Goal: Information Seeking & Learning: Learn about a topic

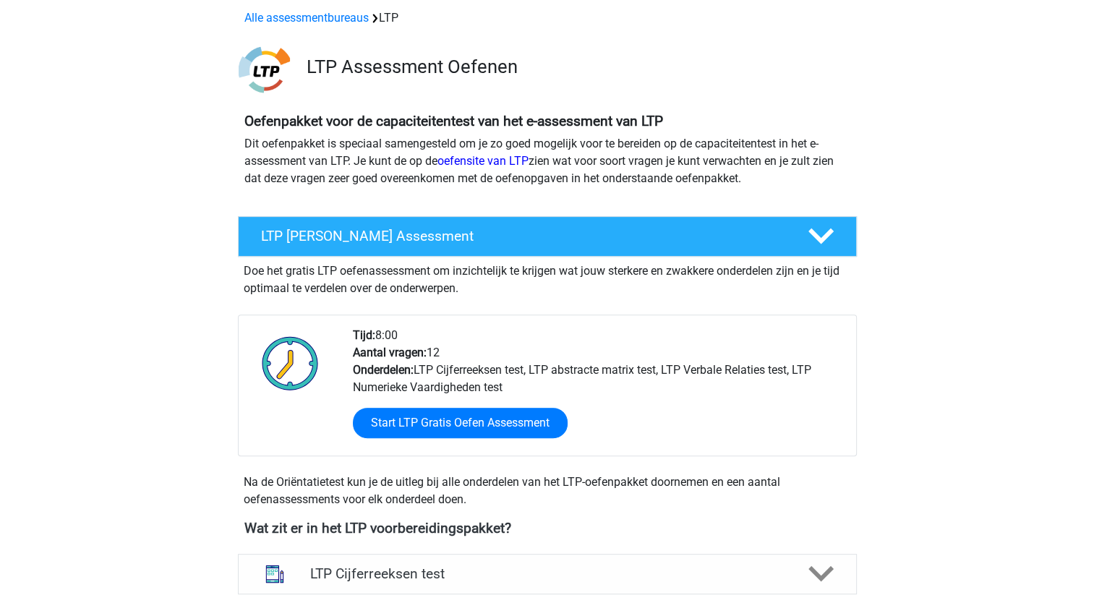
scroll to position [723, 0]
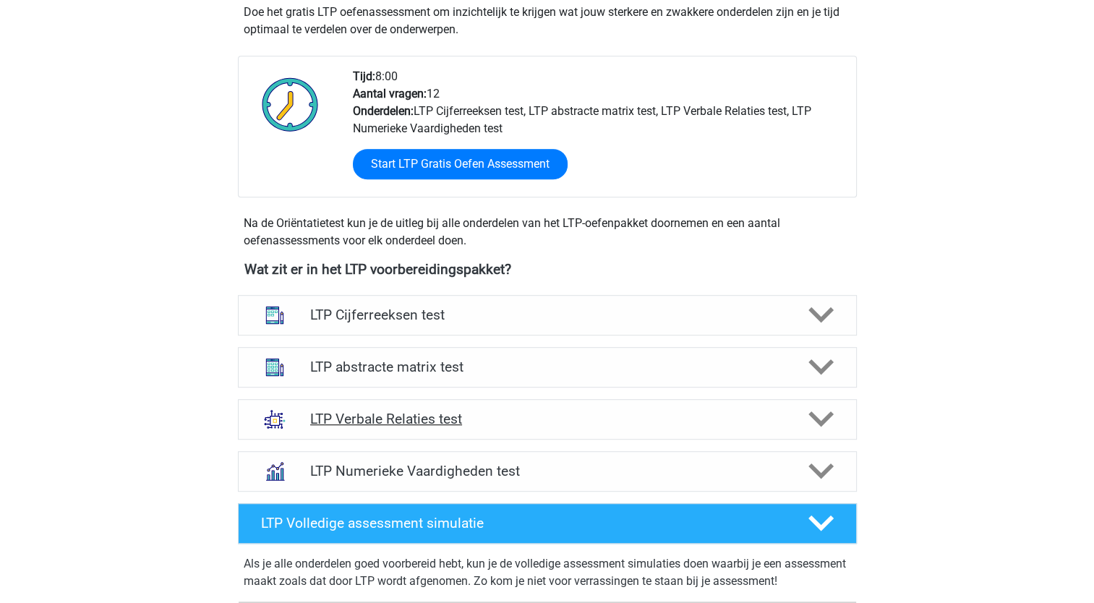
click at [817, 418] on polygon at bounding box center [820, 419] width 25 height 16
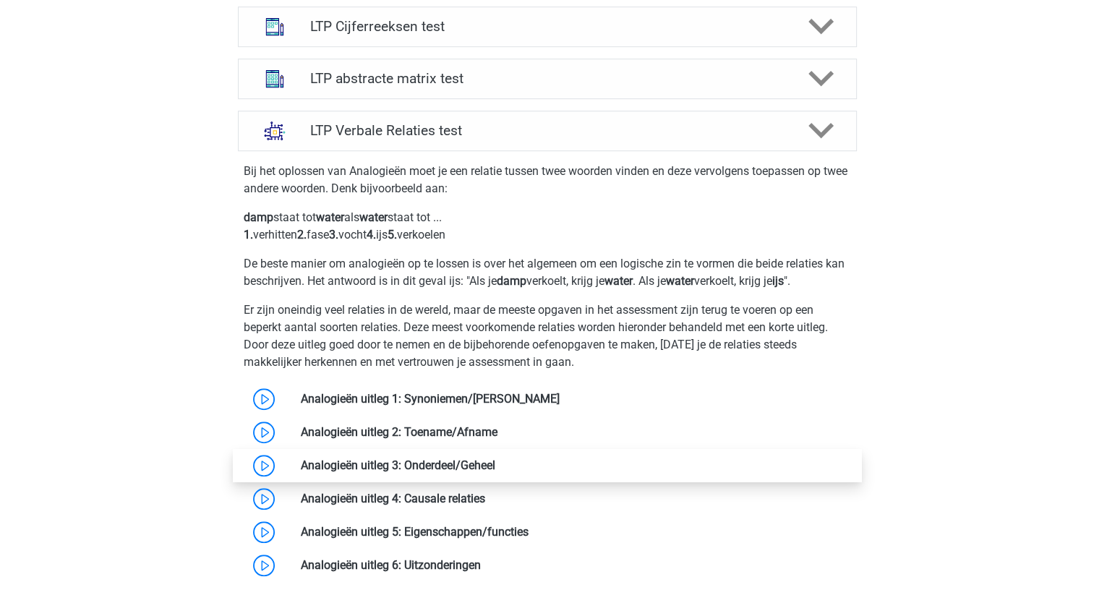
scroll to position [1012, 0]
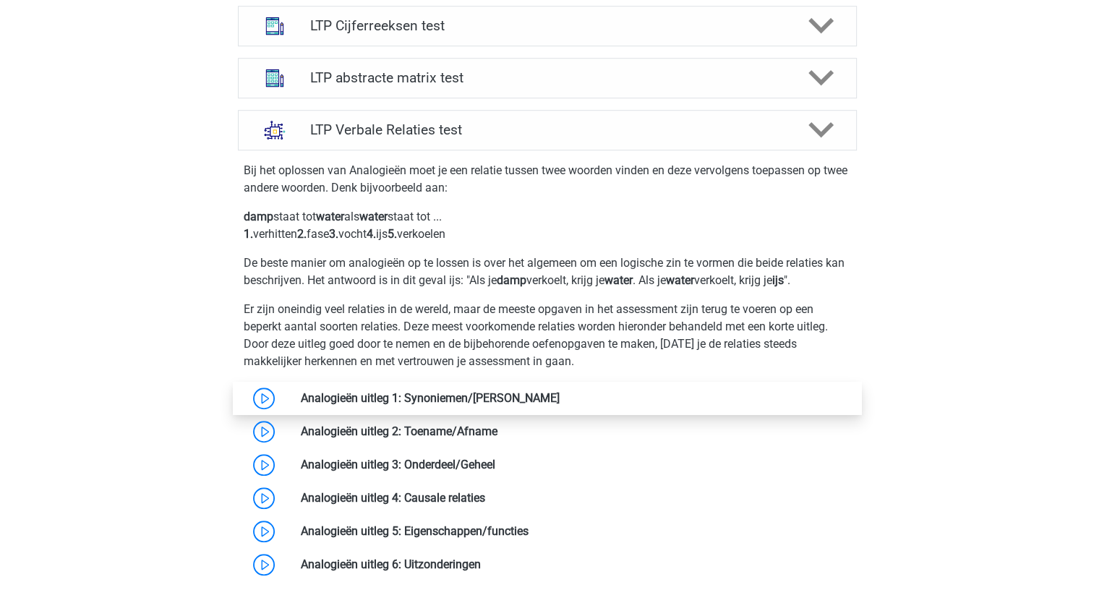
click at [560, 396] on link at bounding box center [560, 398] width 0 height 14
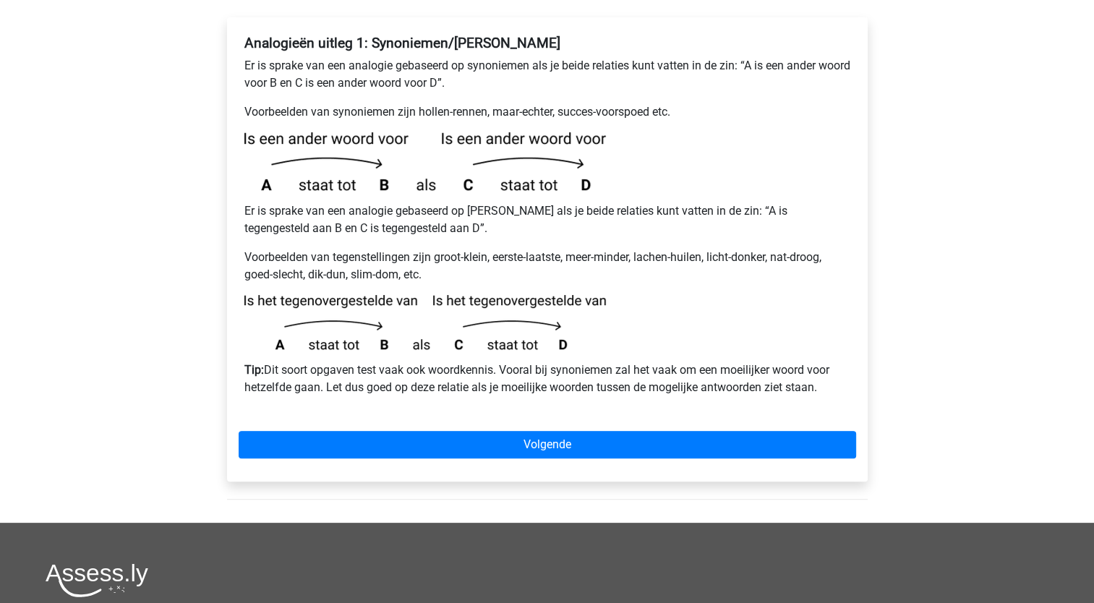
scroll to position [289, 0]
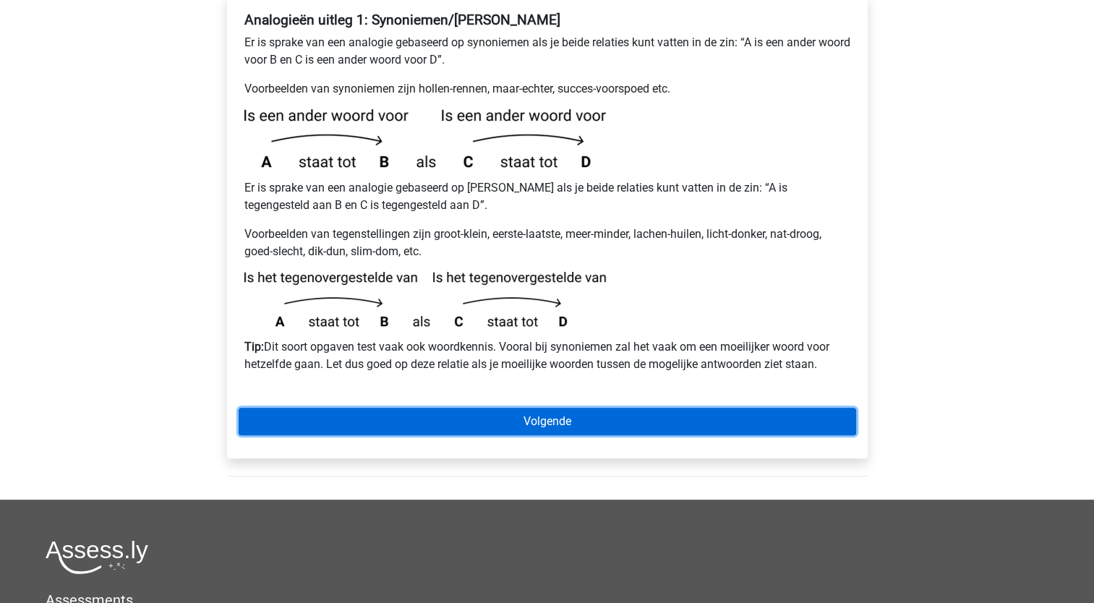
click at [543, 408] on link "Volgende" at bounding box center [547, 421] width 617 height 27
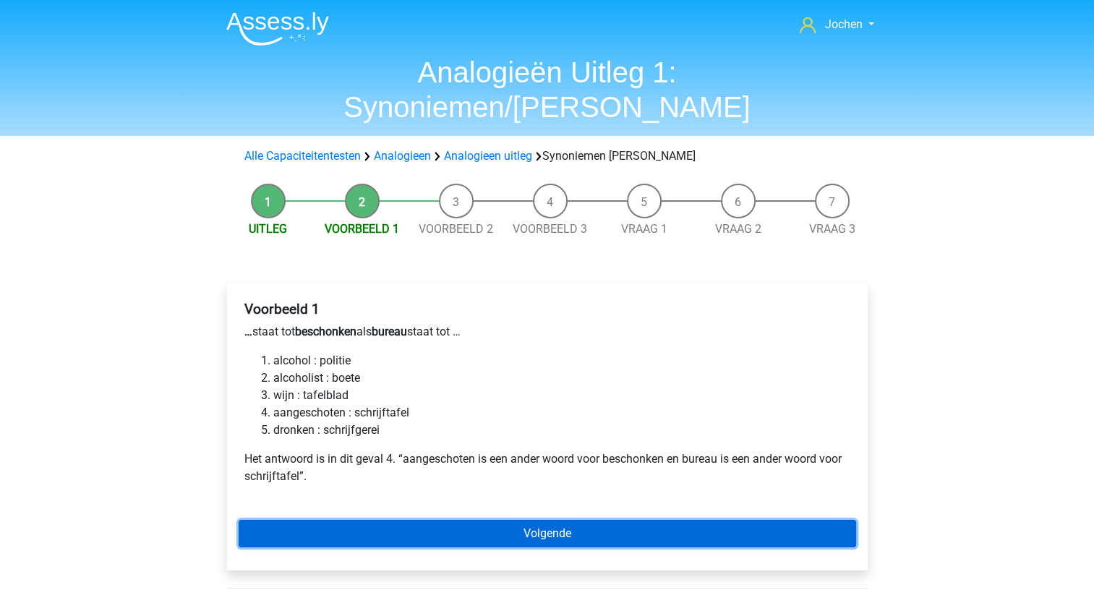
click at [539, 520] on link "Volgende" at bounding box center [547, 533] width 617 height 27
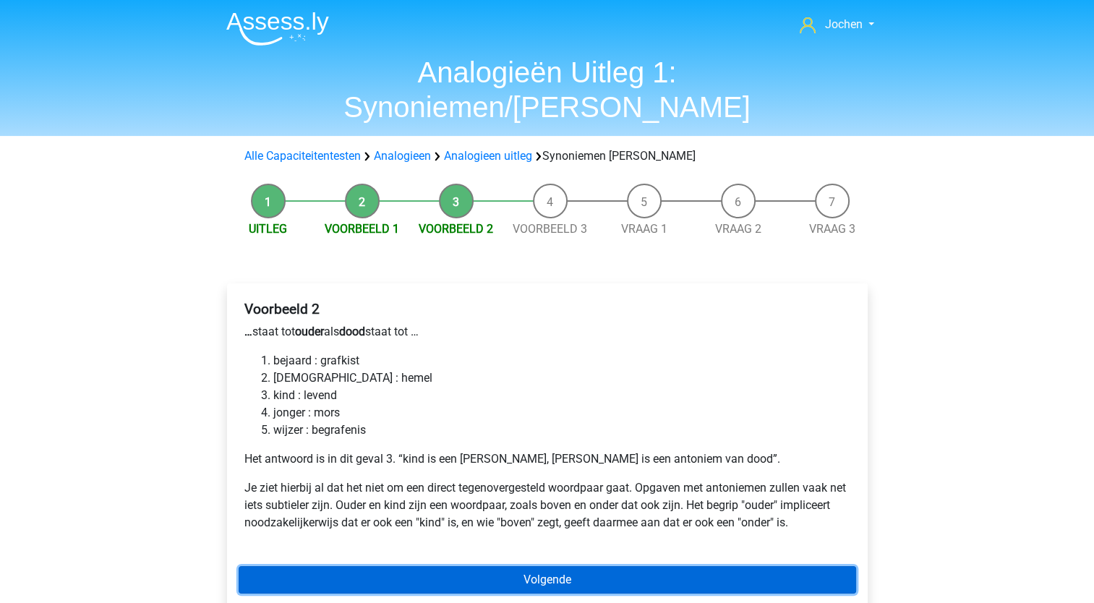
click at [552, 566] on link "Volgende" at bounding box center [547, 579] width 617 height 27
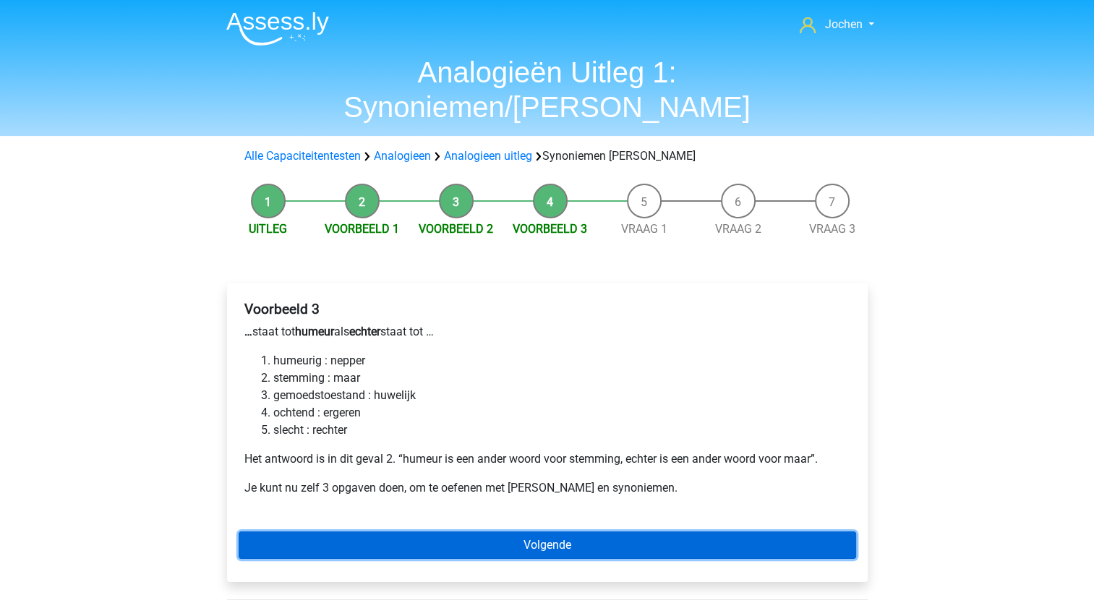
click at [536, 531] on link "Volgende" at bounding box center [547, 544] width 617 height 27
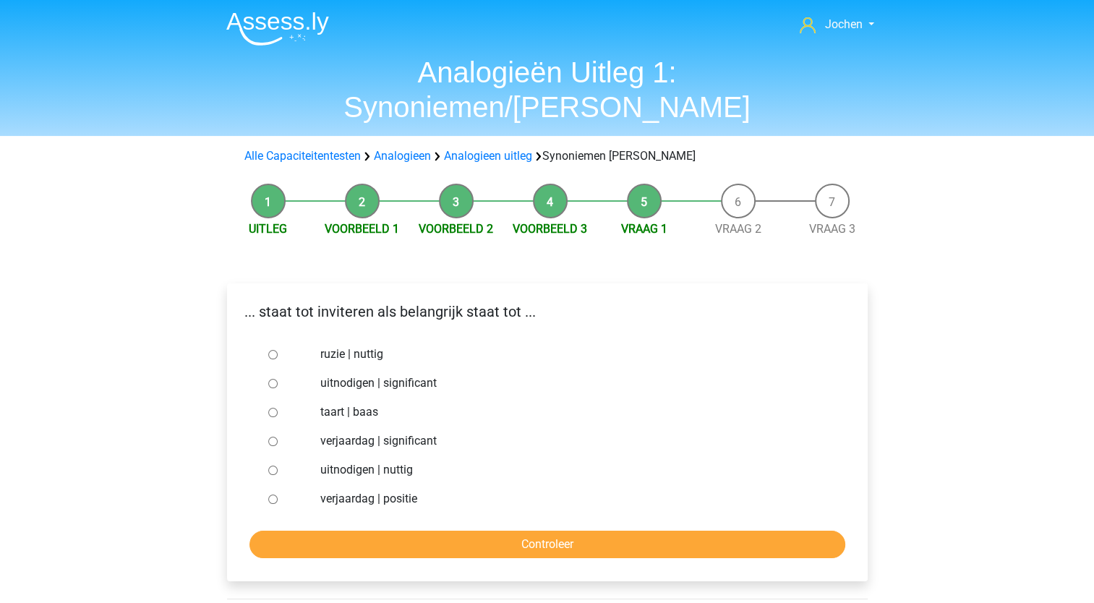
click at [273, 379] on input "uitnodigen | significant" at bounding box center [272, 383] width 9 height 9
radio input "true"
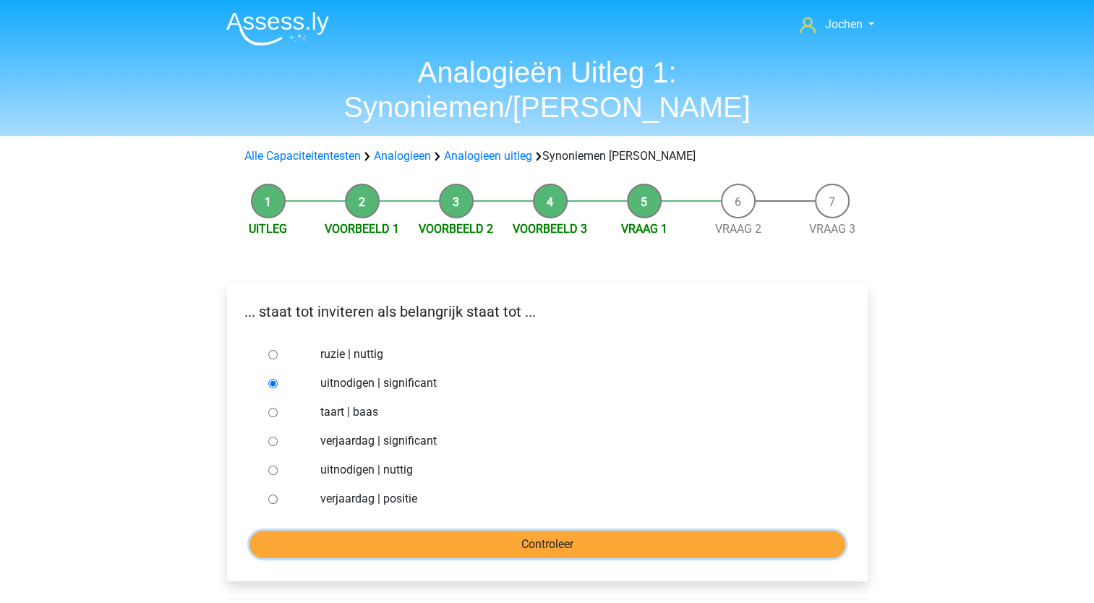
click at [513, 531] on input "Controleer" at bounding box center [547, 544] width 596 height 27
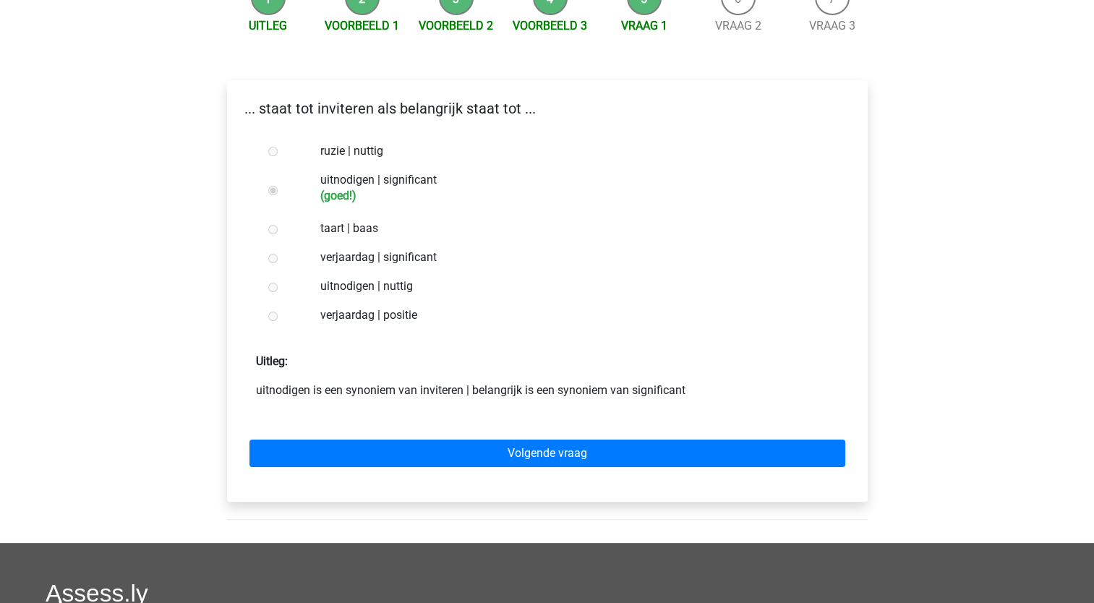
scroll to position [217, 0]
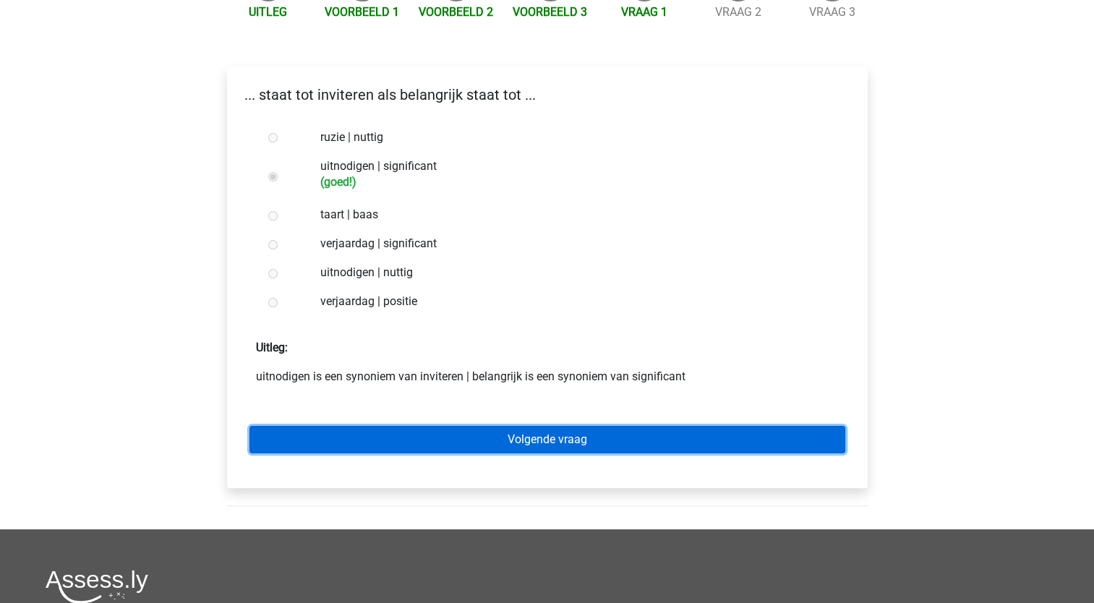
click at [517, 426] on link "Volgende vraag" at bounding box center [547, 439] width 596 height 27
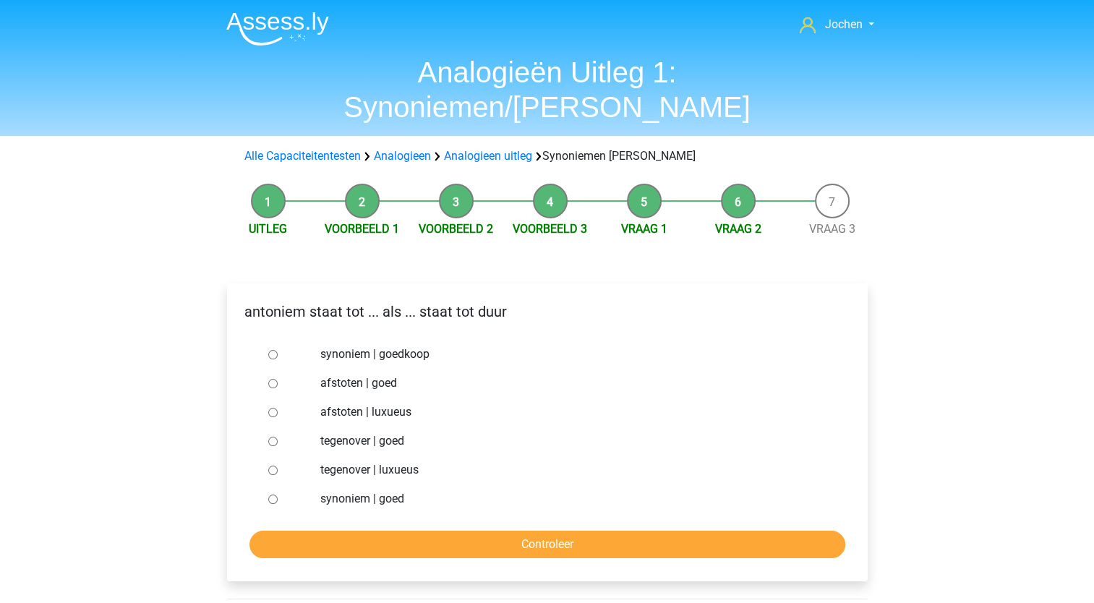
click at [272, 350] on input "synoniem | goedkoop" at bounding box center [272, 354] width 9 height 9
radio input "true"
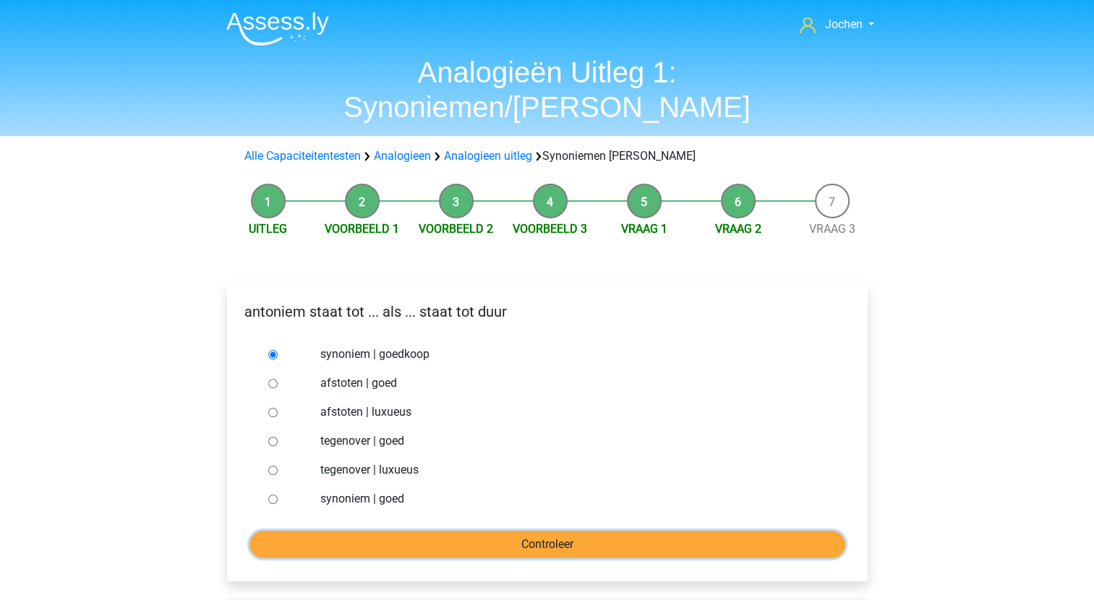
click at [460, 531] on input "Controleer" at bounding box center [547, 544] width 596 height 27
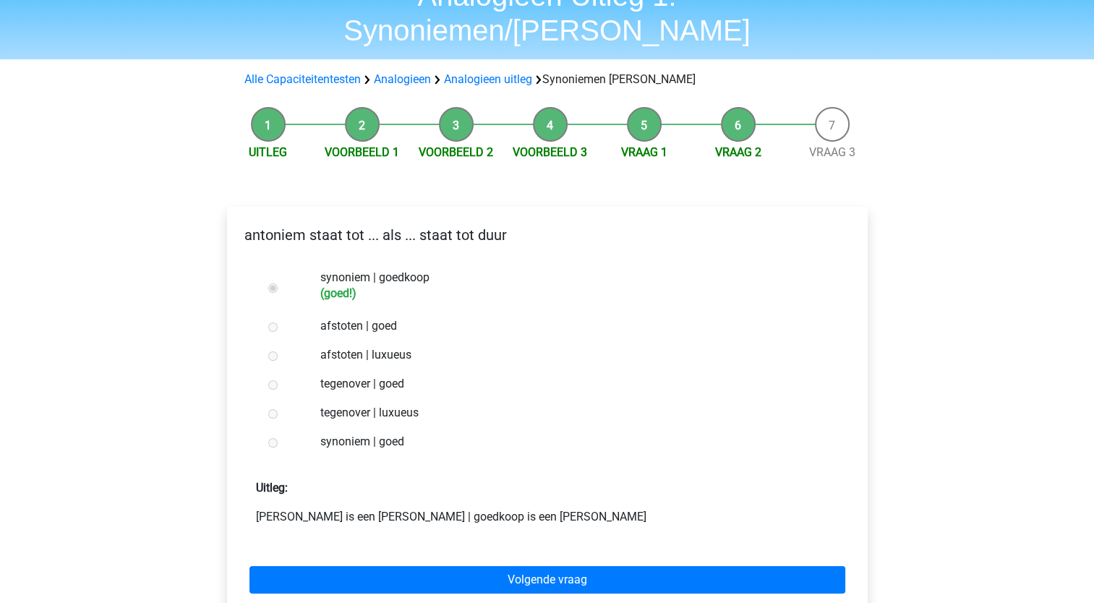
scroll to position [217, 0]
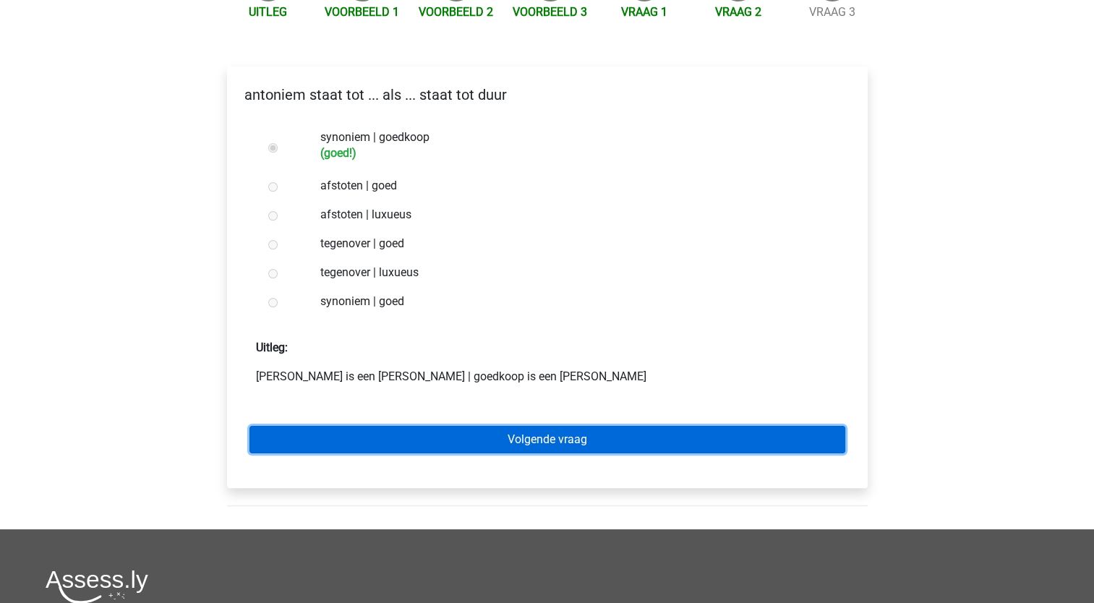
click at [494, 426] on link "Volgende vraag" at bounding box center [547, 439] width 596 height 27
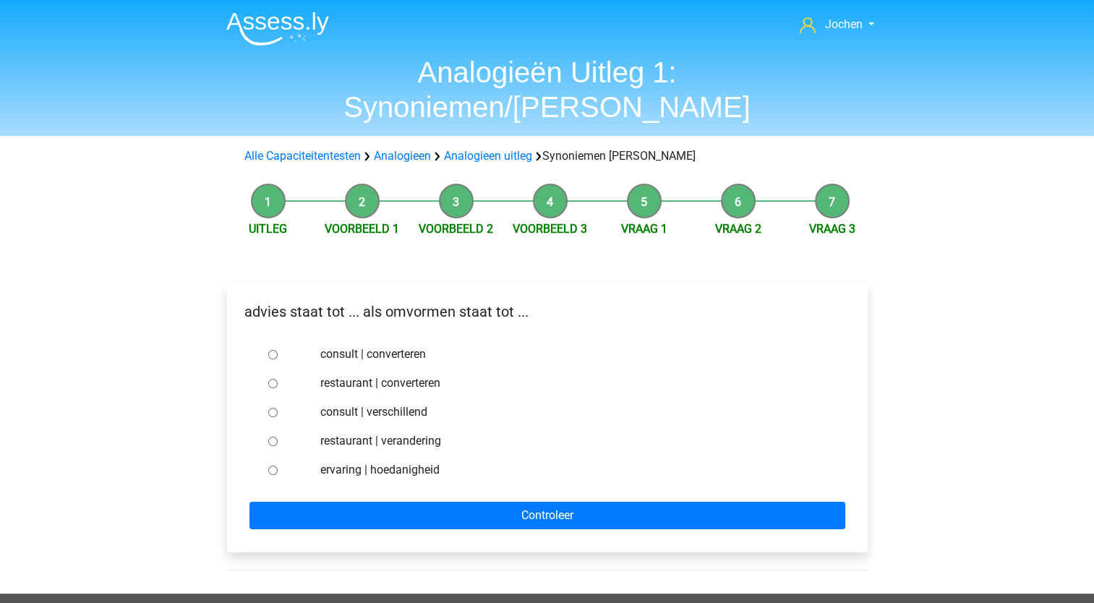
click at [269, 350] on input "consult | converteren" at bounding box center [272, 354] width 9 height 9
radio input "true"
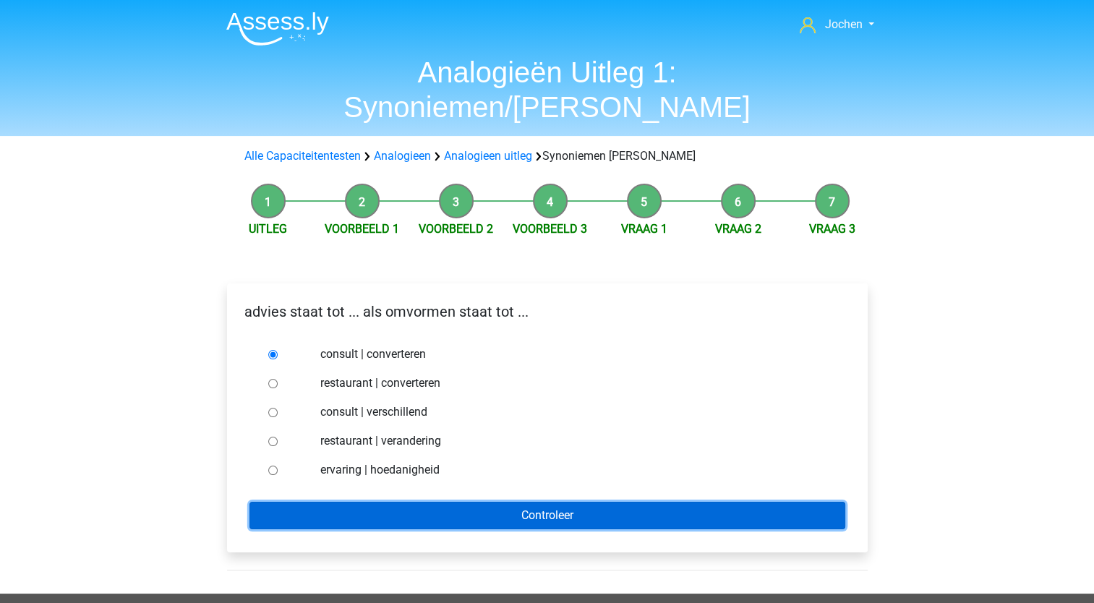
click at [471, 502] on input "Controleer" at bounding box center [547, 515] width 596 height 27
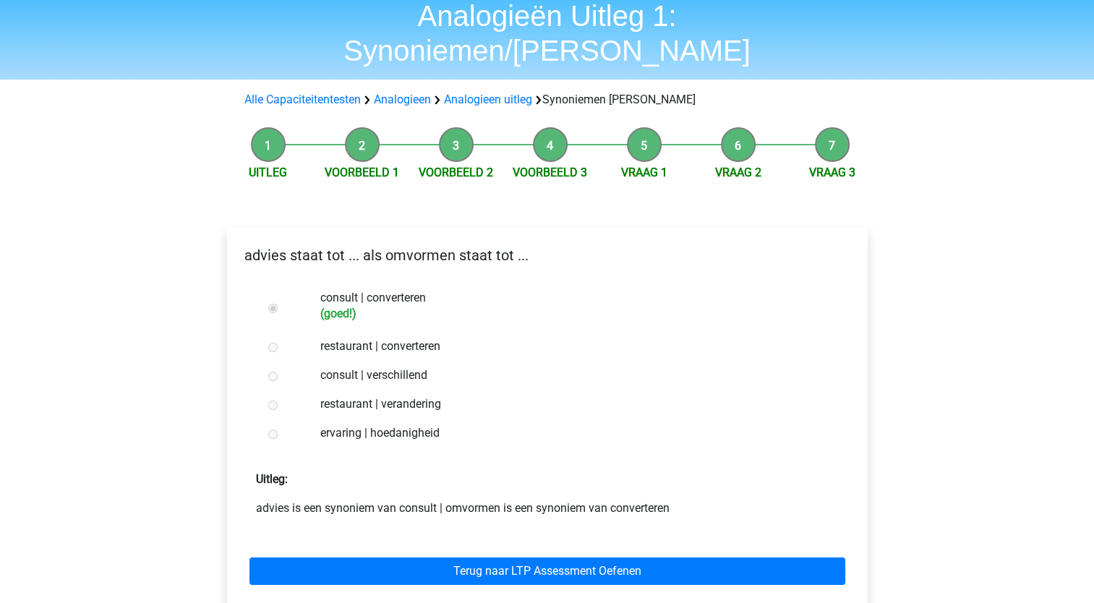
scroll to position [145, 0]
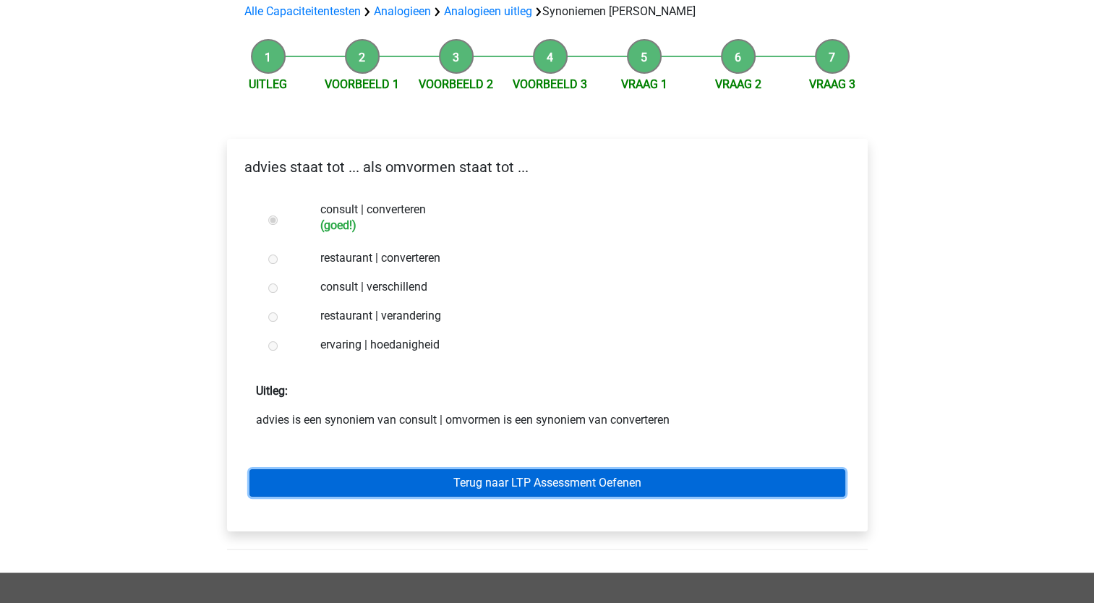
click at [526, 469] on link "Terug naar LTP Assessment Oefenen" at bounding box center [547, 482] width 596 height 27
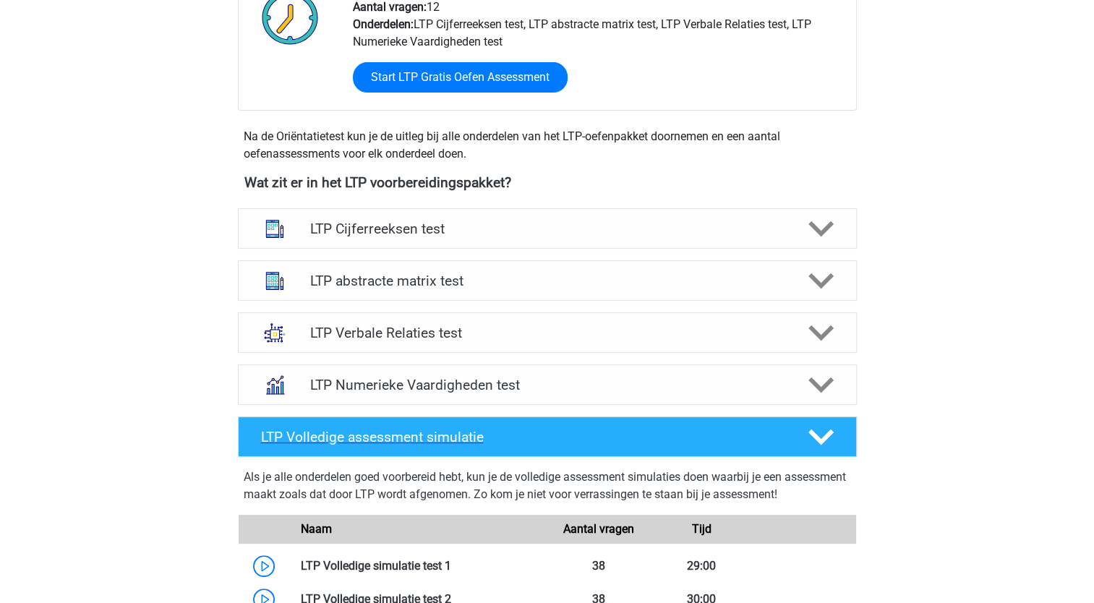
scroll to position [578, 0]
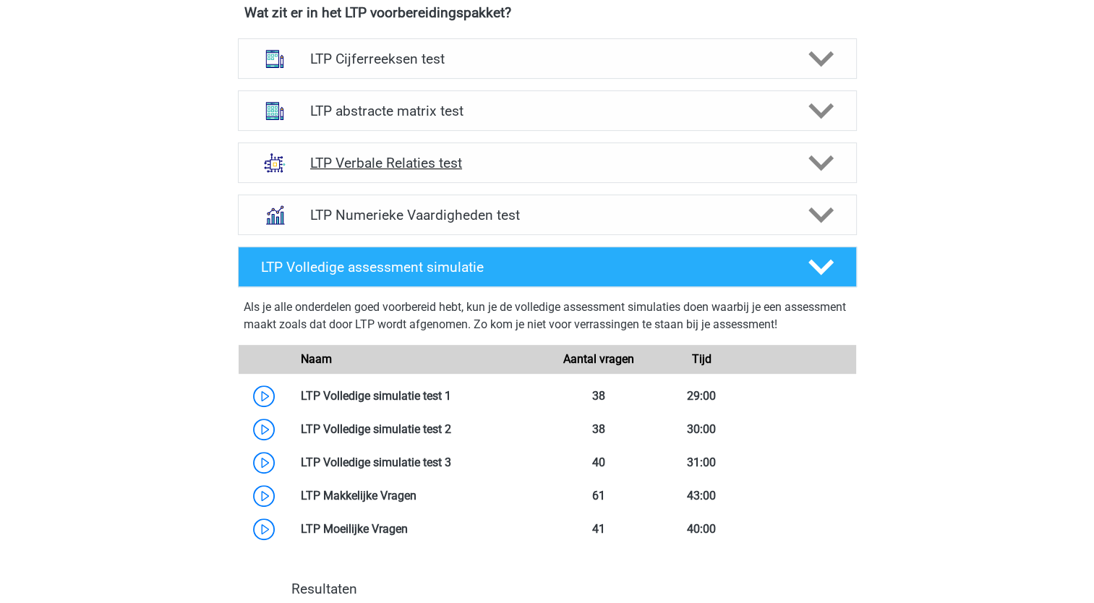
click at [424, 159] on h4 "LTP Verbale Relaties test" at bounding box center [547, 163] width 474 height 17
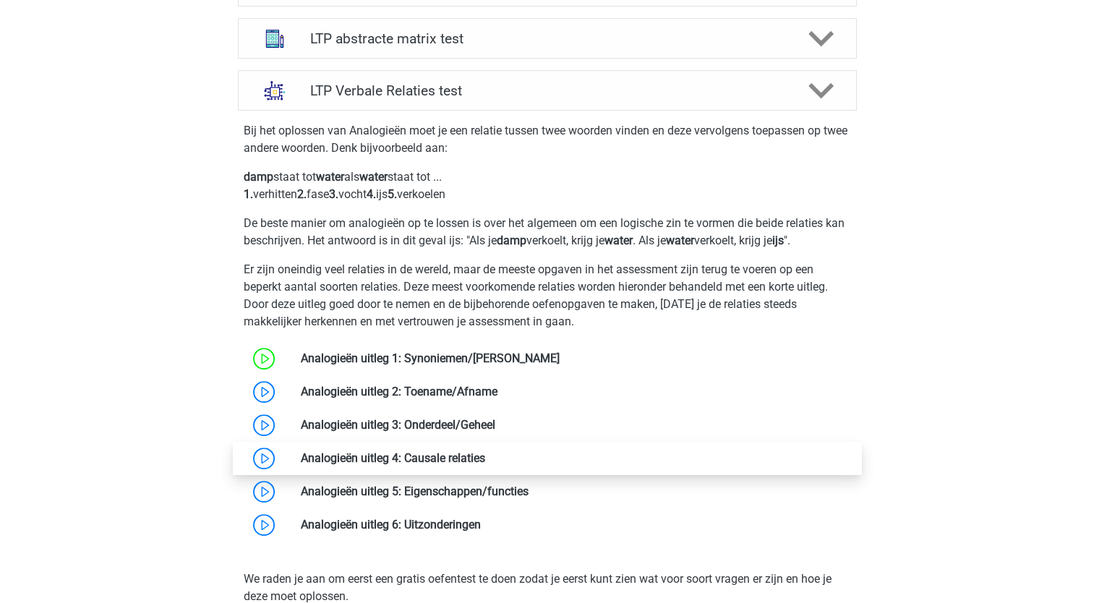
scroll to position [723, 0]
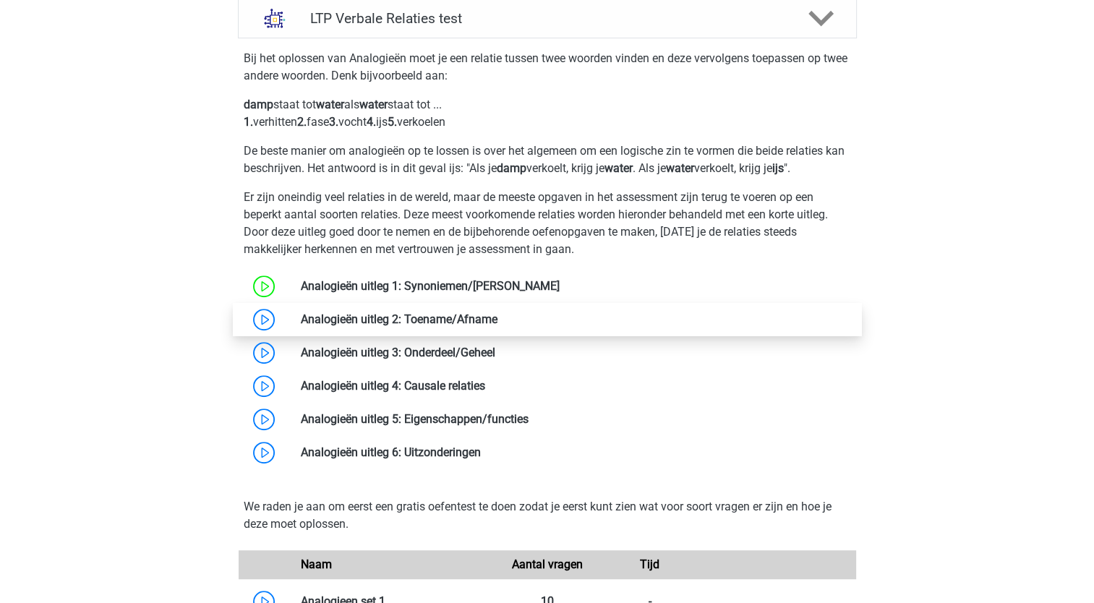
click at [497, 320] on link at bounding box center [497, 319] width 0 height 14
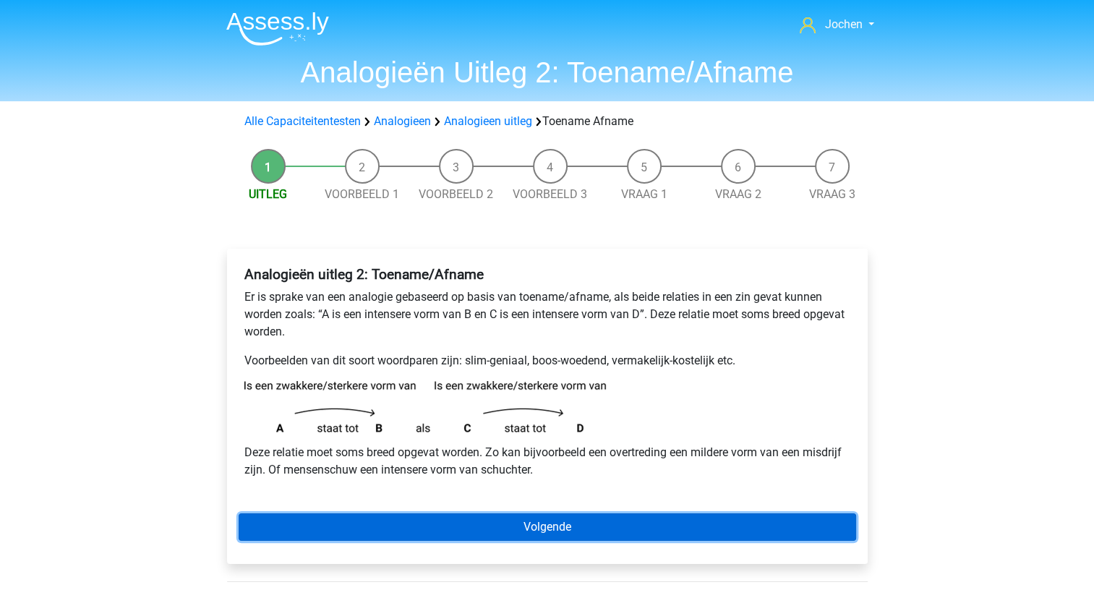
click at [538, 522] on link "Volgende" at bounding box center [547, 526] width 617 height 27
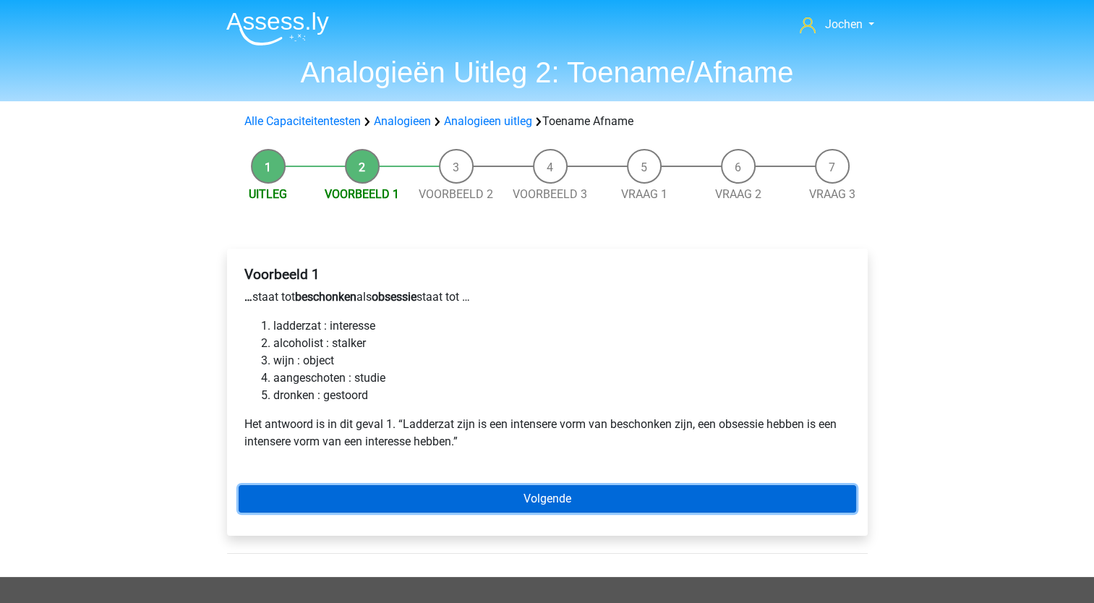
click at [538, 499] on link "Volgende" at bounding box center [547, 498] width 617 height 27
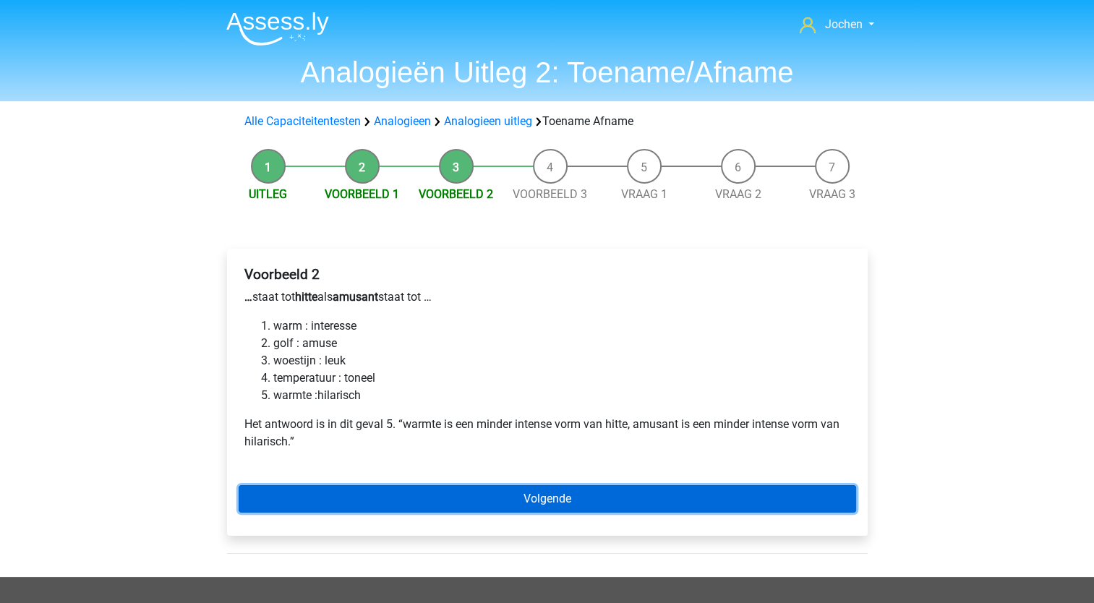
click at [534, 497] on link "Volgende" at bounding box center [547, 498] width 617 height 27
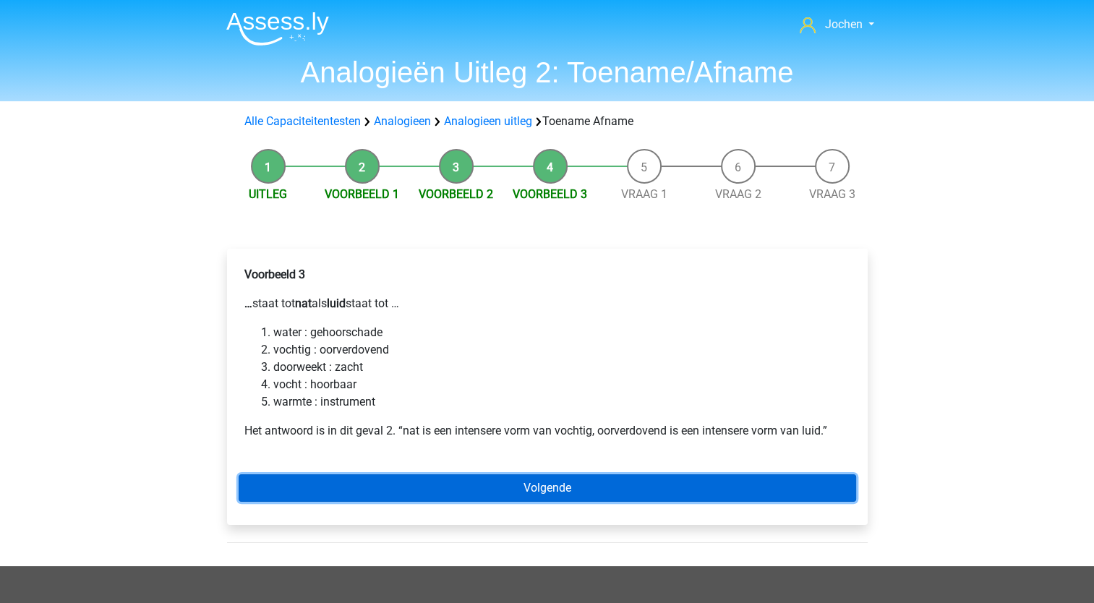
click at [537, 488] on link "Volgende" at bounding box center [547, 487] width 617 height 27
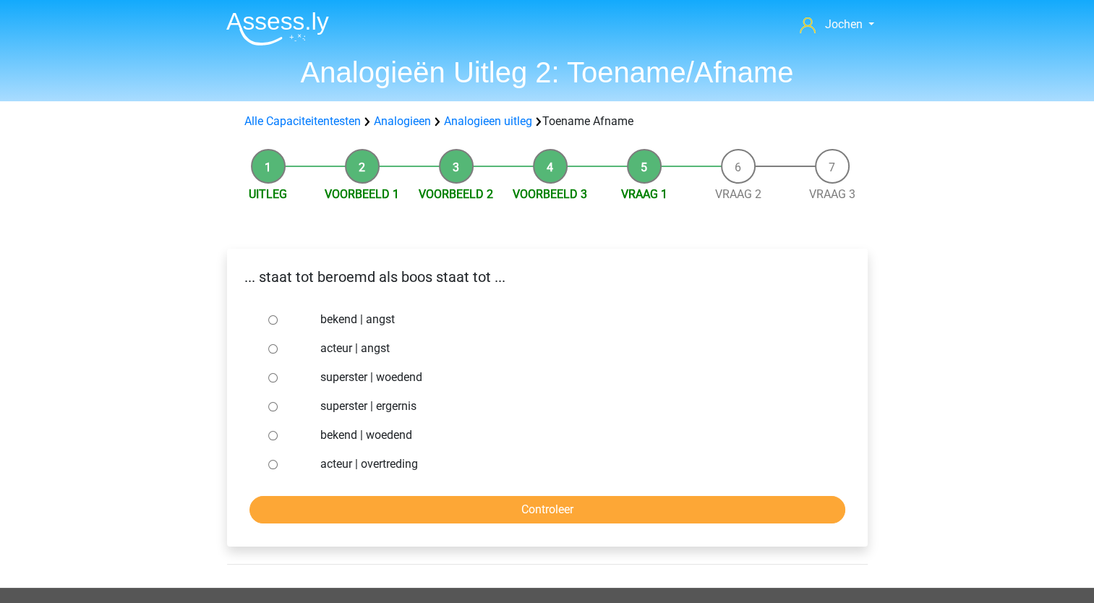
click at [273, 408] on input "superster | ergernis" at bounding box center [272, 406] width 9 height 9
radio input "true"
click at [409, 502] on input "Controleer" at bounding box center [547, 509] width 596 height 27
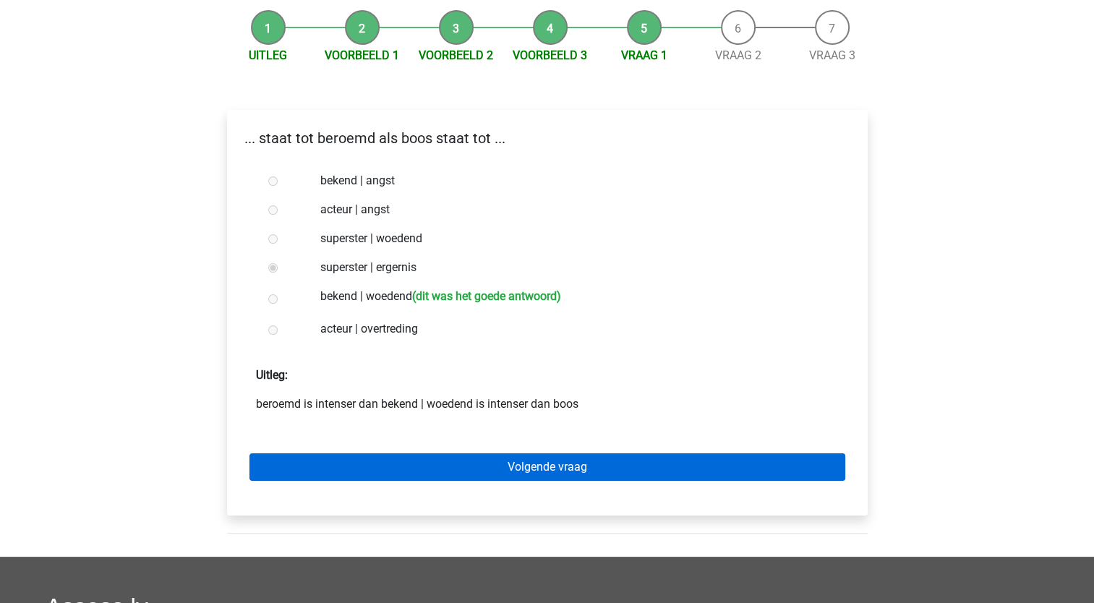
scroll to position [145, 0]
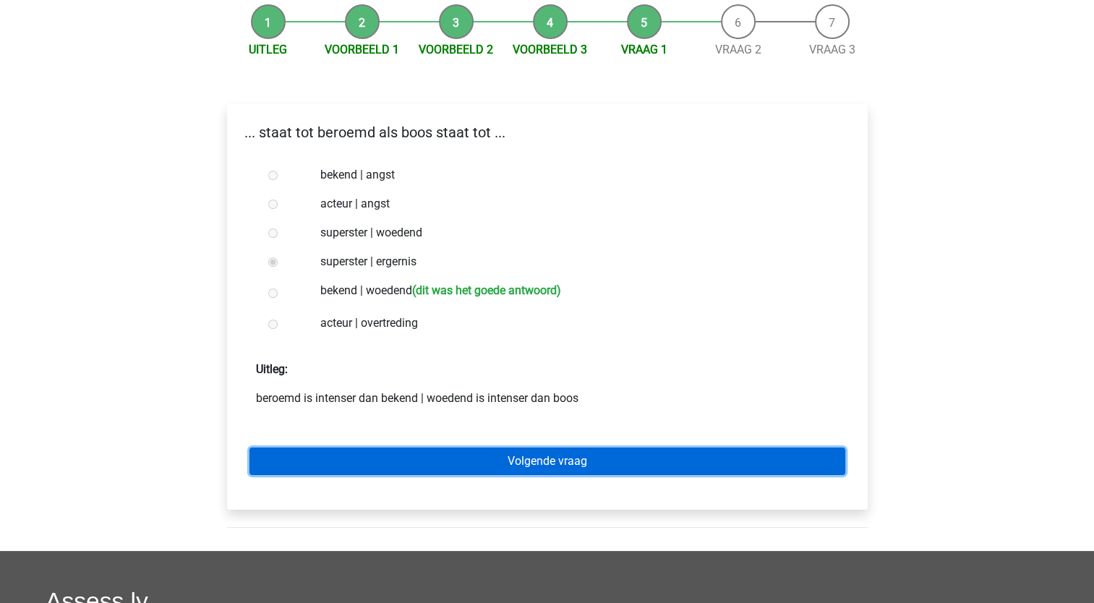
click at [463, 458] on link "Volgende vraag" at bounding box center [547, 460] width 596 height 27
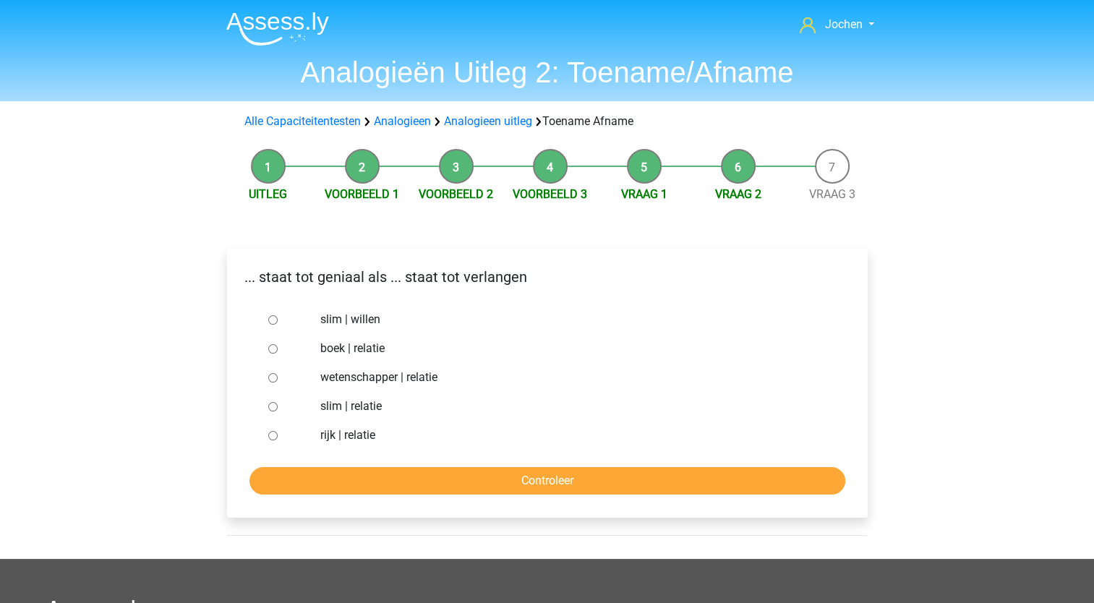
click at [275, 322] on input "slim | willen" at bounding box center [272, 319] width 9 height 9
radio input "true"
click at [422, 475] on input "Controleer" at bounding box center [547, 480] width 596 height 27
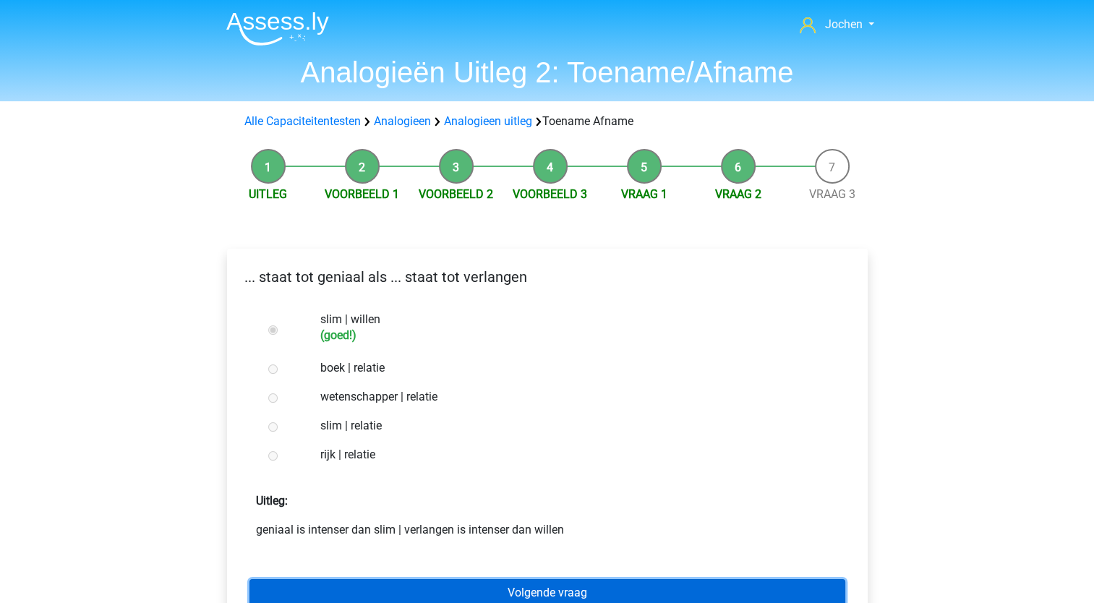
click at [475, 588] on link "Volgende vraag" at bounding box center [547, 592] width 596 height 27
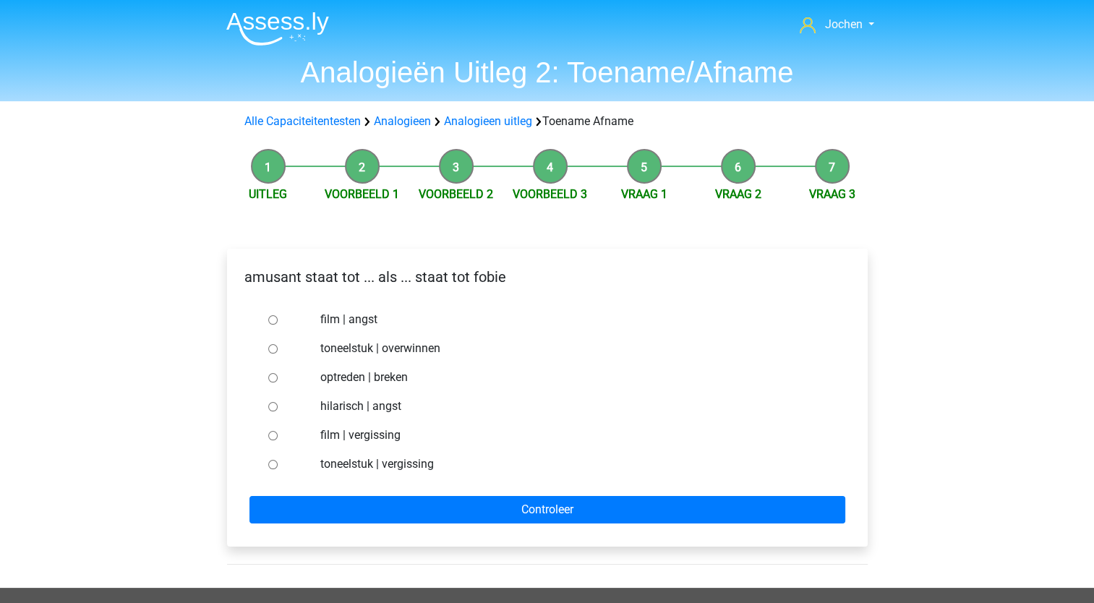
click at [274, 408] on input "hilarisch | angst" at bounding box center [272, 406] width 9 height 9
radio input "true"
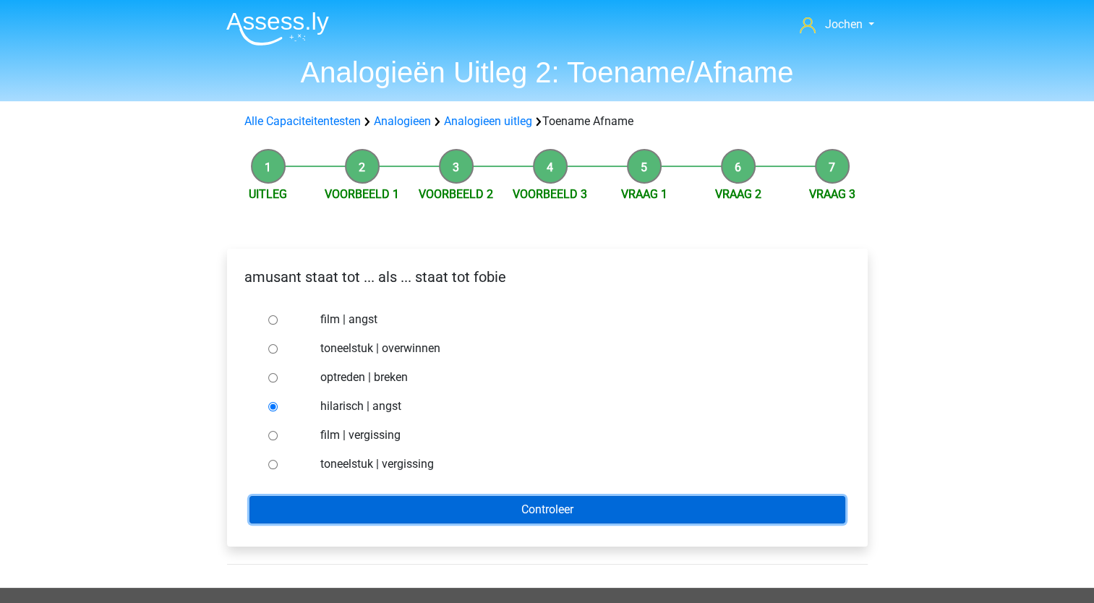
click at [354, 507] on input "Controleer" at bounding box center [547, 509] width 596 height 27
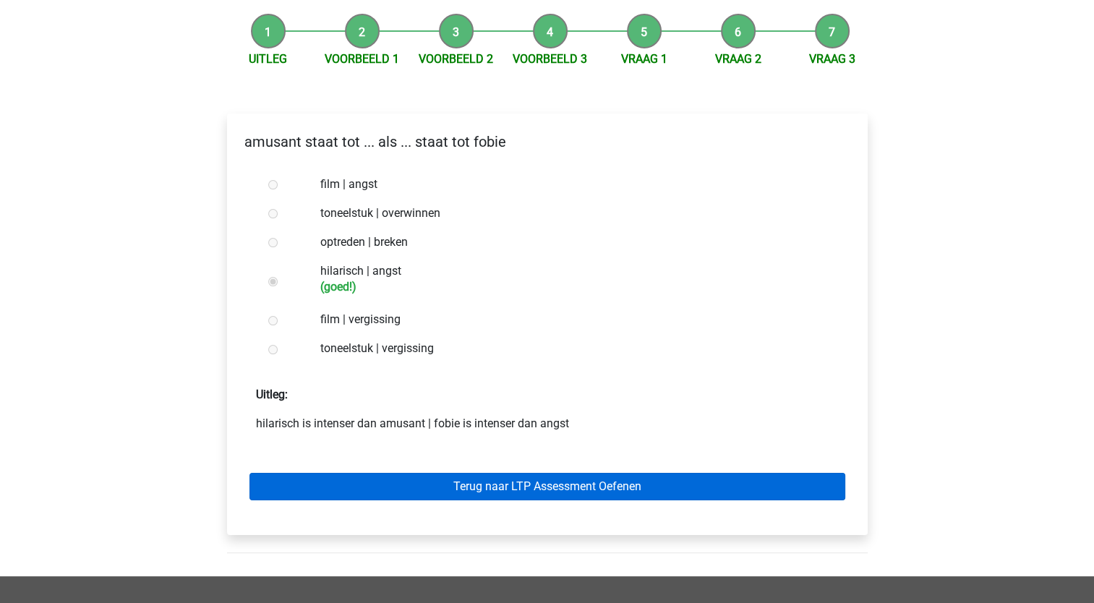
scroll to position [145, 0]
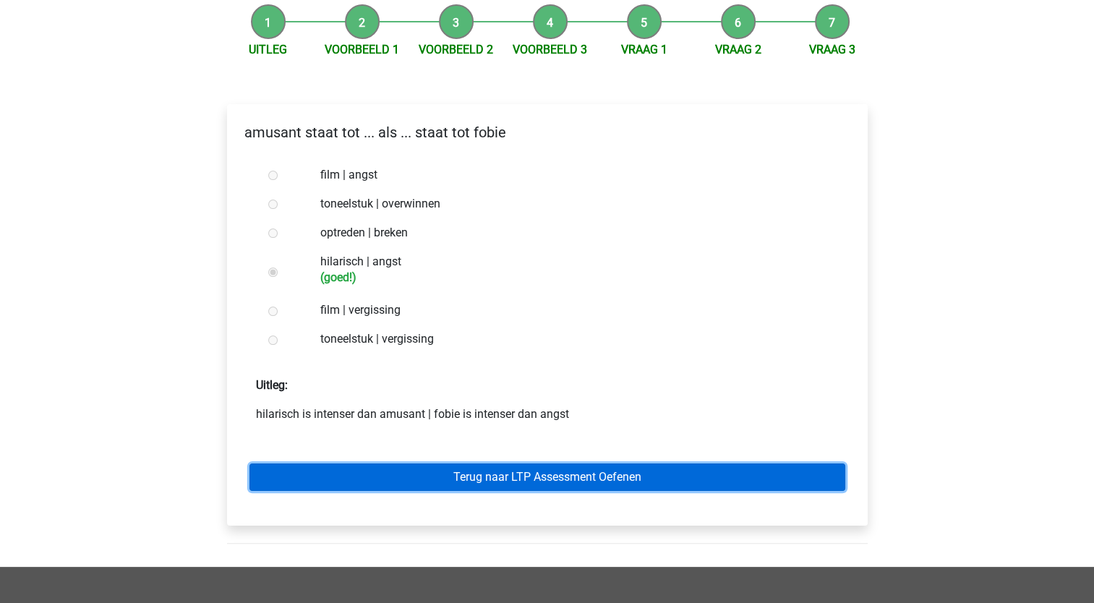
click at [497, 481] on link "Terug naar LTP Assessment Oefenen" at bounding box center [547, 476] width 596 height 27
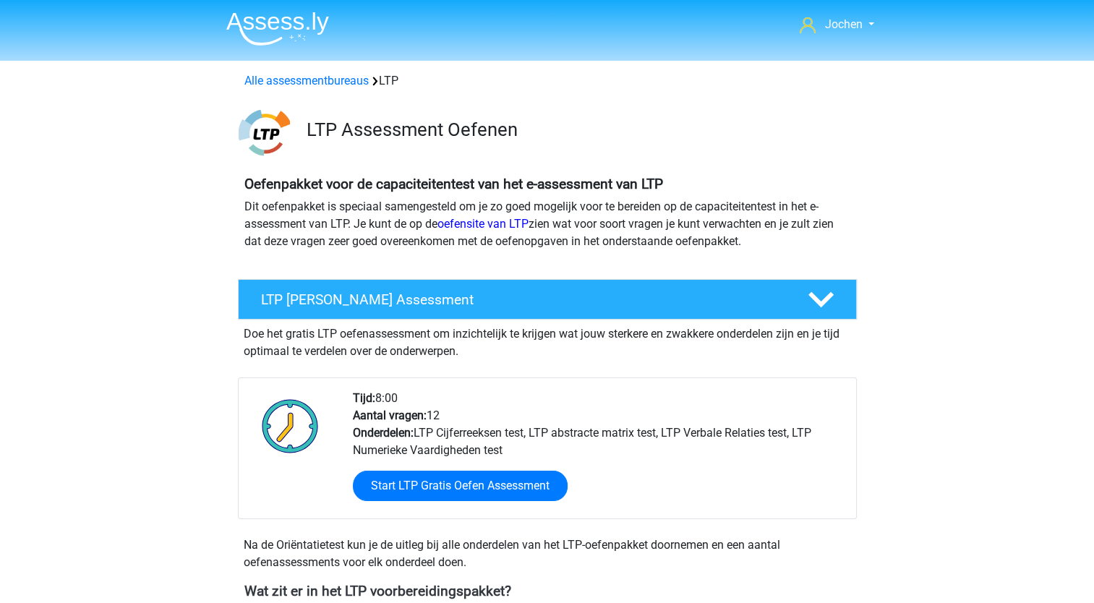
scroll to position [434, 0]
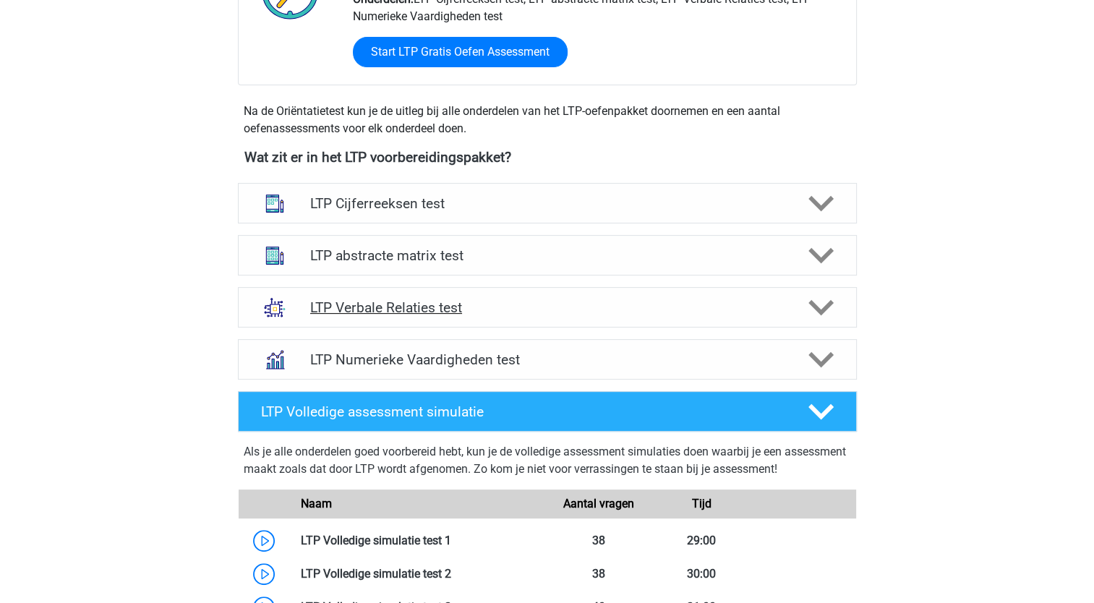
click at [697, 305] on h4 "LTP Verbale Relaties test" at bounding box center [547, 307] width 474 height 17
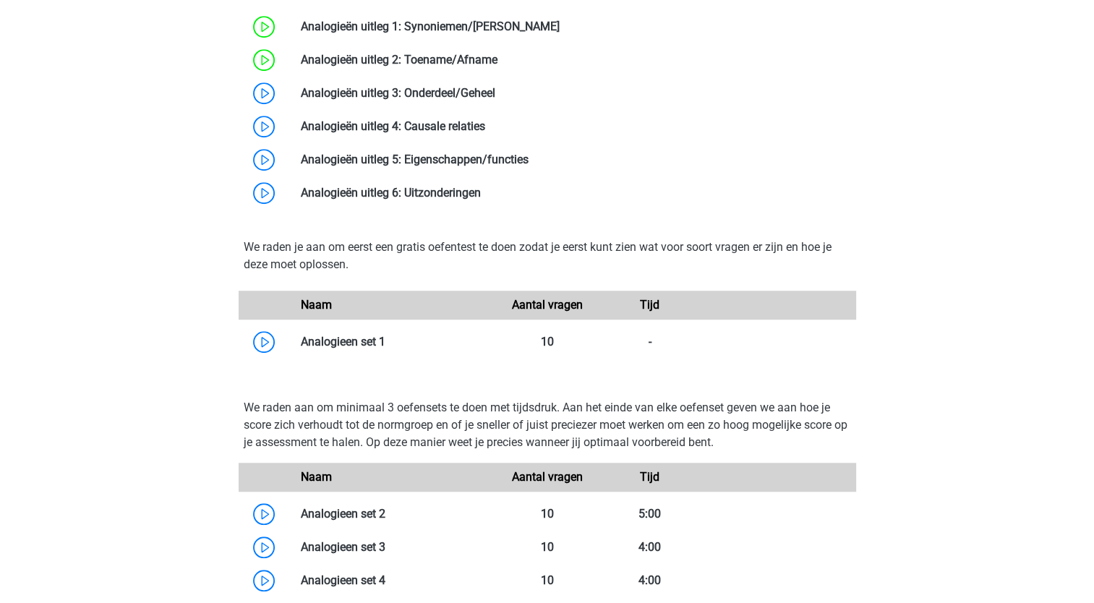
scroll to position [1012, 0]
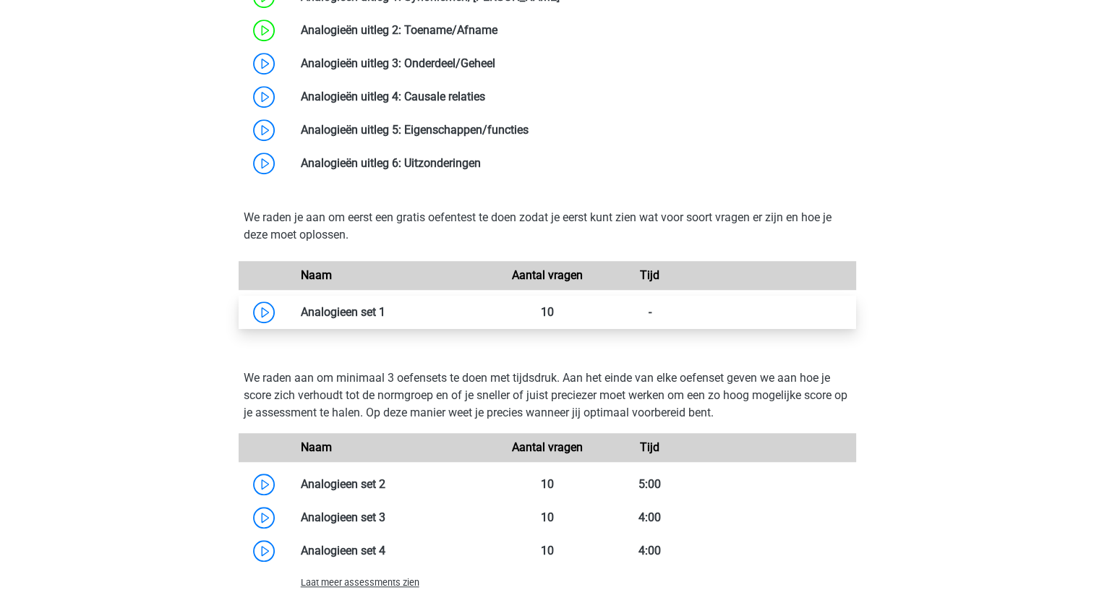
click at [385, 311] on link at bounding box center [385, 312] width 0 height 14
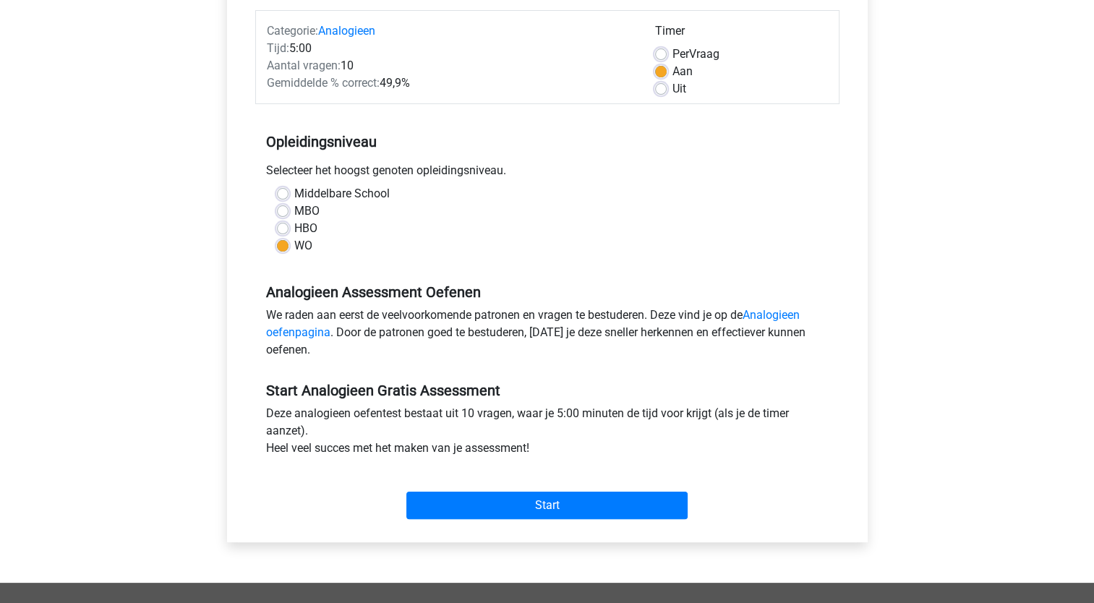
scroll to position [289, 0]
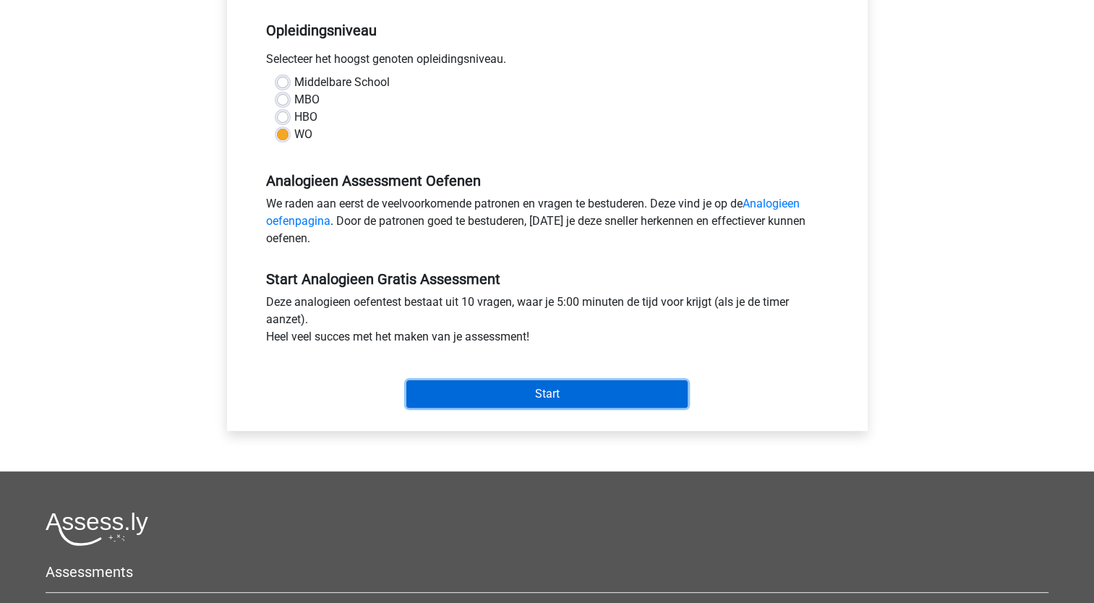
click at [555, 394] on input "Start" at bounding box center [546, 393] width 281 height 27
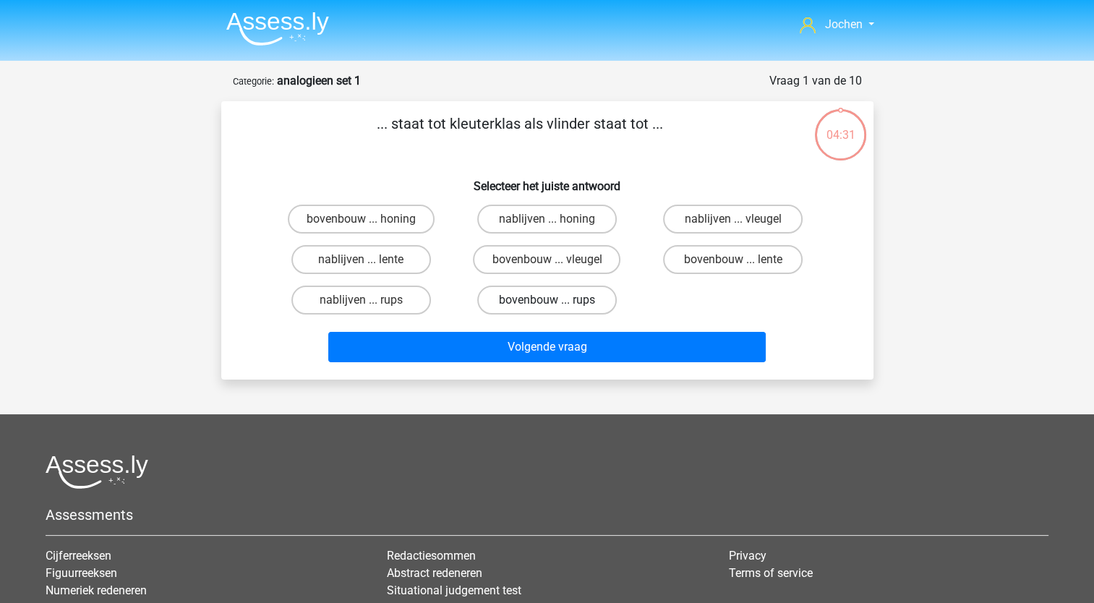
click at [525, 295] on label "bovenbouw ... rups" at bounding box center [547, 300] width 140 height 29
click at [547, 300] on input "bovenbouw ... rups" at bounding box center [551, 304] width 9 height 9
radio input "true"
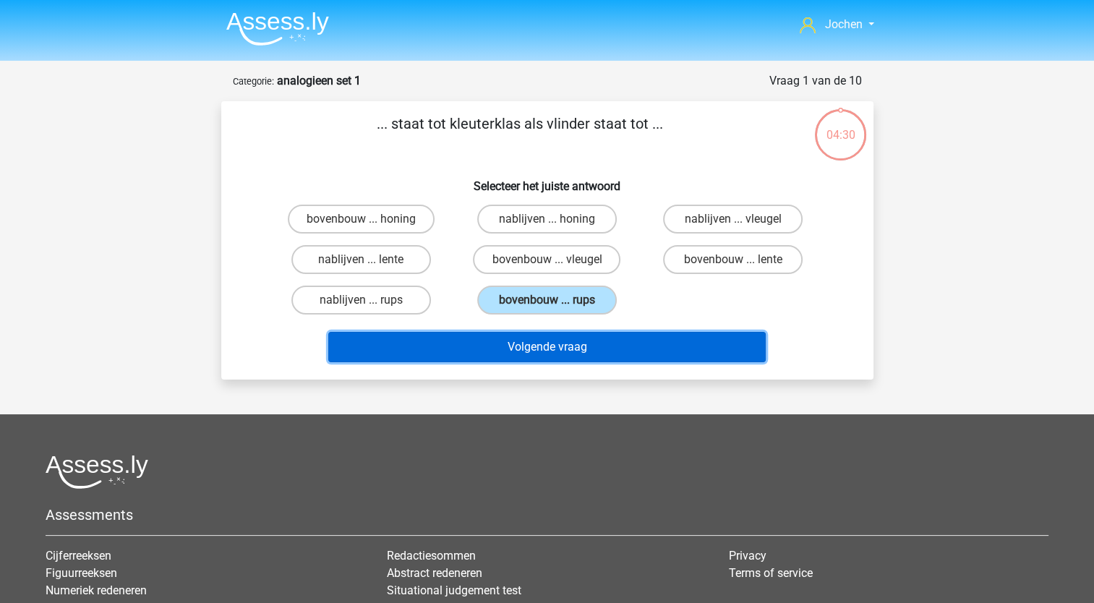
click at [538, 348] on button "Volgende vraag" at bounding box center [546, 347] width 437 height 30
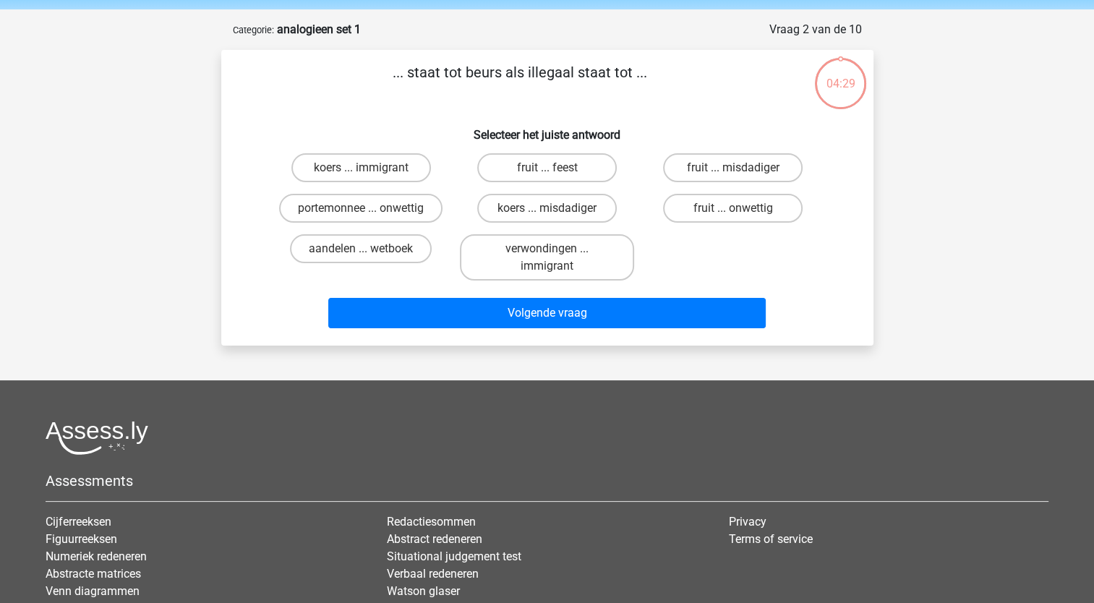
scroll to position [72, 0]
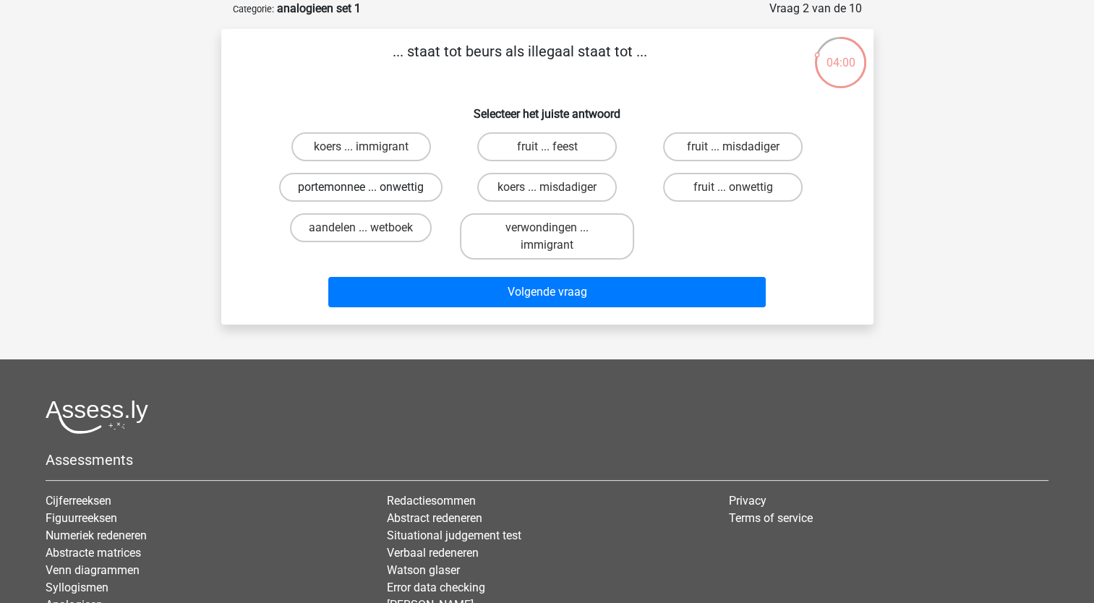
click at [367, 186] on label "portemonnee ... onwettig" at bounding box center [360, 187] width 163 height 29
click at [367, 187] on input "portemonnee ... onwettig" at bounding box center [365, 191] width 9 height 9
radio input "true"
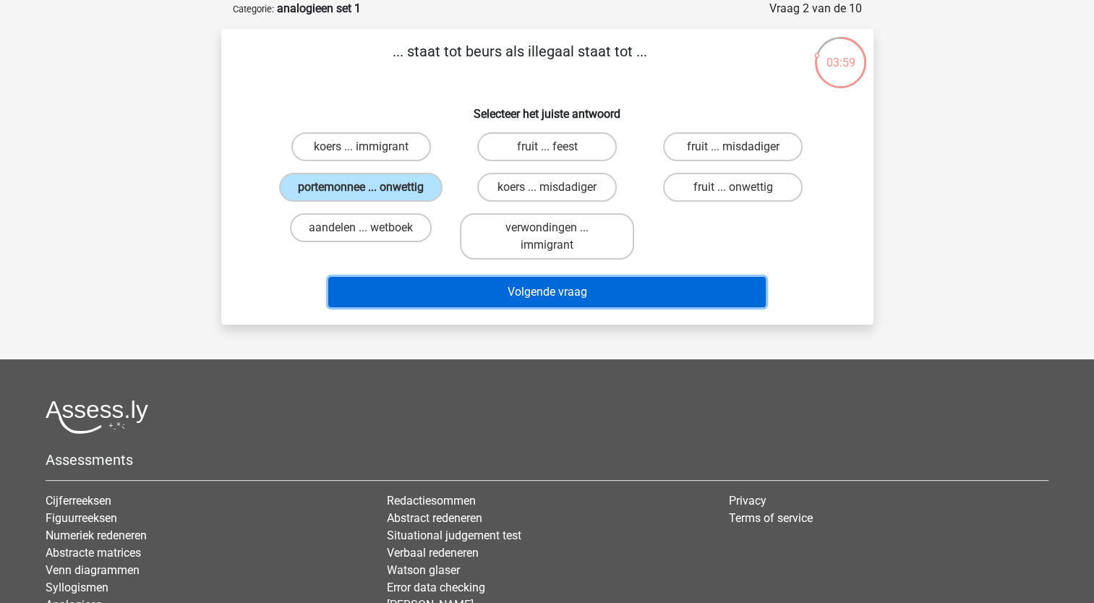
click at [541, 294] on button "Volgende vraag" at bounding box center [546, 292] width 437 height 30
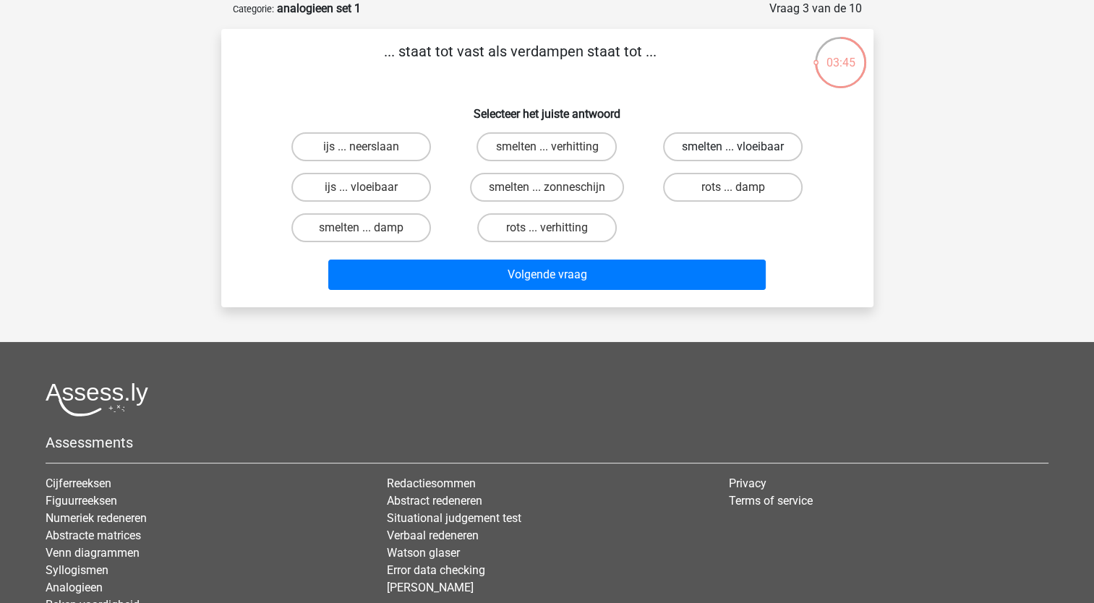
click at [721, 147] on label "smelten ... vloeibaar" at bounding box center [733, 146] width 140 height 29
click at [733, 147] on input "smelten ... vloeibaar" at bounding box center [737, 151] width 9 height 9
radio input "true"
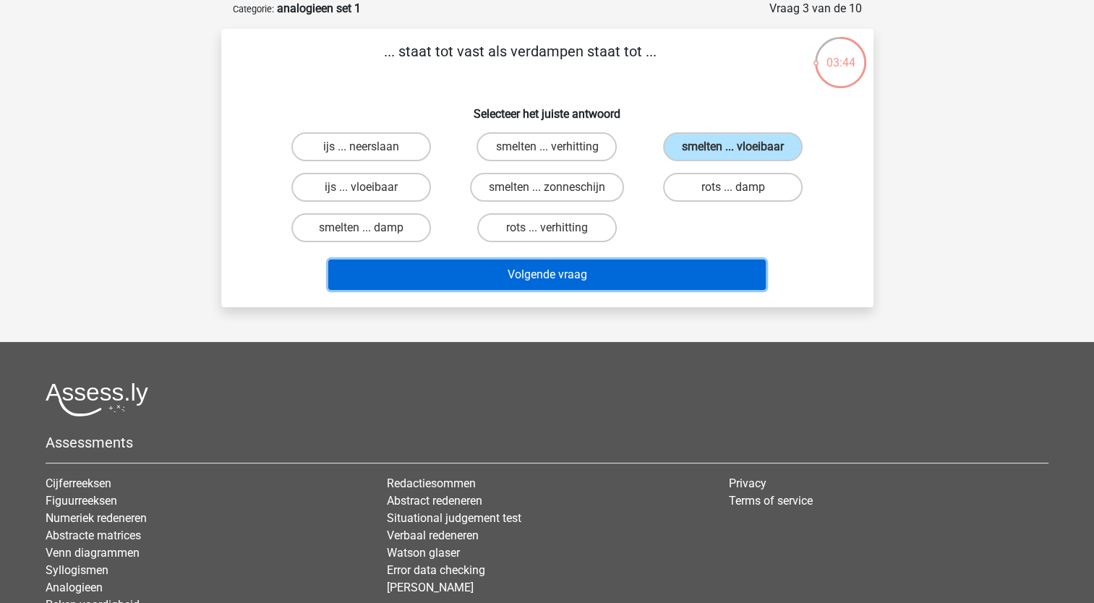
click at [579, 271] on button "Volgende vraag" at bounding box center [546, 275] width 437 height 30
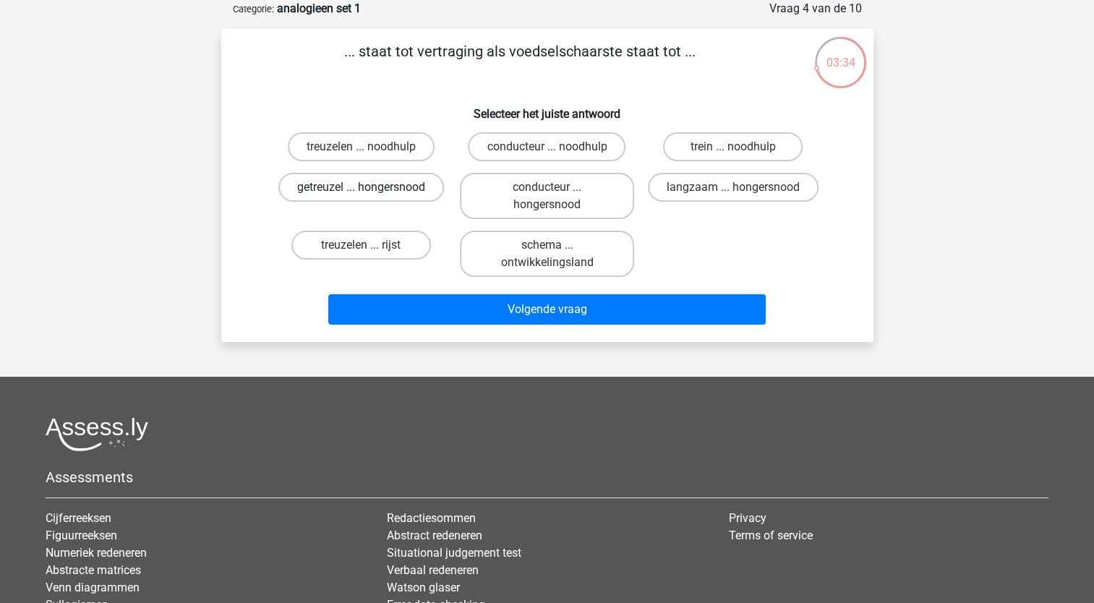
click at [351, 187] on label "getreuzel ... hongersnood" at bounding box center [361, 187] width 166 height 29
click at [361, 187] on input "getreuzel ... hongersnood" at bounding box center [365, 191] width 9 height 9
radio input "true"
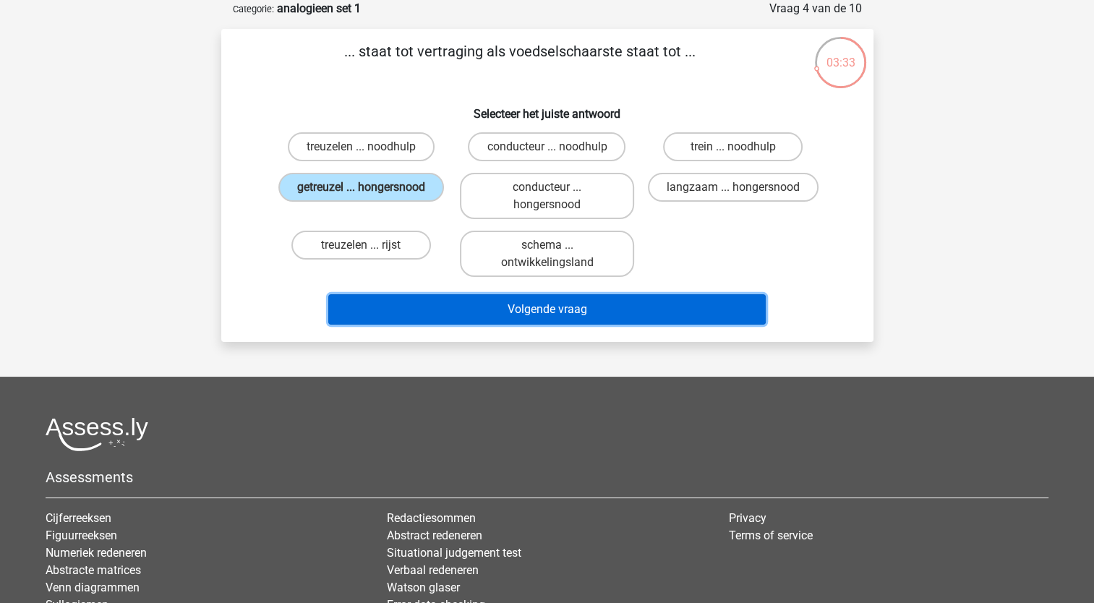
click at [485, 308] on button "Volgende vraag" at bounding box center [546, 309] width 437 height 30
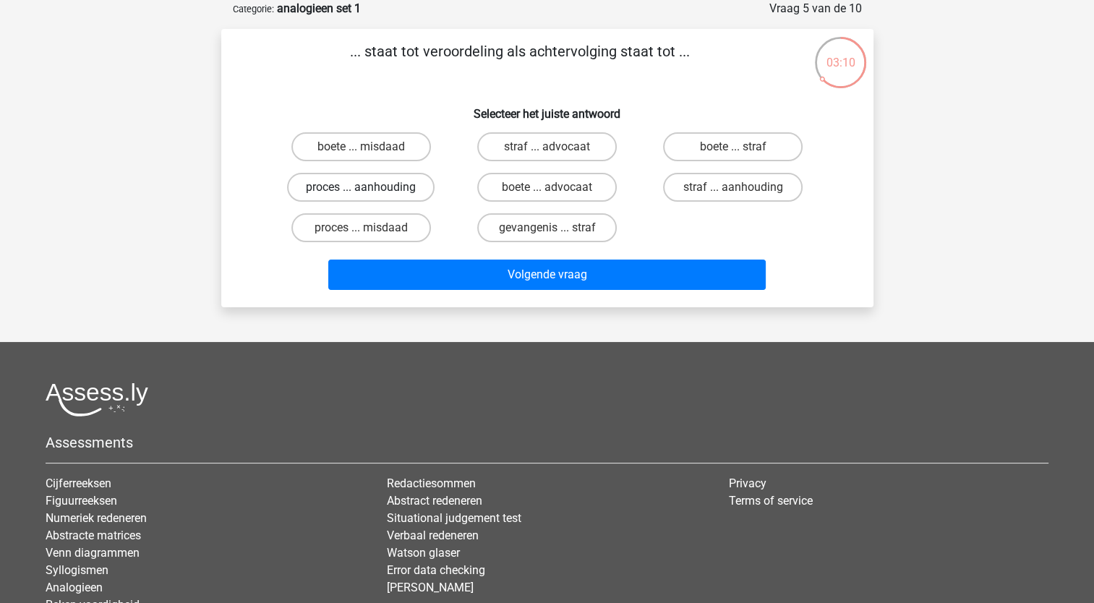
click at [367, 186] on label "proces ... aanhouding" at bounding box center [360, 187] width 147 height 29
click at [367, 187] on input "proces ... aanhouding" at bounding box center [365, 191] width 9 height 9
radio input "true"
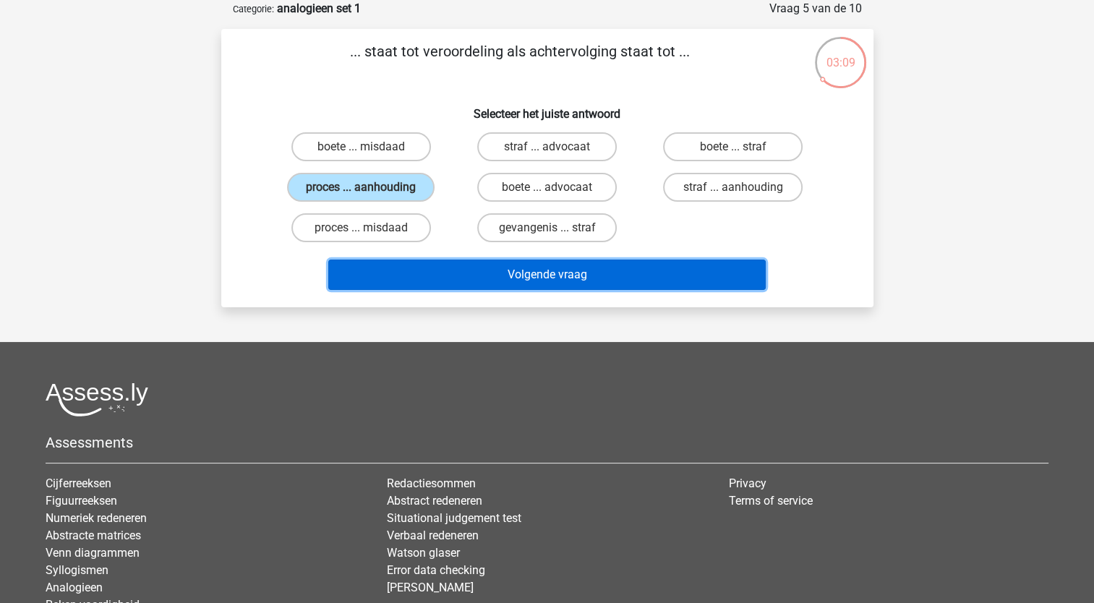
click at [460, 270] on button "Volgende vraag" at bounding box center [546, 275] width 437 height 30
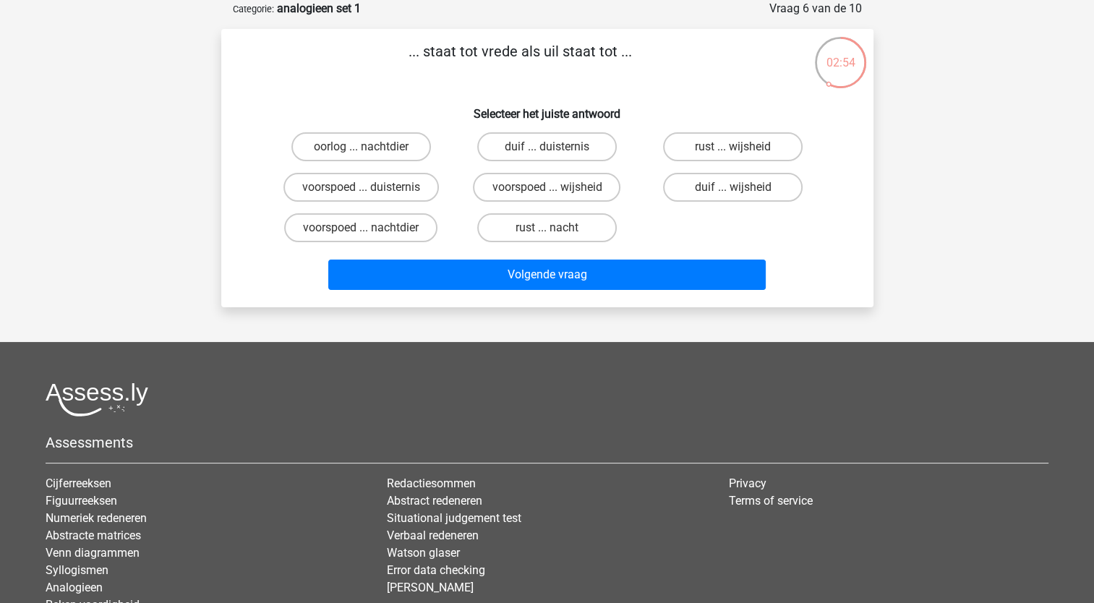
click at [743, 187] on label "duif ... wijsheid" at bounding box center [733, 187] width 140 height 29
click at [742, 187] on input "duif ... wijsheid" at bounding box center [737, 191] width 9 height 9
radio input "true"
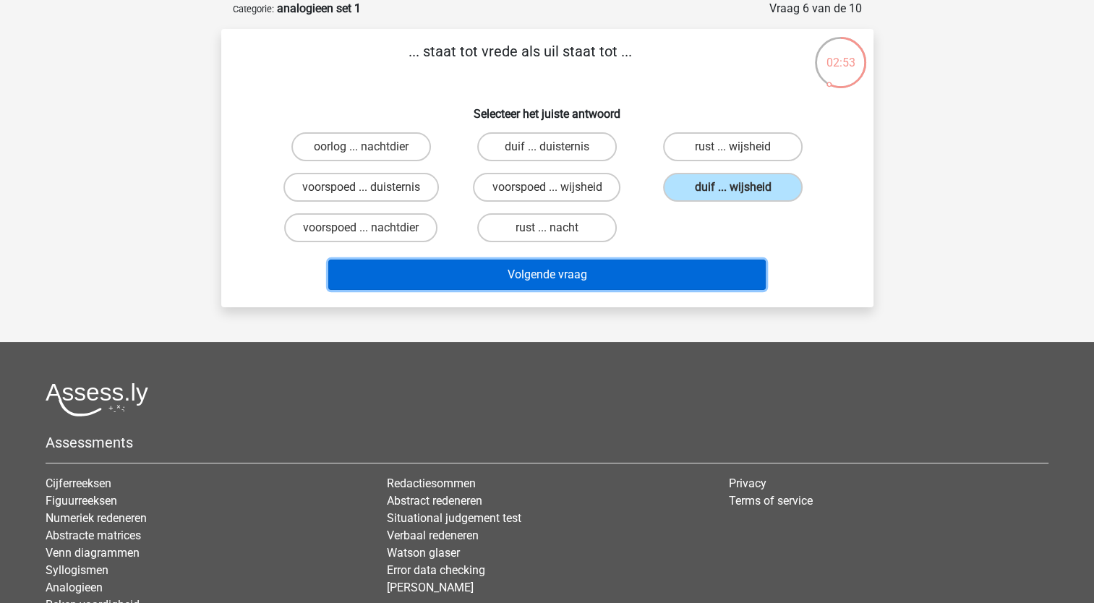
click at [591, 266] on button "Volgende vraag" at bounding box center [546, 275] width 437 height 30
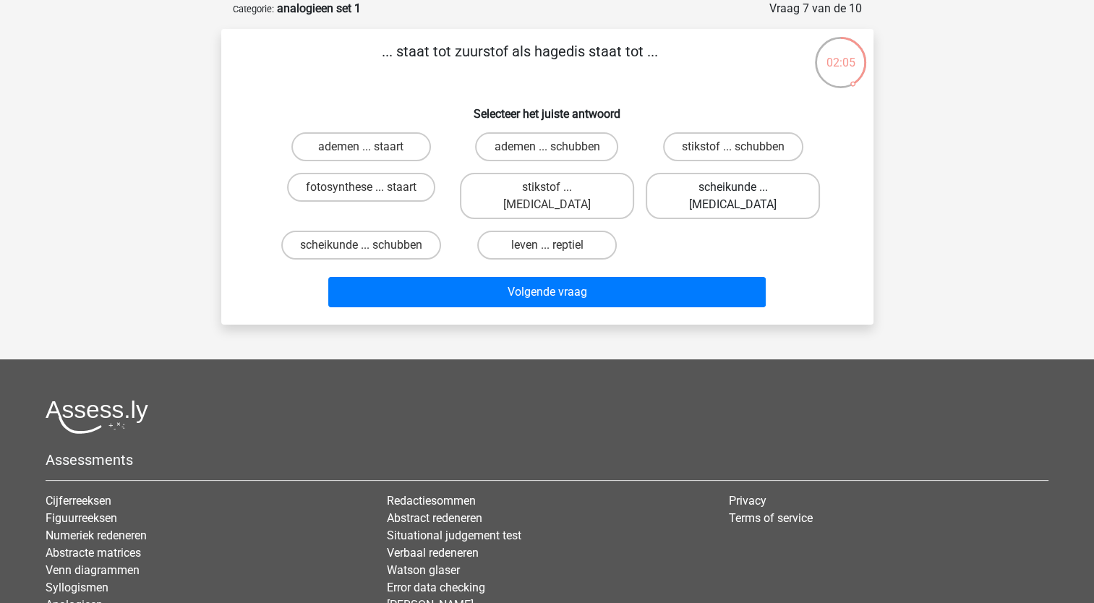
click at [691, 184] on label "scheikunde ... krokodil" at bounding box center [733, 196] width 174 height 46
click at [733, 187] on input "scheikunde ... krokodil" at bounding box center [737, 191] width 9 height 9
radio input "true"
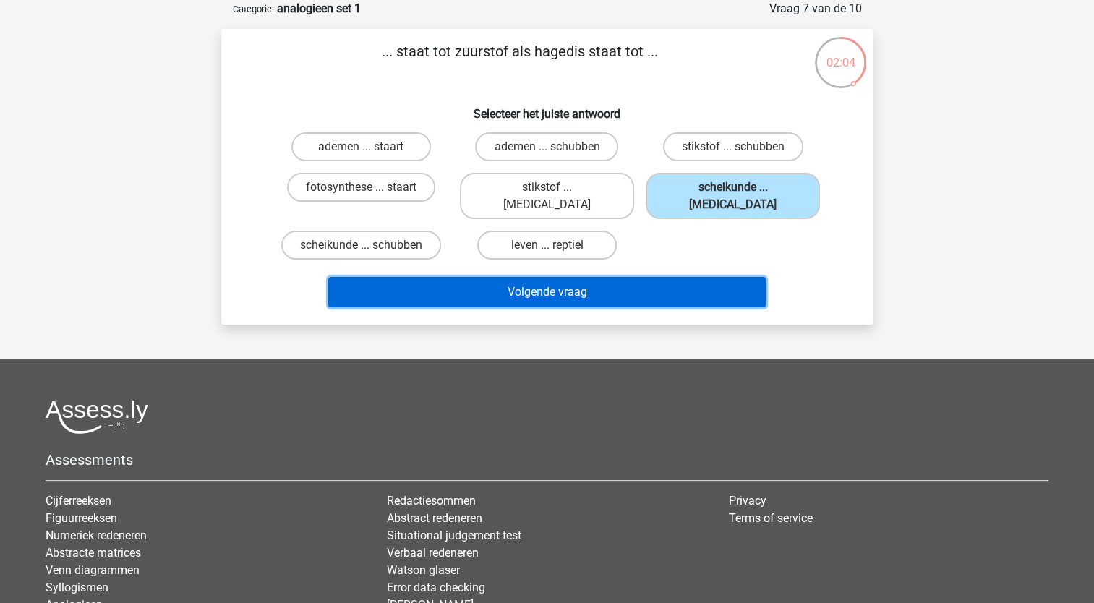
click at [560, 277] on button "Volgende vraag" at bounding box center [546, 292] width 437 height 30
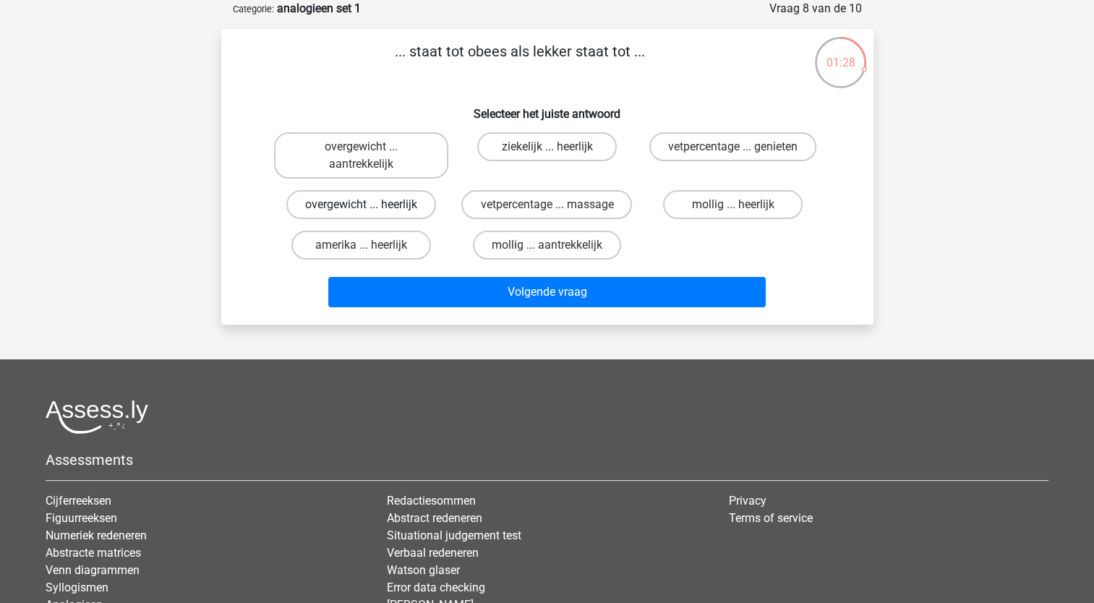
click at [396, 203] on label "overgewicht ... heerlijk" at bounding box center [361, 204] width 150 height 29
click at [370, 205] on input "overgewicht ... heerlijk" at bounding box center [365, 209] width 9 height 9
radio input "true"
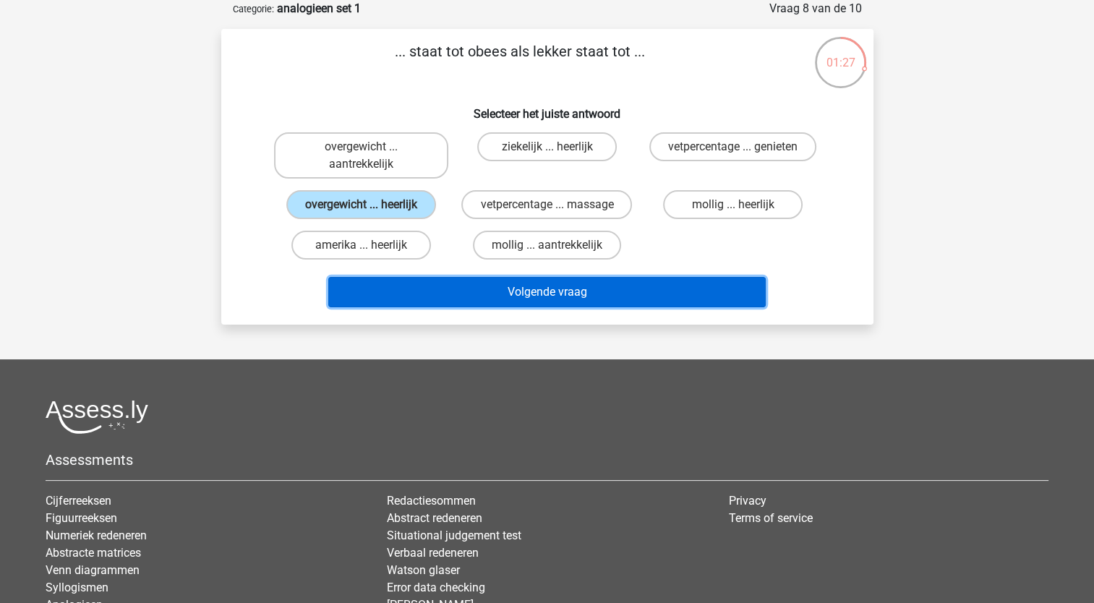
click at [537, 296] on button "Volgende vraag" at bounding box center [546, 292] width 437 height 30
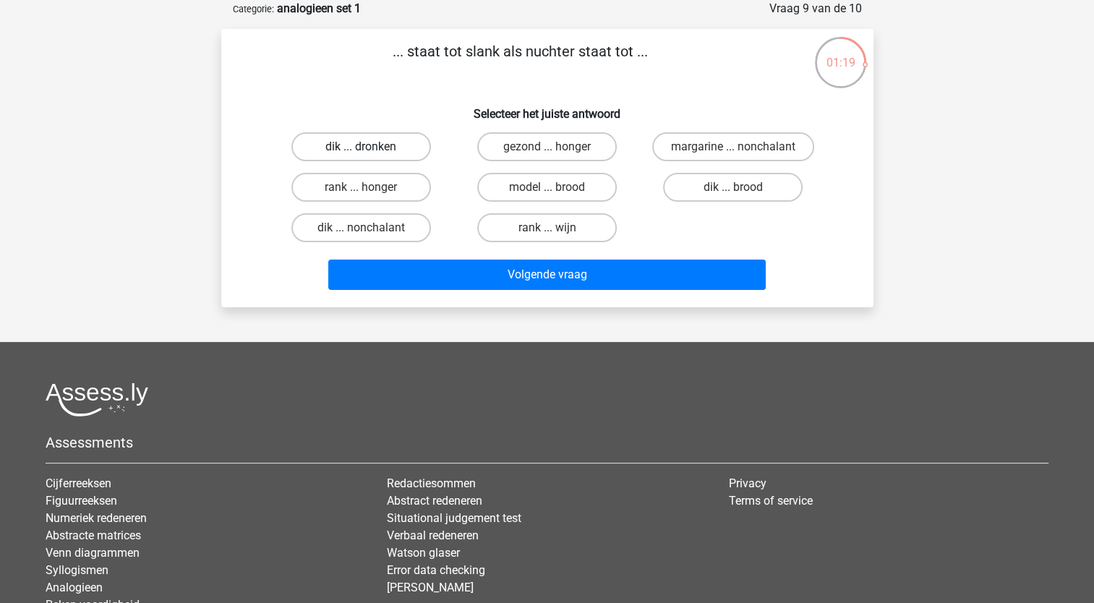
click at [349, 145] on label "dik ... dronken" at bounding box center [361, 146] width 140 height 29
click at [361, 147] on input "dik ... dronken" at bounding box center [365, 151] width 9 height 9
radio input "true"
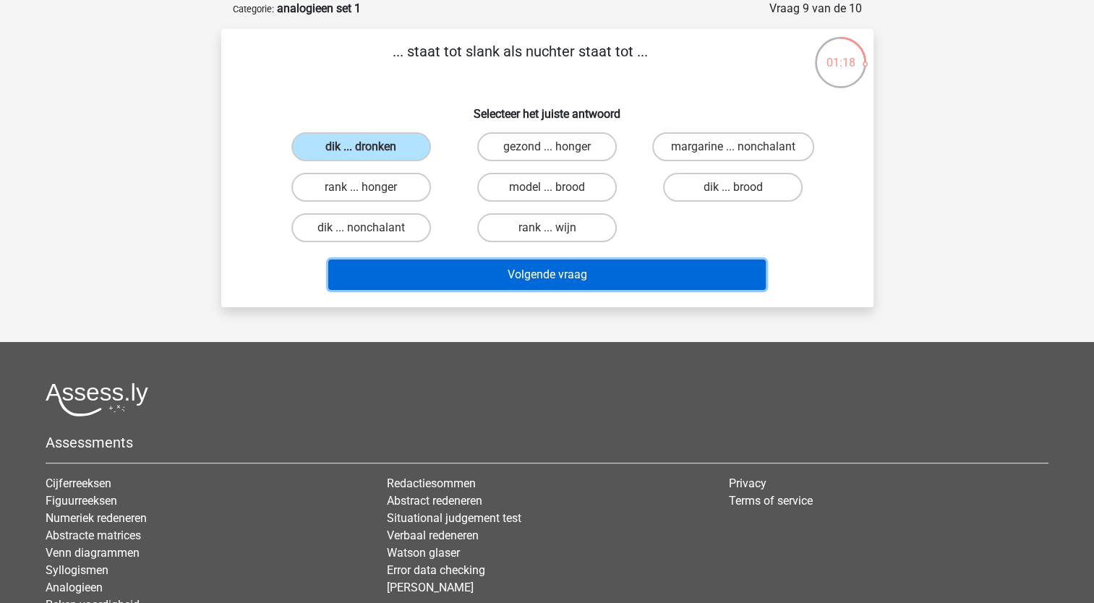
click at [516, 273] on button "Volgende vraag" at bounding box center [546, 275] width 437 height 30
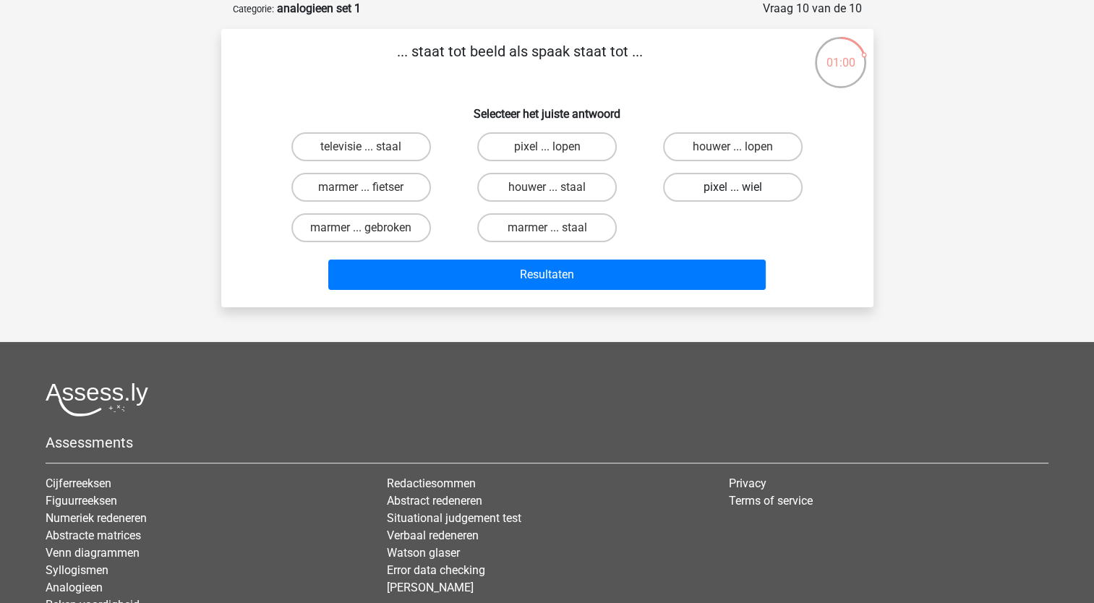
click at [714, 186] on label "pixel ... wiel" at bounding box center [733, 187] width 140 height 29
click at [733, 187] on input "pixel ... wiel" at bounding box center [737, 191] width 9 height 9
radio input "true"
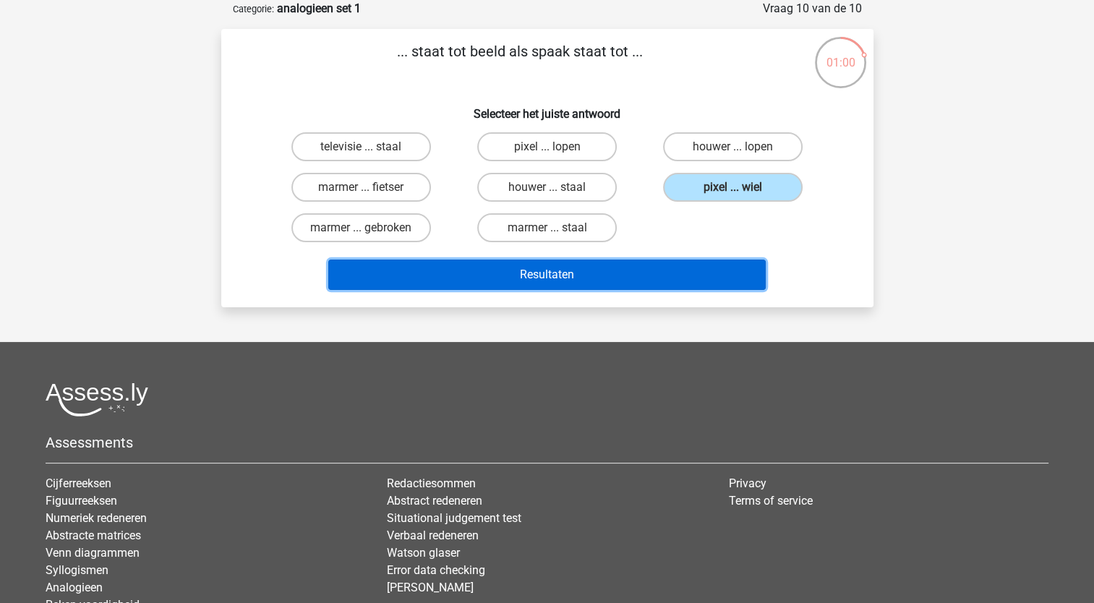
click at [585, 275] on button "Resultaten" at bounding box center [546, 275] width 437 height 30
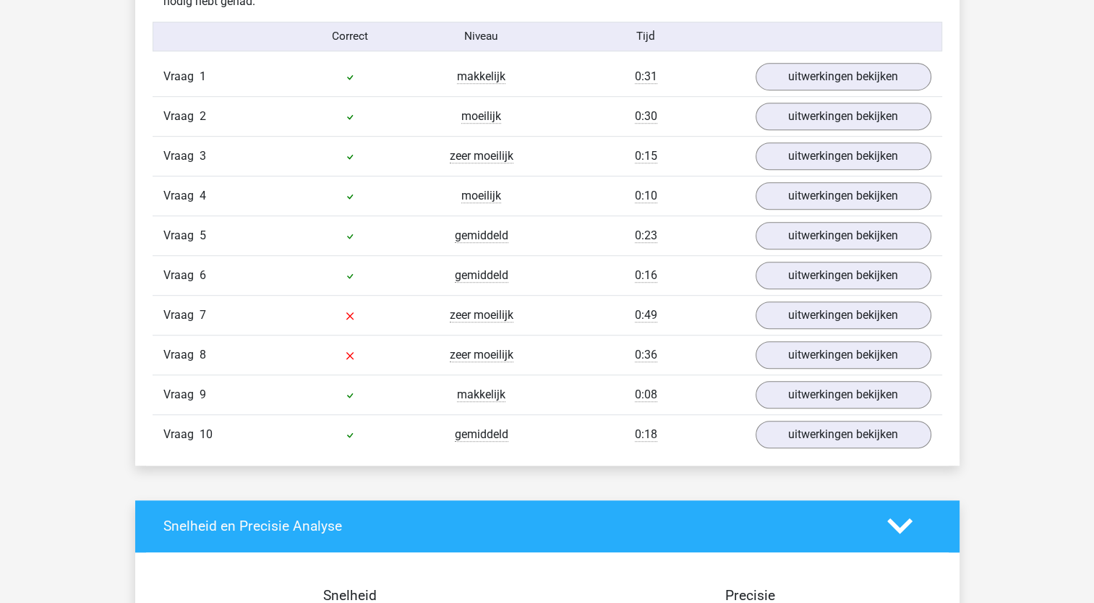
scroll to position [940, 0]
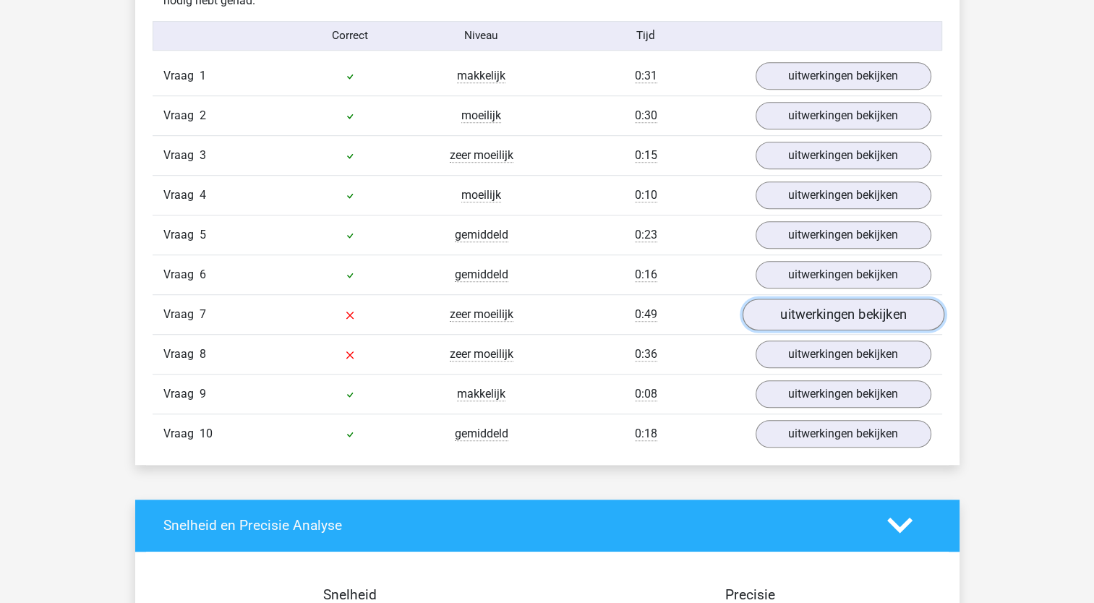
click at [805, 310] on link "uitwerkingen bekijken" at bounding box center [843, 315] width 202 height 32
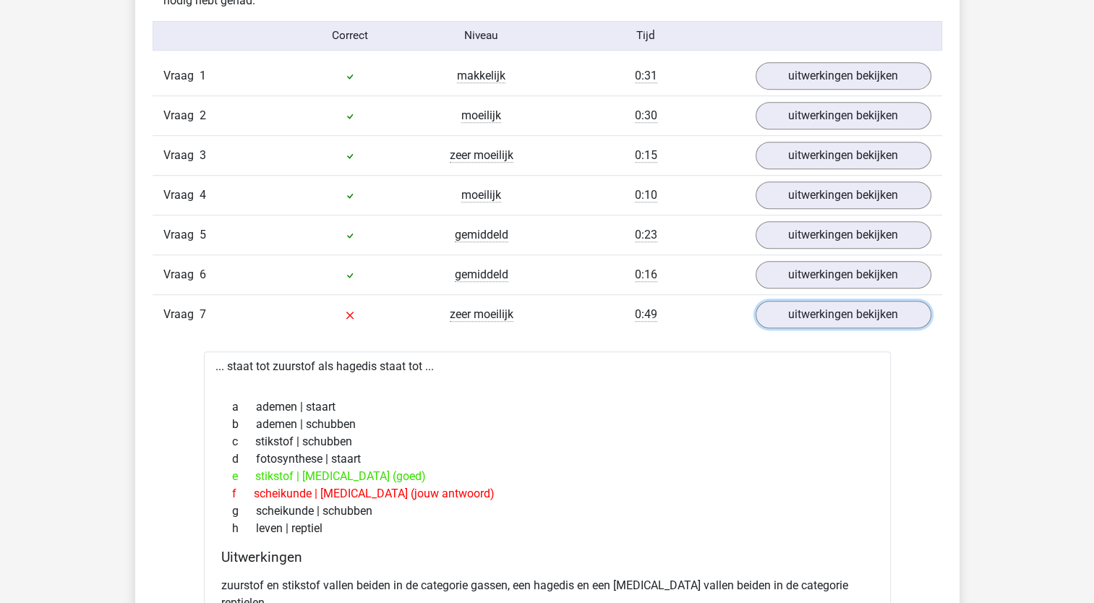
scroll to position [1012, 0]
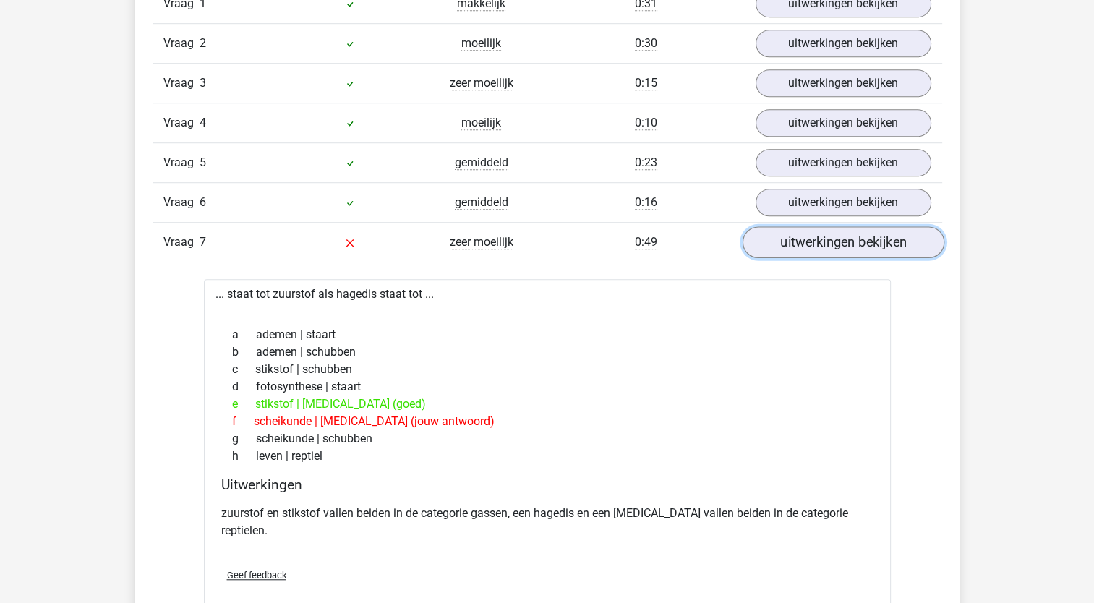
click at [816, 241] on link "uitwerkingen bekijken" at bounding box center [843, 242] width 202 height 32
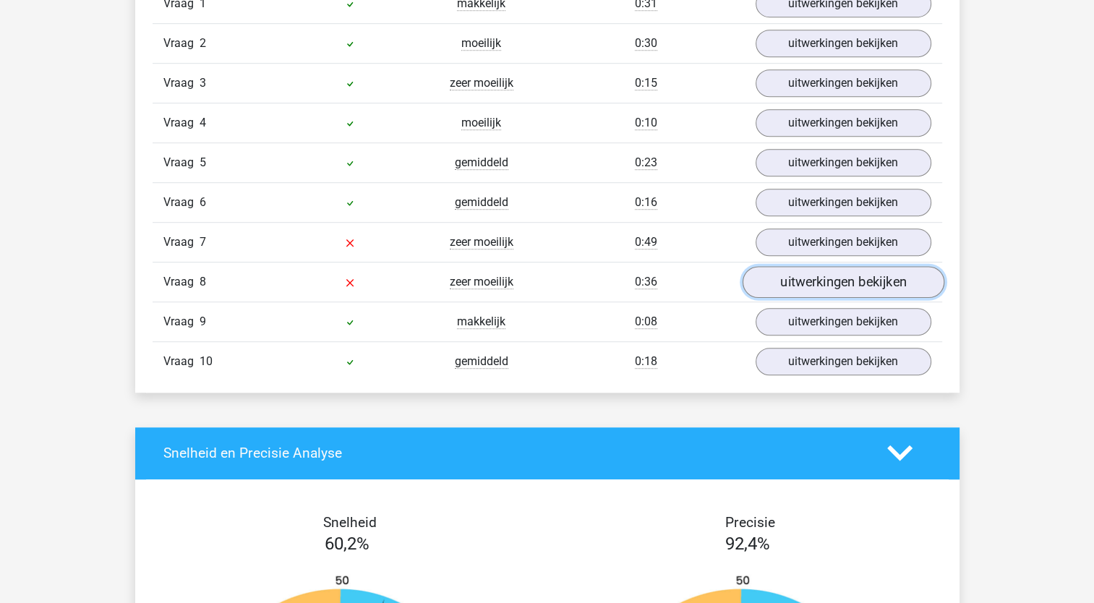
click at [801, 278] on link "uitwerkingen bekijken" at bounding box center [843, 282] width 202 height 32
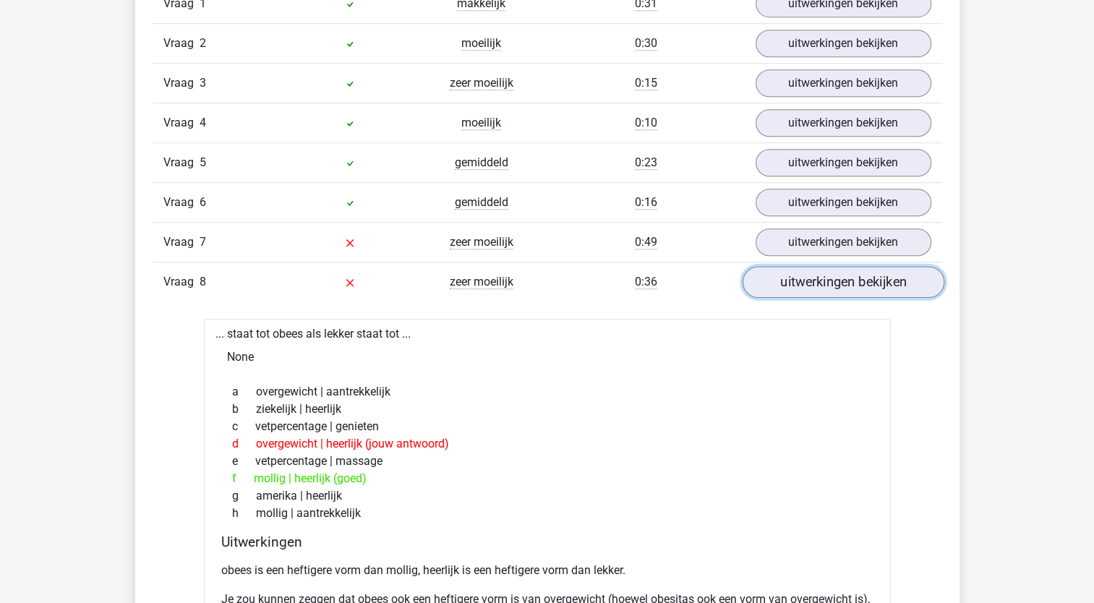
click at [801, 282] on link "uitwerkingen bekijken" at bounding box center [843, 282] width 202 height 32
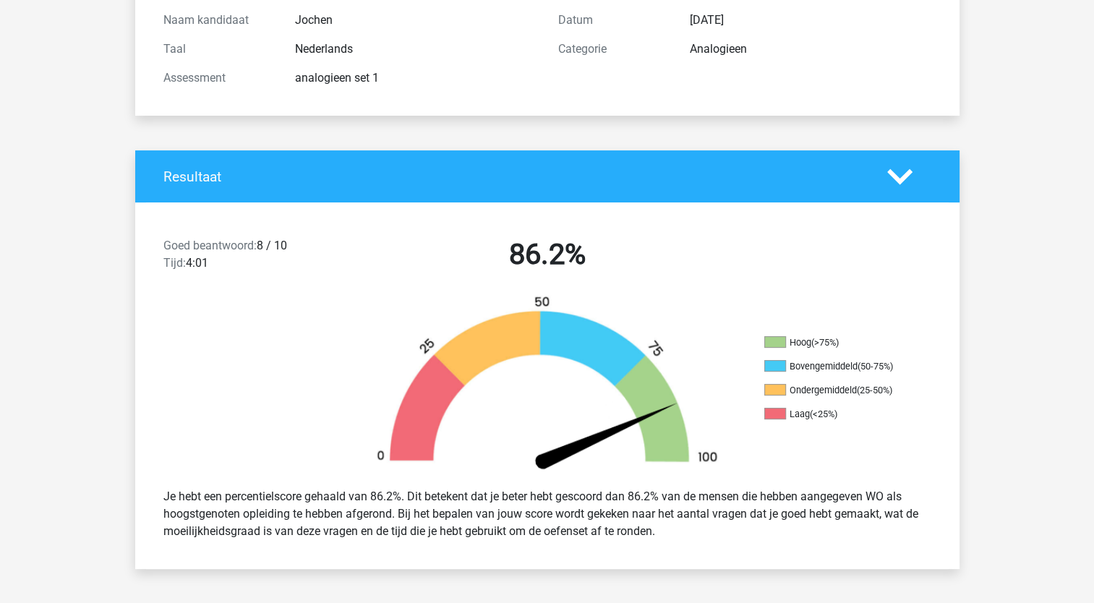
scroll to position [434, 0]
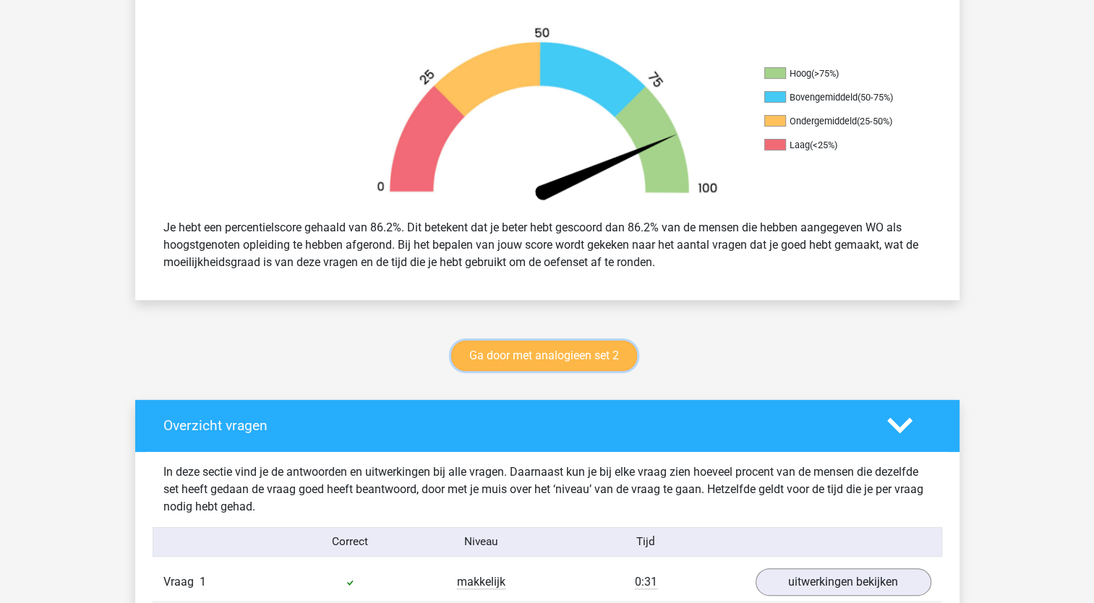
click at [523, 351] on link "Ga door met analogieen set 2" at bounding box center [544, 355] width 186 height 30
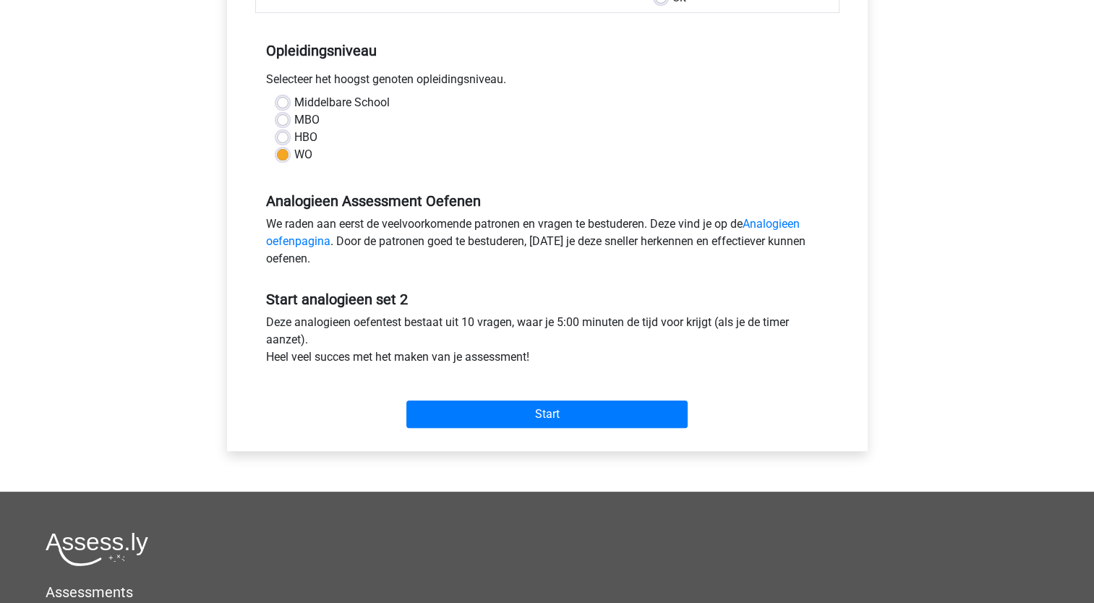
scroll to position [289, 0]
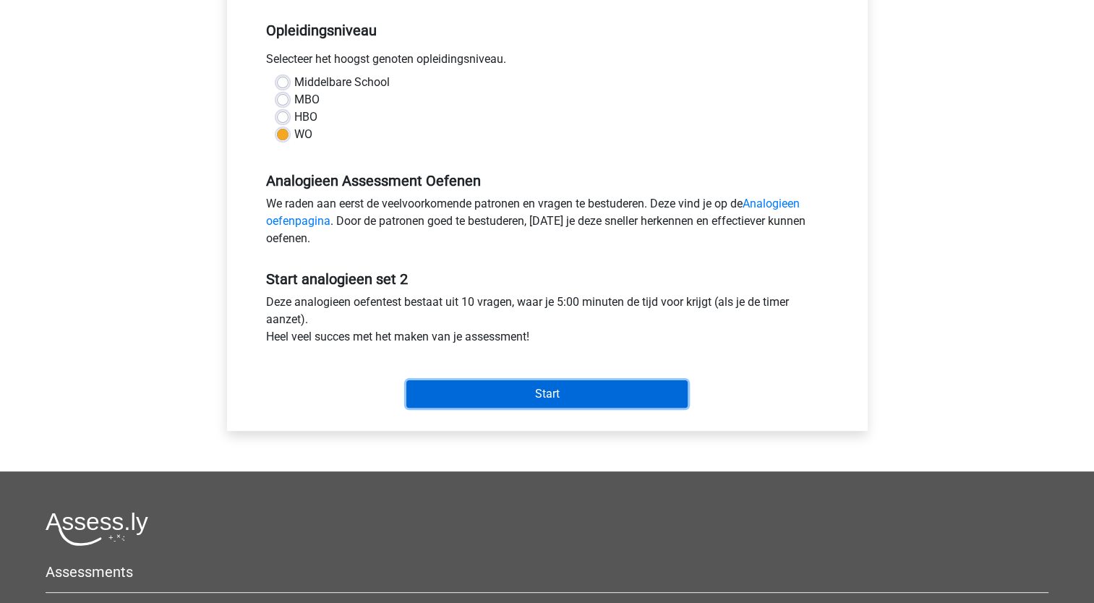
click at [554, 390] on input "Start" at bounding box center [546, 393] width 281 height 27
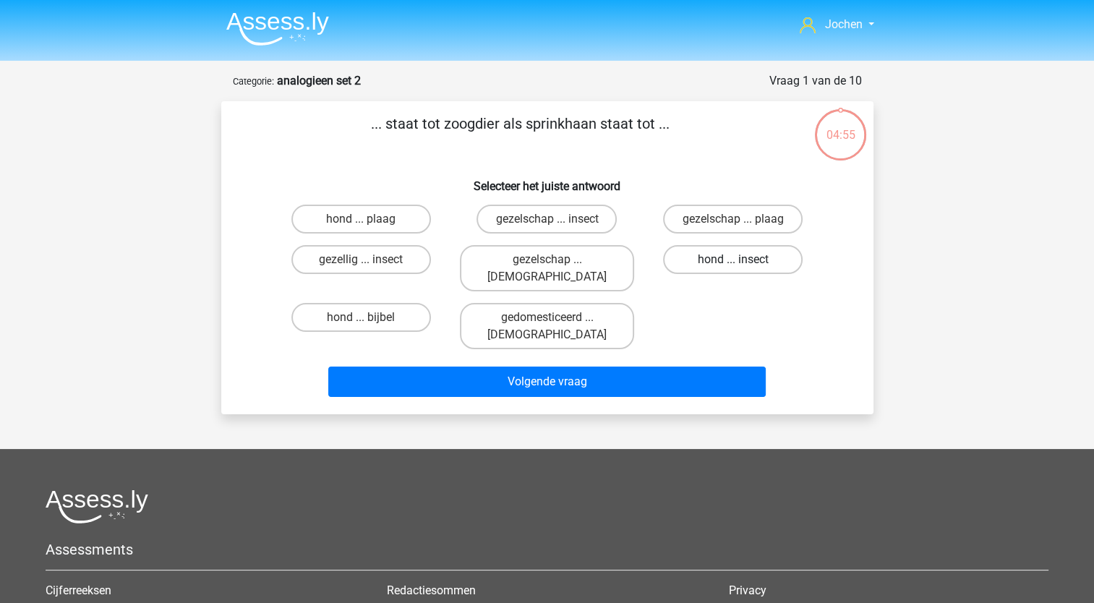
click at [711, 259] on label "hond ... insect" at bounding box center [733, 259] width 140 height 29
click at [733, 260] on input "hond ... insect" at bounding box center [737, 264] width 9 height 9
radio input "true"
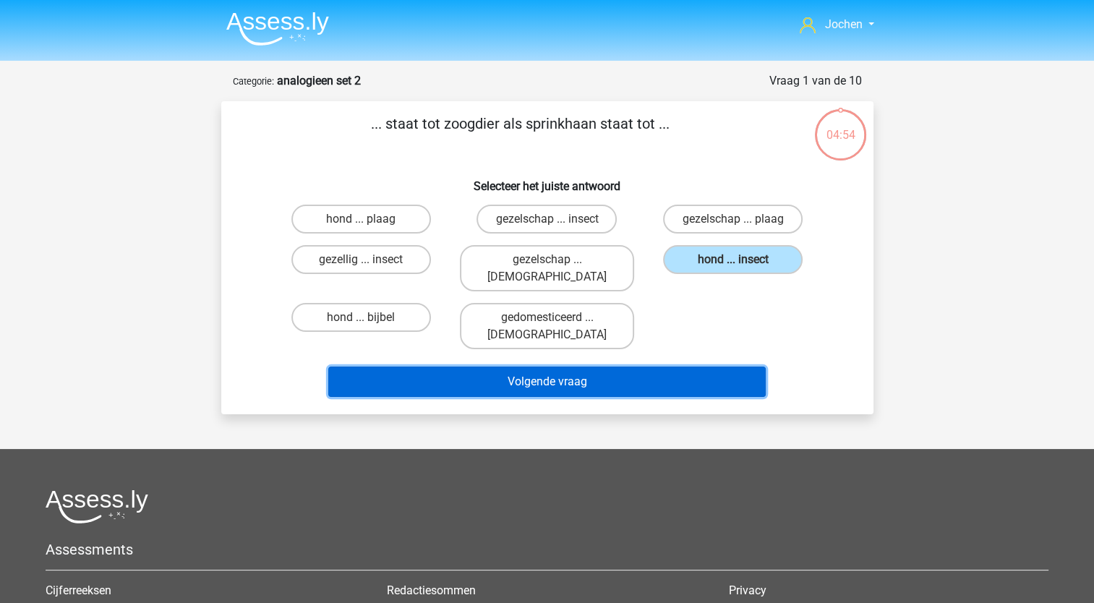
click at [564, 367] on button "Volgende vraag" at bounding box center [546, 382] width 437 height 30
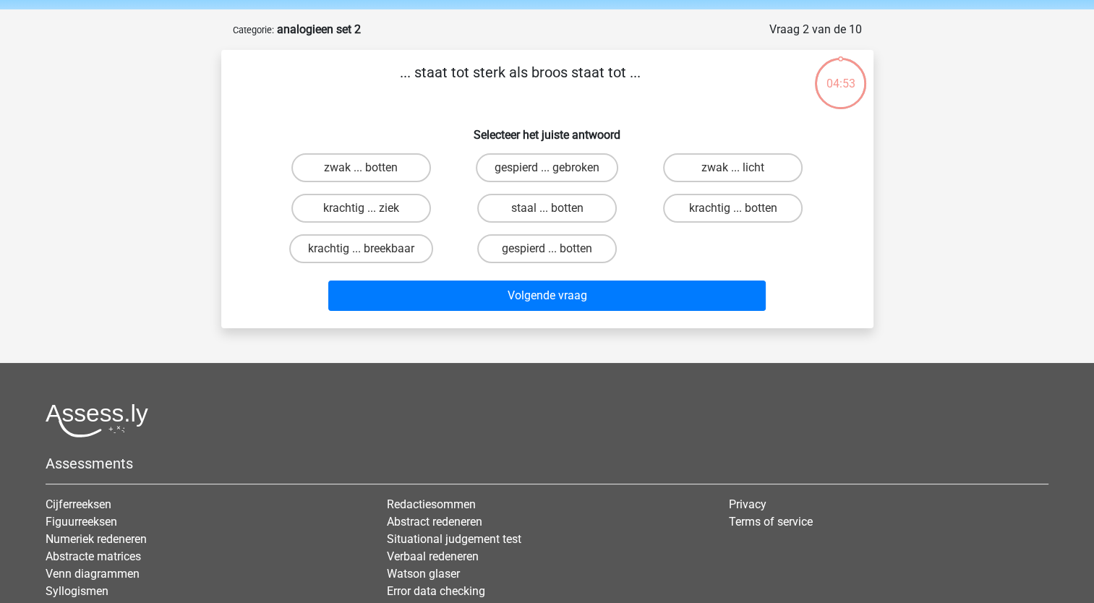
scroll to position [72, 0]
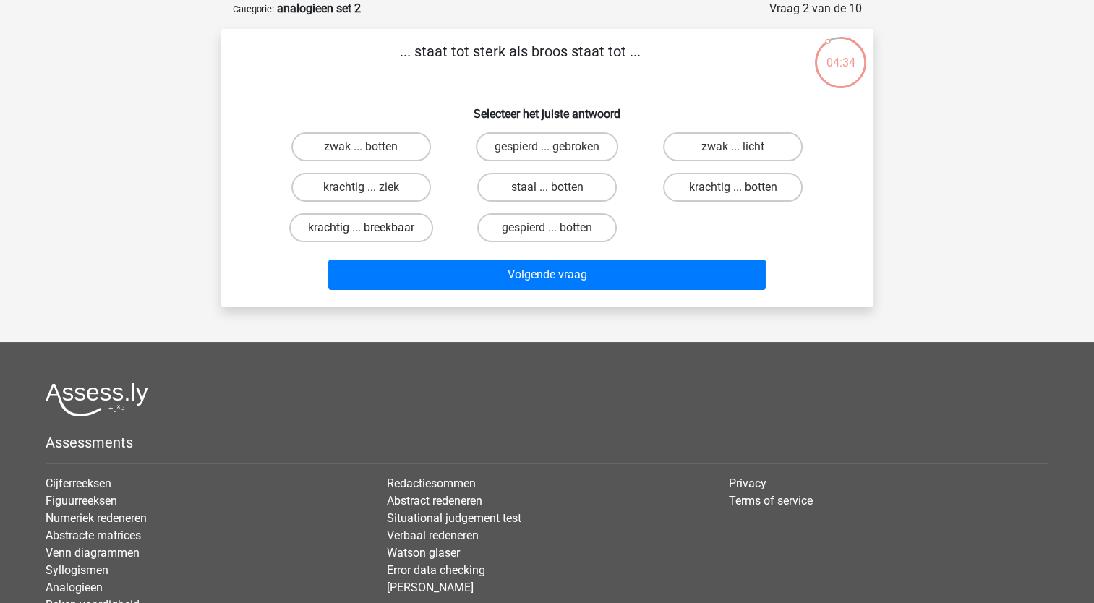
click at [345, 224] on label "krachtig ... breekbaar" at bounding box center [361, 227] width 144 height 29
click at [361, 228] on input "krachtig ... breekbaar" at bounding box center [365, 232] width 9 height 9
radio input "true"
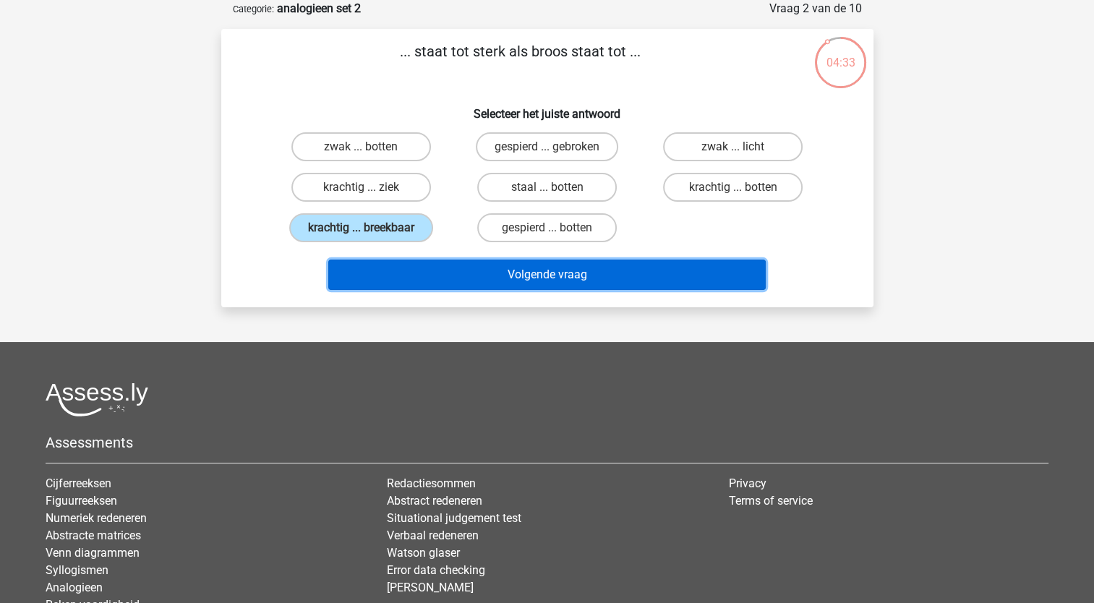
click at [422, 269] on button "Volgende vraag" at bounding box center [546, 275] width 437 height 30
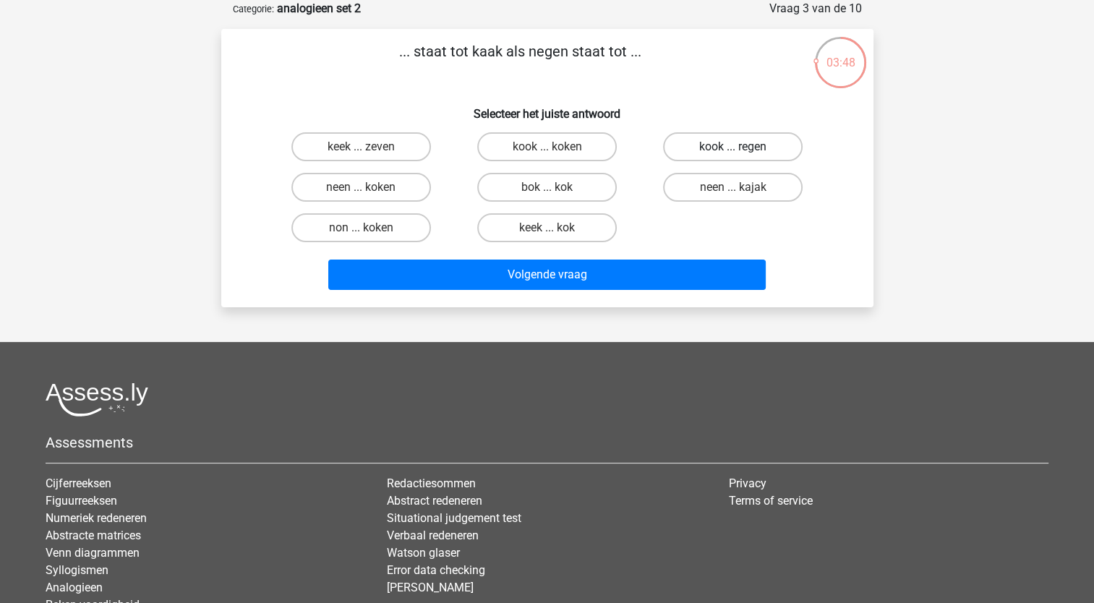
click at [723, 142] on label "kook ... regen" at bounding box center [733, 146] width 140 height 29
click at [733, 147] on input "kook ... regen" at bounding box center [737, 151] width 9 height 9
radio input "true"
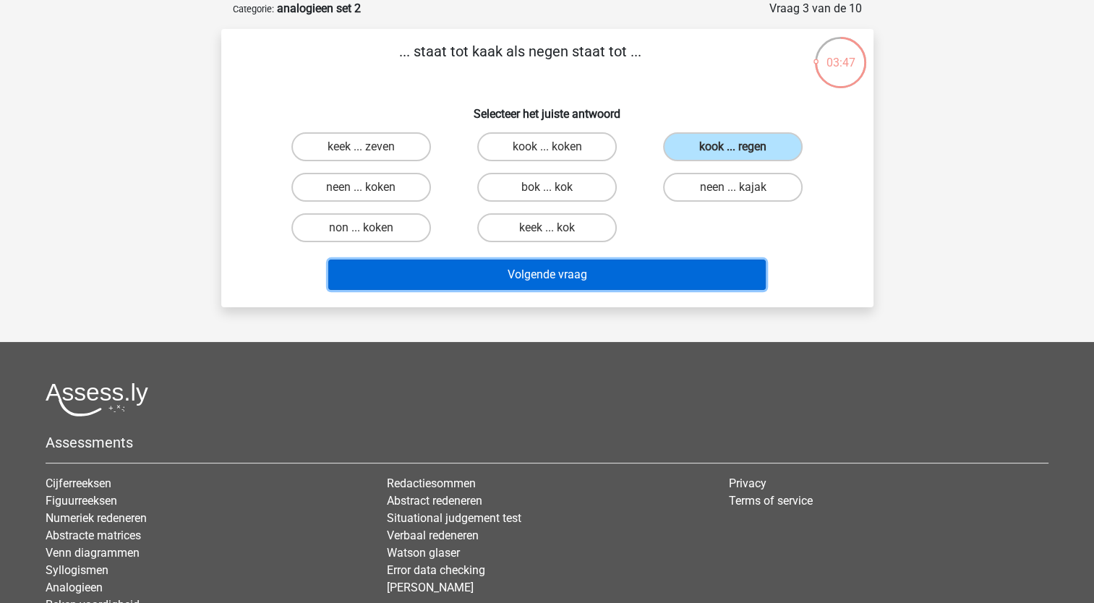
click at [547, 273] on button "Volgende vraag" at bounding box center [546, 275] width 437 height 30
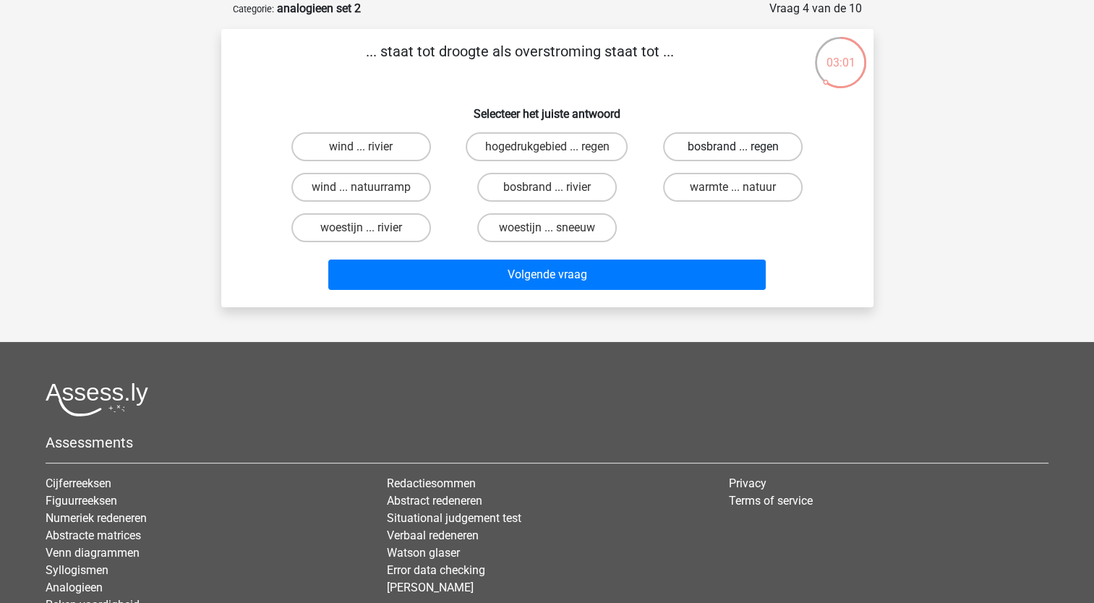
click at [725, 146] on label "bosbrand ... regen" at bounding box center [733, 146] width 140 height 29
click at [733, 147] on input "bosbrand ... regen" at bounding box center [737, 151] width 9 height 9
radio input "true"
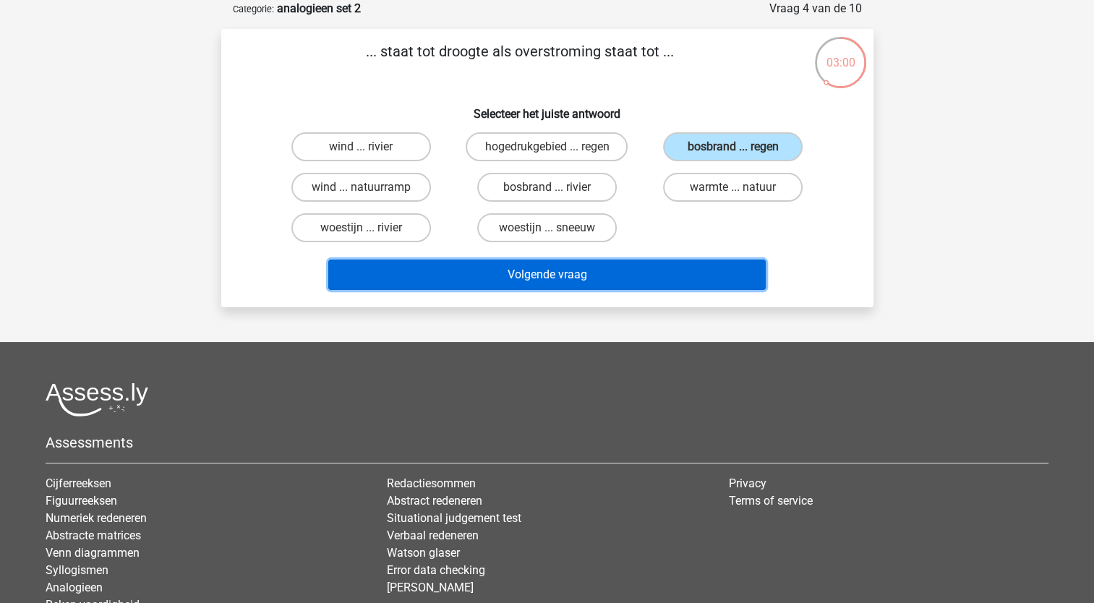
click at [581, 268] on button "Volgende vraag" at bounding box center [546, 275] width 437 height 30
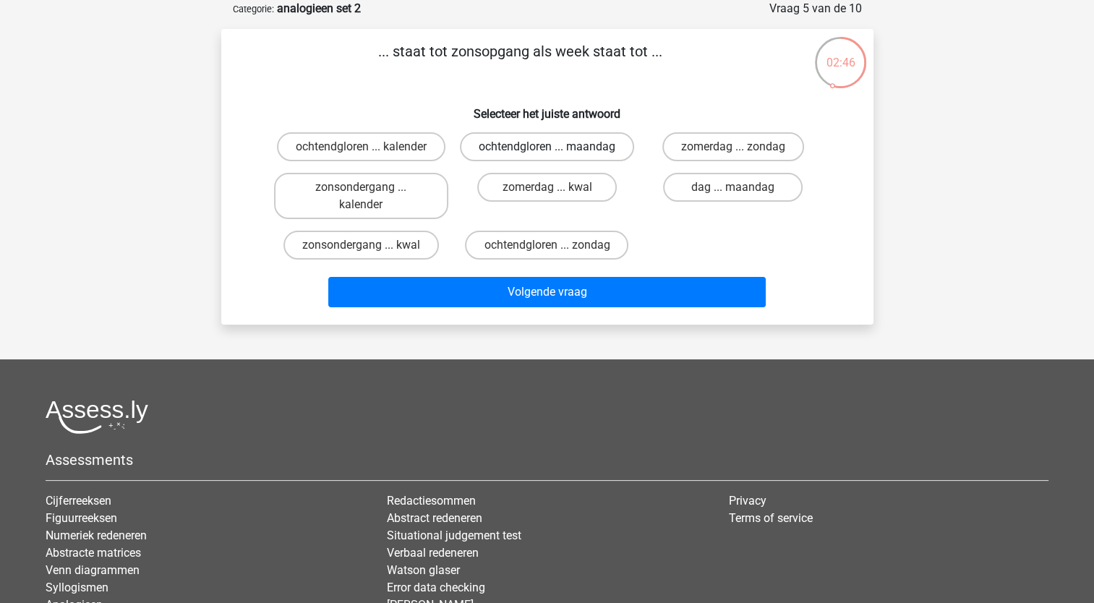
click at [518, 143] on label "ochtendgloren ... maandag" at bounding box center [547, 146] width 174 height 29
click at [547, 147] on input "ochtendgloren ... maandag" at bounding box center [551, 151] width 9 height 9
radio input "true"
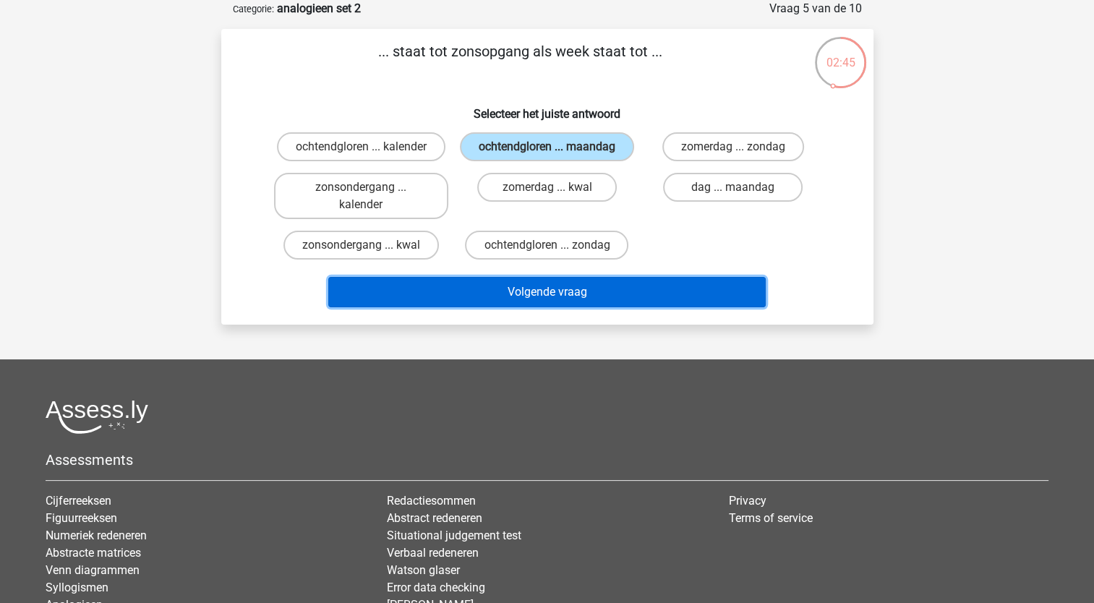
click at [497, 286] on button "Volgende vraag" at bounding box center [546, 292] width 437 height 30
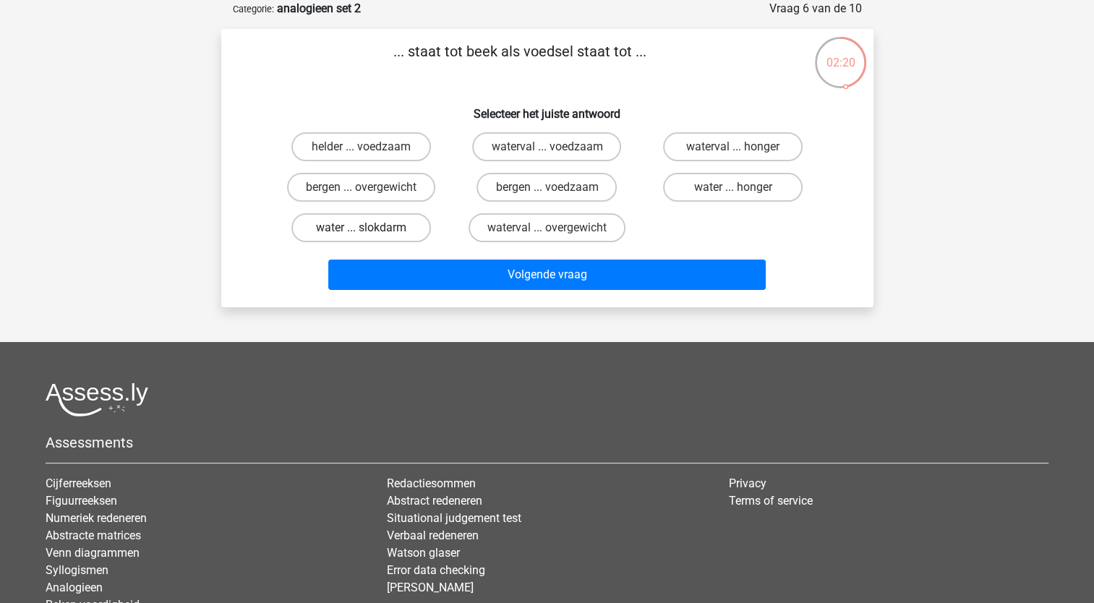
click at [360, 222] on label "water ... slokdarm" at bounding box center [361, 227] width 140 height 29
click at [361, 228] on input "water ... slokdarm" at bounding box center [365, 232] width 9 height 9
radio input "true"
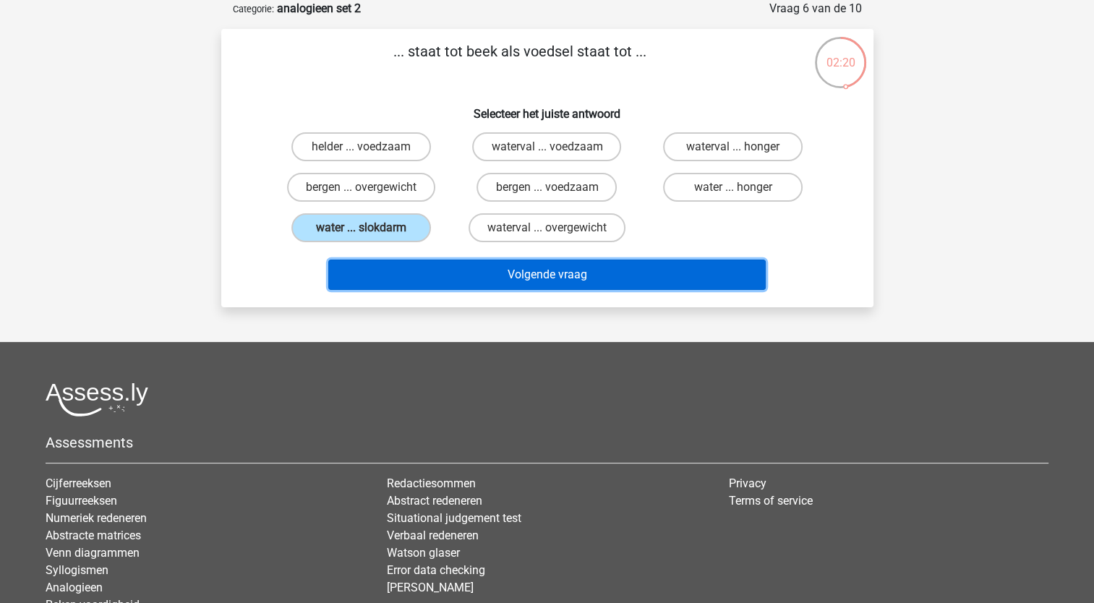
click at [455, 262] on button "Volgende vraag" at bounding box center [546, 275] width 437 height 30
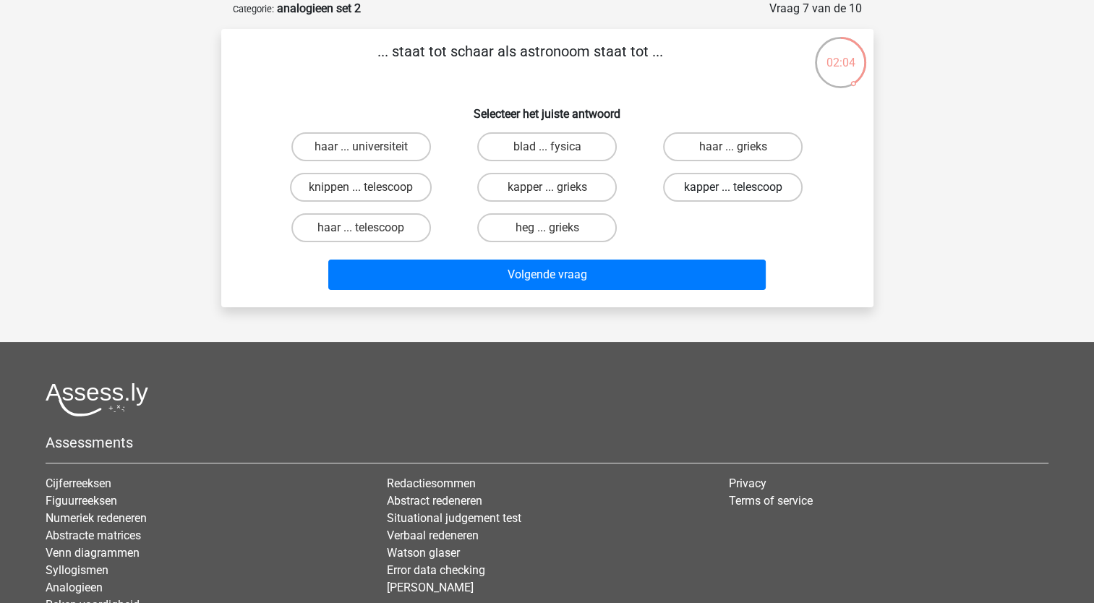
click at [722, 186] on label "kapper ... telescoop" at bounding box center [733, 187] width 140 height 29
click at [733, 187] on input "kapper ... telescoop" at bounding box center [737, 191] width 9 height 9
radio input "true"
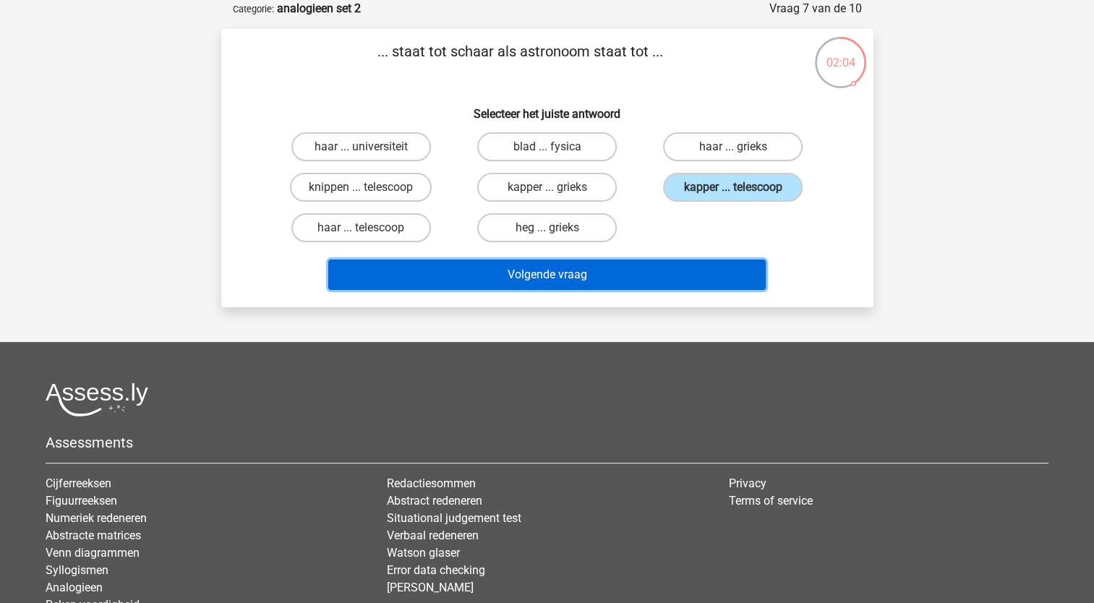
click at [564, 273] on button "Volgende vraag" at bounding box center [546, 275] width 437 height 30
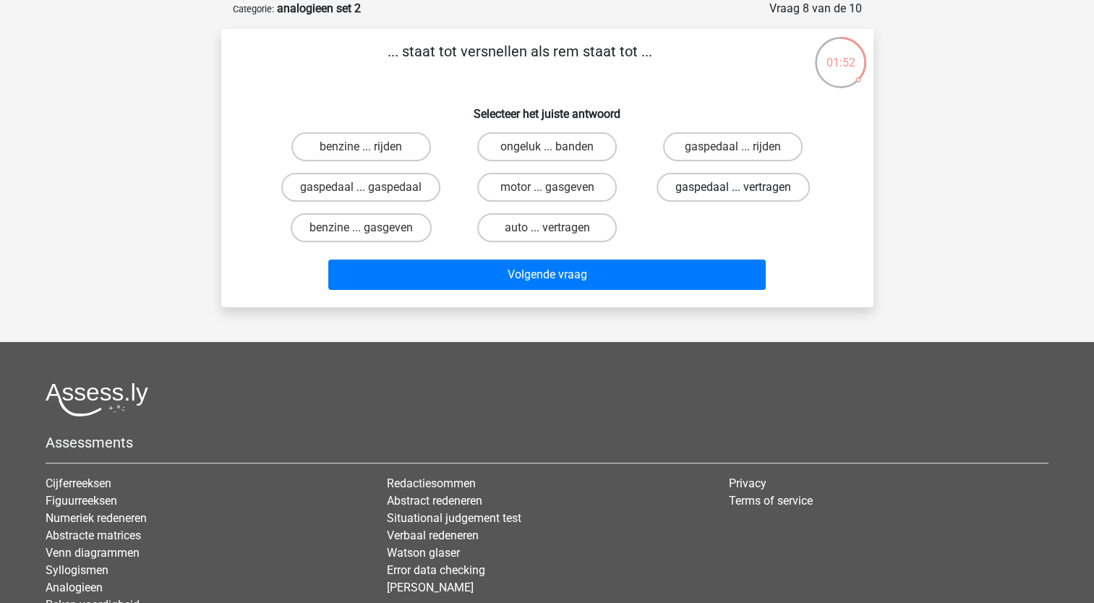
click at [729, 185] on label "gaspedaal ... vertragen" at bounding box center [732, 187] width 153 height 29
click at [733, 187] on input "gaspedaal ... vertragen" at bounding box center [737, 191] width 9 height 9
radio input "true"
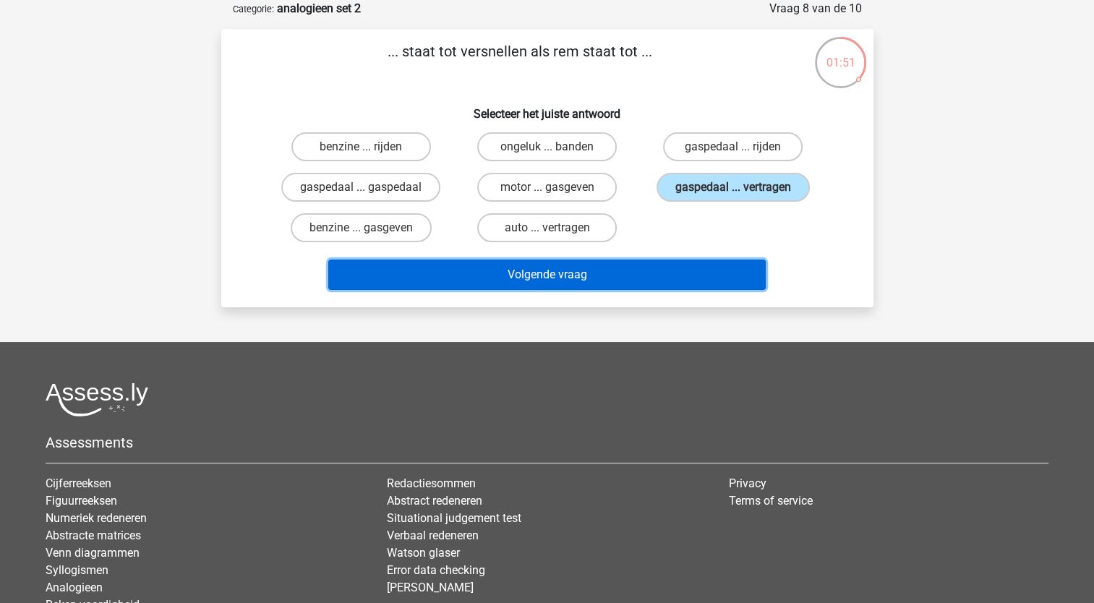
click at [525, 267] on button "Volgende vraag" at bounding box center [546, 275] width 437 height 30
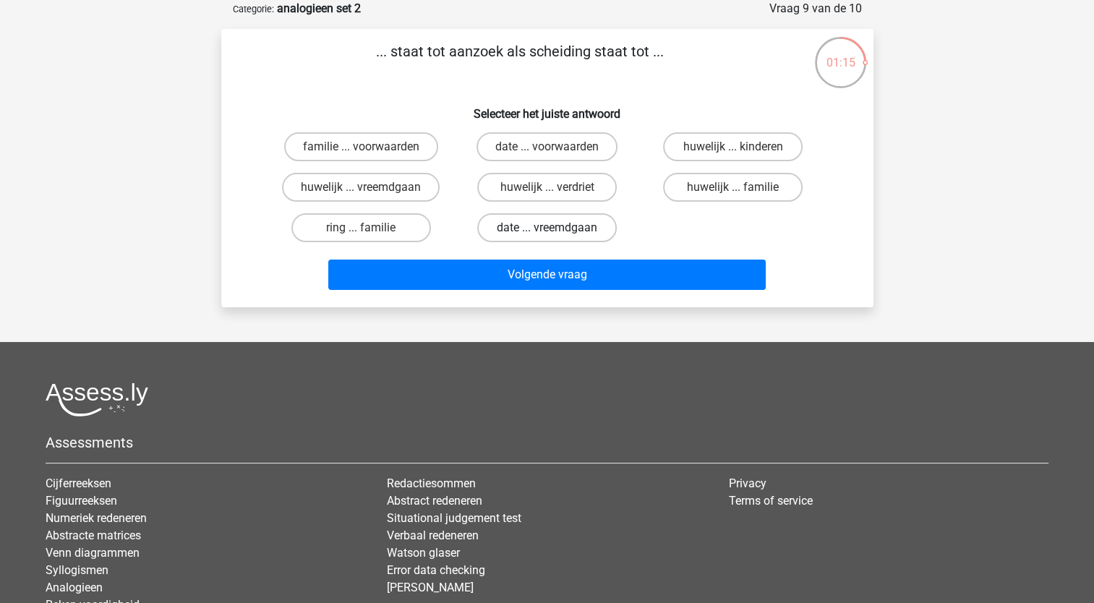
click at [549, 224] on label "date ... vreemdgaan" at bounding box center [547, 227] width 140 height 29
click at [549, 228] on input "date ... vreemdgaan" at bounding box center [551, 232] width 9 height 9
radio input "true"
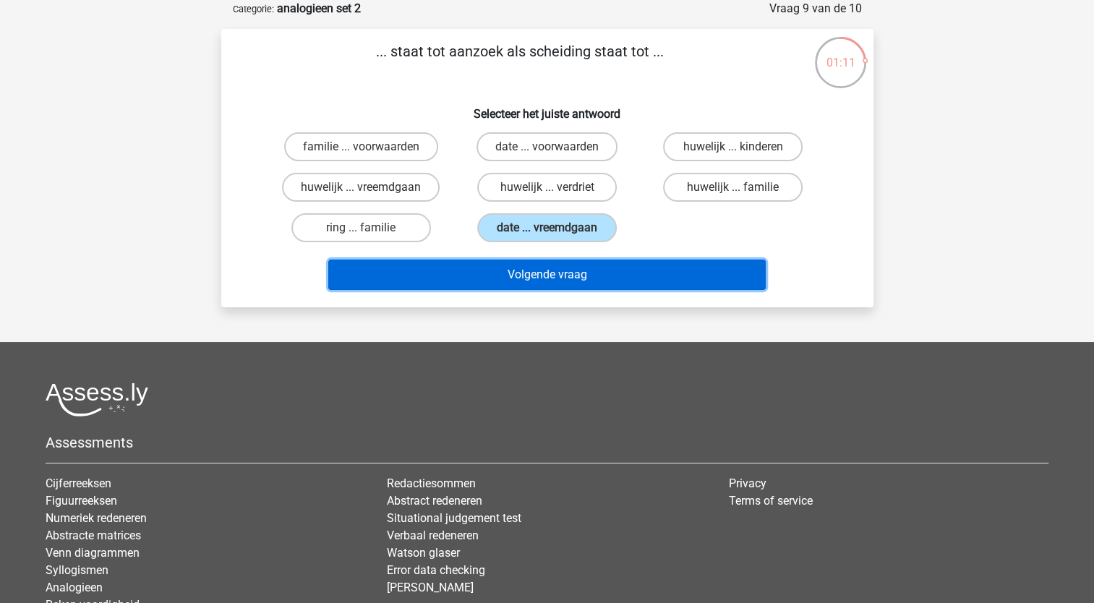
click at [539, 272] on button "Volgende vraag" at bounding box center [546, 275] width 437 height 30
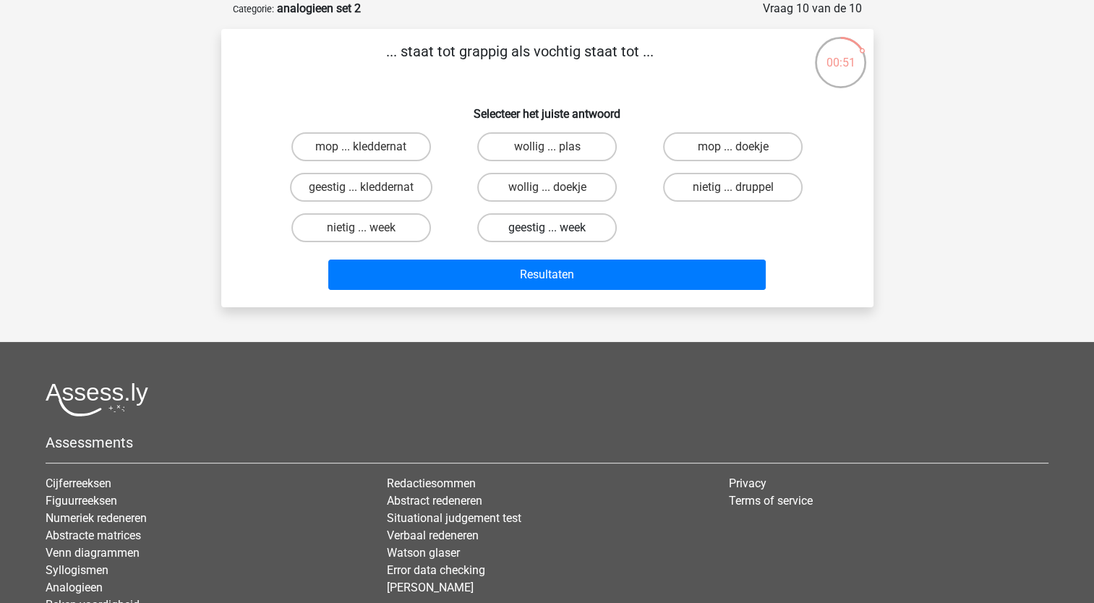
click at [549, 225] on label "geestig ... week" at bounding box center [547, 227] width 140 height 29
click at [549, 228] on input "geestig ... week" at bounding box center [551, 232] width 9 height 9
radio input "true"
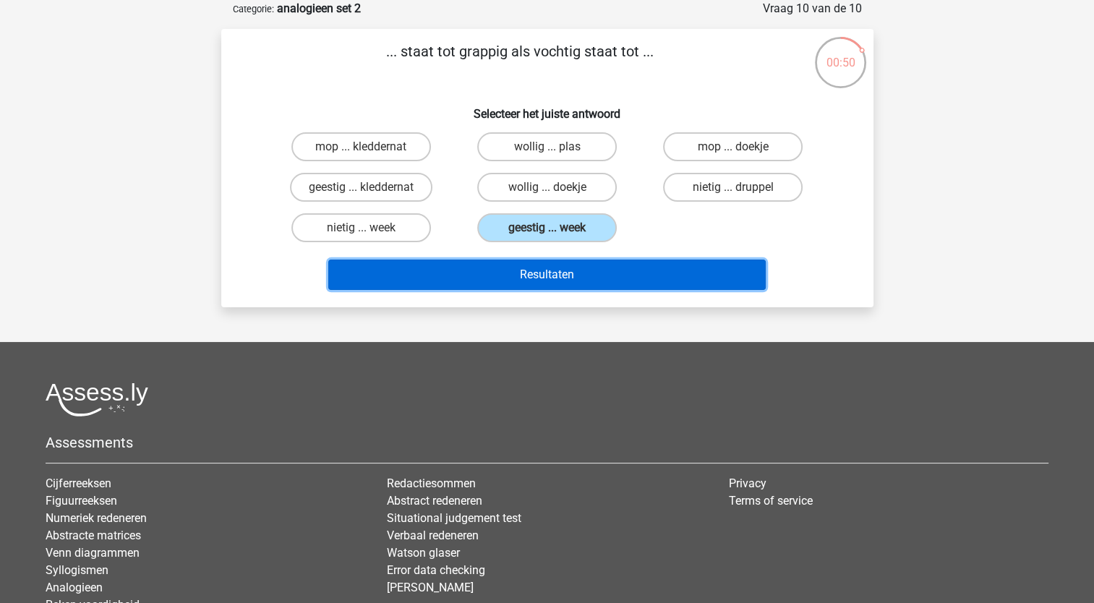
click at [542, 269] on button "Resultaten" at bounding box center [546, 275] width 437 height 30
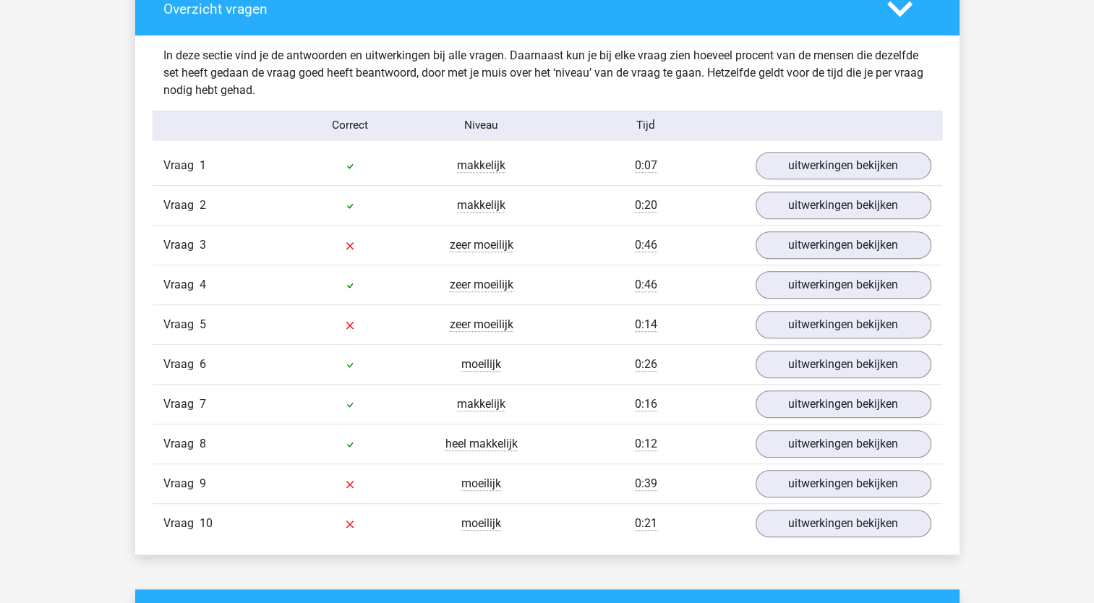
scroll to position [868, 0]
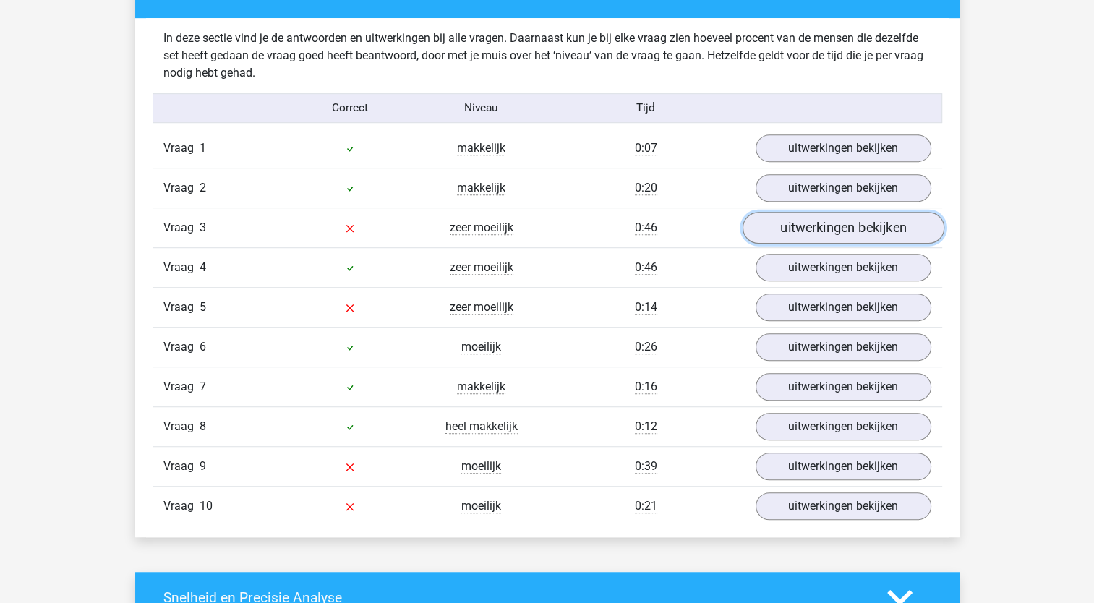
click at [816, 226] on link "uitwerkingen bekijken" at bounding box center [843, 228] width 202 height 32
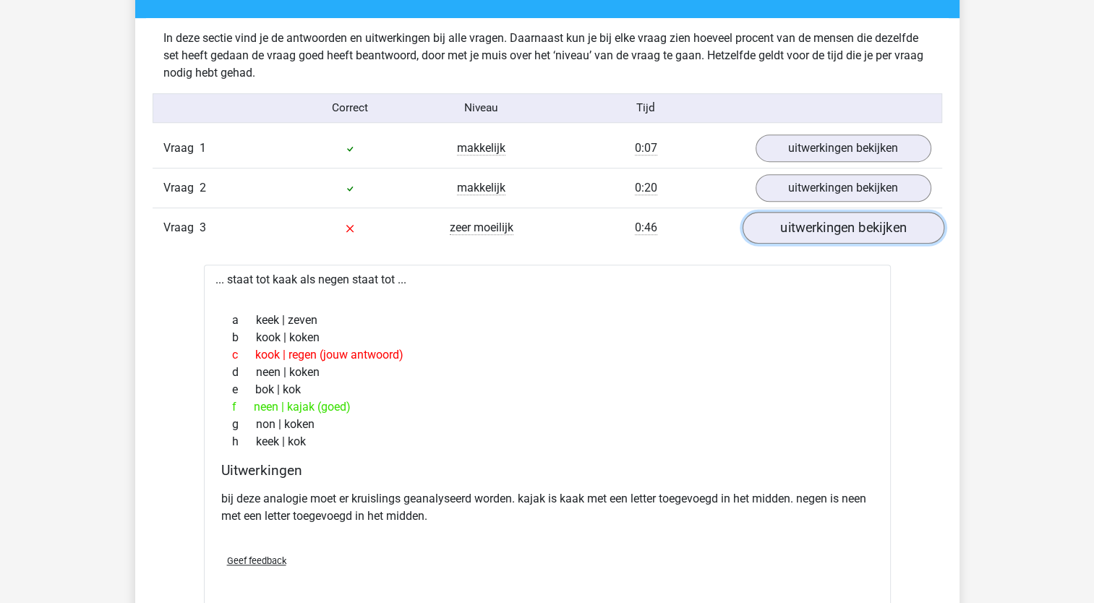
click at [813, 227] on link "uitwerkingen bekijken" at bounding box center [843, 228] width 202 height 32
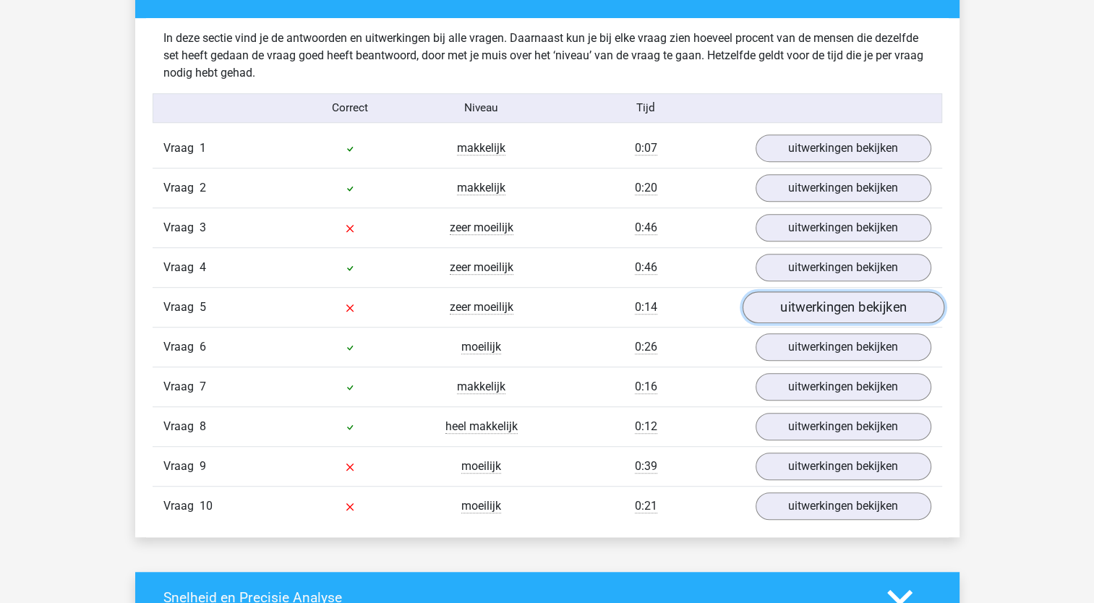
click at [806, 308] on link "uitwerkingen bekijken" at bounding box center [843, 307] width 202 height 32
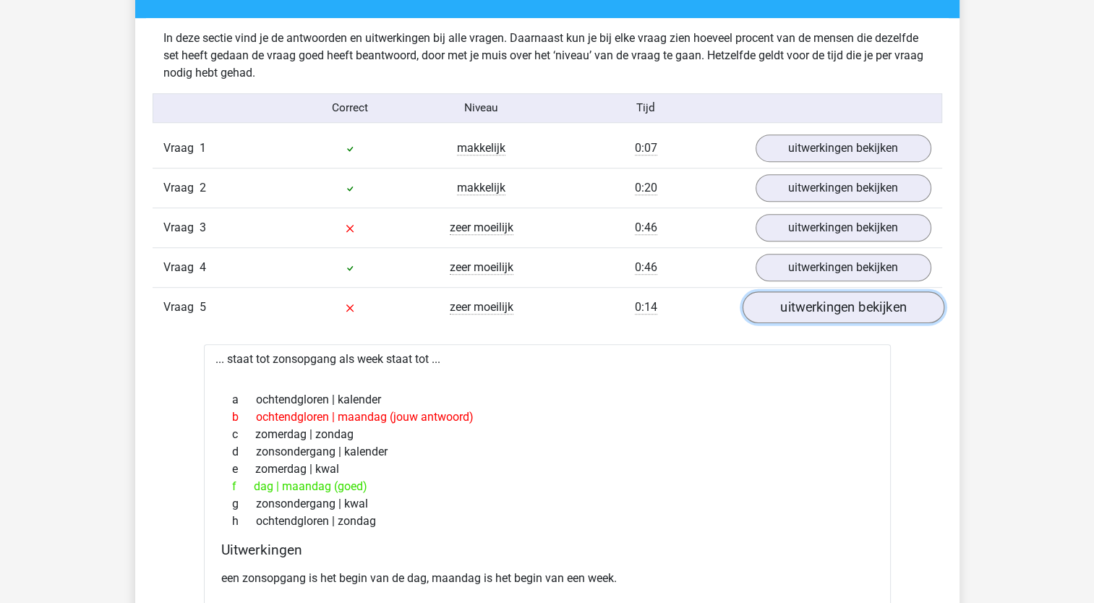
click at [809, 303] on link "uitwerkingen bekijken" at bounding box center [843, 307] width 202 height 32
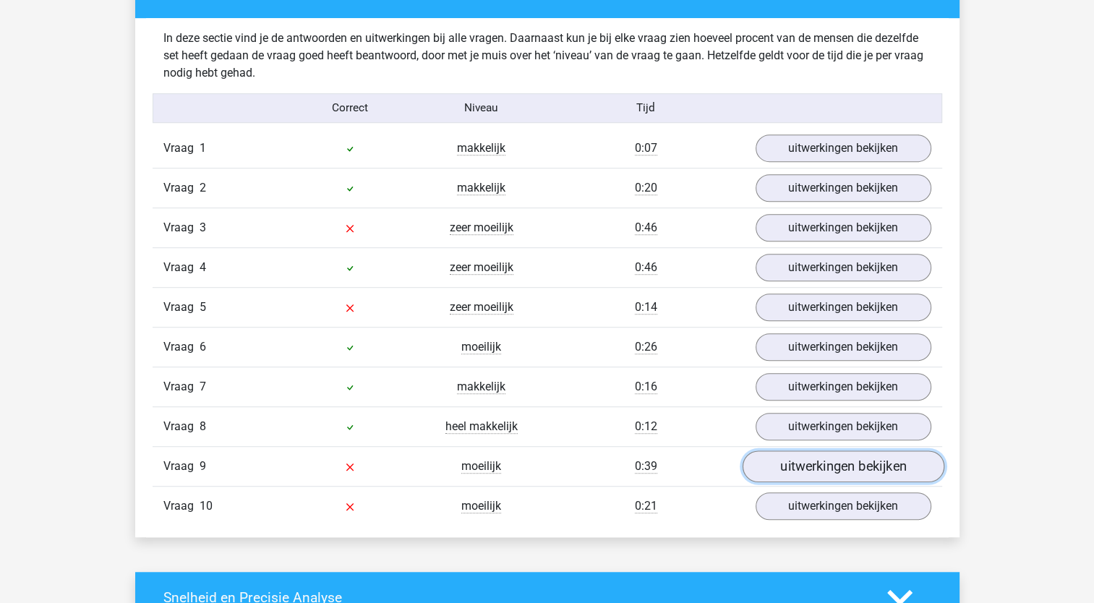
click at [800, 462] on link "uitwerkingen bekijken" at bounding box center [843, 466] width 202 height 32
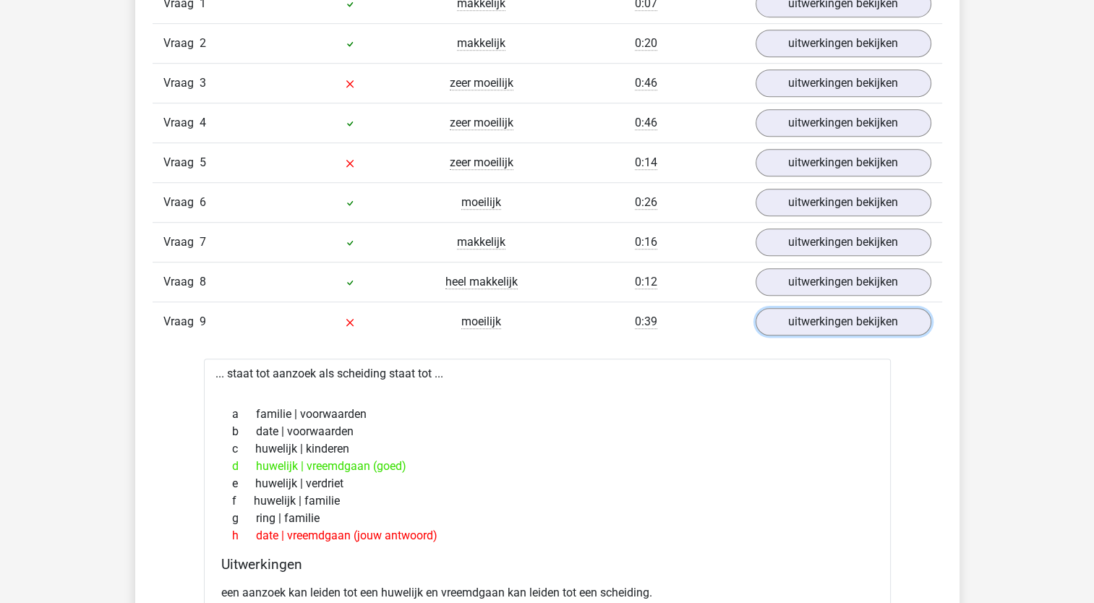
scroll to position [1084, 0]
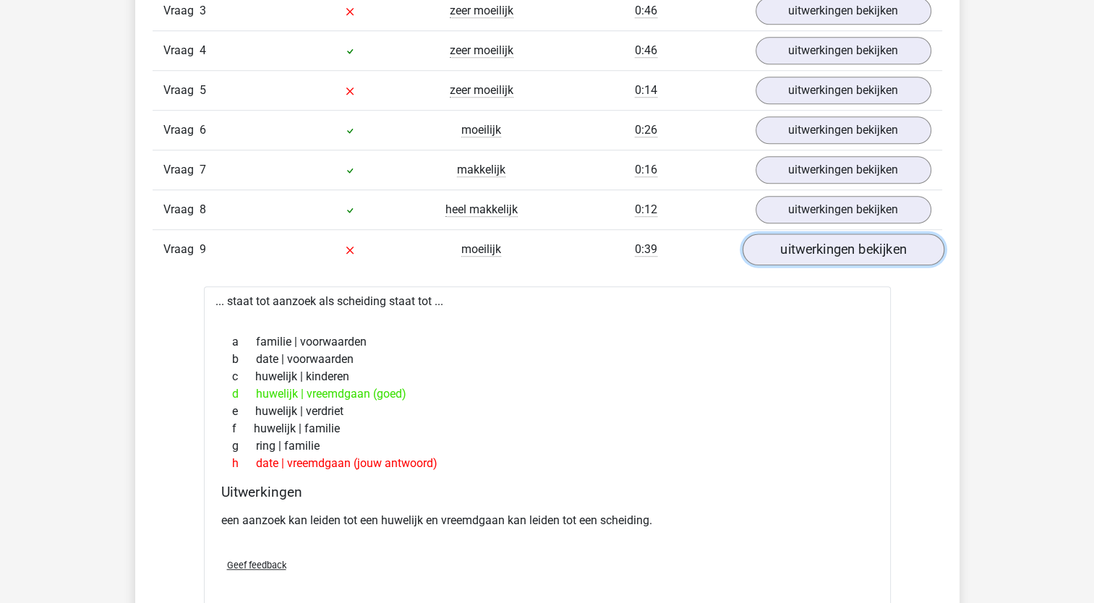
click at [824, 241] on link "uitwerkingen bekijken" at bounding box center [843, 250] width 202 height 32
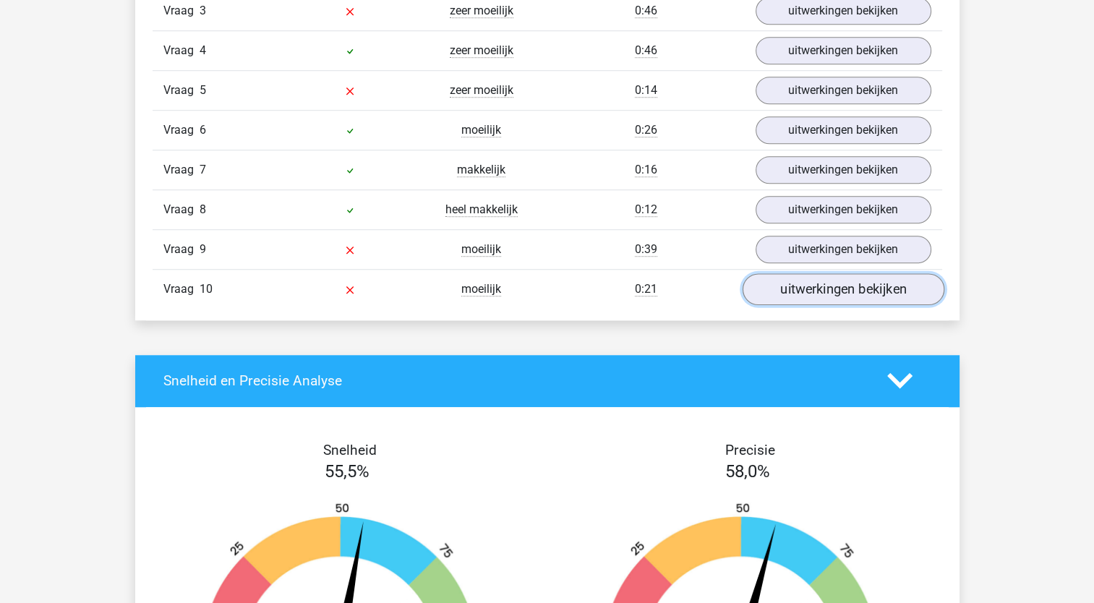
click at [810, 284] on link "uitwerkingen bekijken" at bounding box center [843, 289] width 202 height 32
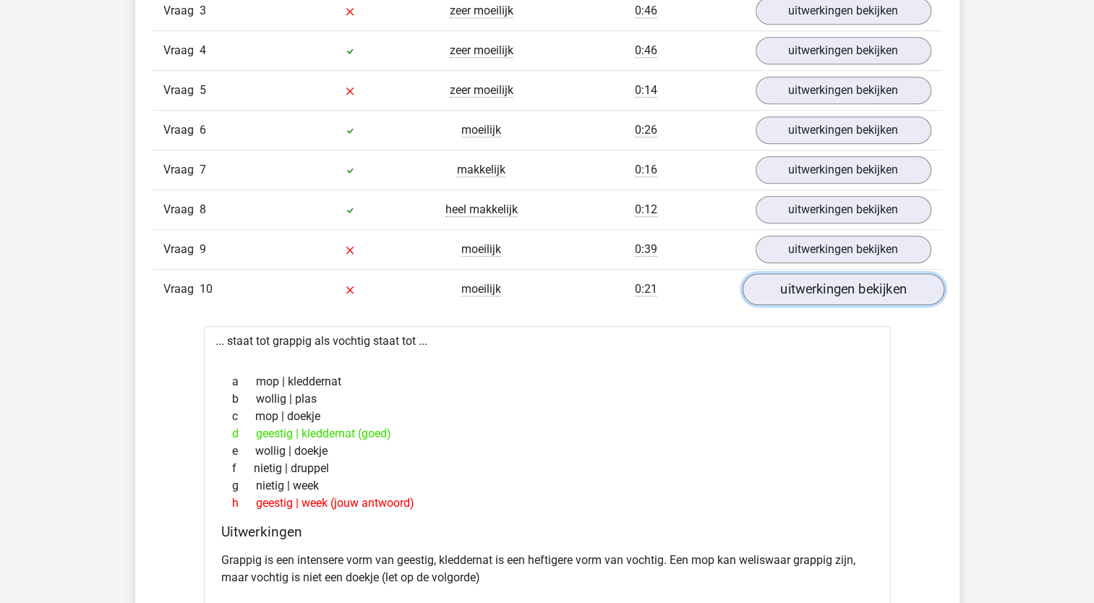
click at [819, 284] on link "uitwerkingen bekijken" at bounding box center [843, 289] width 202 height 32
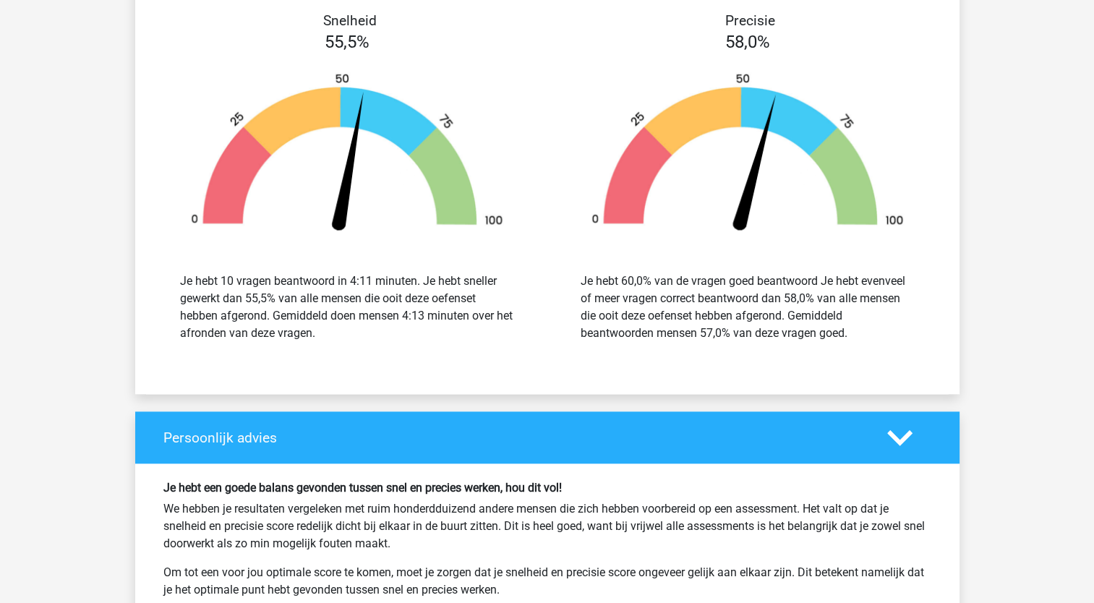
scroll to position [1663, 0]
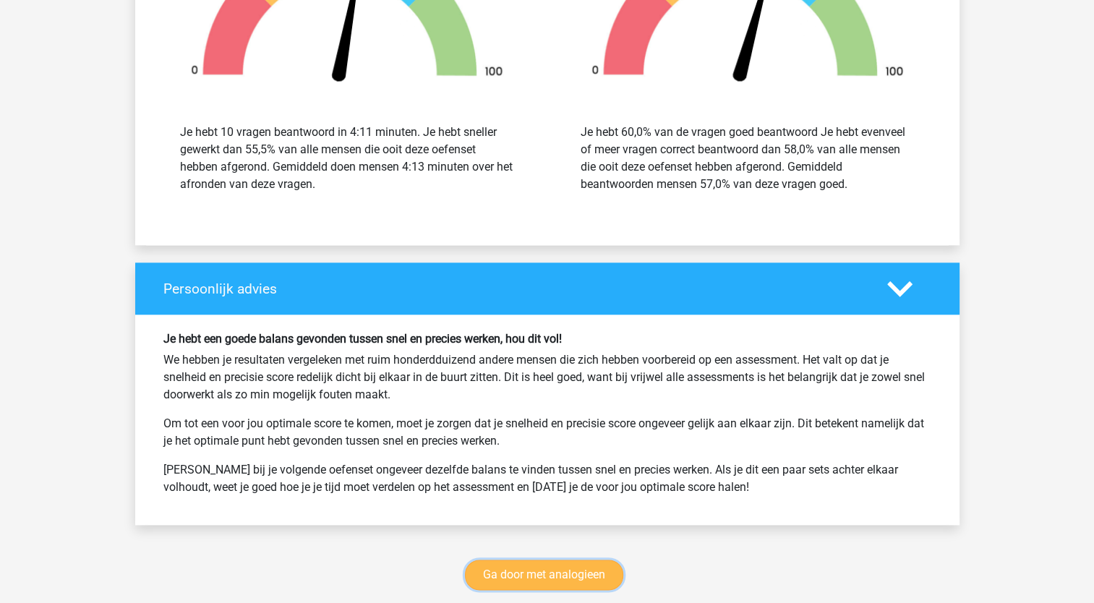
click at [521, 570] on link "Ga door met analogieen" at bounding box center [544, 575] width 158 height 30
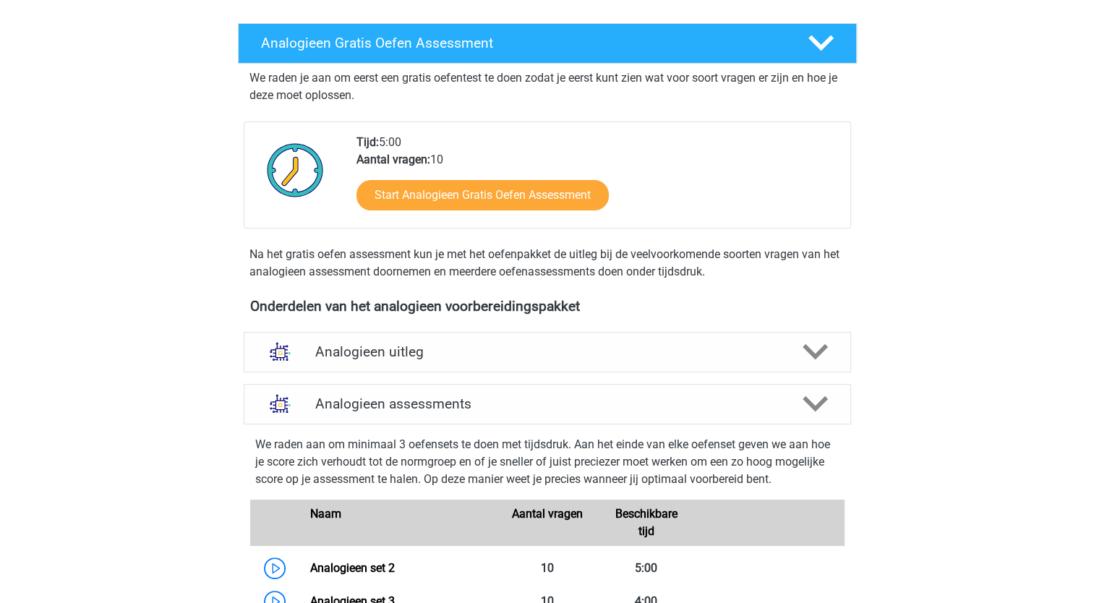
scroll to position [304, 0]
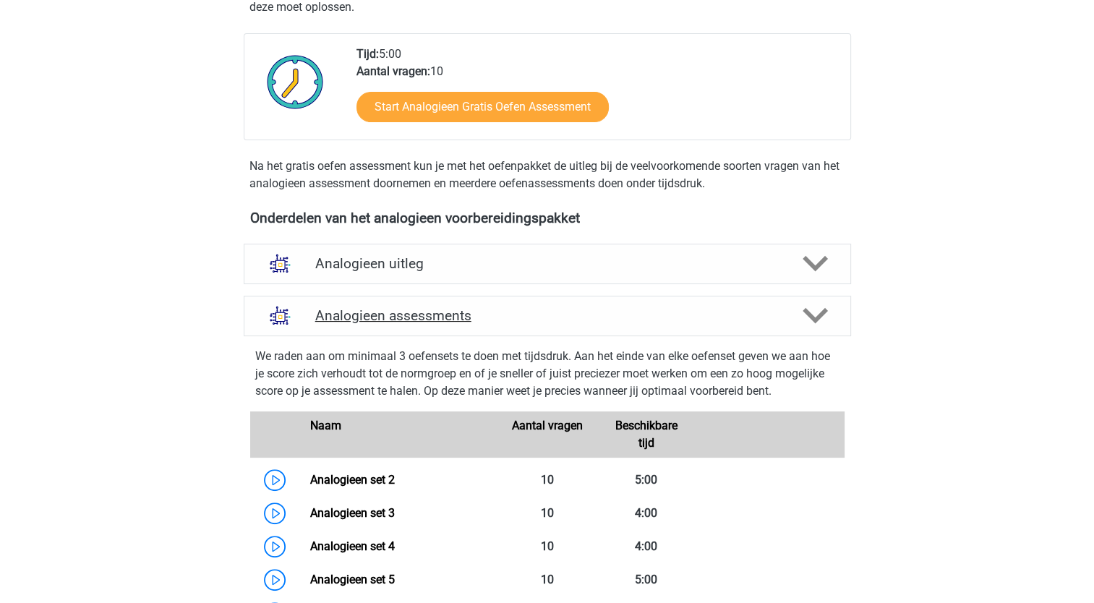
click at [546, 317] on h4 "Analogieen assessments" at bounding box center [547, 315] width 464 height 17
click at [810, 312] on icon at bounding box center [814, 315] width 25 height 25
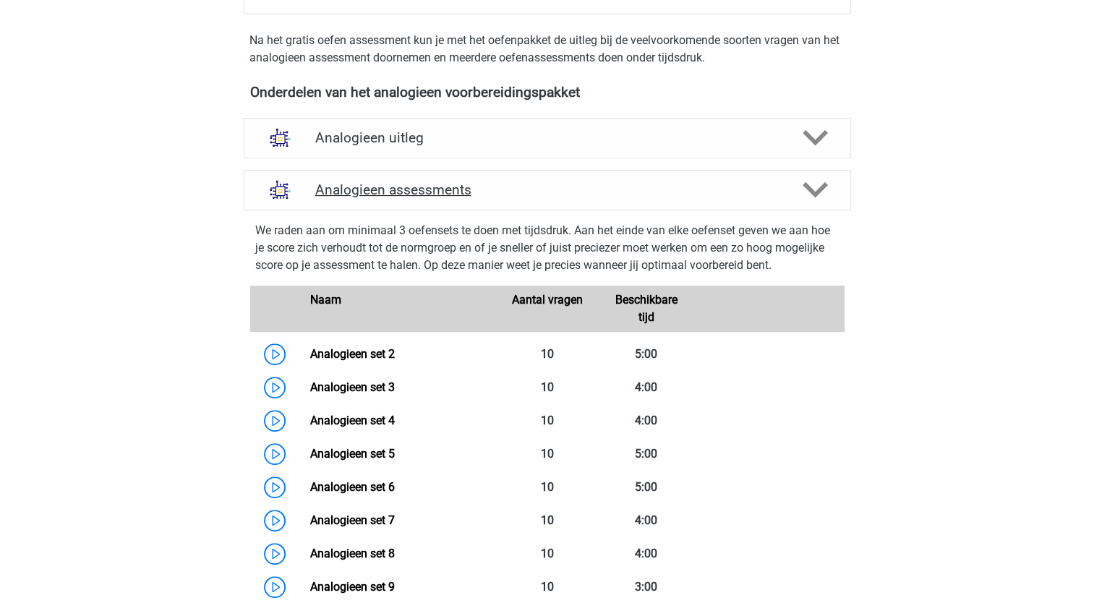
scroll to position [521, 0]
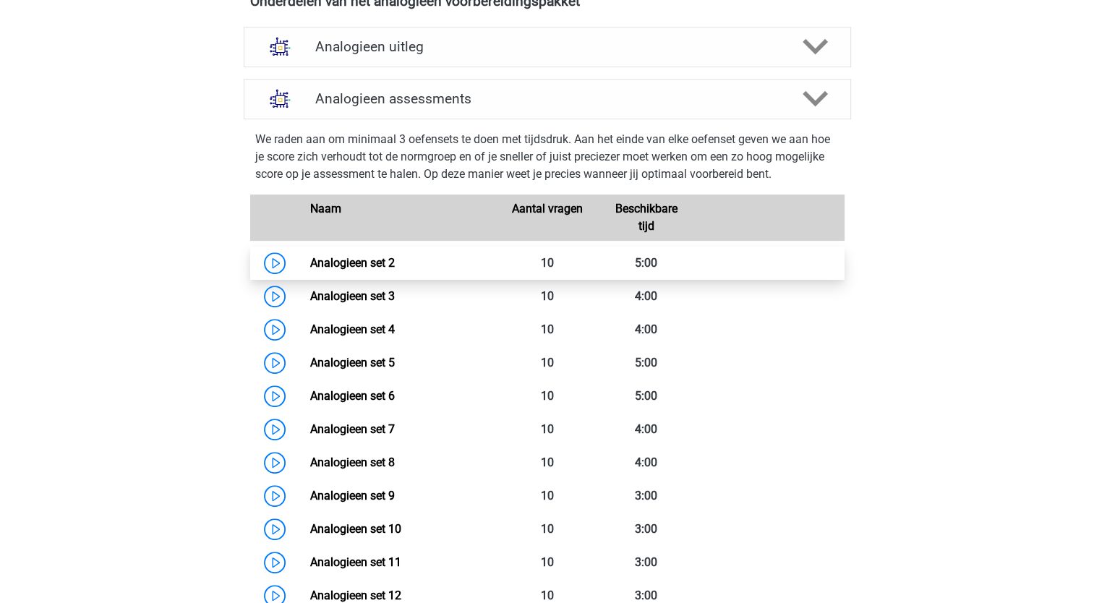
click at [370, 262] on link "Analogieen set 2" at bounding box center [352, 263] width 85 height 14
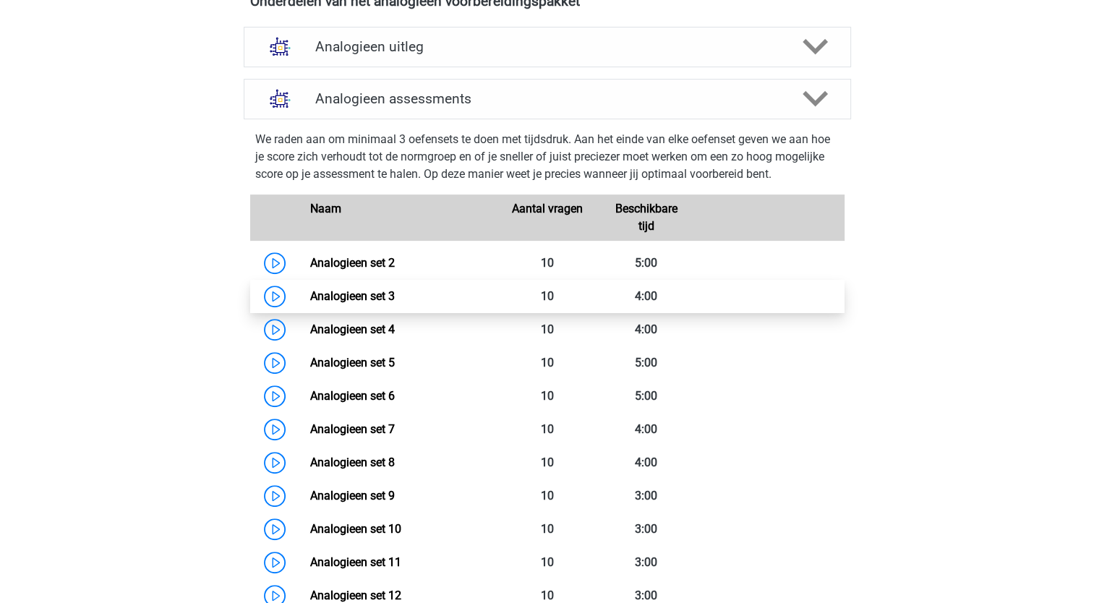
click at [357, 294] on link "Analogieen set 3" at bounding box center [352, 296] width 85 height 14
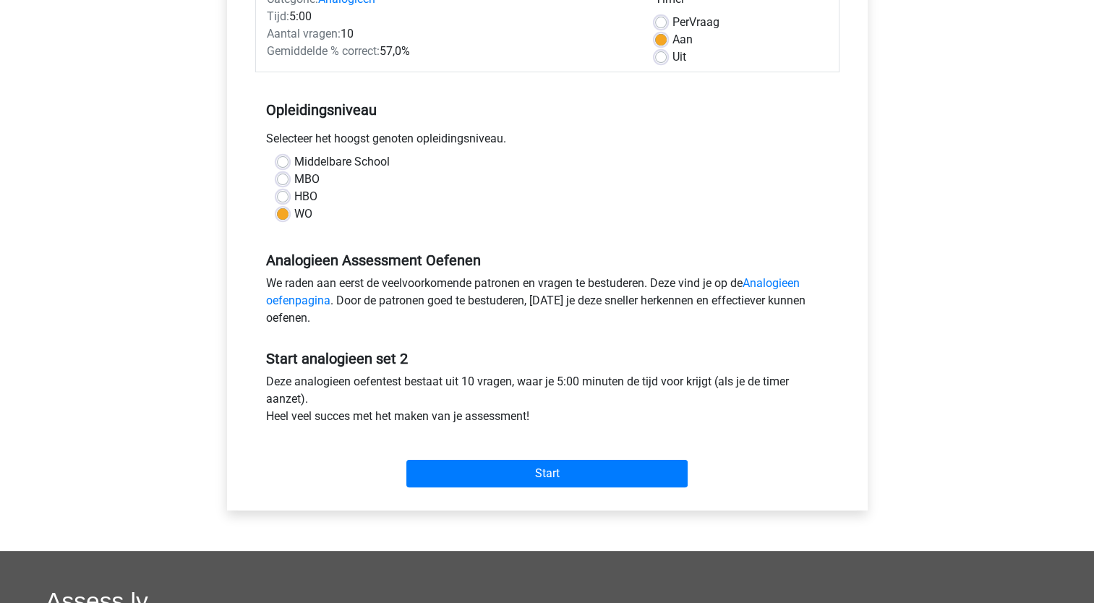
scroll to position [289, 0]
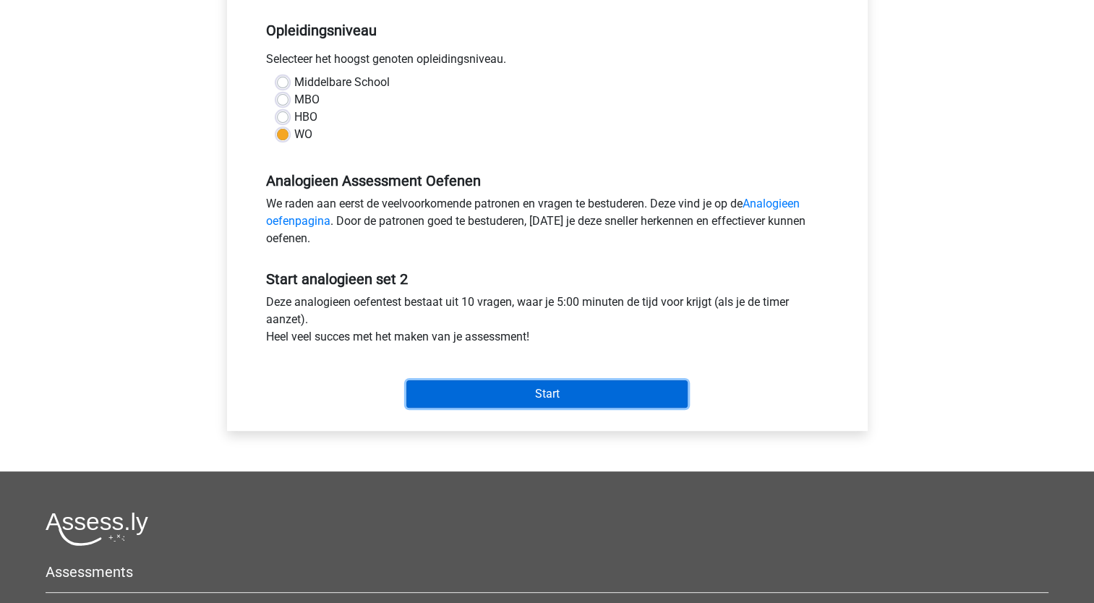
click at [539, 391] on input "Start" at bounding box center [546, 393] width 281 height 27
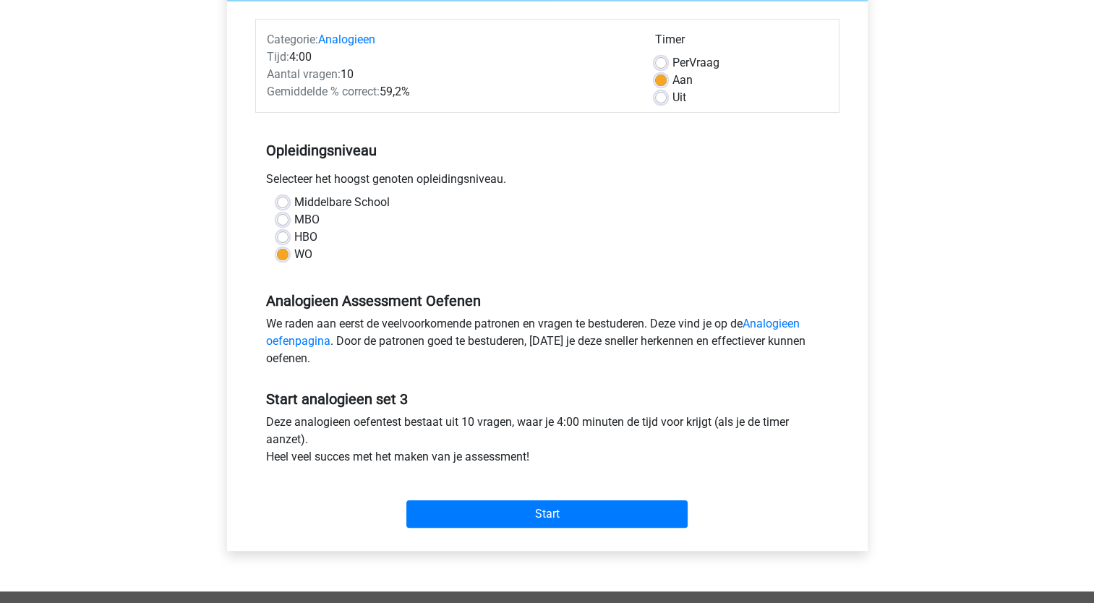
scroll to position [289, 0]
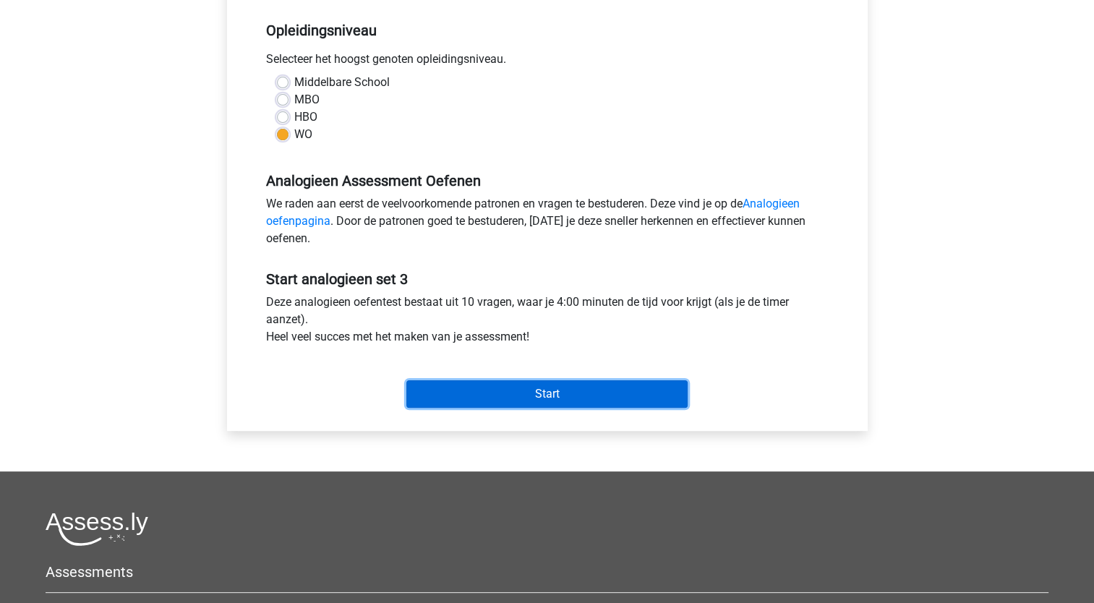
click at [544, 390] on input "Start" at bounding box center [546, 393] width 281 height 27
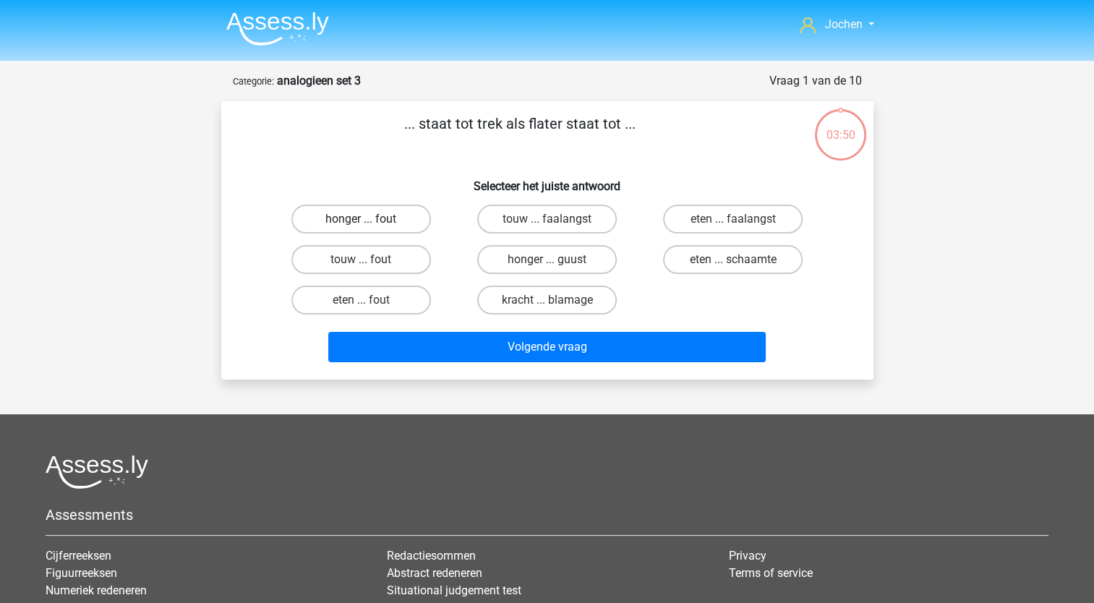
click at [376, 215] on label "honger ... fout" at bounding box center [361, 219] width 140 height 29
click at [370, 219] on input "honger ... fout" at bounding box center [365, 223] width 9 height 9
radio input "true"
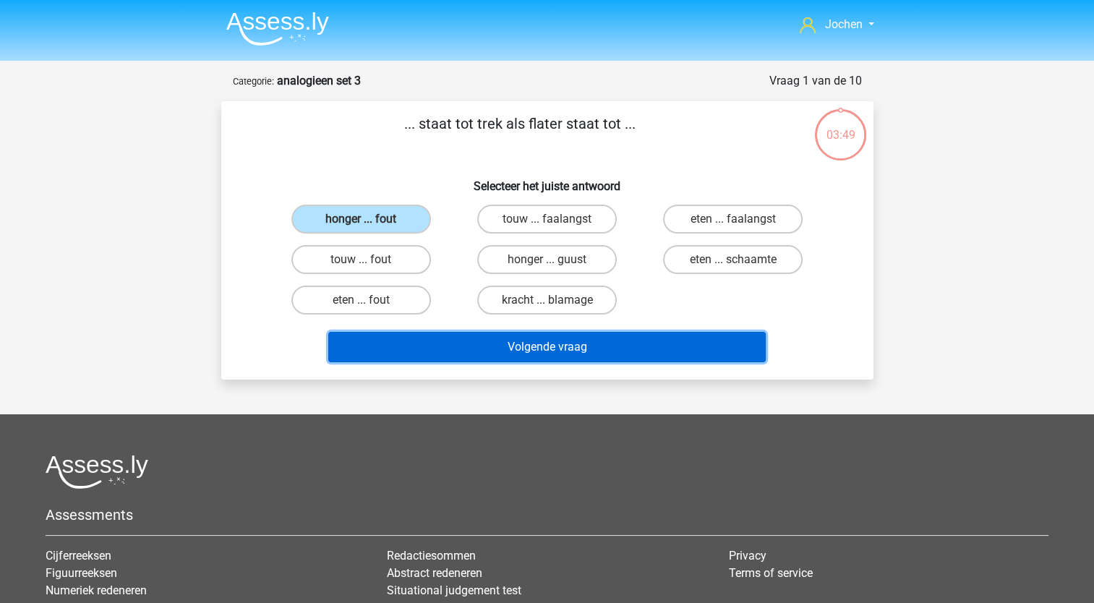
click at [516, 346] on button "Volgende vraag" at bounding box center [546, 347] width 437 height 30
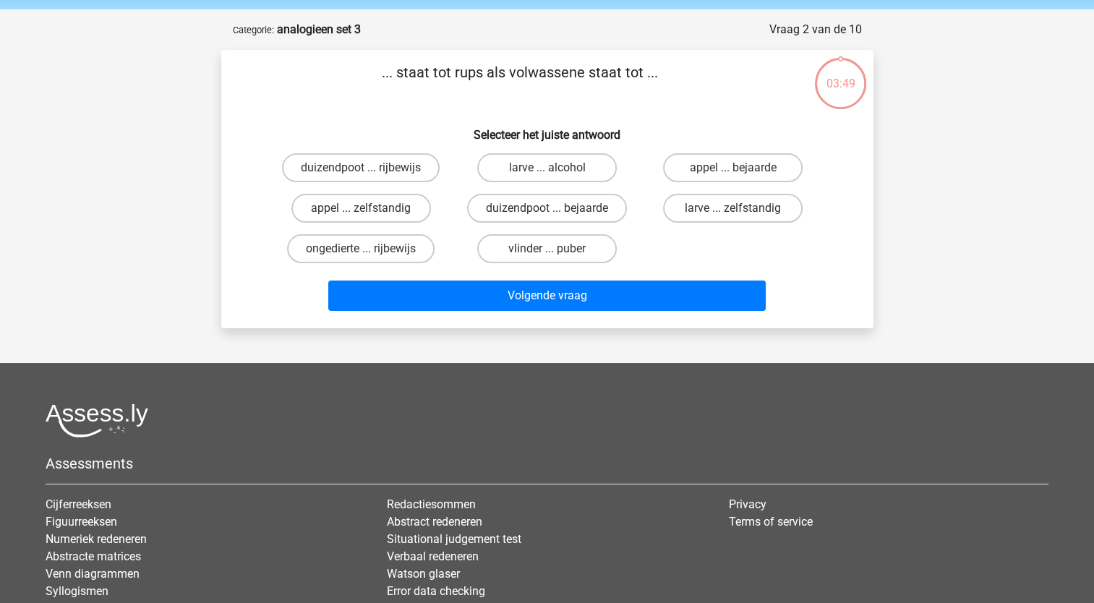
scroll to position [72, 0]
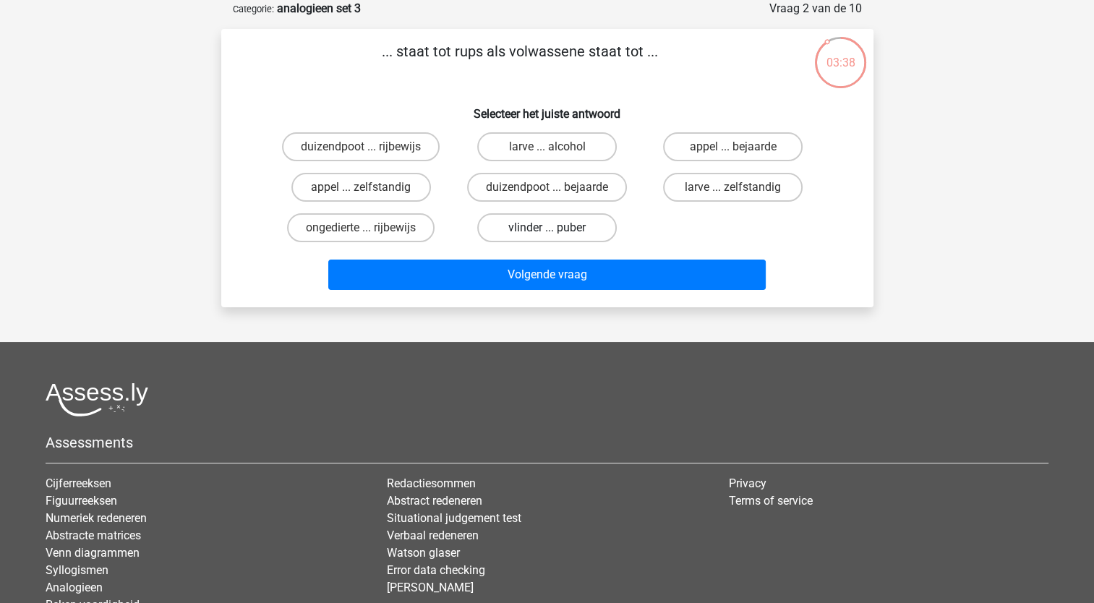
click at [529, 226] on label "vlinder ... puber" at bounding box center [547, 227] width 140 height 29
click at [547, 228] on input "vlinder ... puber" at bounding box center [551, 232] width 9 height 9
radio input "true"
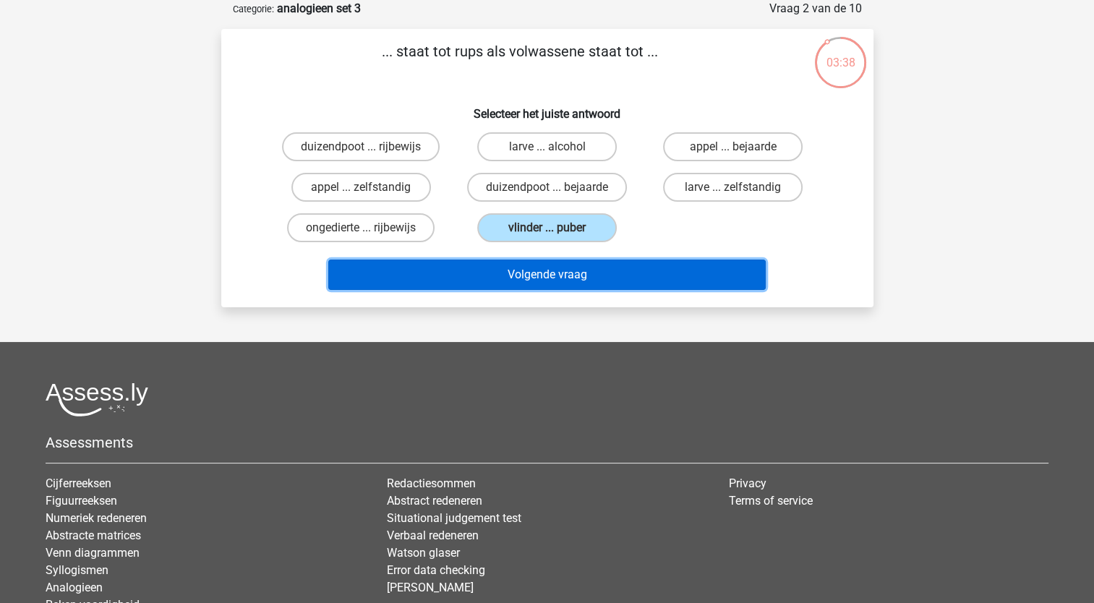
click at [531, 272] on button "Volgende vraag" at bounding box center [546, 275] width 437 height 30
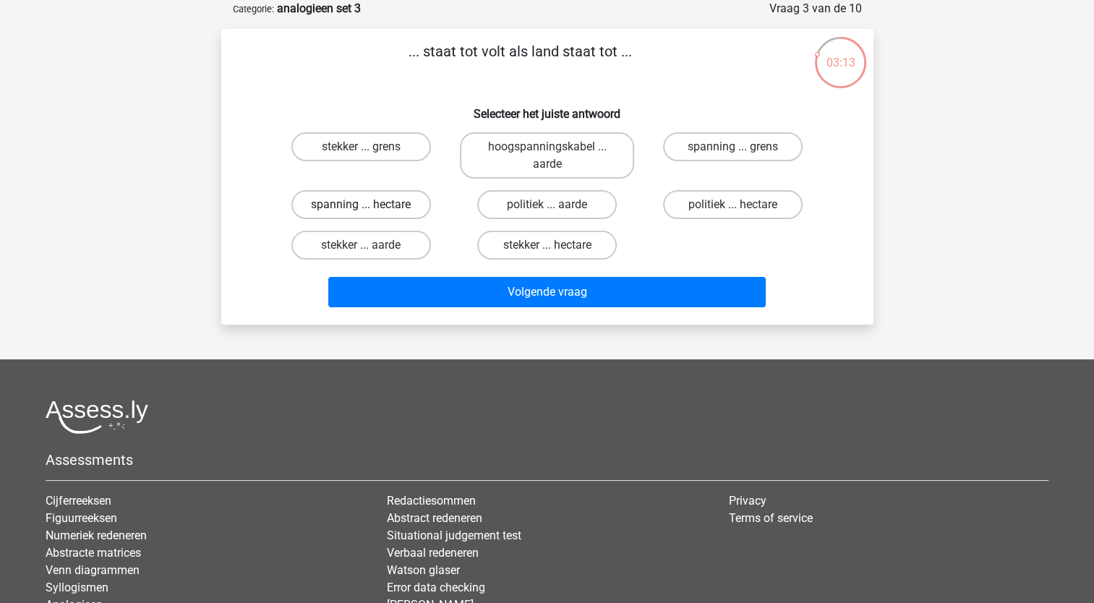
click at [372, 205] on label "spanning ... hectare" at bounding box center [361, 204] width 140 height 29
click at [370, 205] on input "spanning ... hectare" at bounding box center [365, 209] width 9 height 9
radio input "true"
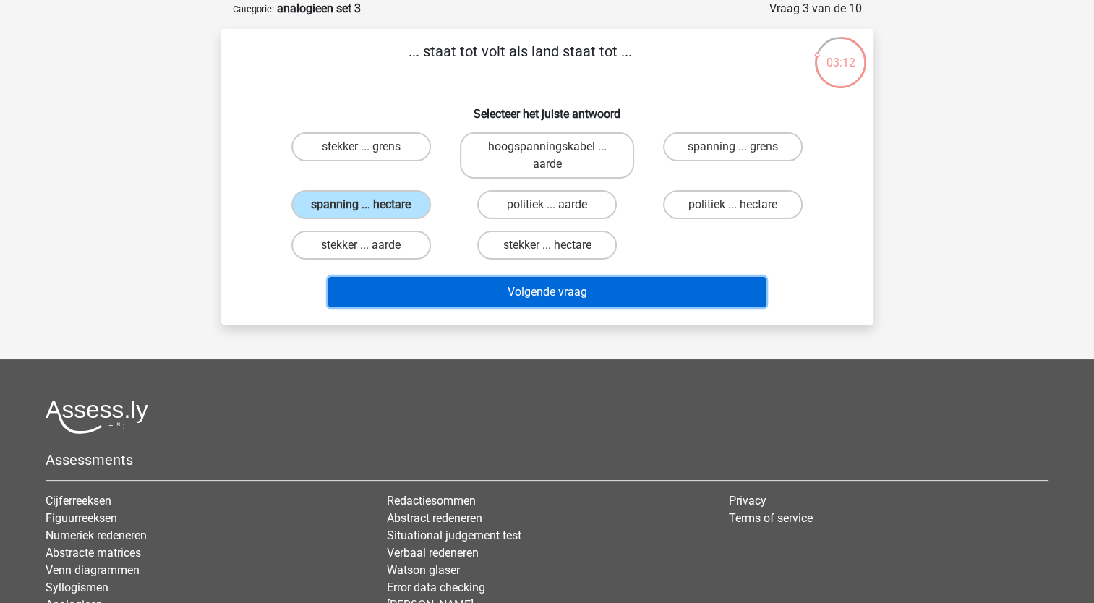
click at [480, 294] on button "Volgende vraag" at bounding box center [546, 292] width 437 height 30
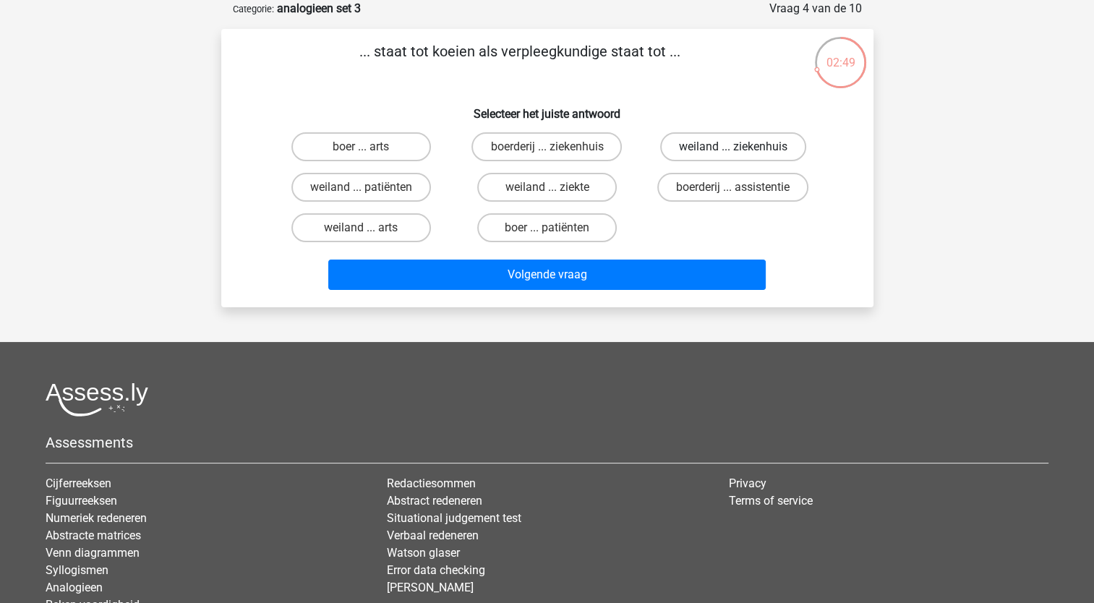
click at [707, 140] on label "weiland ... ziekenhuis" at bounding box center [733, 146] width 146 height 29
click at [733, 147] on input "weiland ... ziekenhuis" at bounding box center [737, 151] width 9 height 9
radio input "true"
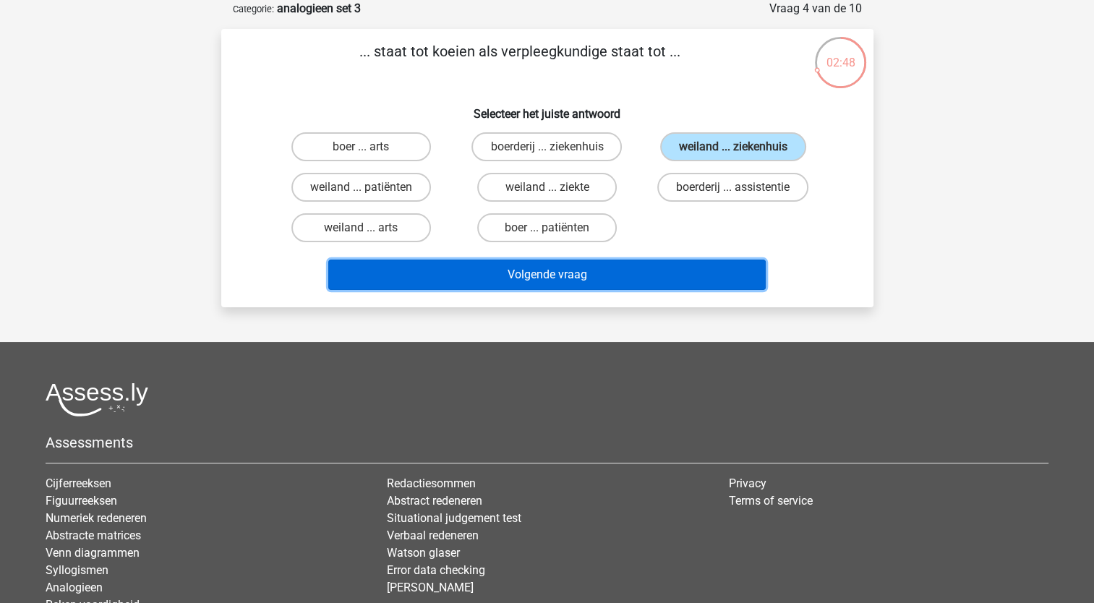
click at [523, 270] on button "Volgende vraag" at bounding box center [546, 275] width 437 height 30
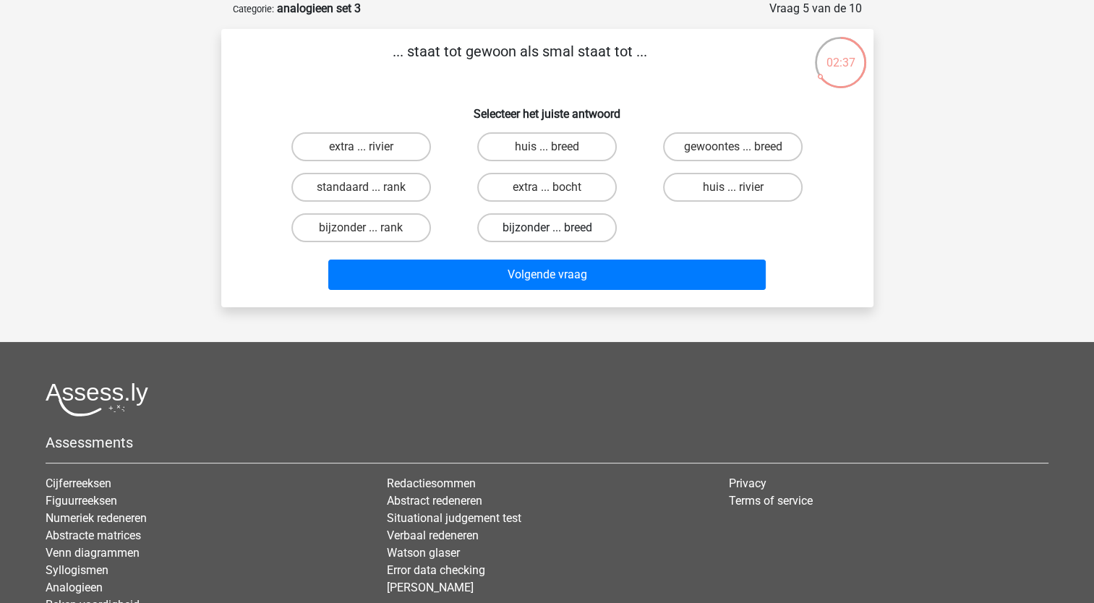
drag, startPoint x: 542, startPoint y: 225, endPoint x: 536, endPoint y: 239, distance: 15.2
click at [542, 226] on label "bijzonder ... breed" at bounding box center [547, 227] width 140 height 29
click at [547, 228] on input "bijzonder ... breed" at bounding box center [551, 232] width 9 height 9
radio input "true"
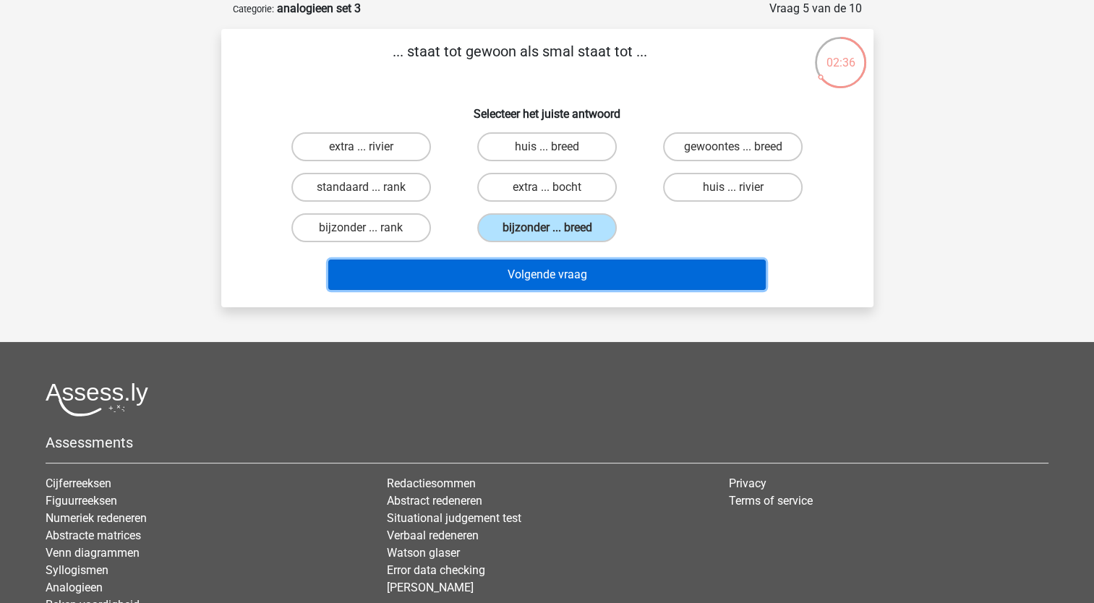
click at [533, 265] on button "Volgende vraag" at bounding box center [546, 275] width 437 height 30
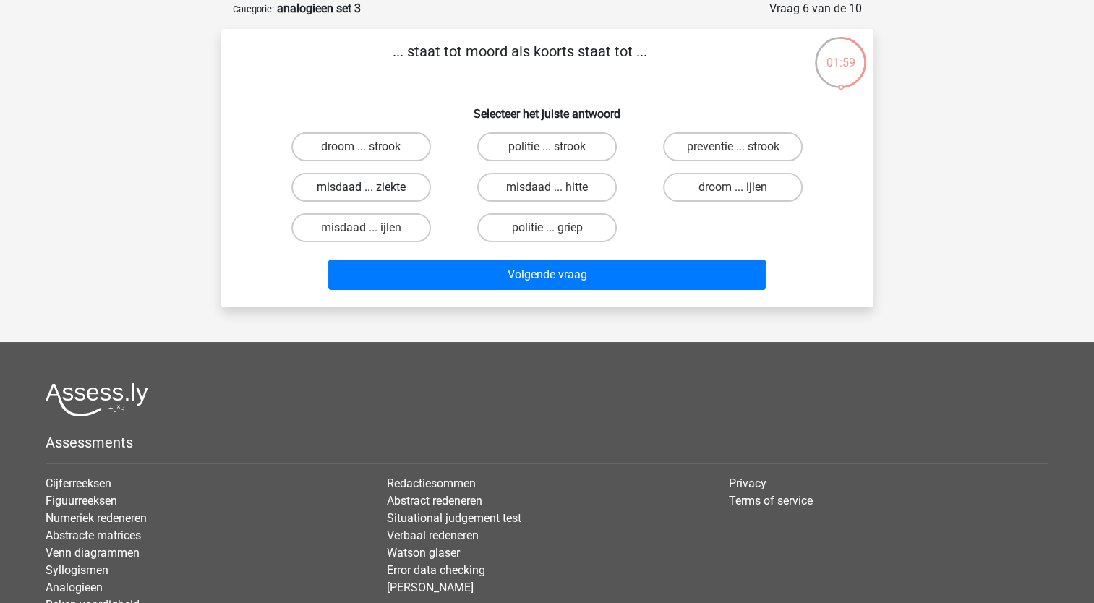
click at [354, 184] on label "misdaad ... ziekte" at bounding box center [361, 187] width 140 height 29
click at [361, 187] on input "misdaad ... ziekte" at bounding box center [365, 191] width 9 height 9
radio input "true"
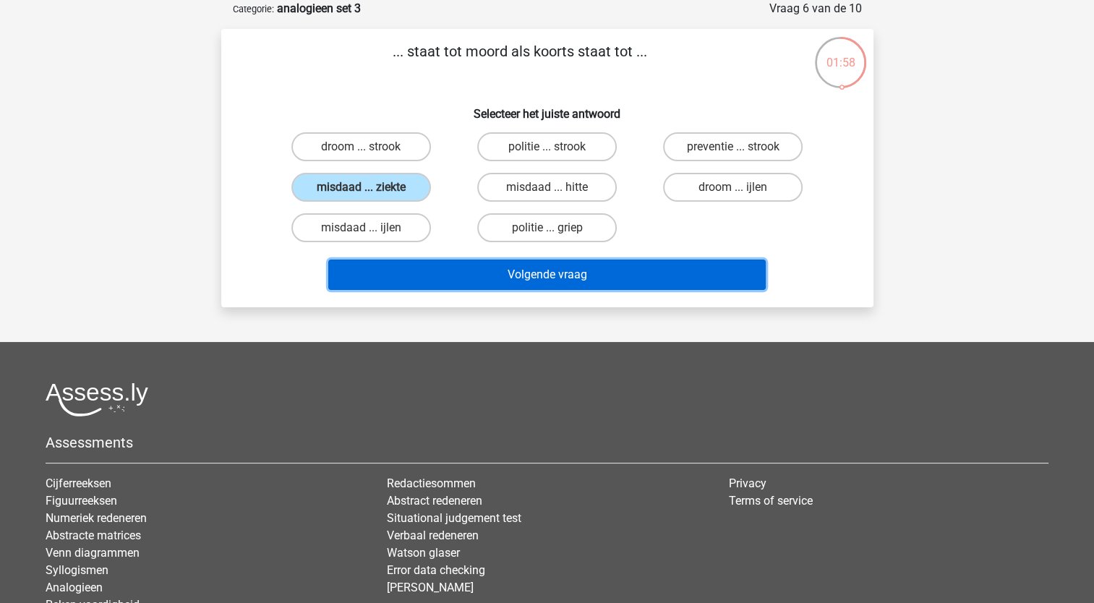
click at [491, 269] on button "Volgende vraag" at bounding box center [546, 275] width 437 height 30
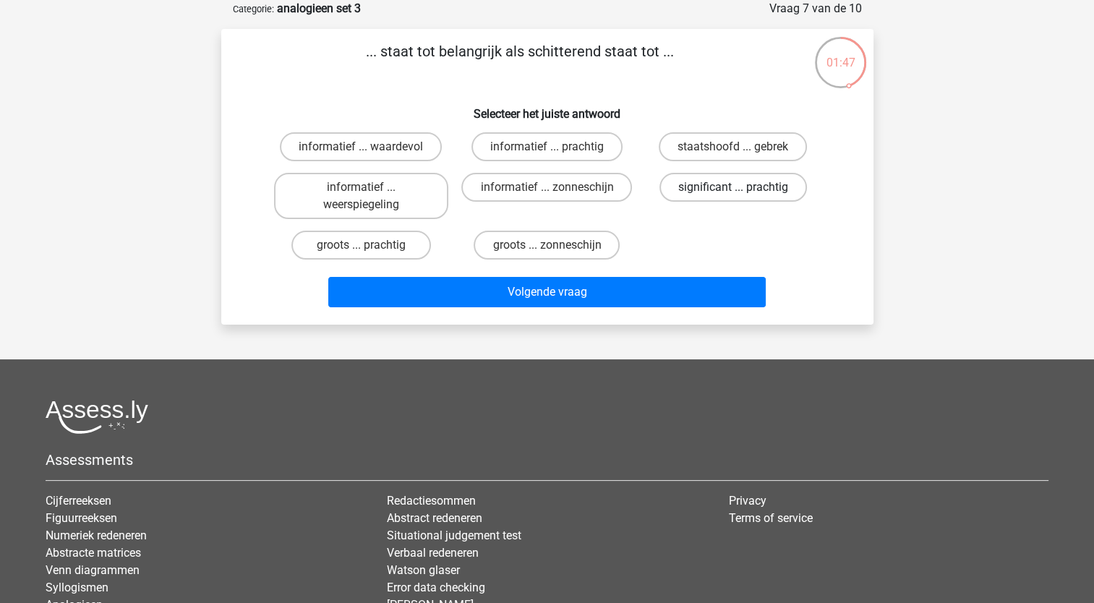
click at [711, 184] on label "significant ... prachtig" at bounding box center [732, 187] width 147 height 29
click at [733, 187] on input "significant ... prachtig" at bounding box center [737, 191] width 9 height 9
radio input "true"
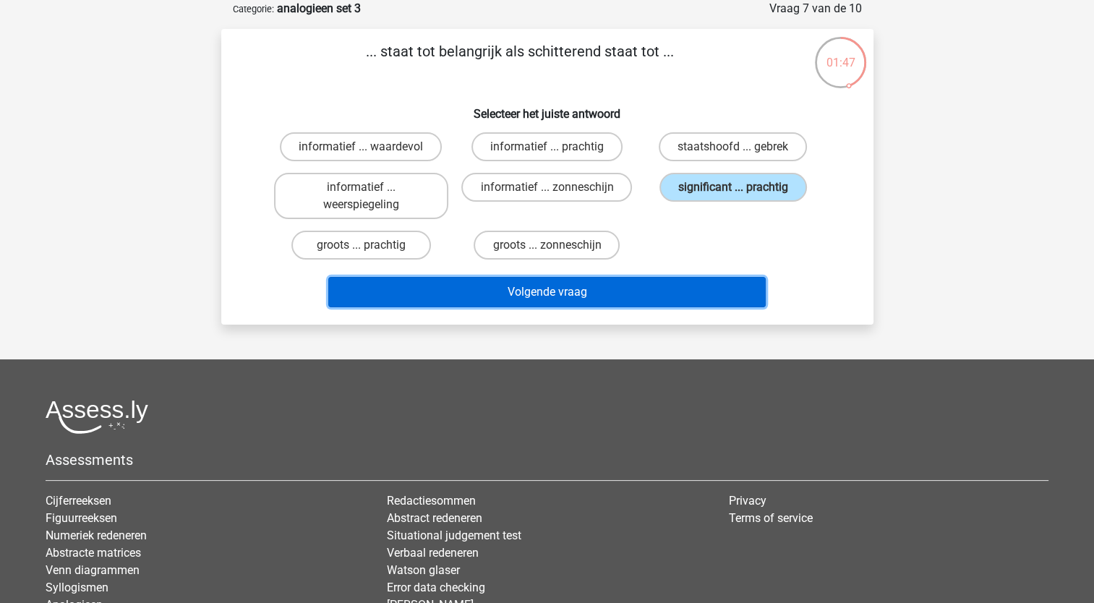
click at [562, 289] on button "Volgende vraag" at bounding box center [546, 292] width 437 height 30
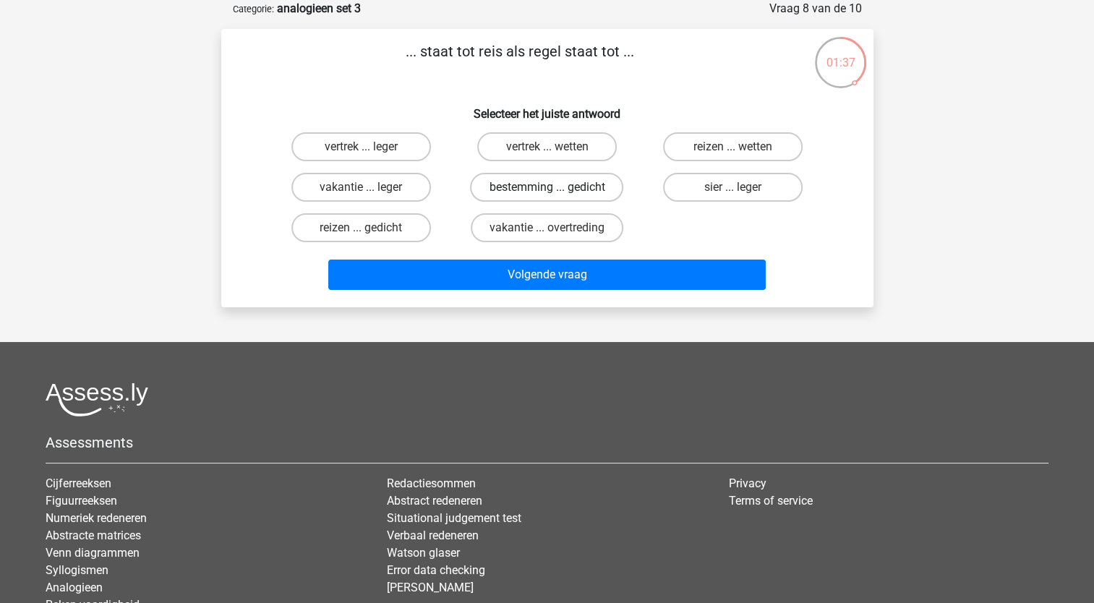
click at [529, 187] on label "bestemming ... gedicht" at bounding box center [546, 187] width 153 height 29
click at [547, 187] on input "bestemming ... gedicht" at bounding box center [551, 191] width 9 height 9
radio input "true"
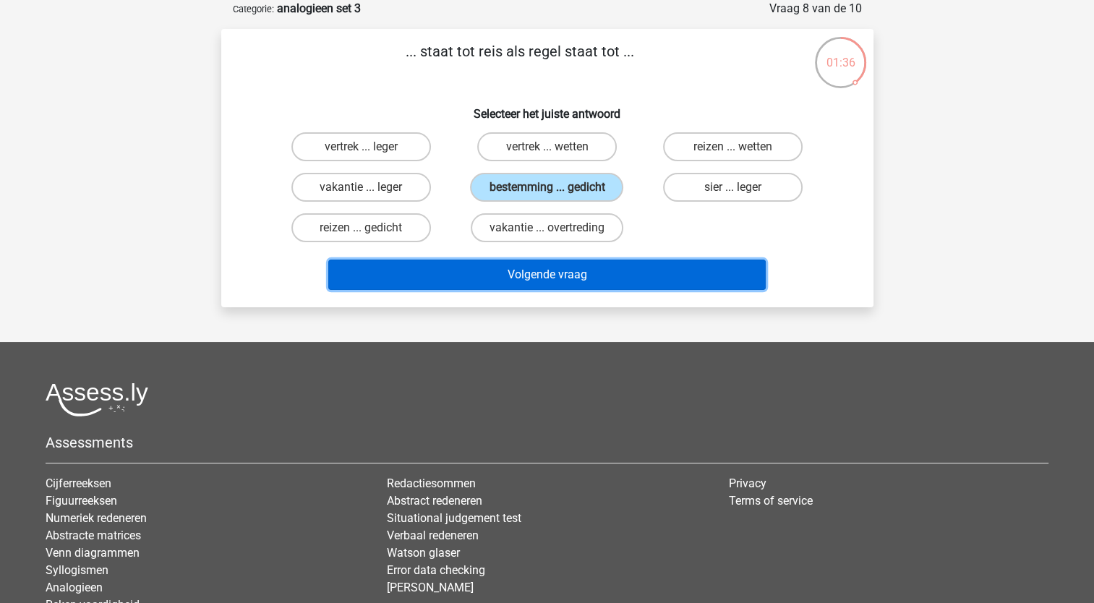
click at [529, 267] on button "Volgende vraag" at bounding box center [546, 275] width 437 height 30
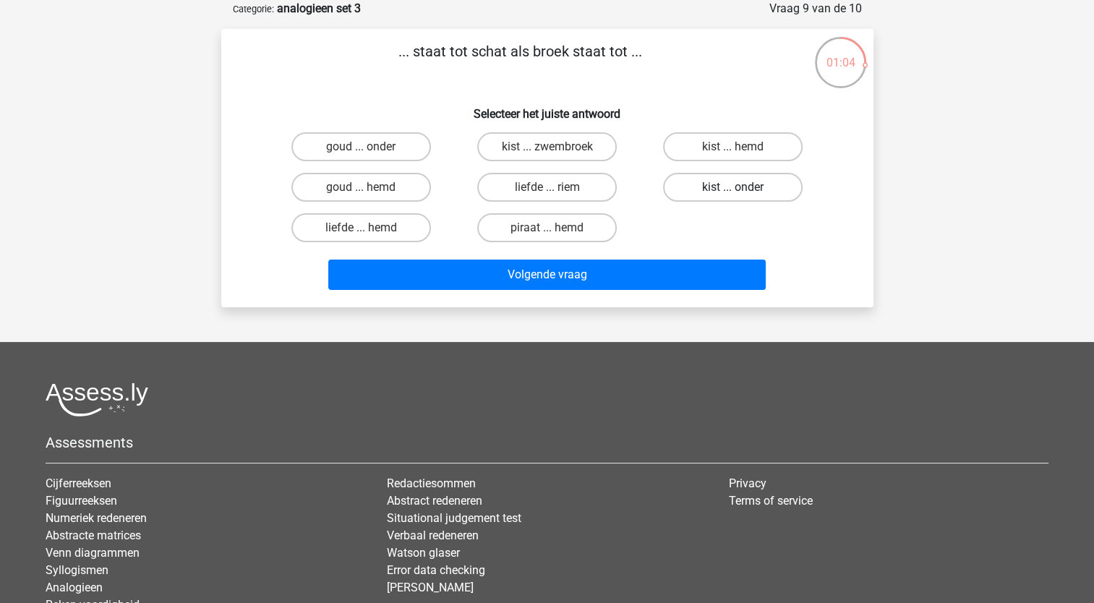
click at [732, 186] on label "kist ... onder" at bounding box center [733, 187] width 140 height 29
click at [733, 187] on input "kist ... onder" at bounding box center [737, 191] width 9 height 9
radio input "true"
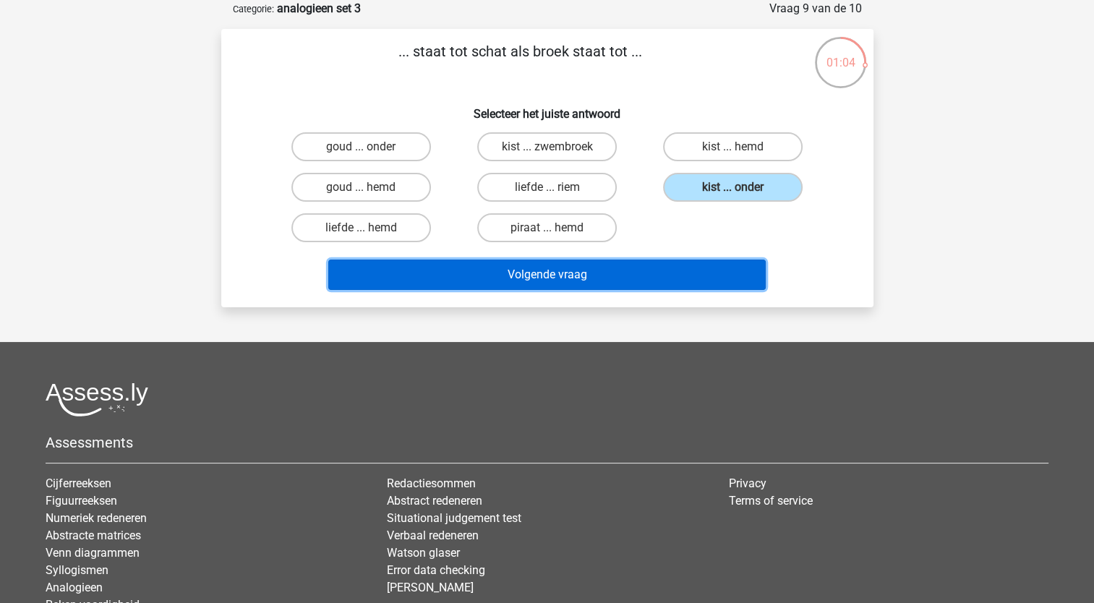
click at [605, 279] on button "Volgende vraag" at bounding box center [546, 275] width 437 height 30
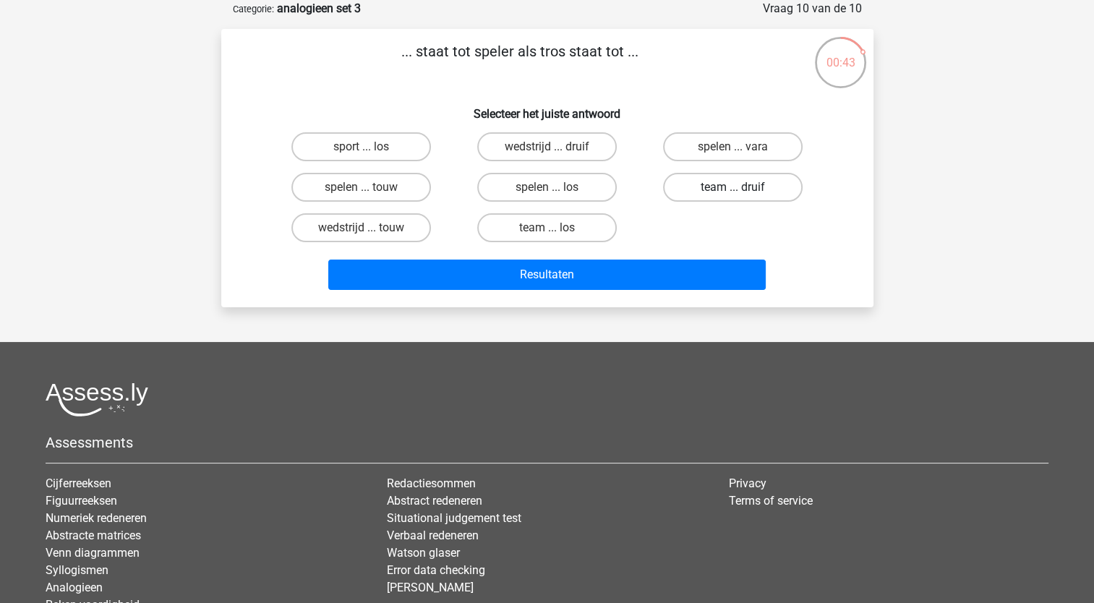
click at [725, 187] on label "team ... druif" at bounding box center [733, 187] width 140 height 29
click at [733, 187] on input "team ... druif" at bounding box center [737, 191] width 9 height 9
radio input "true"
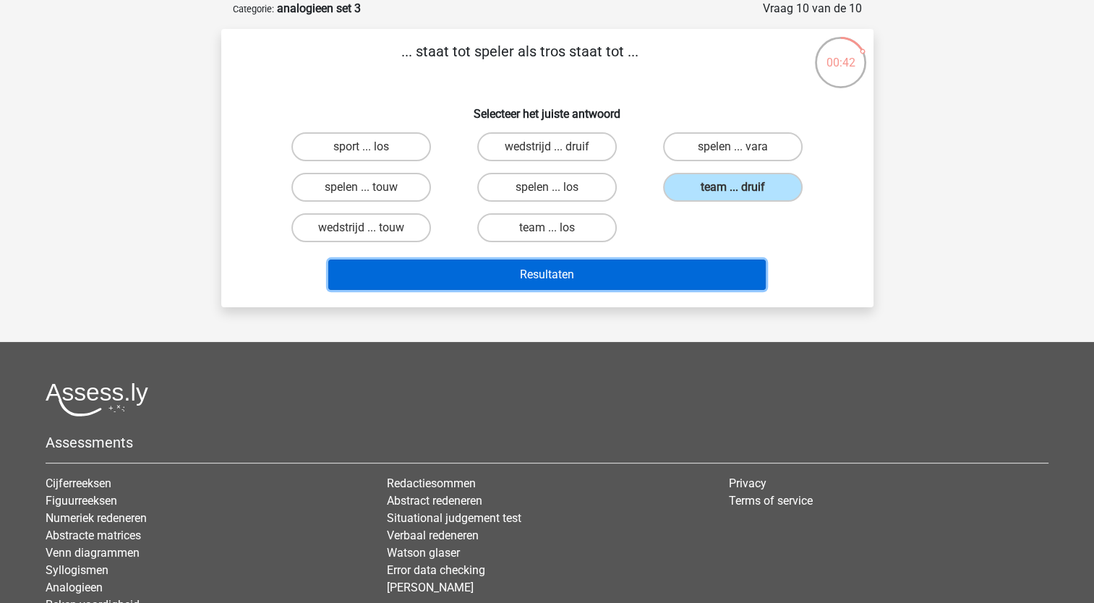
click at [555, 271] on button "Resultaten" at bounding box center [546, 275] width 437 height 30
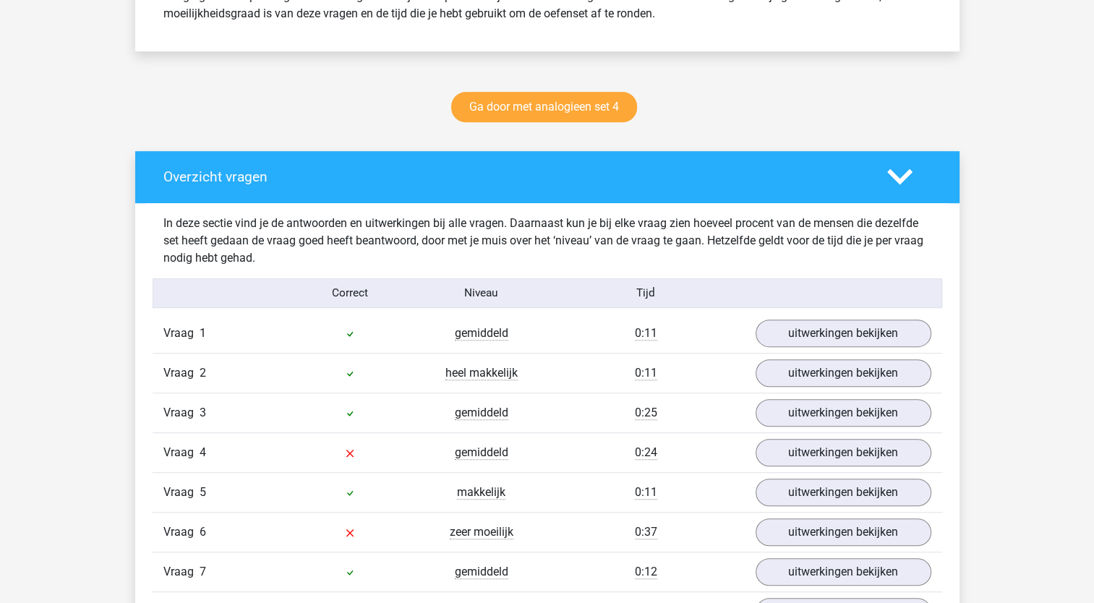
scroll to position [868, 0]
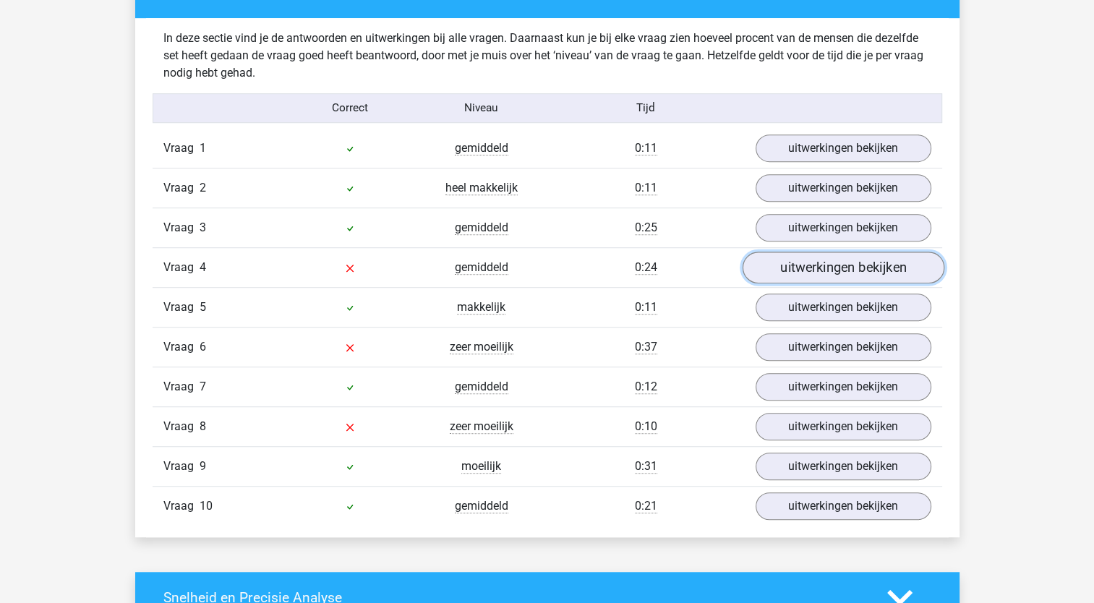
click at [813, 265] on link "uitwerkingen bekijken" at bounding box center [843, 268] width 202 height 32
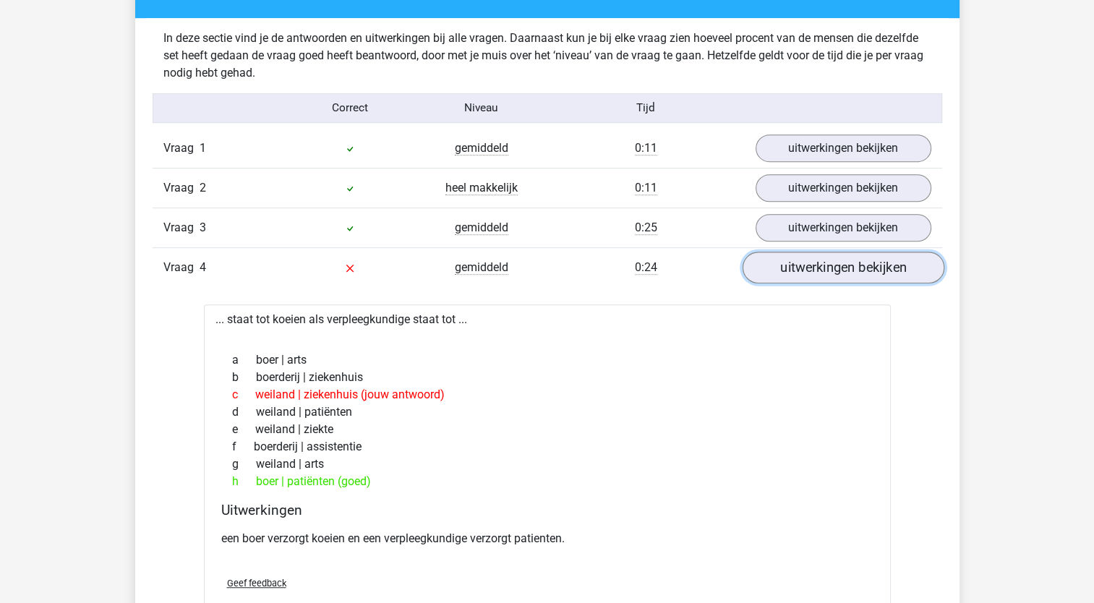
click at [805, 267] on link "uitwerkingen bekijken" at bounding box center [843, 268] width 202 height 32
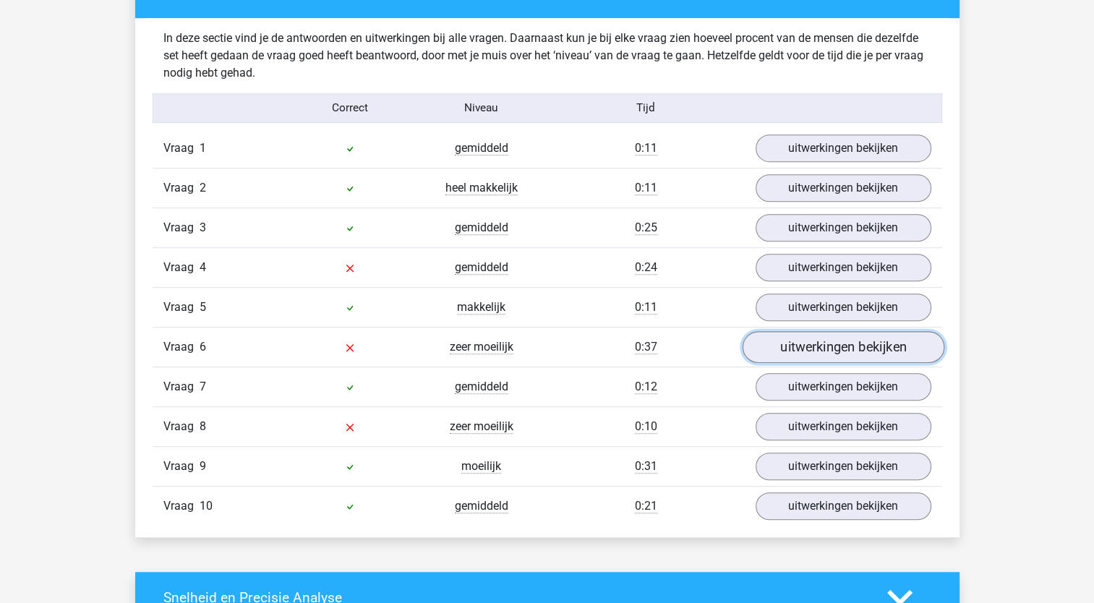
click at [801, 345] on link "uitwerkingen bekijken" at bounding box center [843, 347] width 202 height 32
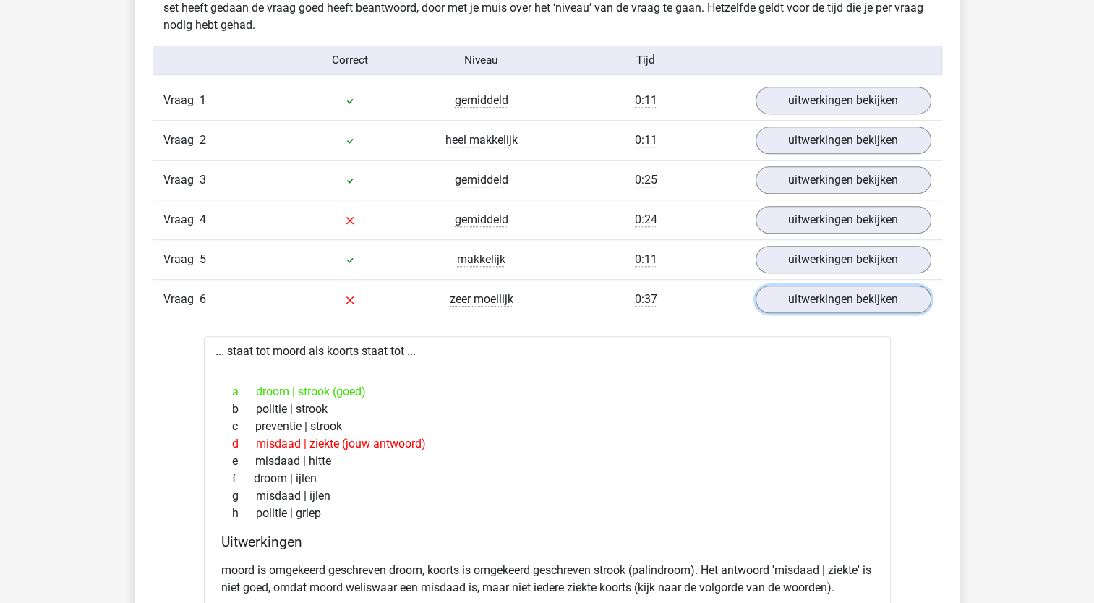
scroll to position [940, 0]
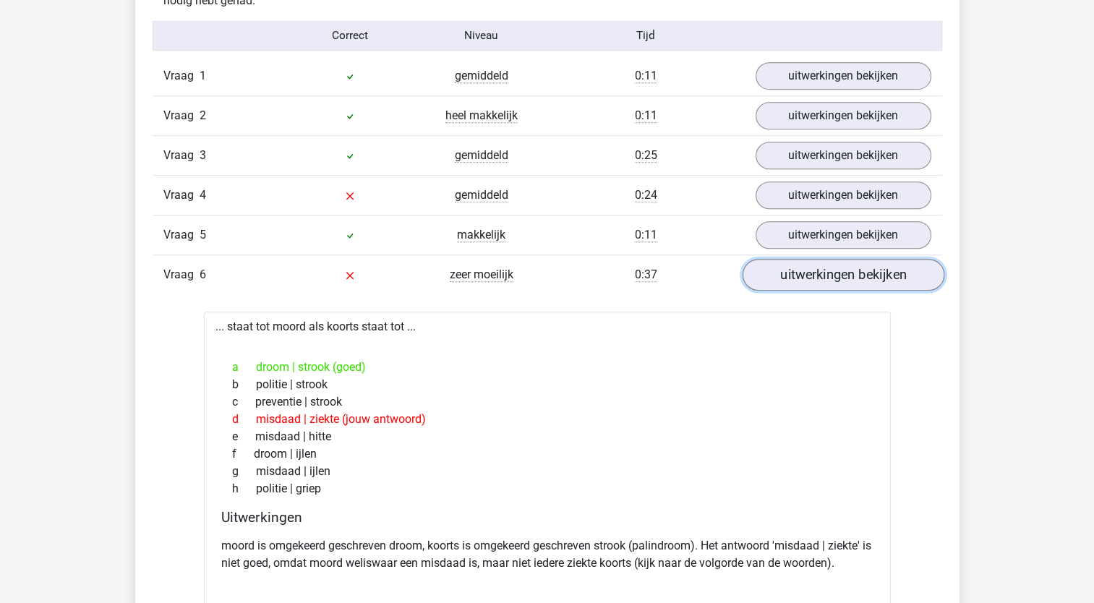
click at [810, 267] on link "uitwerkingen bekijken" at bounding box center [843, 275] width 202 height 32
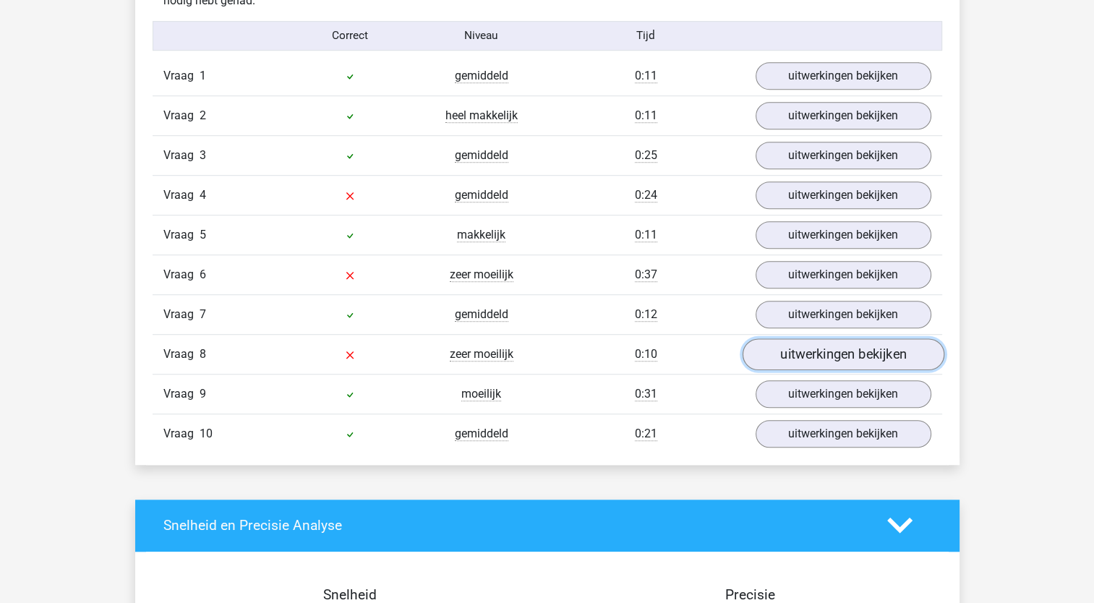
click at [796, 354] on link "uitwerkingen bekijken" at bounding box center [843, 354] width 202 height 32
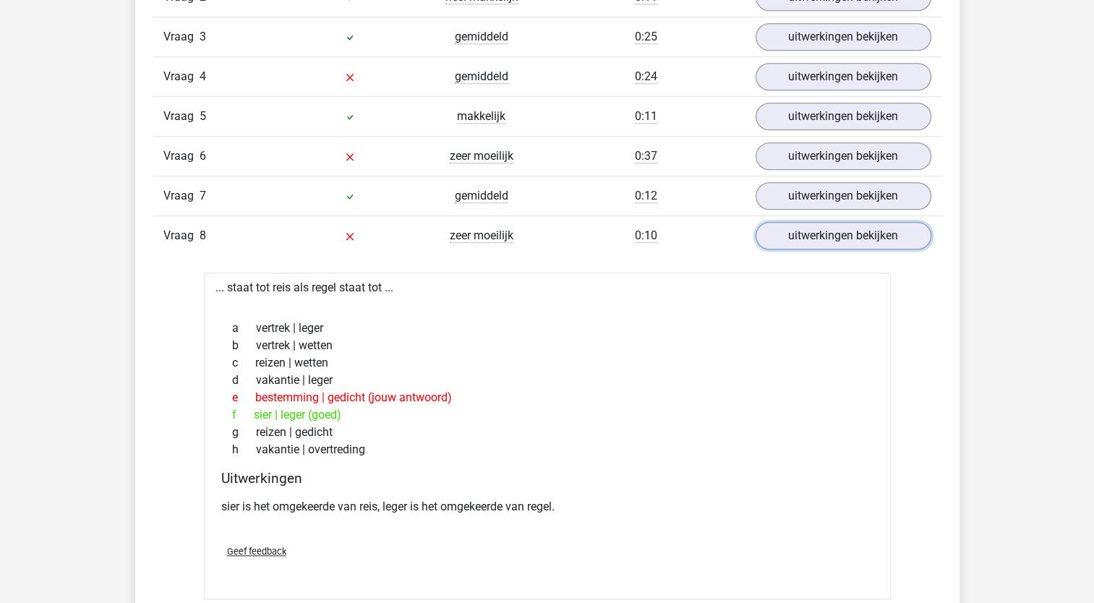
scroll to position [1084, 0]
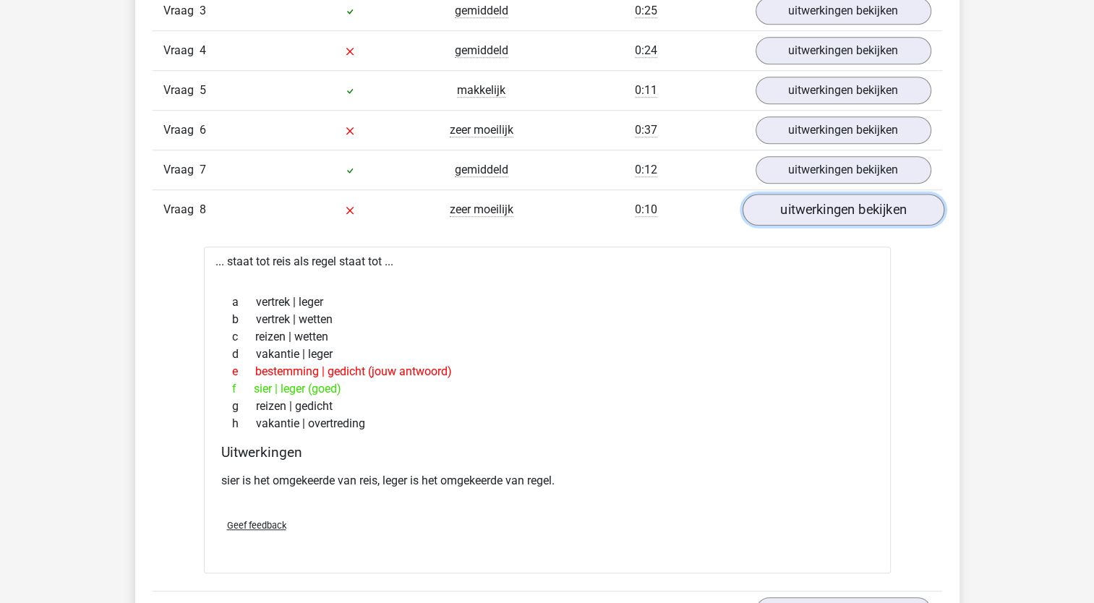
click at [831, 207] on link "uitwerkingen bekijken" at bounding box center [843, 210] width 202 height 32
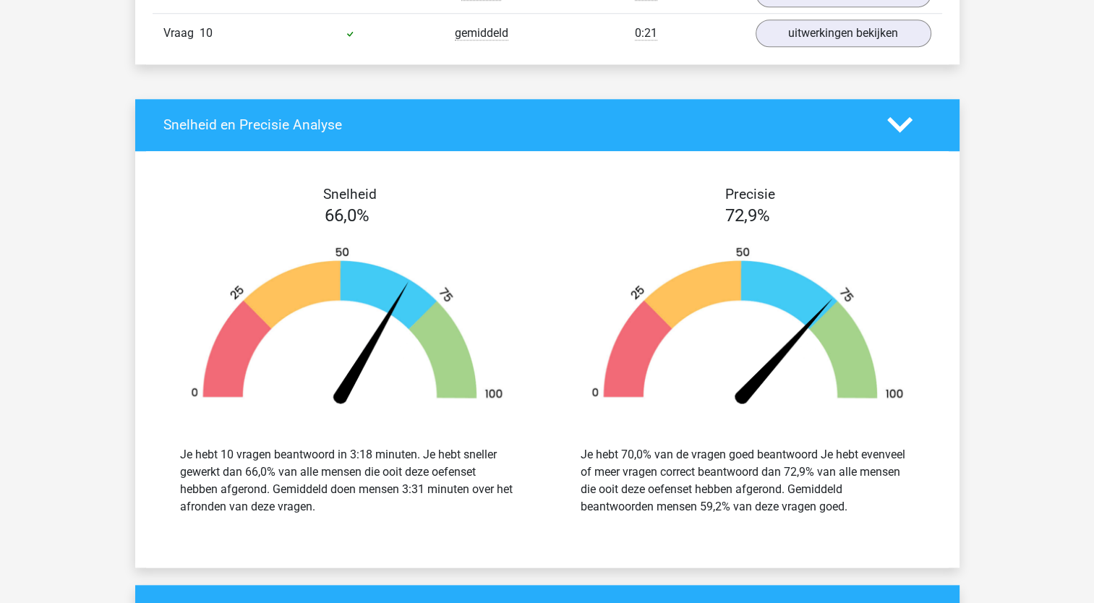
scroll to position [1663, 0]
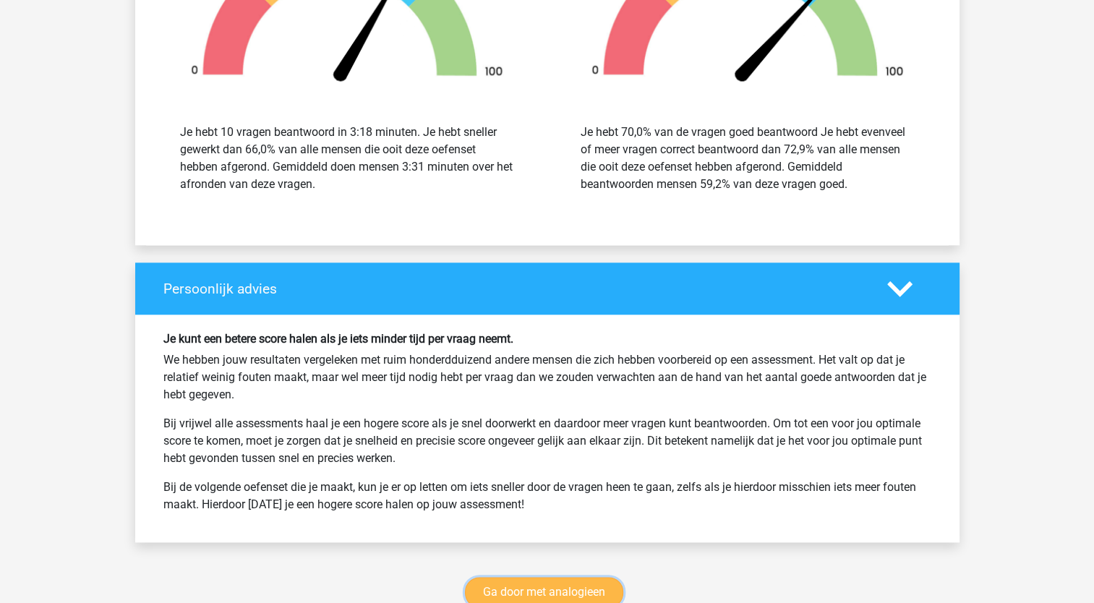
click at [529, 588] on link "Ga door met analogieen" at bounding box center [544, 592] width 158 height 30
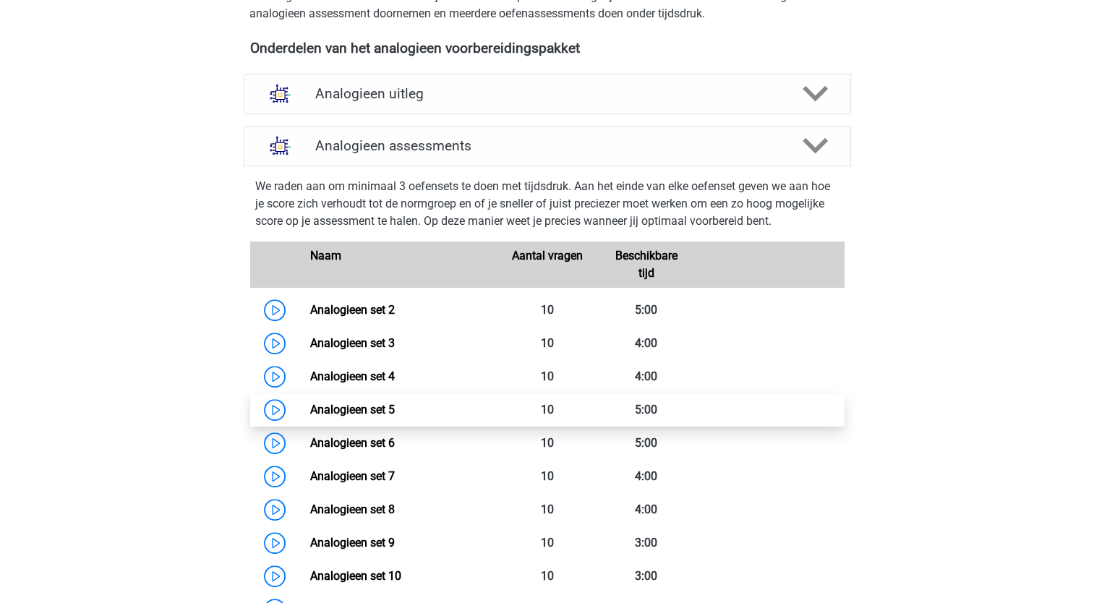
scroll to position [231, 0]
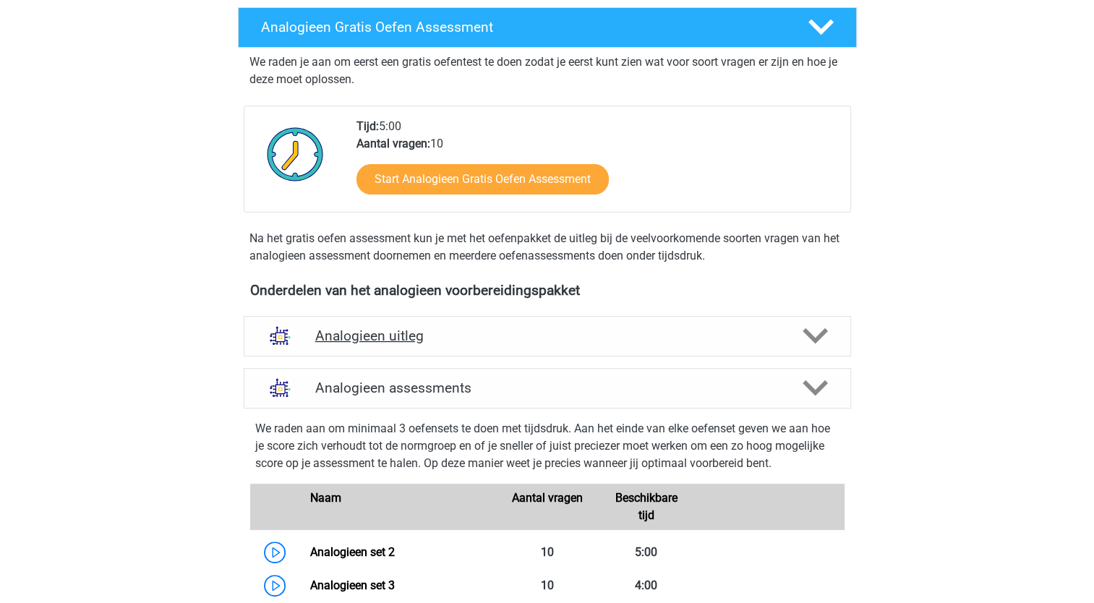
click at [397, 335] on h4 "Analogieen uitleg" at bounding box center [547, 335] width 464 height 17
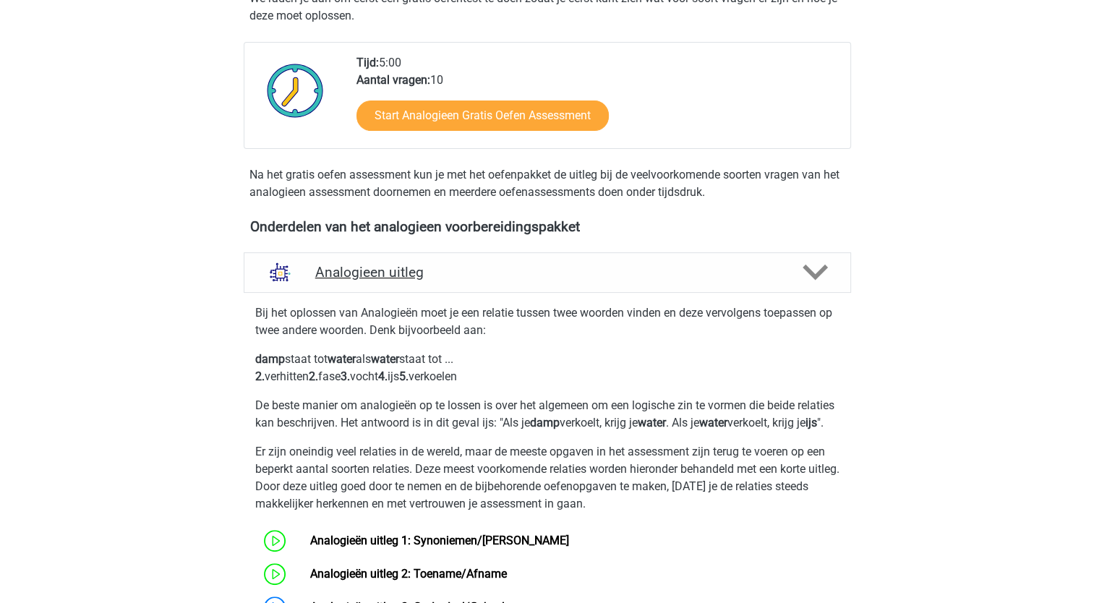
scroll to position [521, 0]
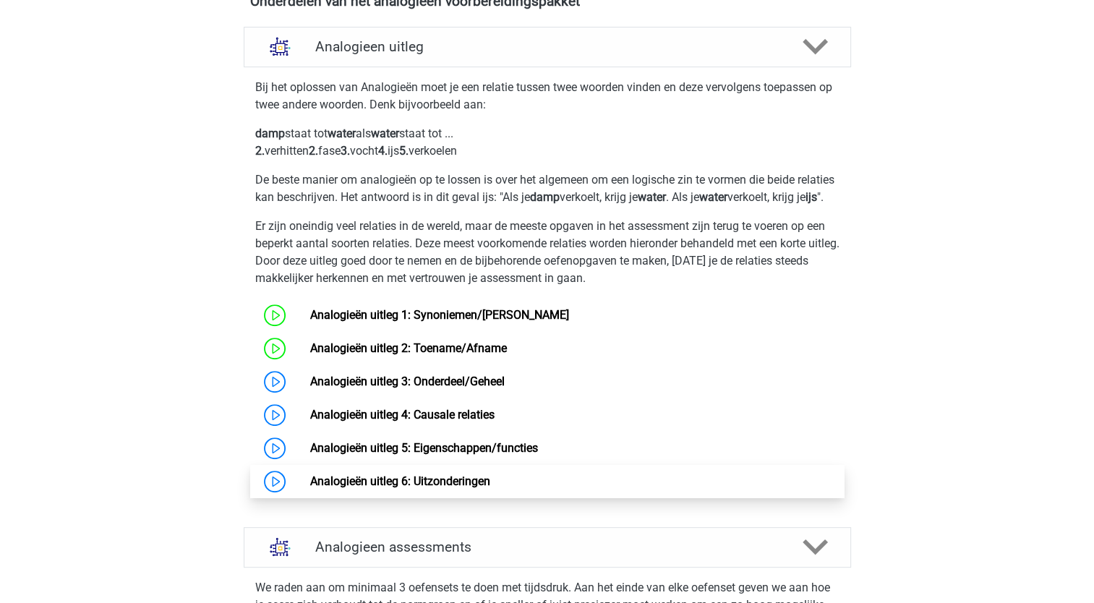
click at [421, 488] on link "Analogieën uitleg 6: Uitzonderingen" at bounding box center [400, 481] width 180 height 14
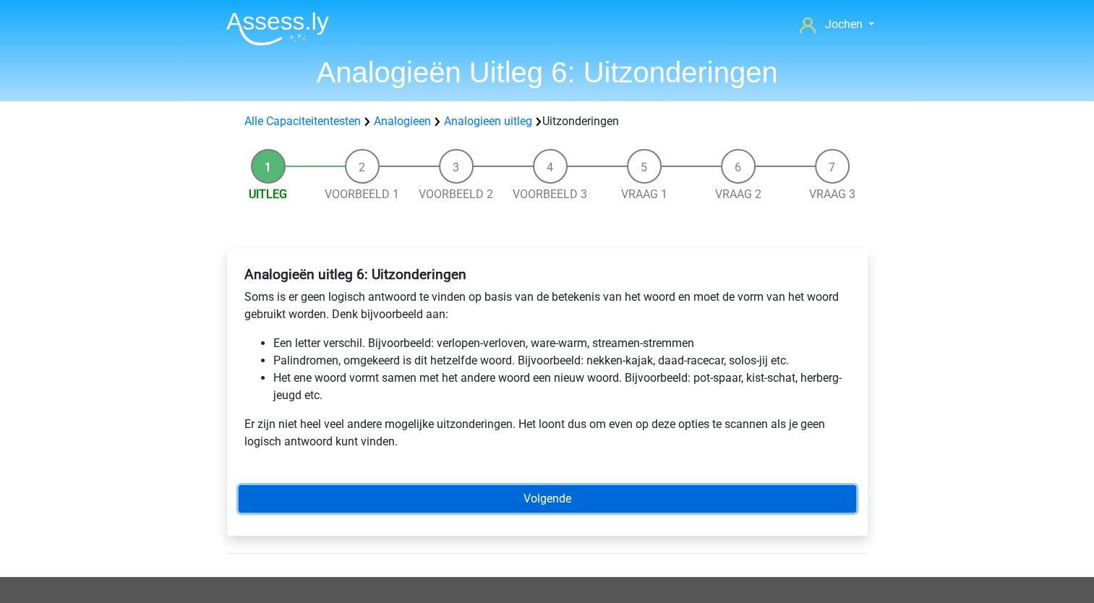
click at [538, 499] on link "Volgende" at bounding box center [547, 498] width 617 height 27
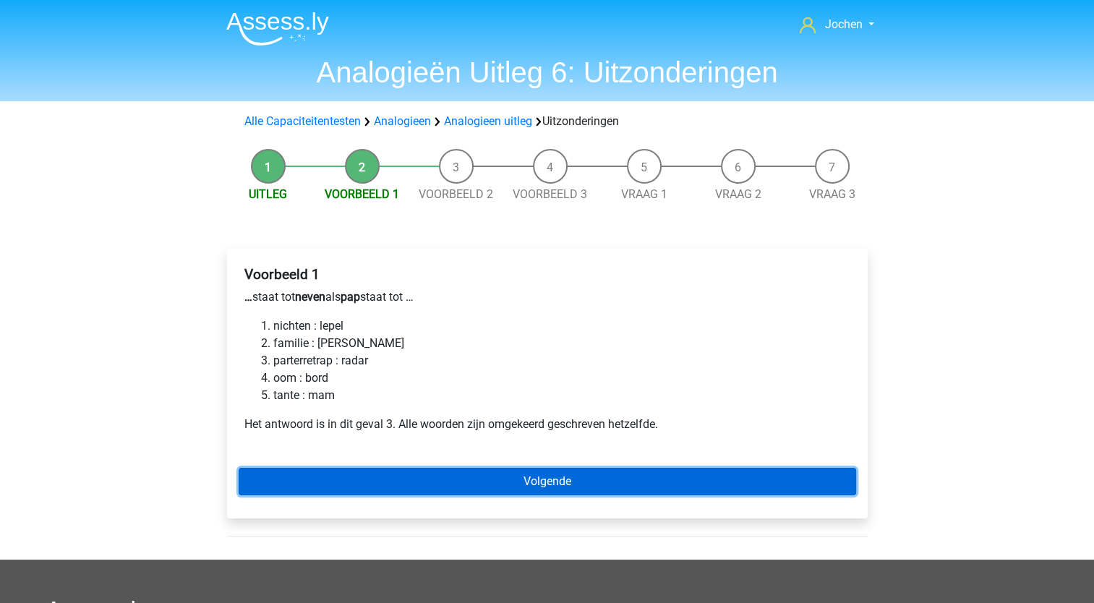
click at [532, 480] on link "Volgende" at bounding box center [547, 481] width 617 height 27
click at [546, 483] on link "Volgende" at bounding box center [547, 481] width 617 height 27
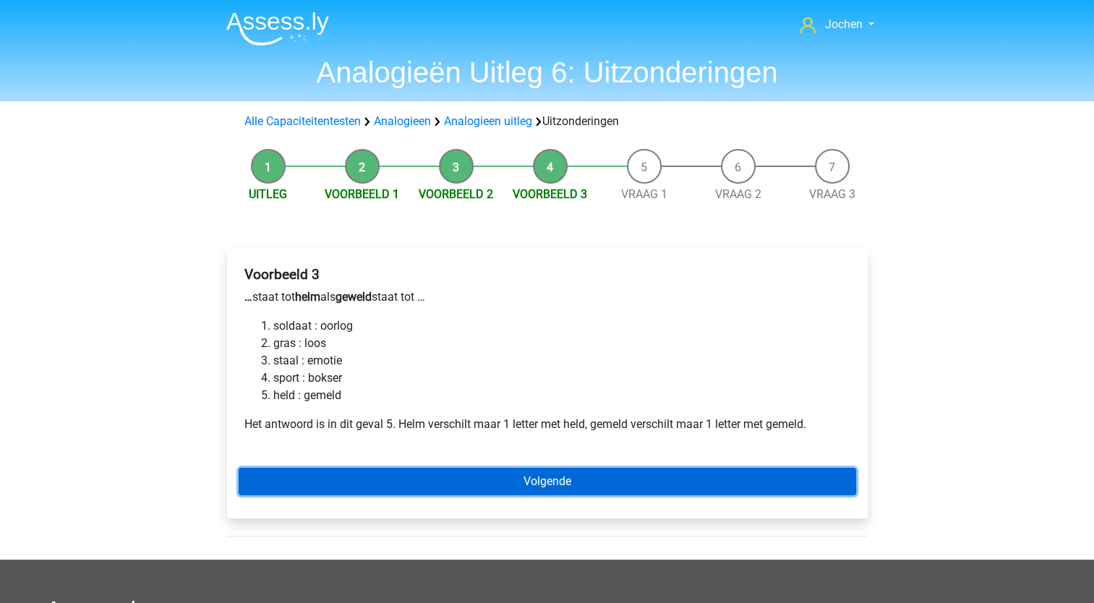
click at [528, 481] on link "Volgende" at bounding box center [547, 481] width 617 height 27
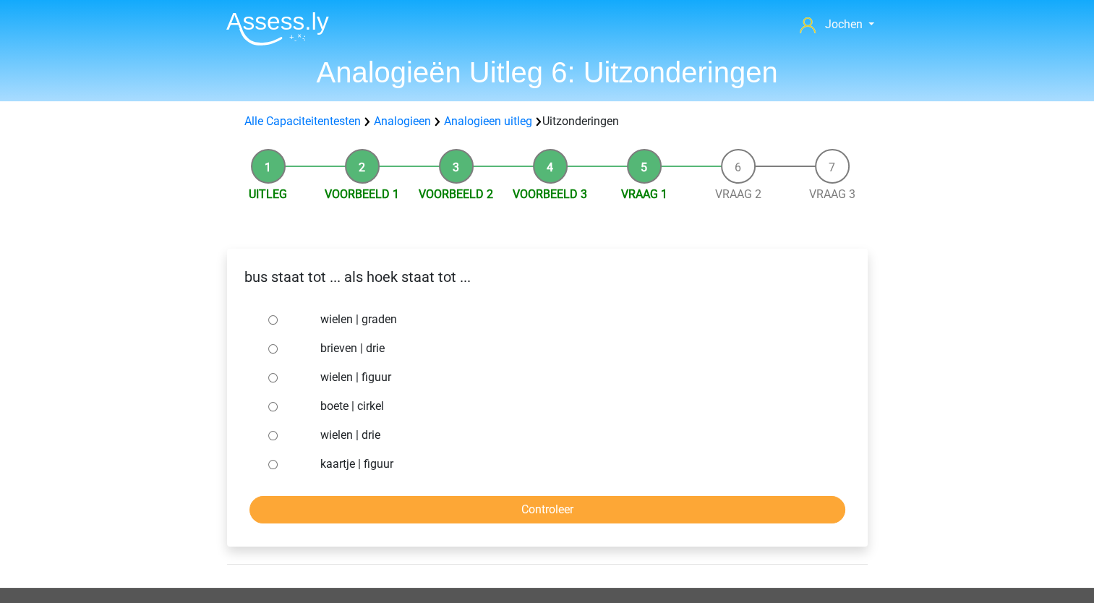
click at [273, 466] on input "kaartje | figuur" at bounding box center [272, 464] width 9 height 9
radio input "true"
click at [380, 513] on input "Controleer" at bounding box center [547, 509] width 596 height 27
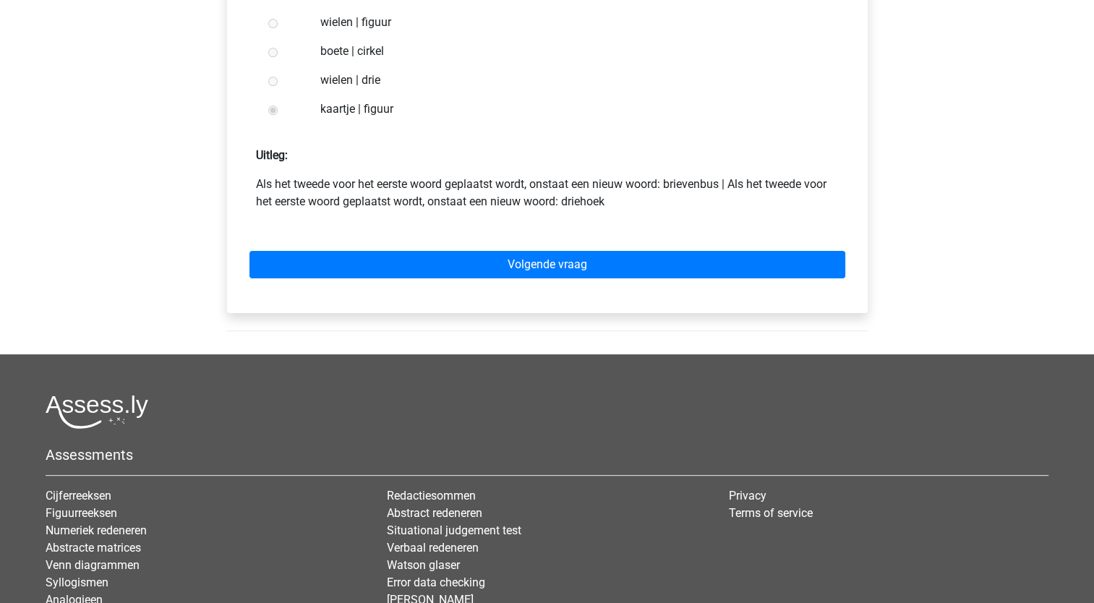
scroll to position [361, 0]
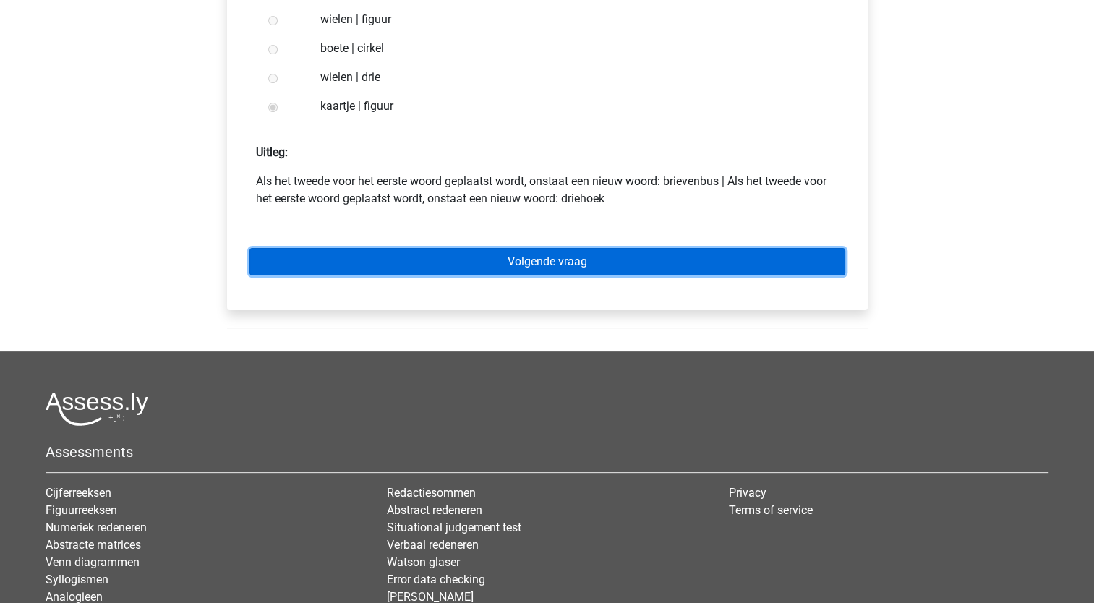
click at [507, 262] on link "Volgende vraag" at bounding box center [547, 261] width 596 height 27
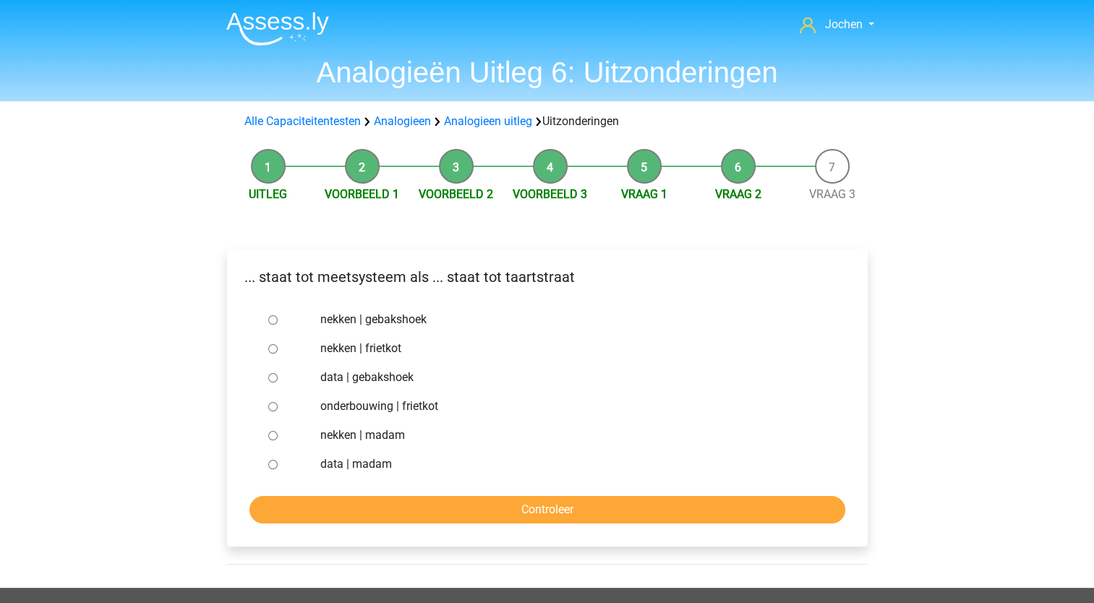
click at [270, 434] on input "nekken | madam" at bounding box center [272, 435] width 9 height 9
radio input "true"
click at [361, 511] on input "Controleer" at bounding box center [547, 509] width 596 height 27
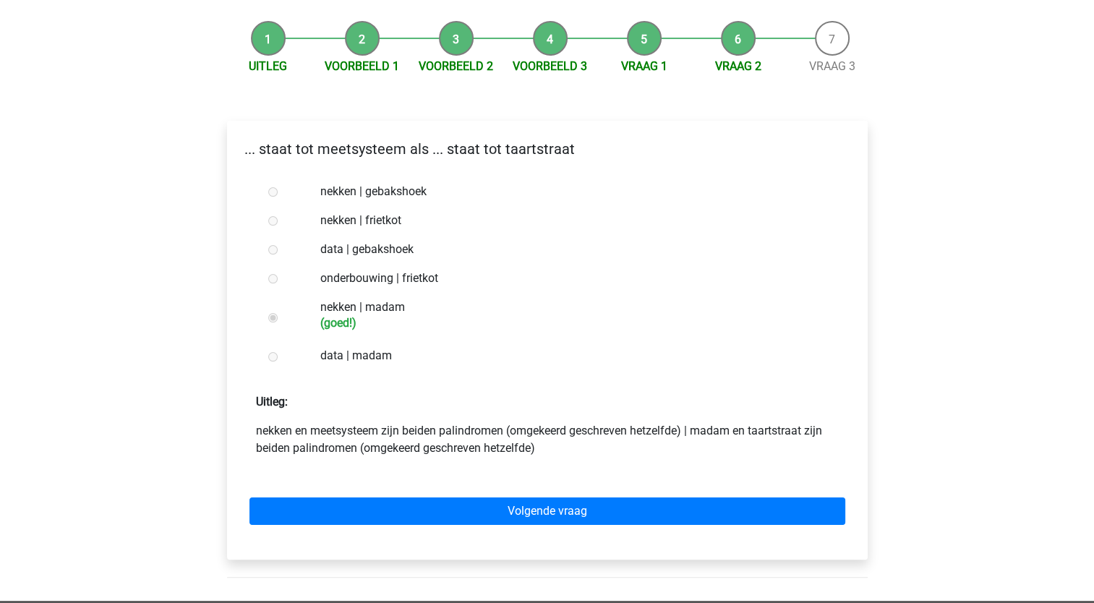
scroll to position [145, 0]
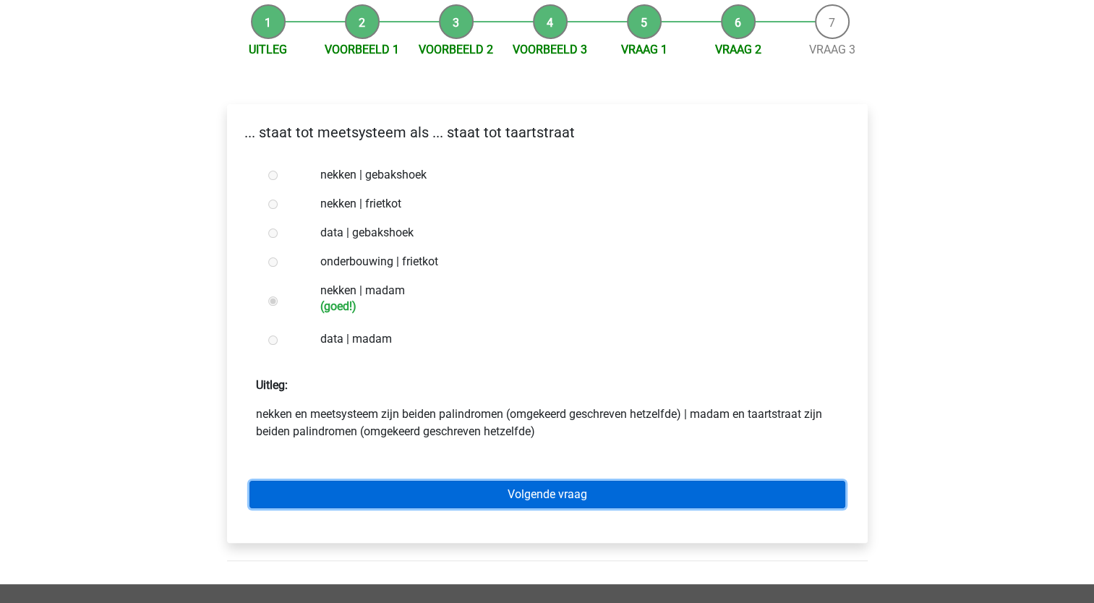
click at [497, 490] on link "Volgende vraag" at bounding box center [547, 494] width 596 height 27
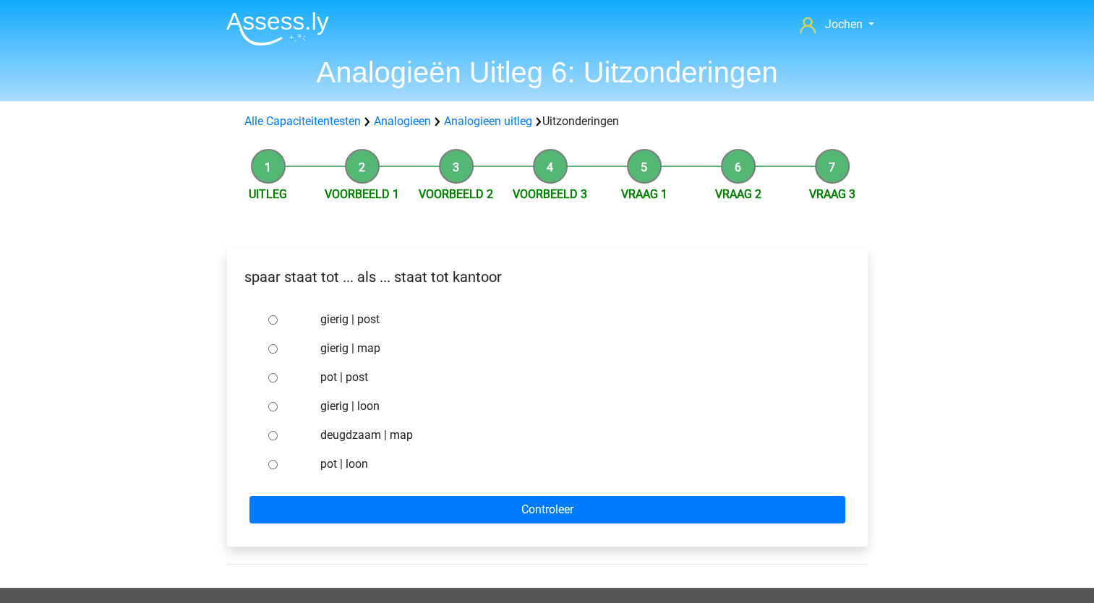
drag, startPoint x: 287, startPoint y: 379, endPoint x: 298, endPoint y: 389, distance: 14.8
click at [286, 380] on div at bounding box center [286, 377] width 48 height 29
click at [273, 379] on input "pot | post" at bounding box center [272, 377] width 9 height 9
radio input "true"
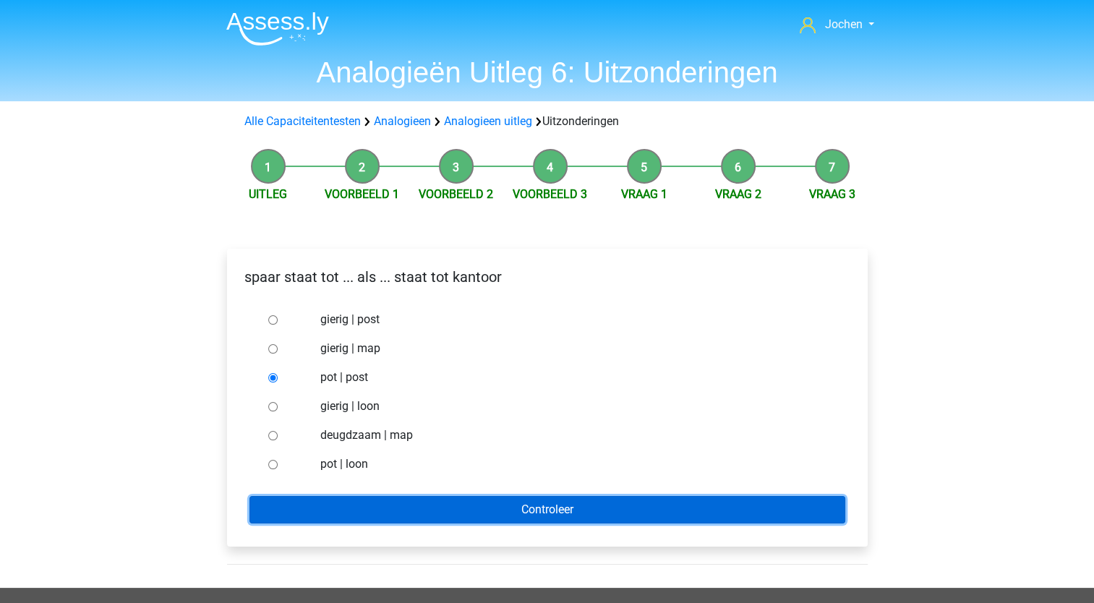
click at [334, 503] on input "Controleer" at bounding box center [547, 509] width 596 height 27
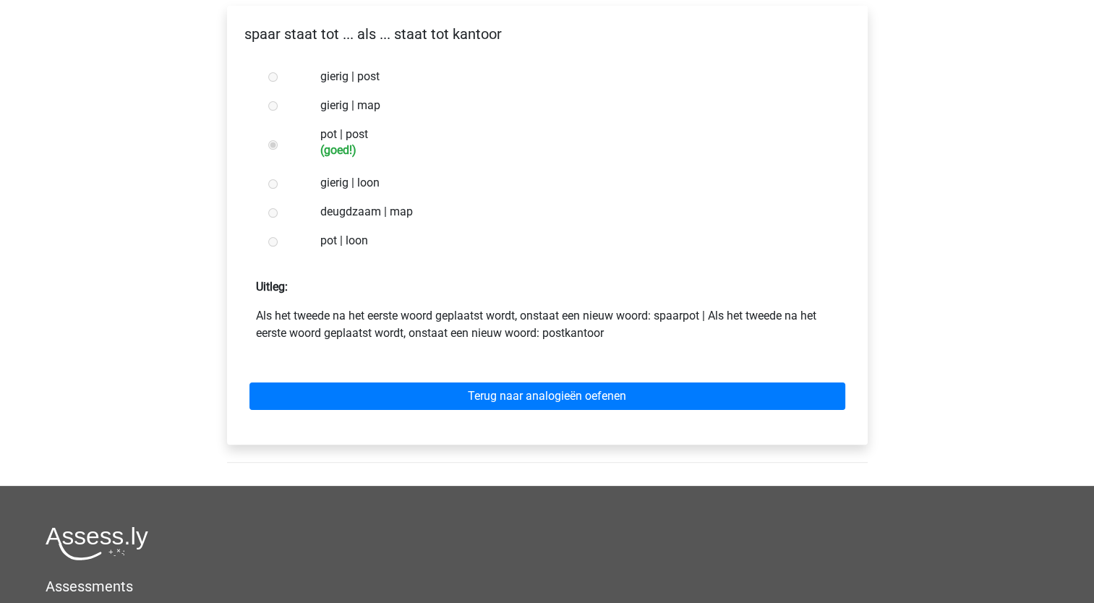
scroll to position [289, 0]
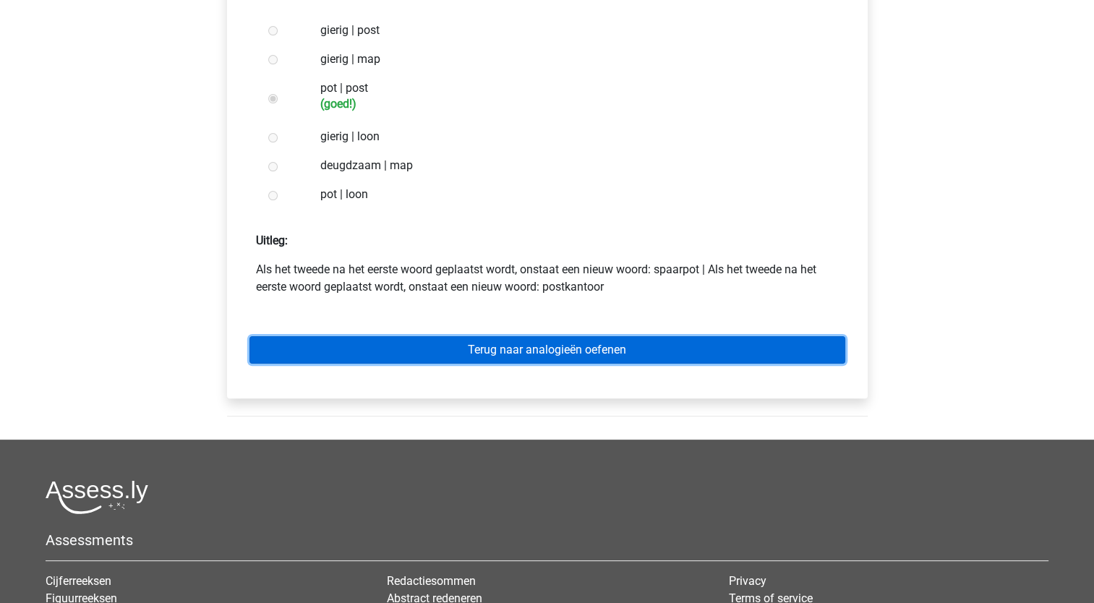
click at [525, 351] on link "Terug naar analogieën oefenen" at bounding box center [547, 349] width 596 height 27
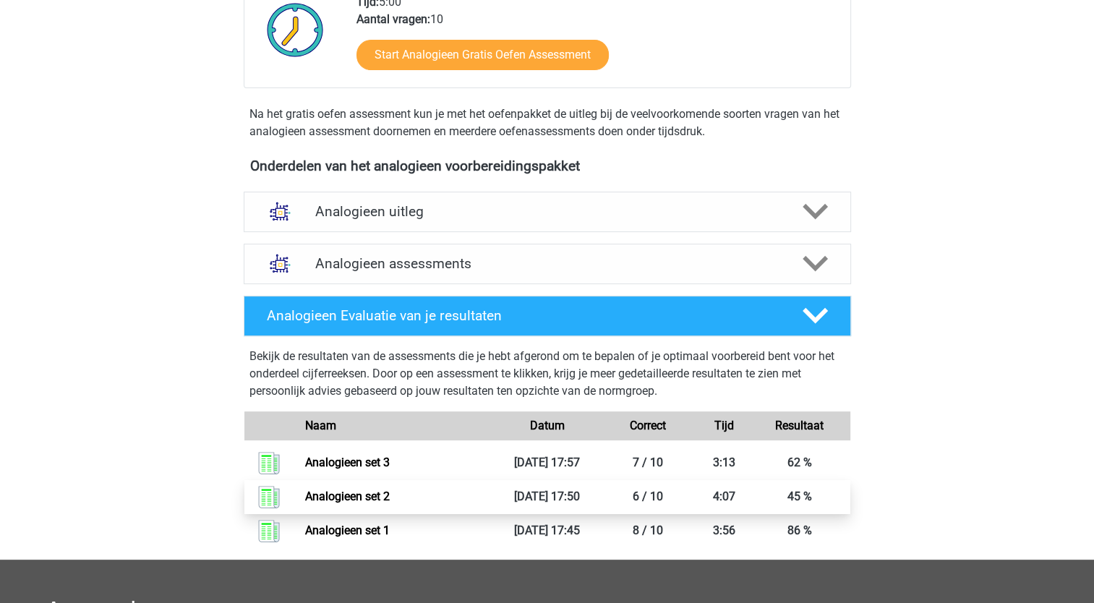
scroll to position [289, 0]
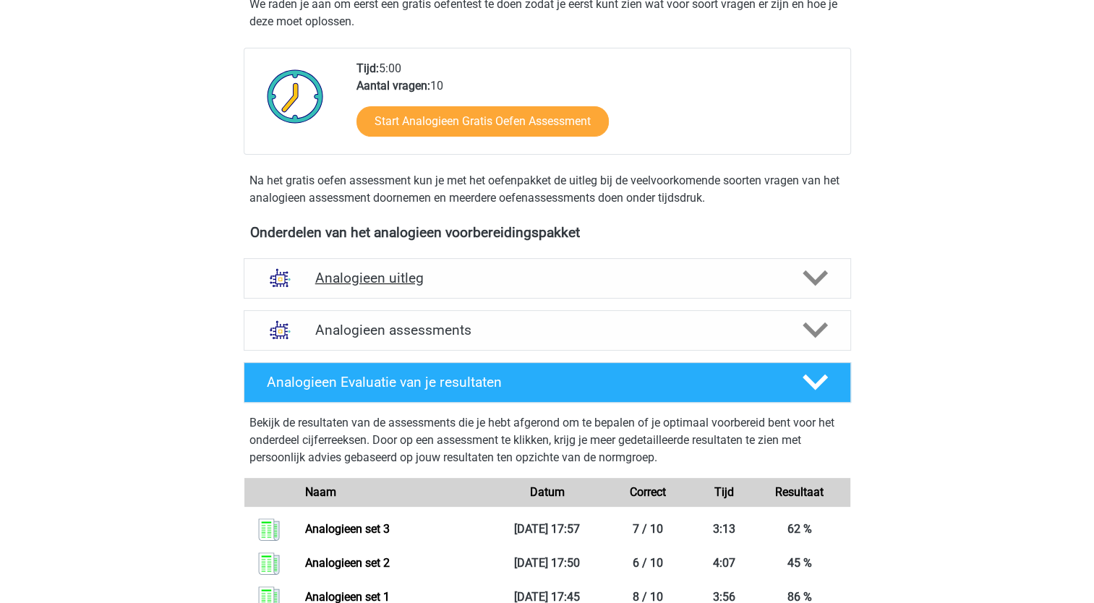
click at [387, 275] on h4 "Analogieen uitleg" at bounding box center [547, 278] width 464 height 17
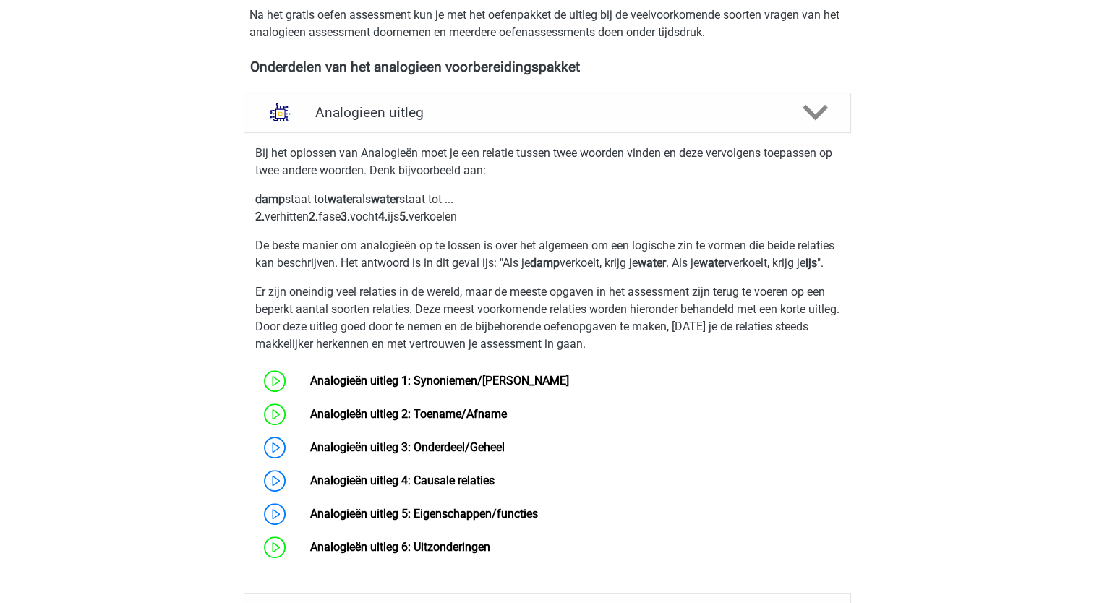
scroll to position [651, 0]
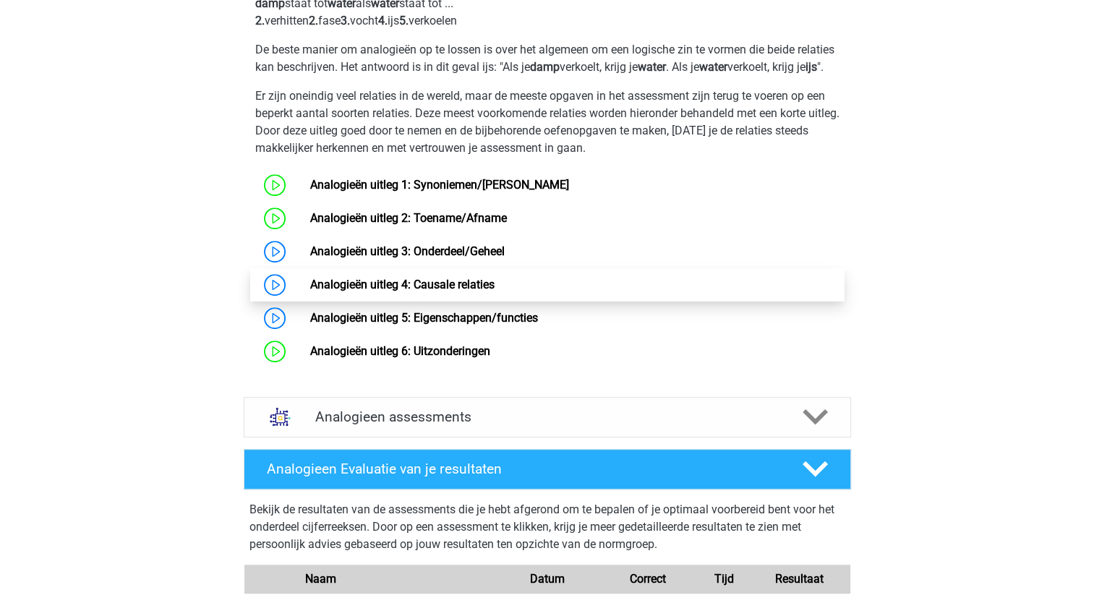
click at [349, 291] on link "Analogieën uitleg 4: Causale relaties" at bounding box center [402, 285] width 184 height 14
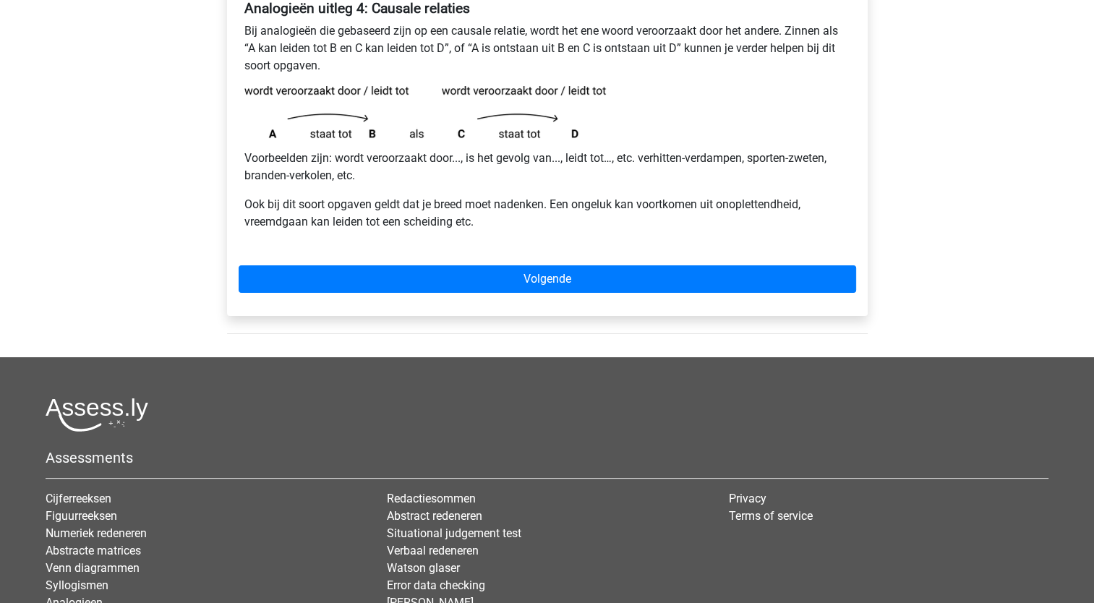
scroll to position [289, 0]
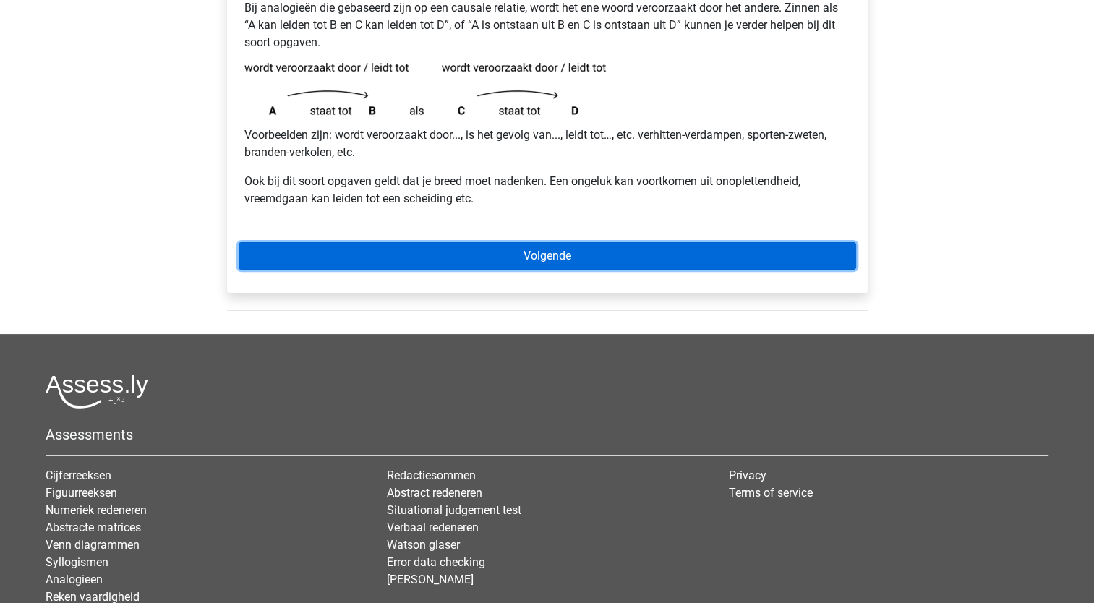
click at [508, 257] on link "Volgende" at bounding box center [547, 255] width 617 height 27
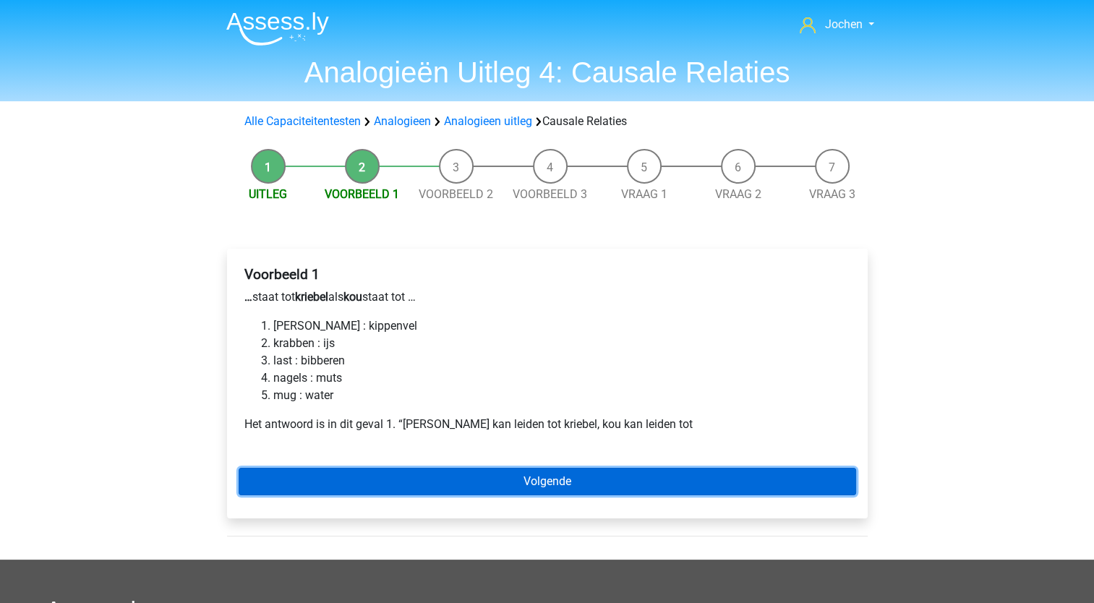
click at [501, 478] on link "Volgende" at bounding box center [547, 481] width 617 height 27
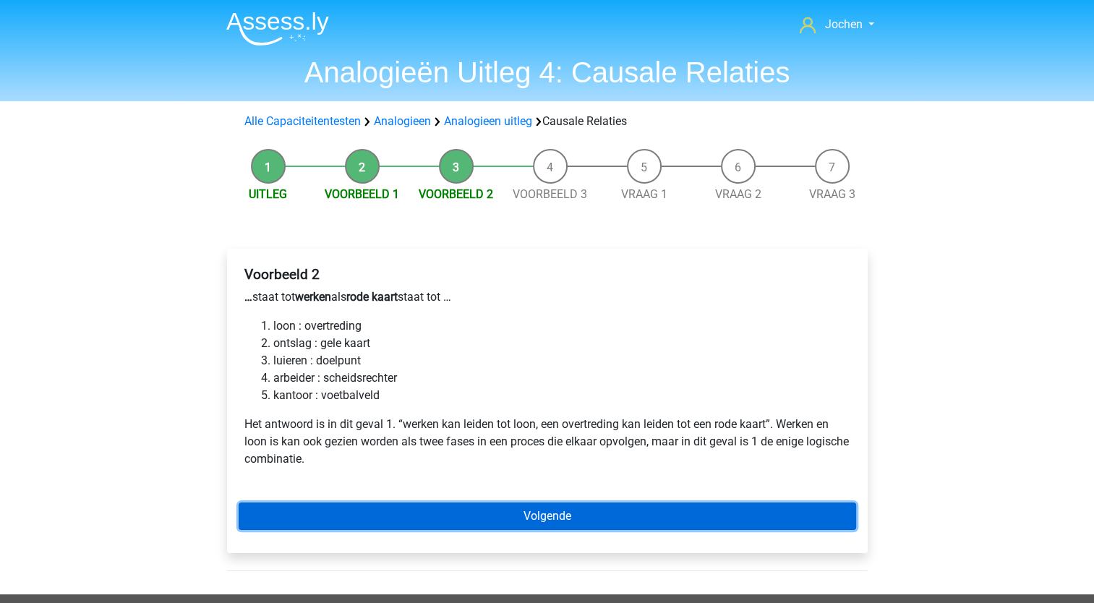
click at [518, 518] on link "Volgende" at bounding box center [547, 515] width 617 height 27
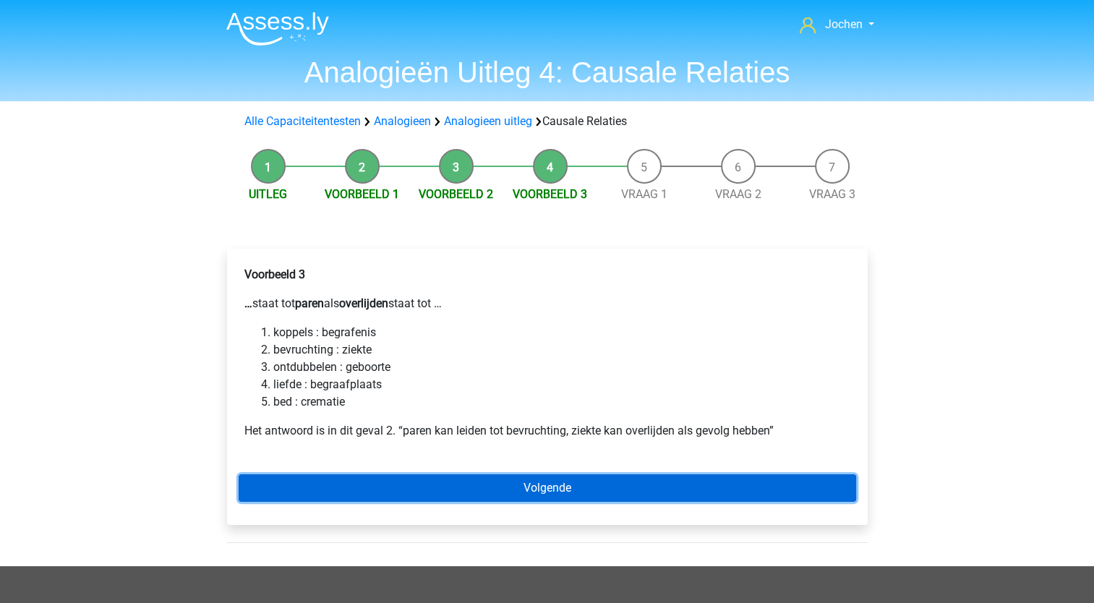
click at [531, 484] on link "Volgende" at bounding box center [547, 487] width 617 height 27
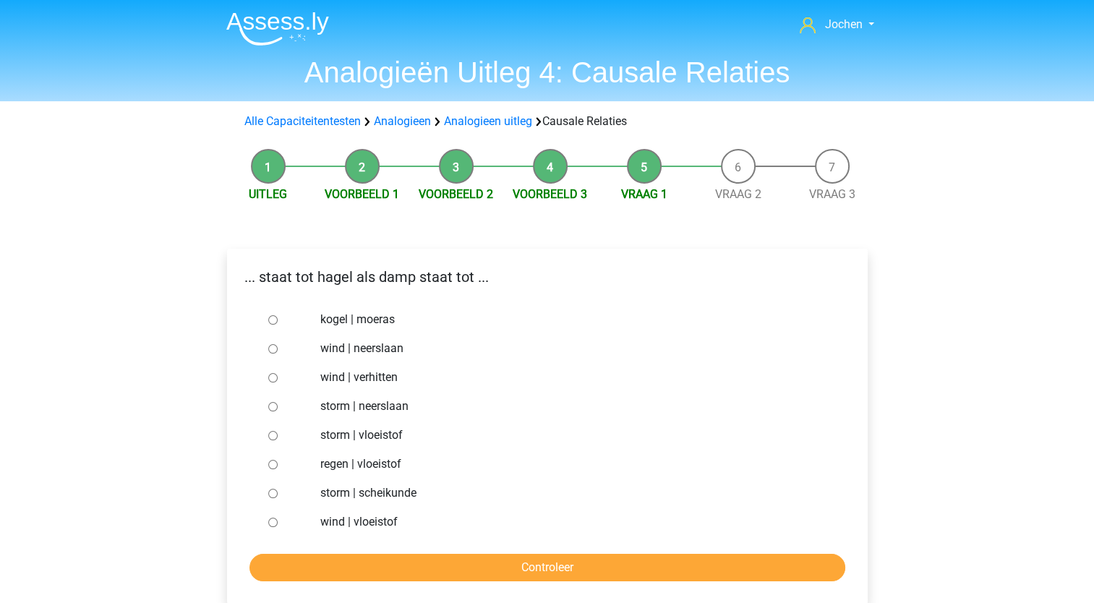
click at [273, 462] on input "regen | vloeistof" at bounding box center [272, 464] width 9 height 9
radio input "true"
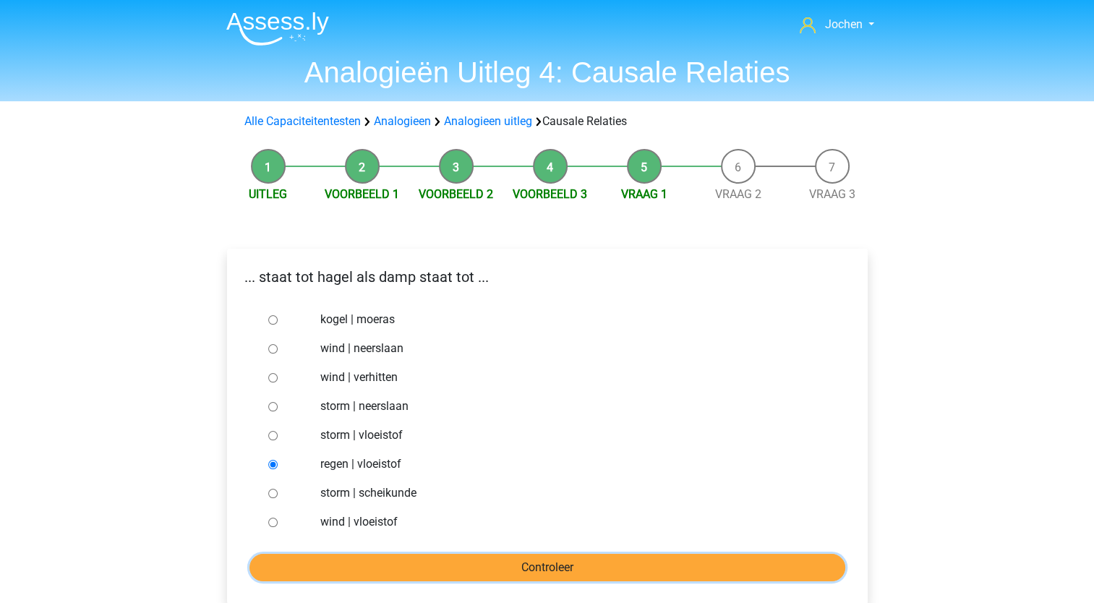
click at [356, 566] on input "Controleer" at bounding box center [547, 567] width 596 height 27
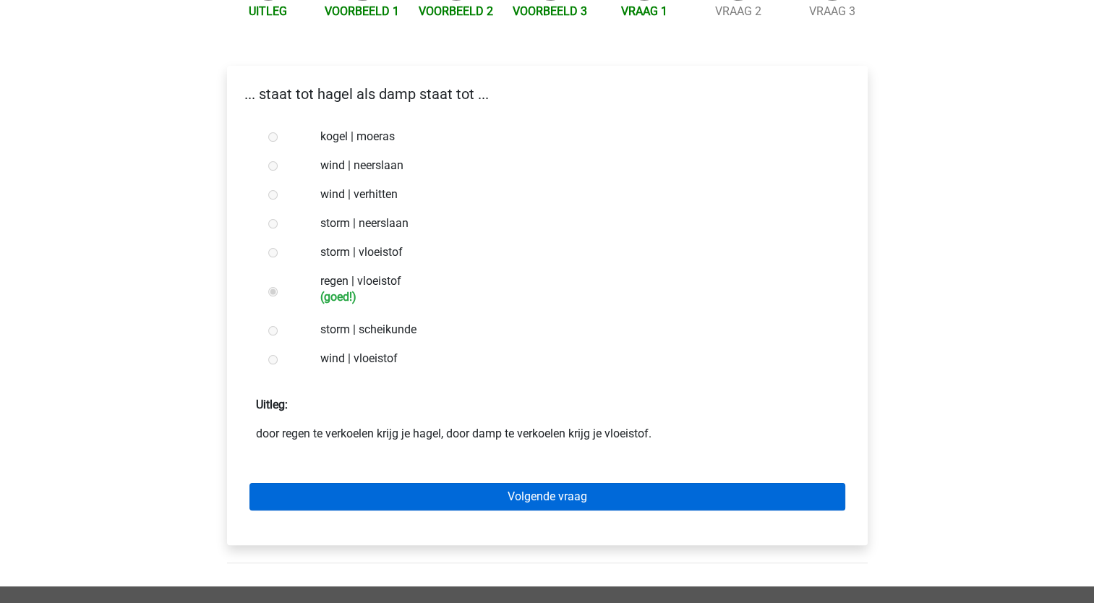
scroll to position [217, 0]
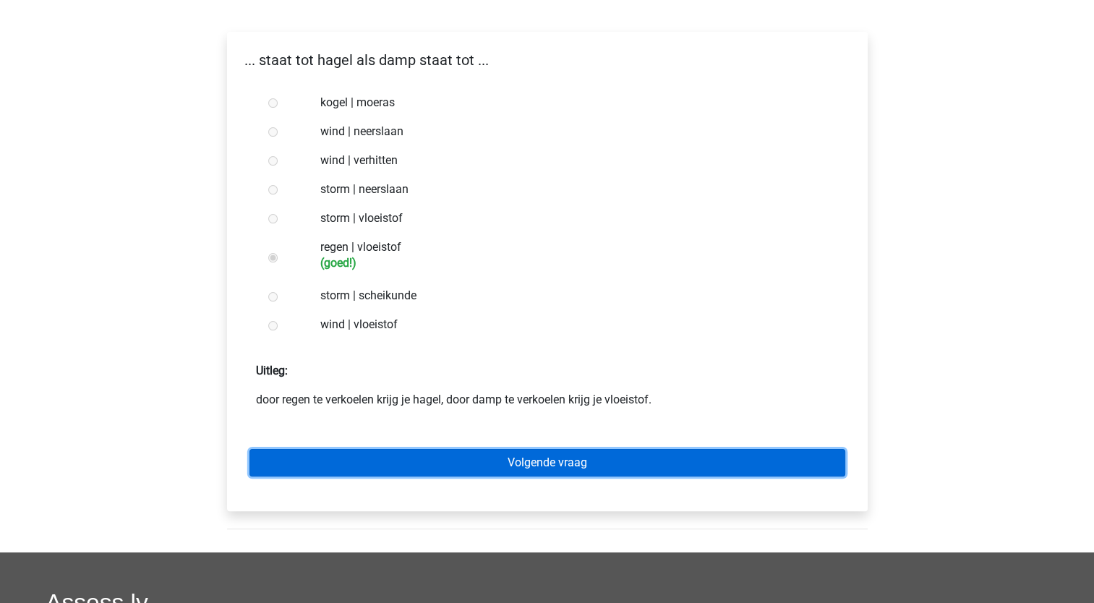
click at [470, 463] on link "Volgende vraag" at bounding box center [547, 462] width 596 height 27
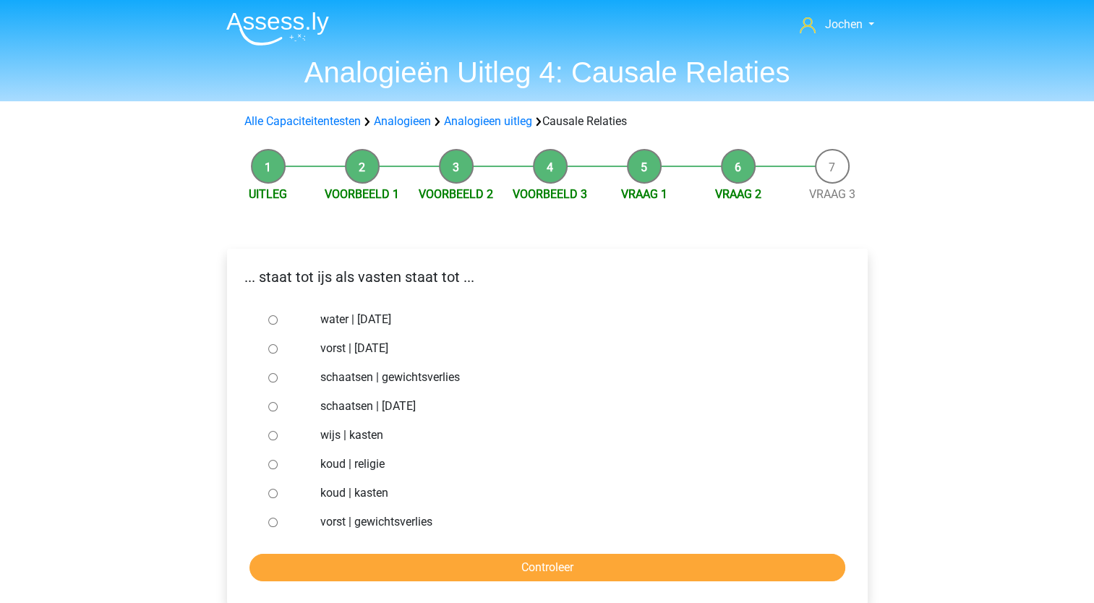
click at [269, 523] on input "vorst | gewichtsverlies" at bounding box center [272, 522] width 9 height 9
radio input "true"
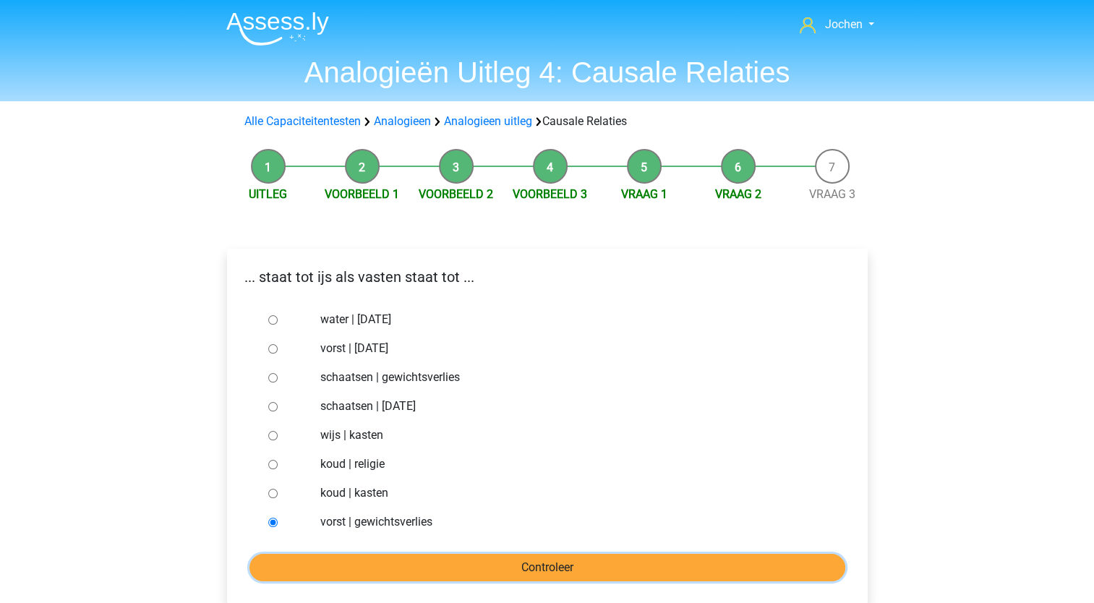
click at [320, 561] on input "Controleer" at bounding box center [547, 567] width 596 height 27
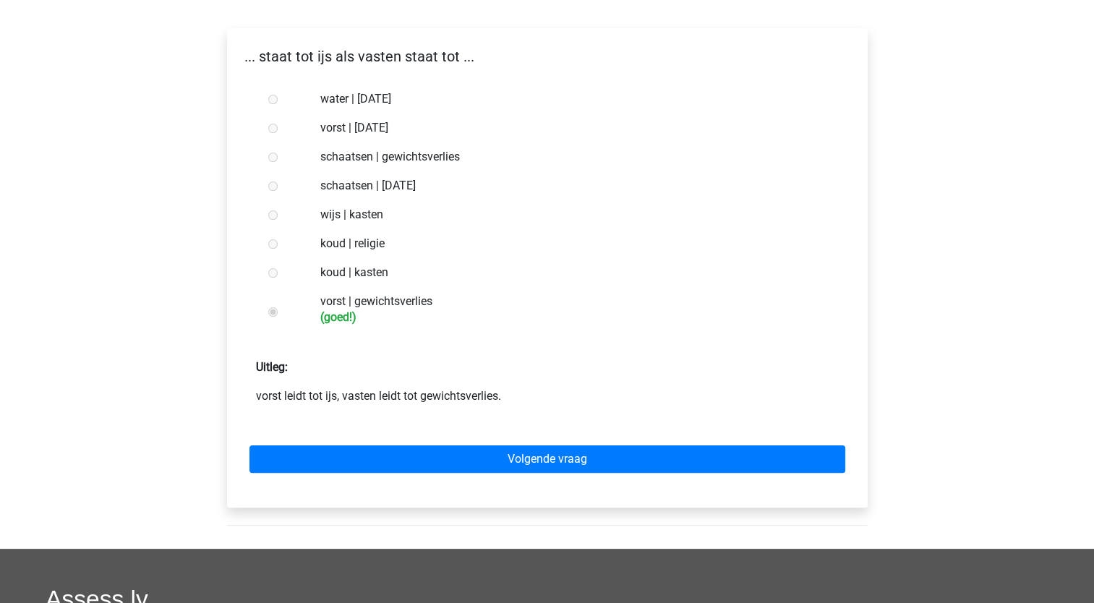
scroll to position [289, 0]
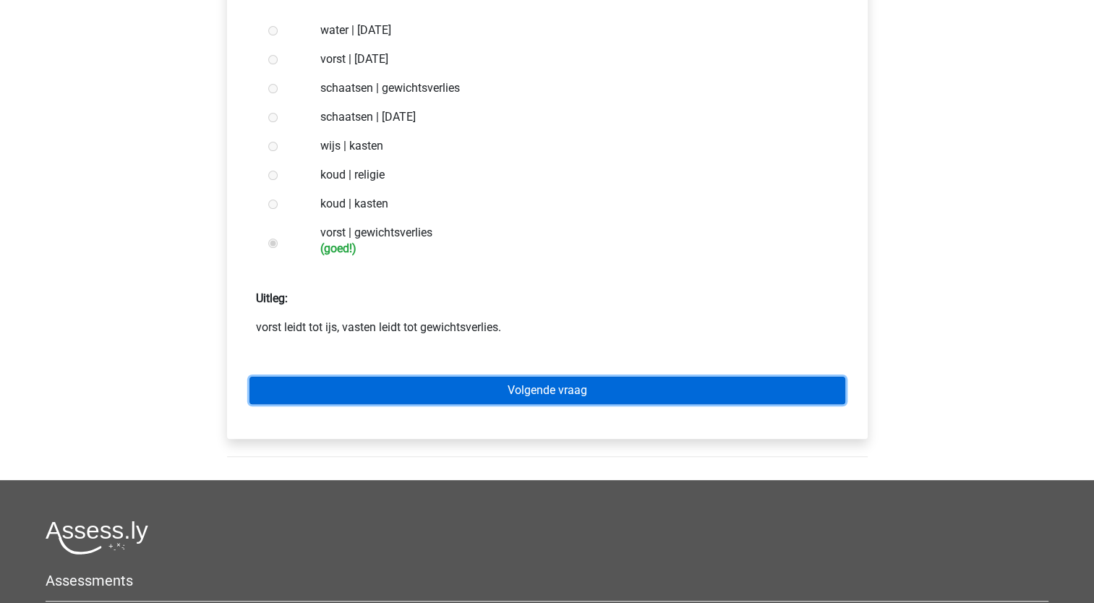
click at [440, 396] on link "Volgende vraag" at bounding box center [547, 390] width 596 height 27
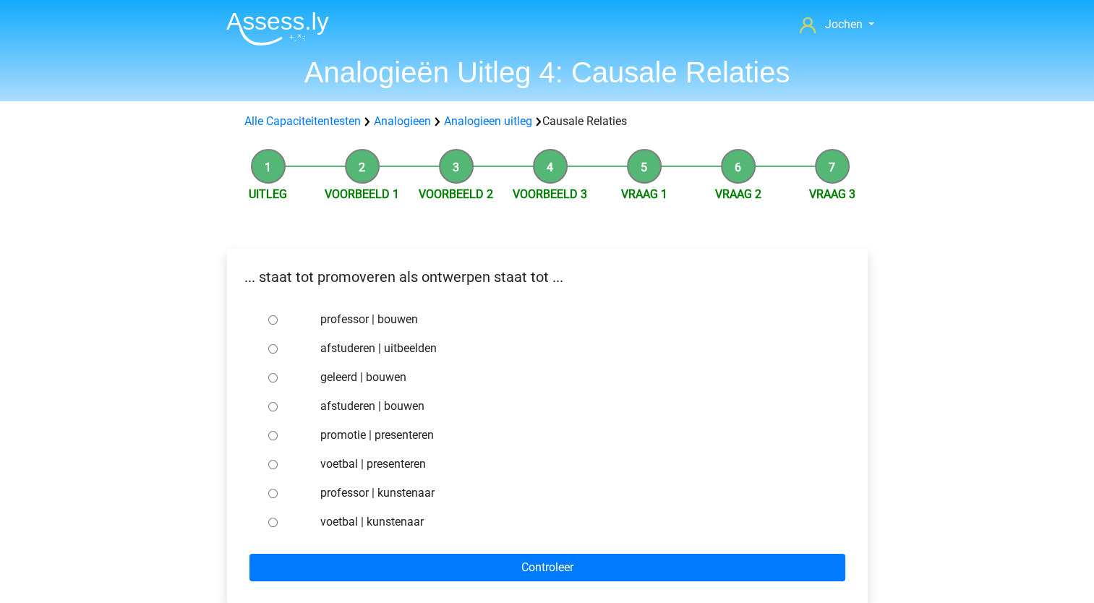
click at [272, 320] on input "professor | bouwen" at bounding box center [272, 319] width 9 height 9
radio input "true"
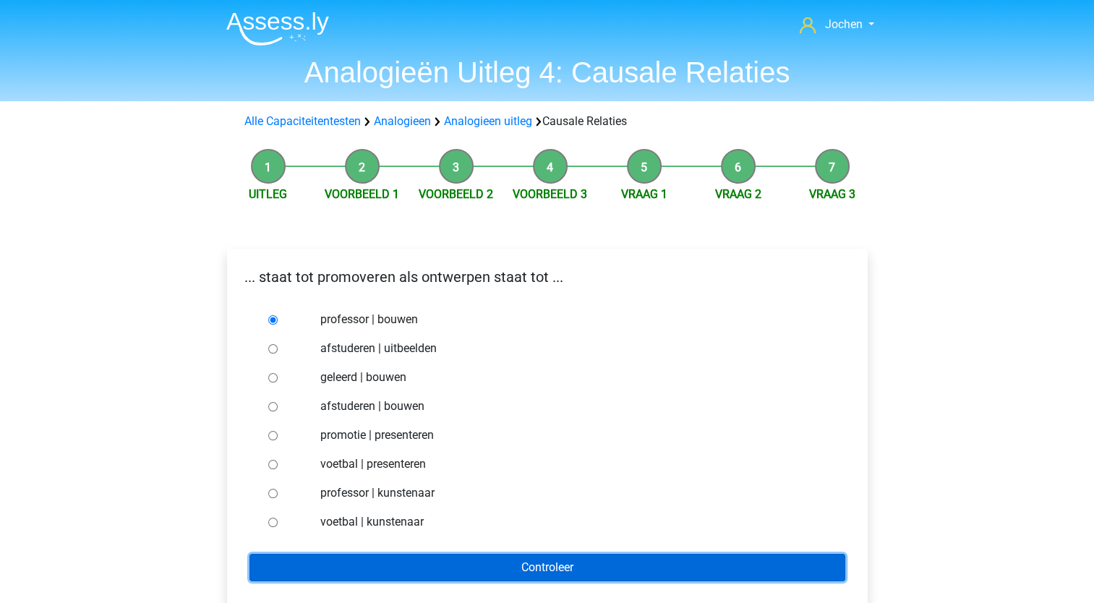
click at [411, 567] on input "Controleer" at bounding box center [547, 567] width 596 height 27
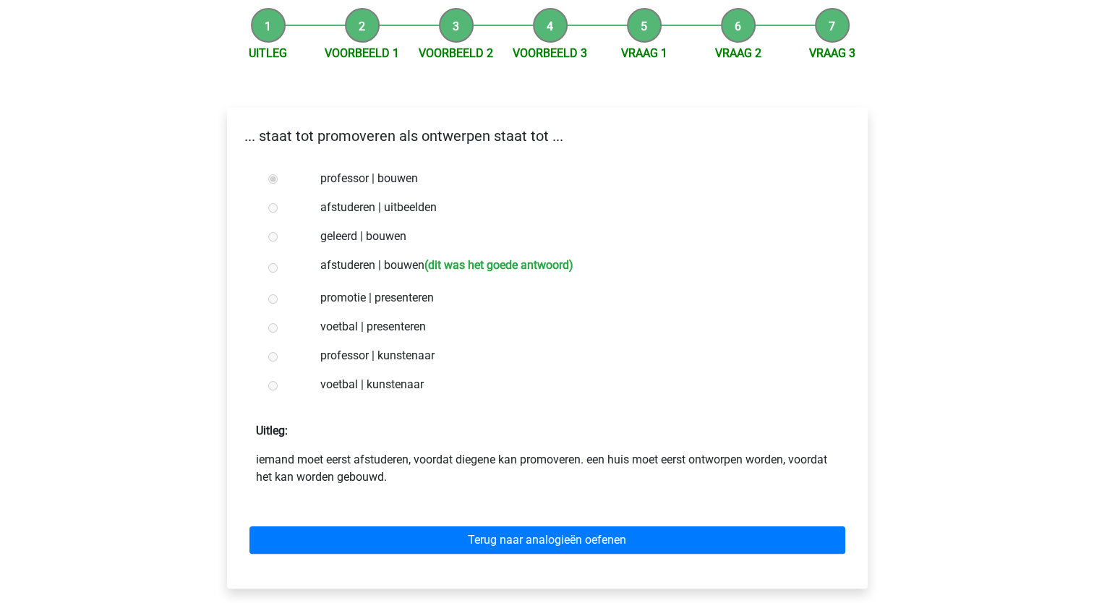
scroll to position [145, 0]
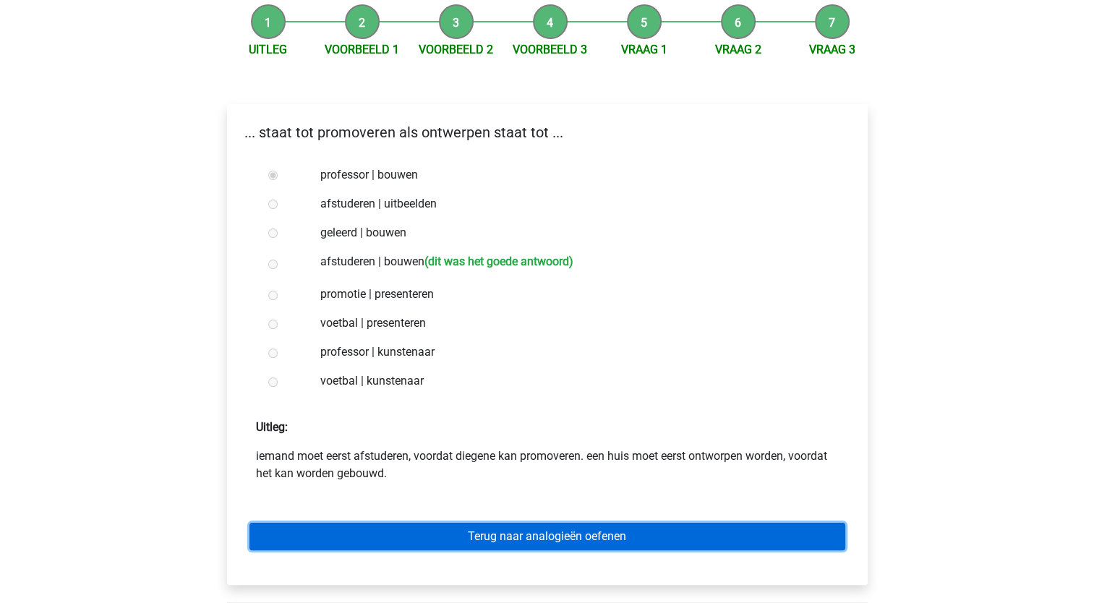
click at [539, 534] on link "Terug naar analogieën oefenen" at bounding box center [547, 536] width 596 height 27
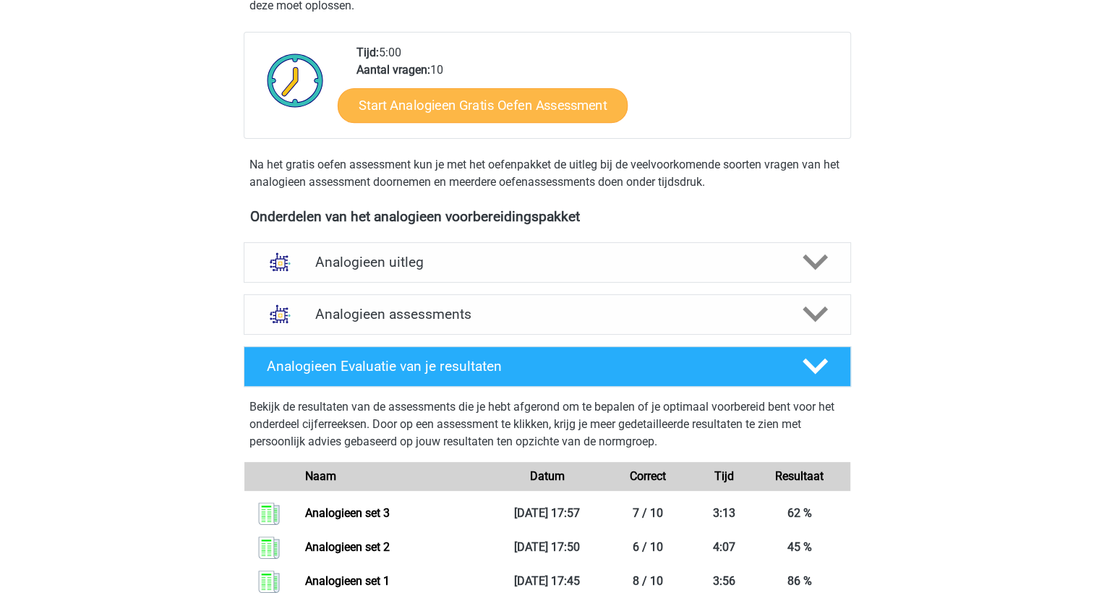
scroll to position [361, 0]
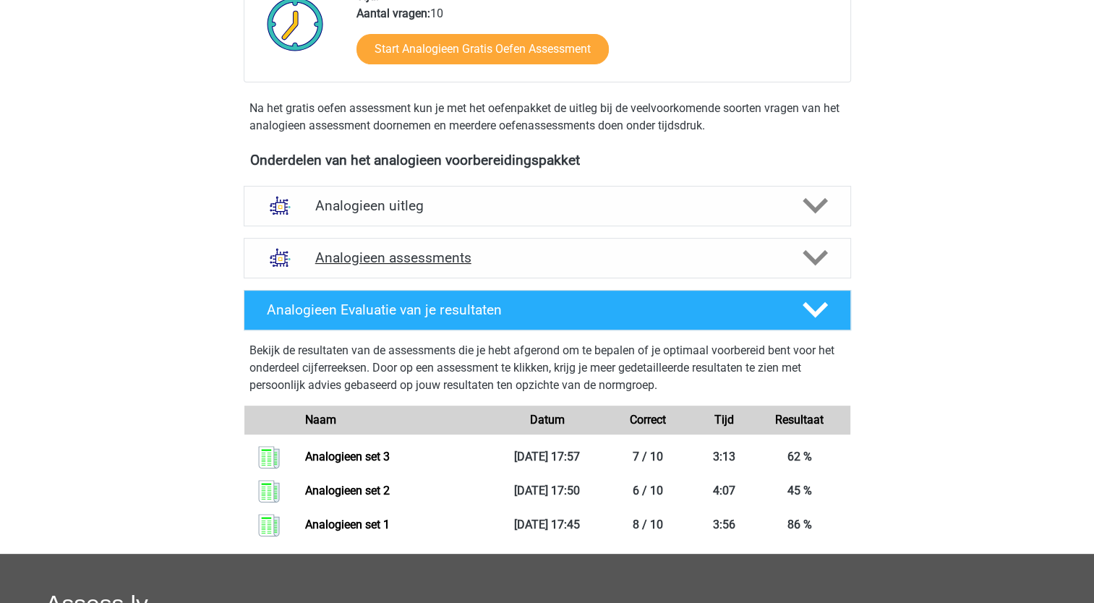
click at [427, 260] on h4 "Analogieen assessments" at bounding box center [547, 257] width 464 height 17
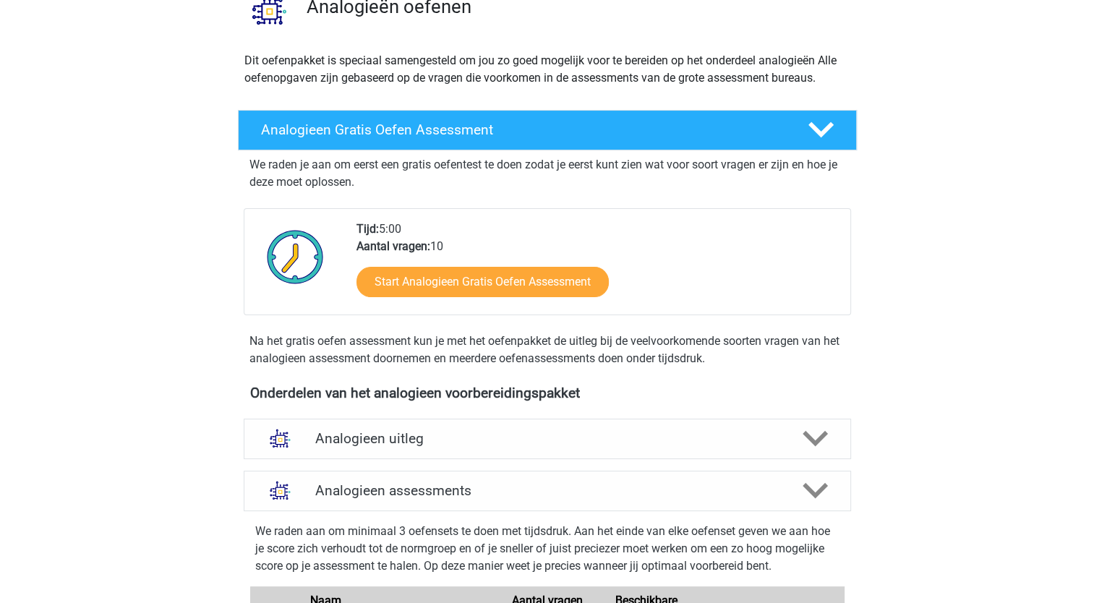
scroll to position [0, 0]
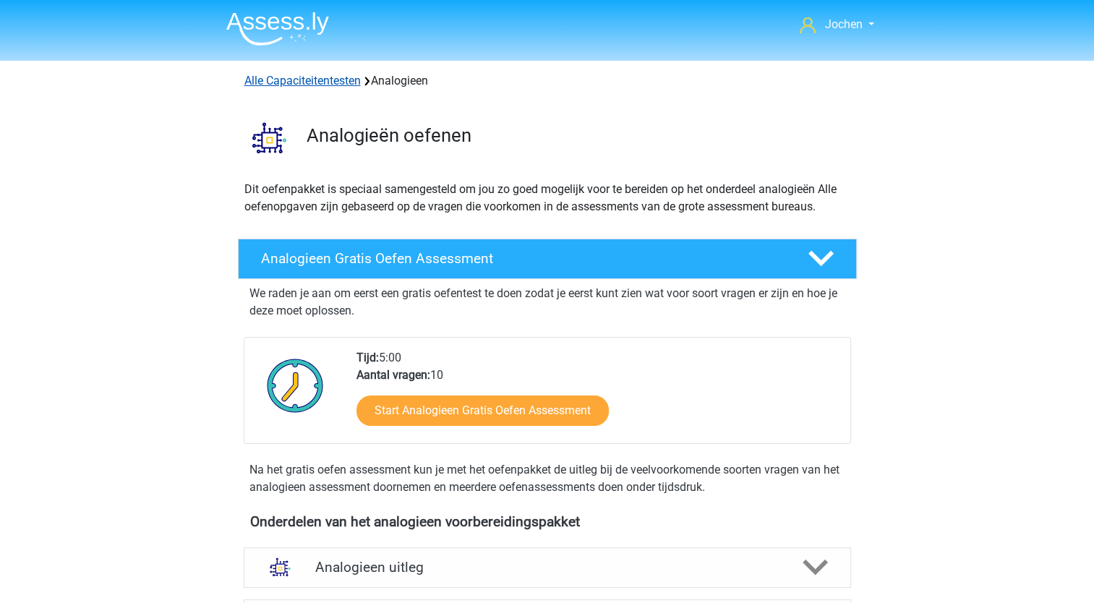
click at [307, 82] on link "Alle Capaciteitentesten" at bounding box center [302, 81] width 116 height 14
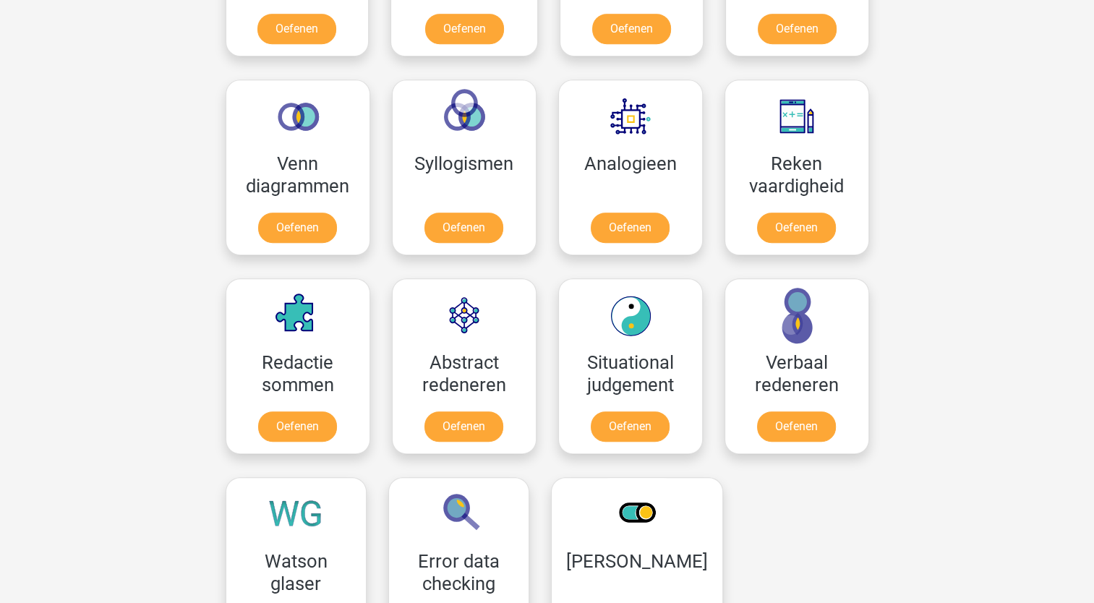
scroll to position [830, 0]
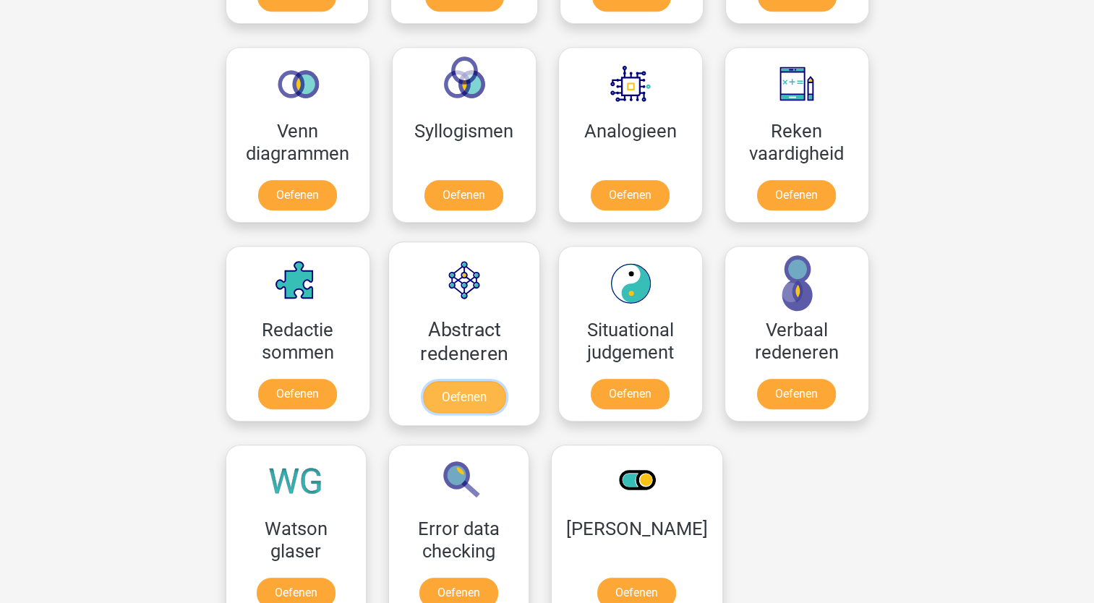
click at [455, 391] on link "Oefenen" at bounding box center [463, 397] width 82 height 32
click at [468, 389] on link "Oefenen" at bounding box center [463, 397] width 82 height 32
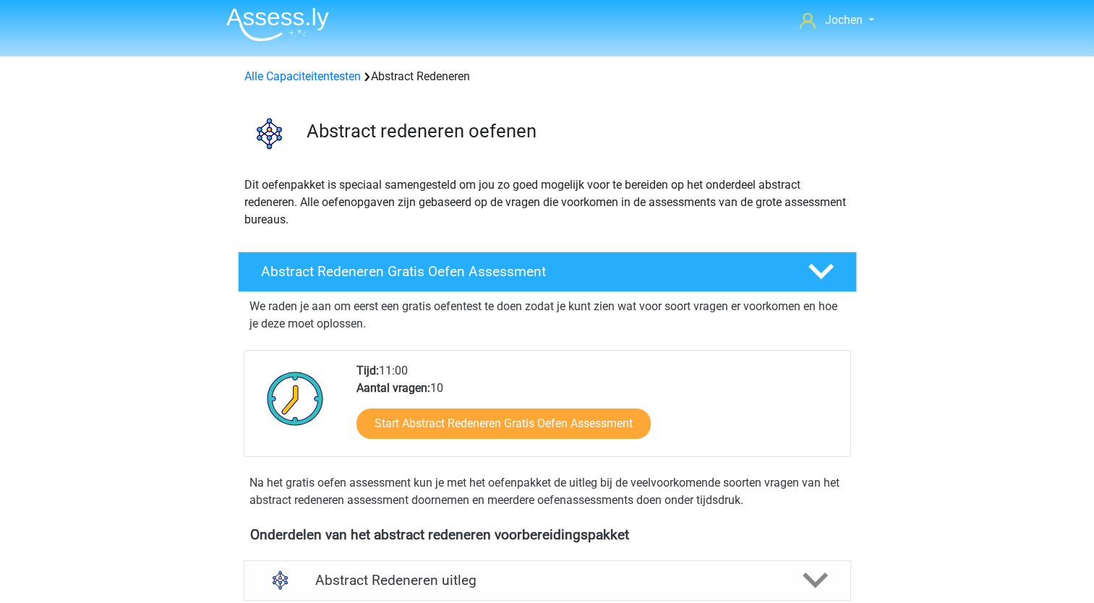
scroll to position [217, 0]
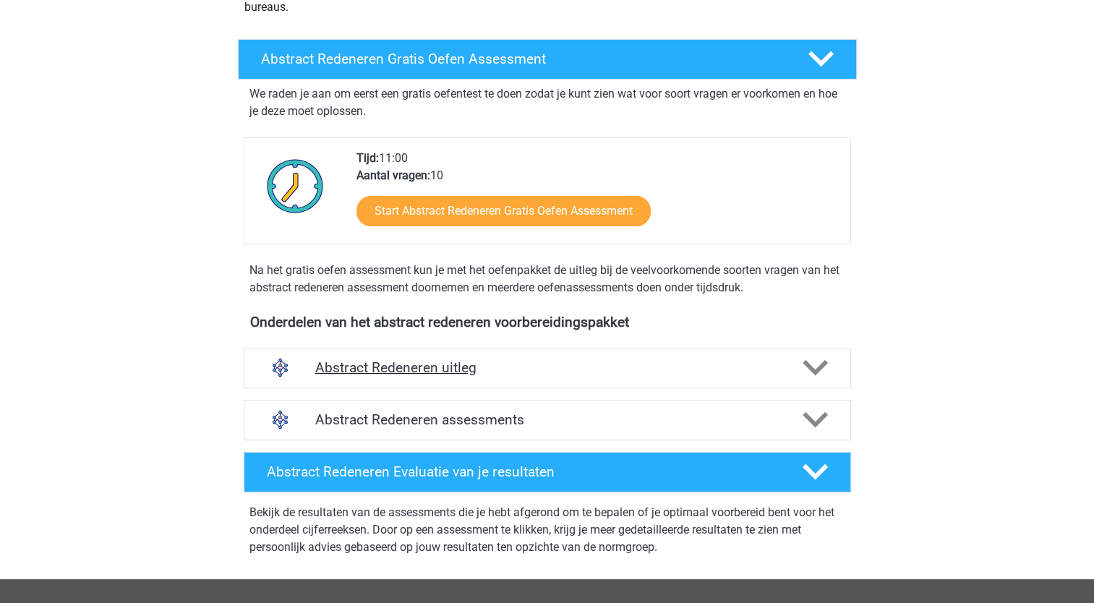
click at [437, 363] on h4 "Abstract Redeneren uitleg" at bounding box center [547, 367] width 464 height 17
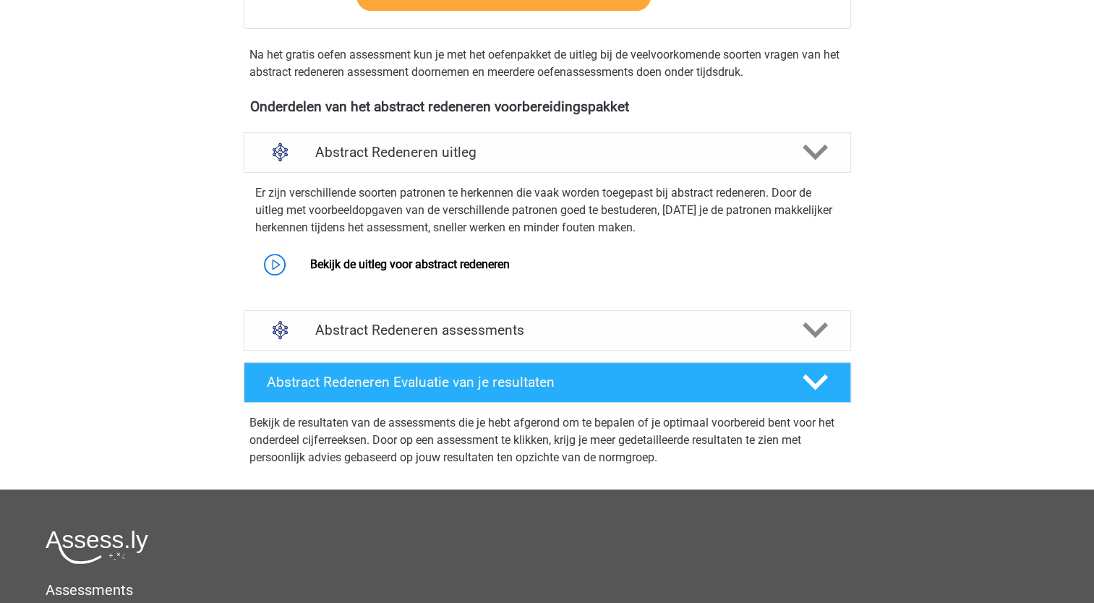
scroll to position [434, 0]
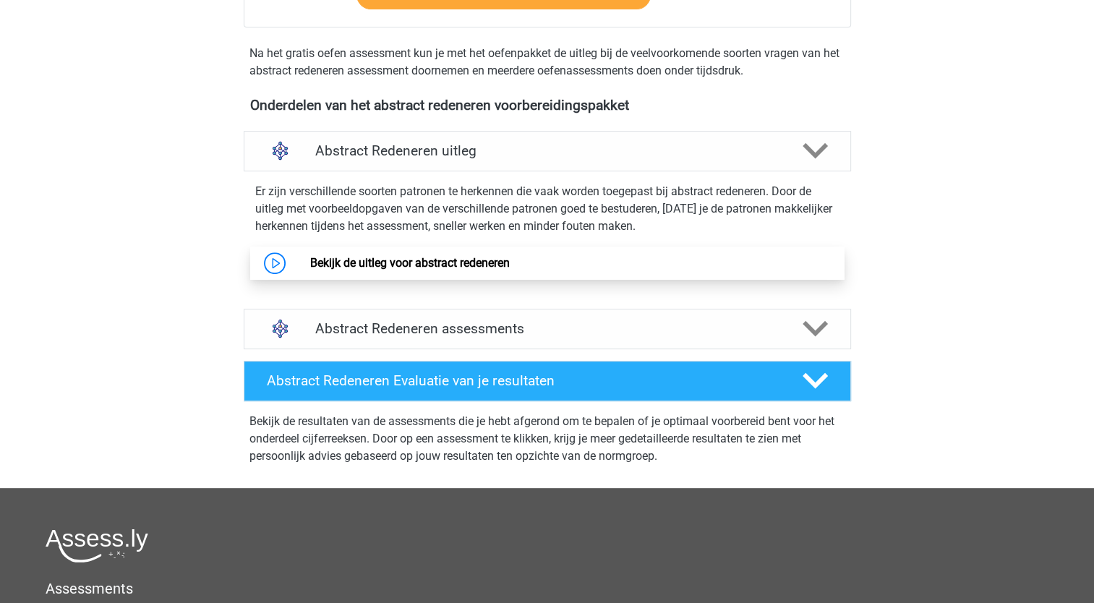
click at [431, 262] on link "Bekijk de uitleg voor abstract redeneren" at bounding box center [410, 263] width 200 height 14
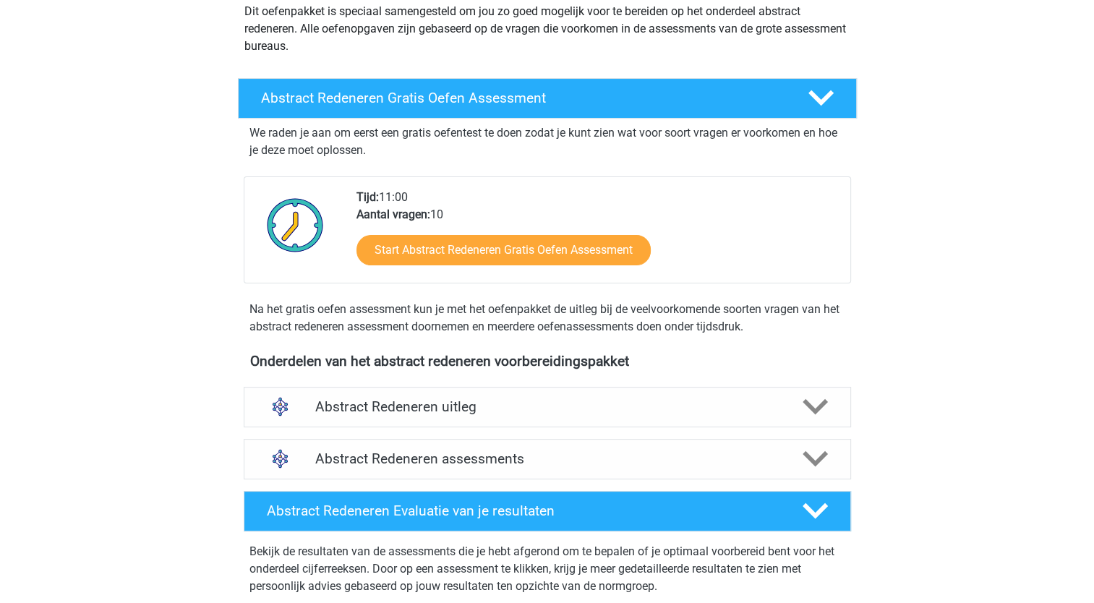
scroll to position [289, 0]
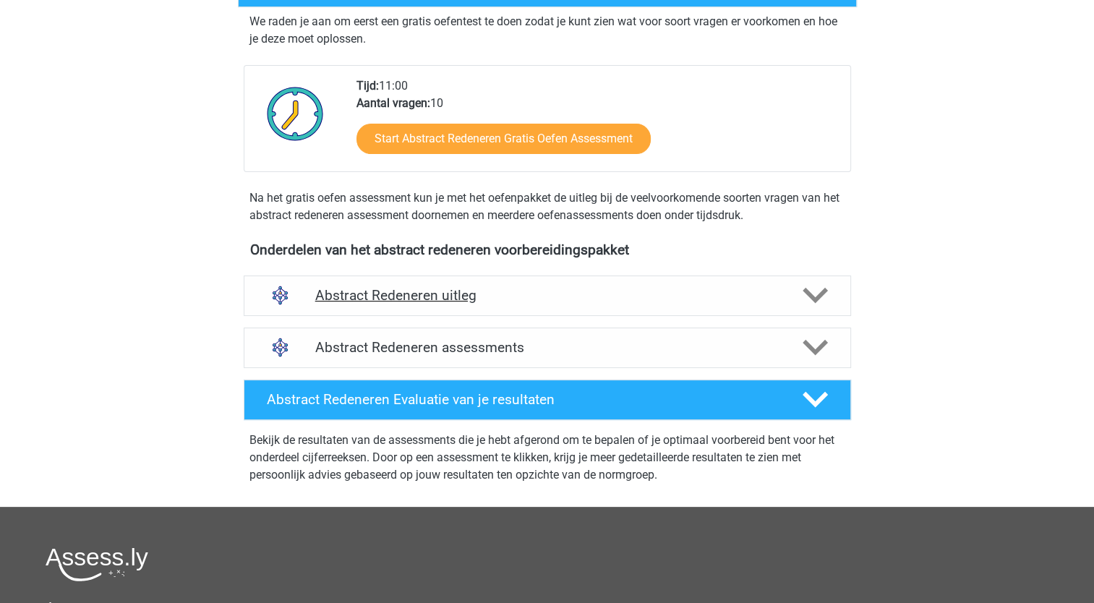
click at [431, 296] on h4 "Abstract Redeneren uitleg" at bounding box center [547, 295] width 464 height 17
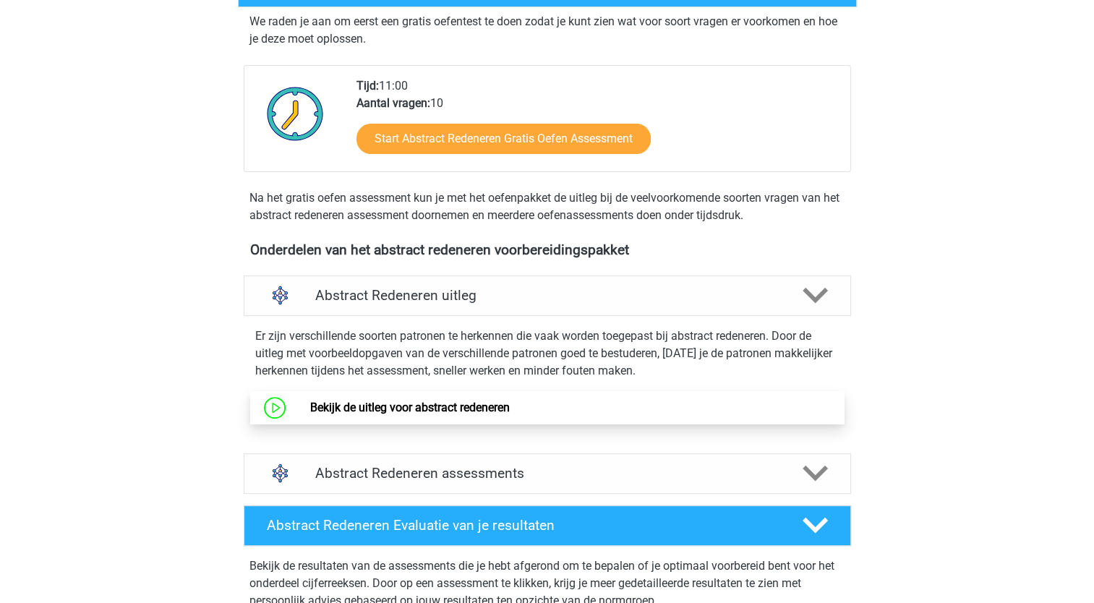
click at [429, 403] on link "Bekijk de uitleg voor abstract redeneren" at bounding box center [410, 407] width 200 height 14
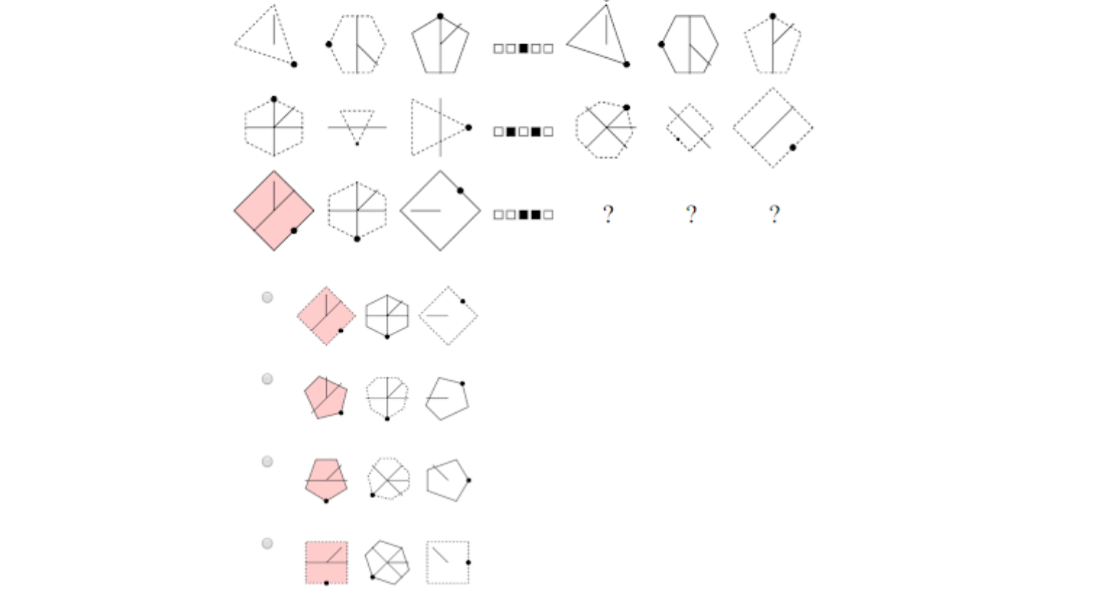
scroll to position [578, 0]
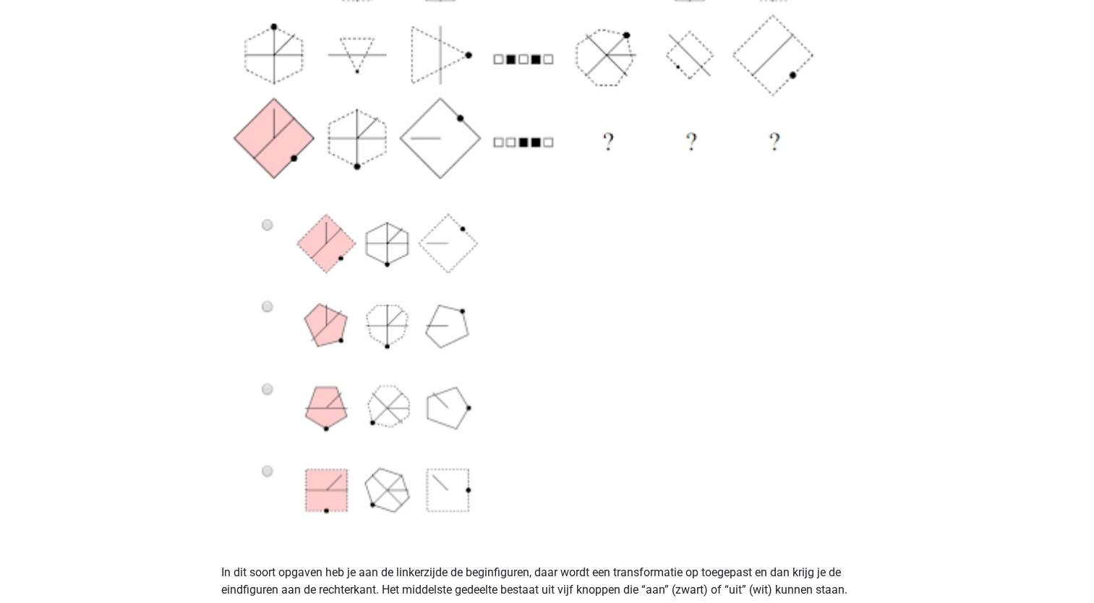
click at [267, 473] on img at bounding box center [547, 164] width 652 height 742
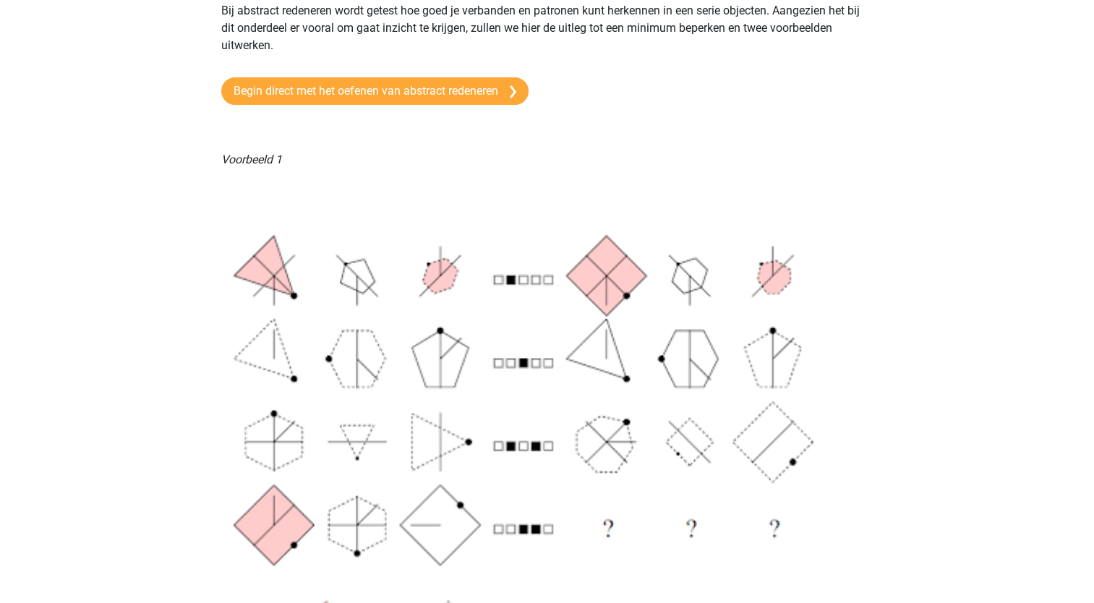
scroll to position [0, 0]
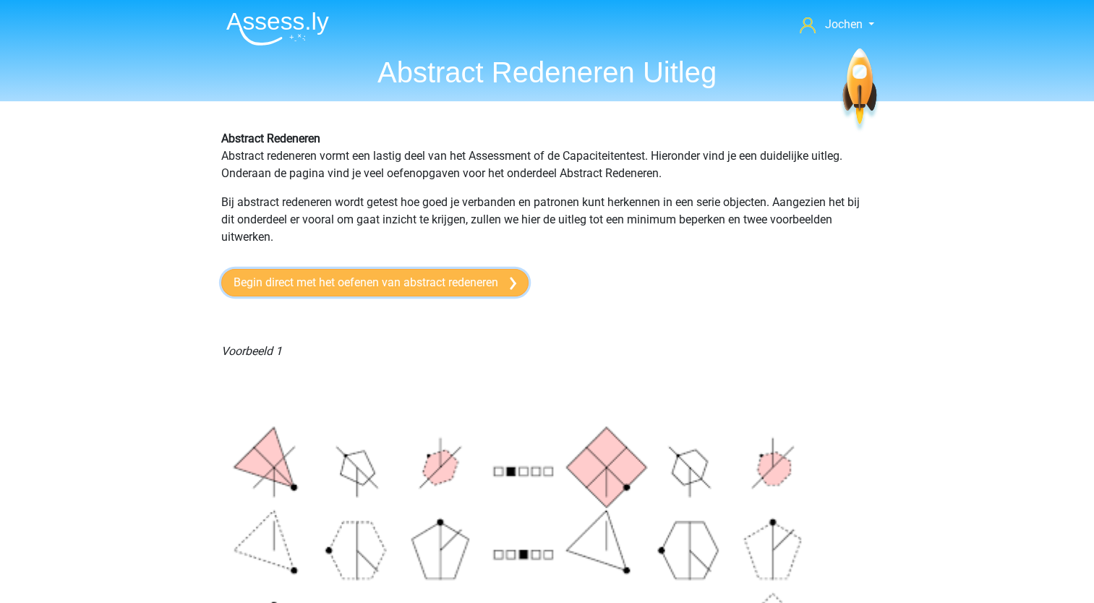
click at [362, 282] on link "Begin direct met het oefenen van abstract redeneren" at bounding box center [374, 282] width 307 height 27
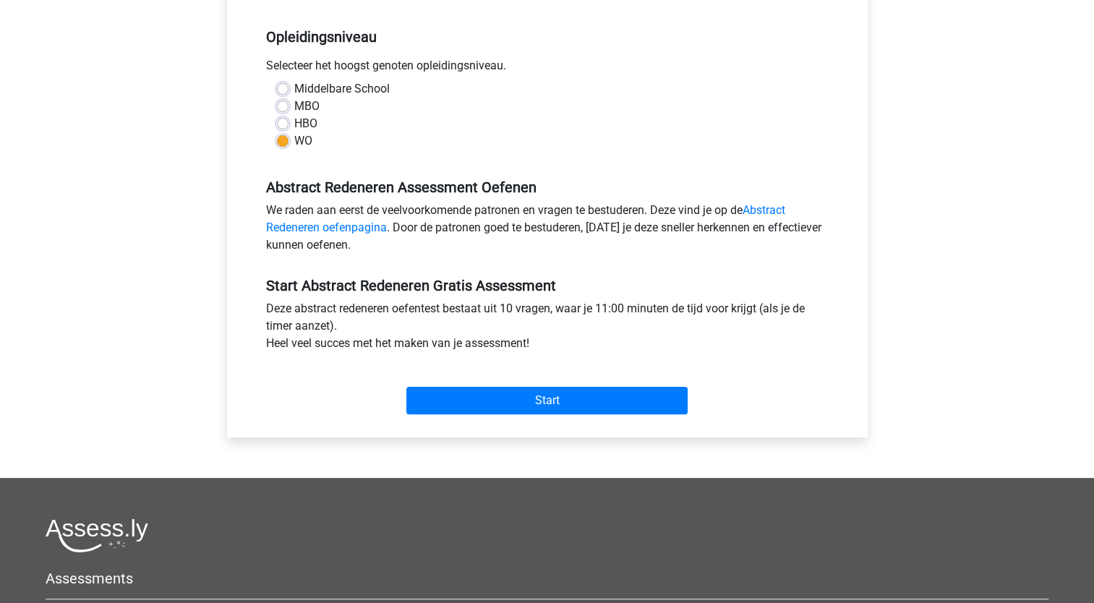
scroll to position [289, 0]
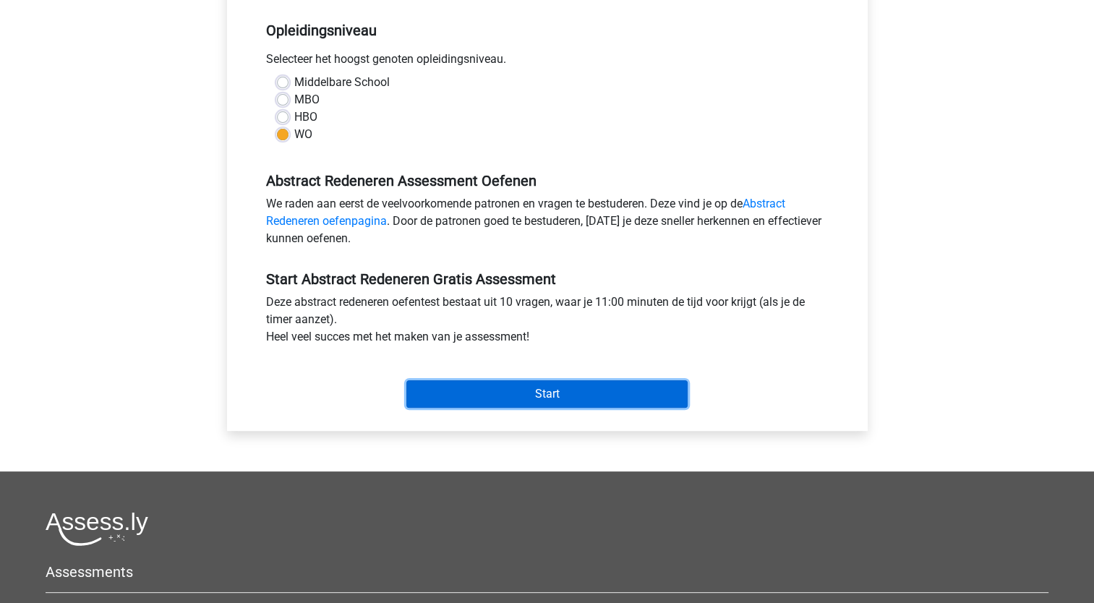
click at [552, 394] on input "Start" at bounding box center [546, 393] width 281 height 27
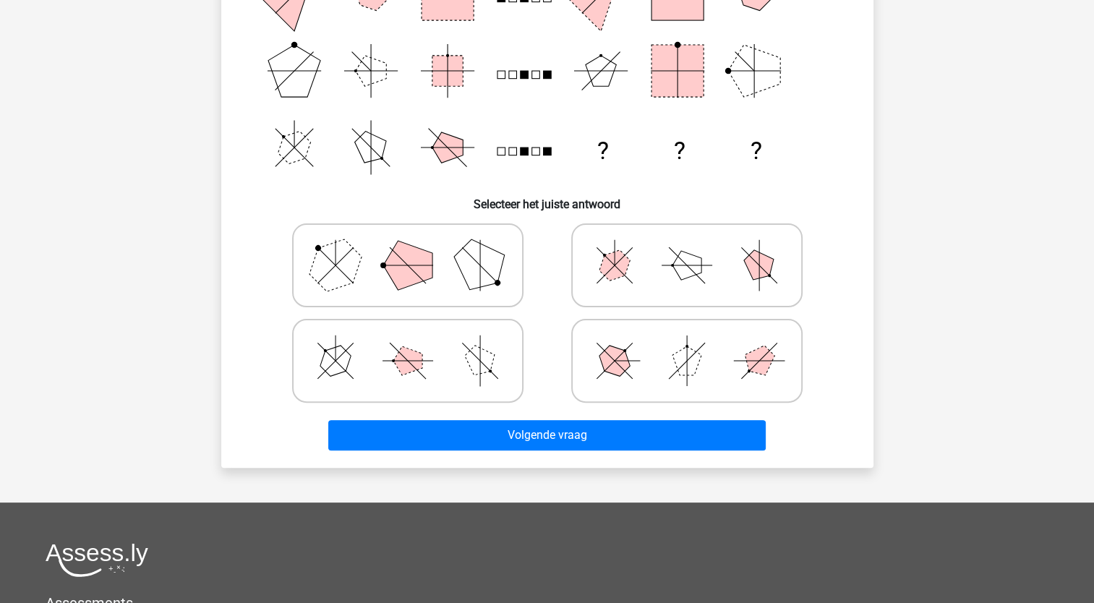
scroll to position [289, 0]
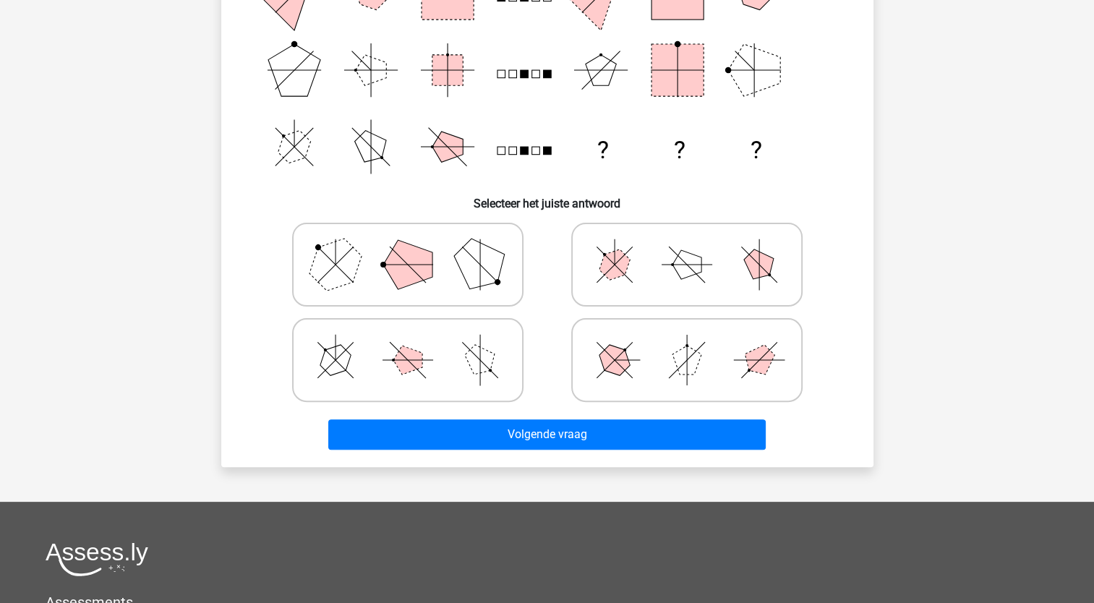
click at [408, 260] on polygon at bounding box center [407, 264] width 49 height 49
click at [408, 247] on input "radio" at bounding box center [412, 241] width 9 height 9
radio input "true"
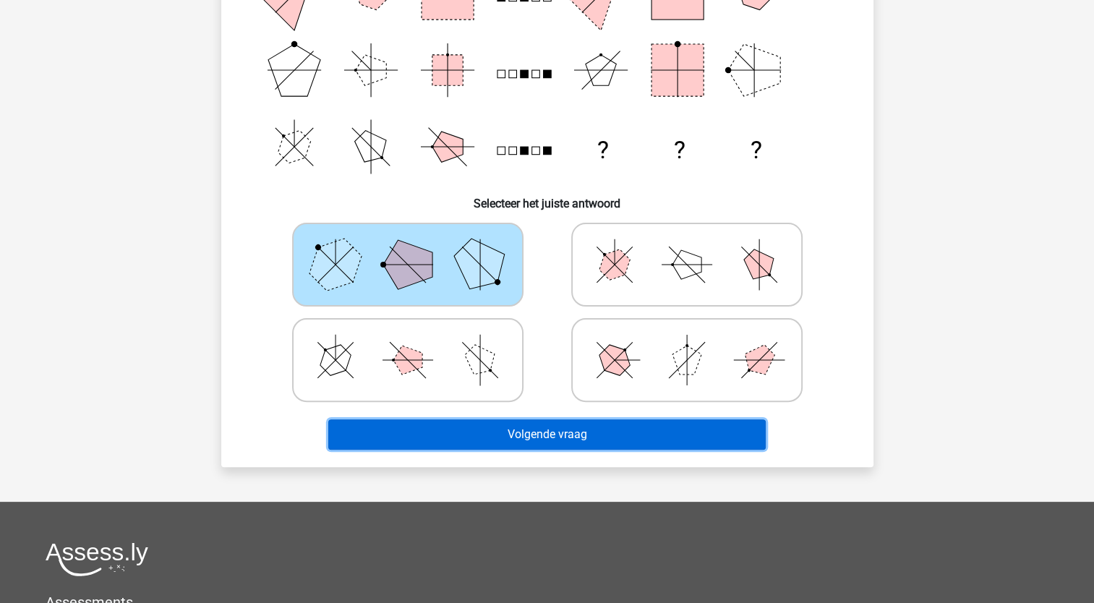
click at [534, 435] on button "Volgende vraag" at bounding box center [546, 434] width 437 height 30
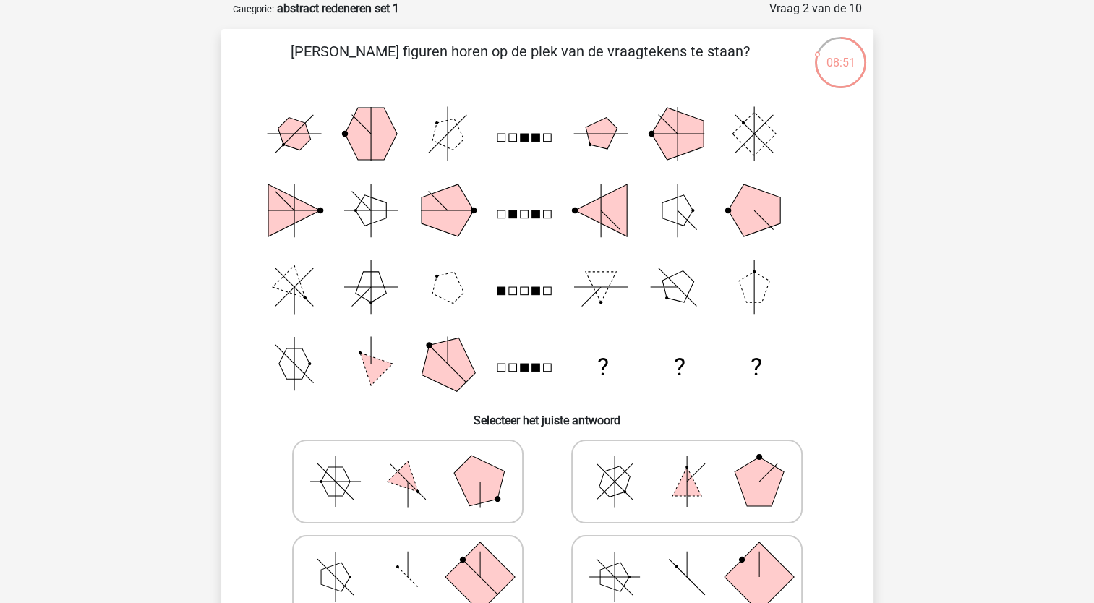
scroll to position [145, 0]
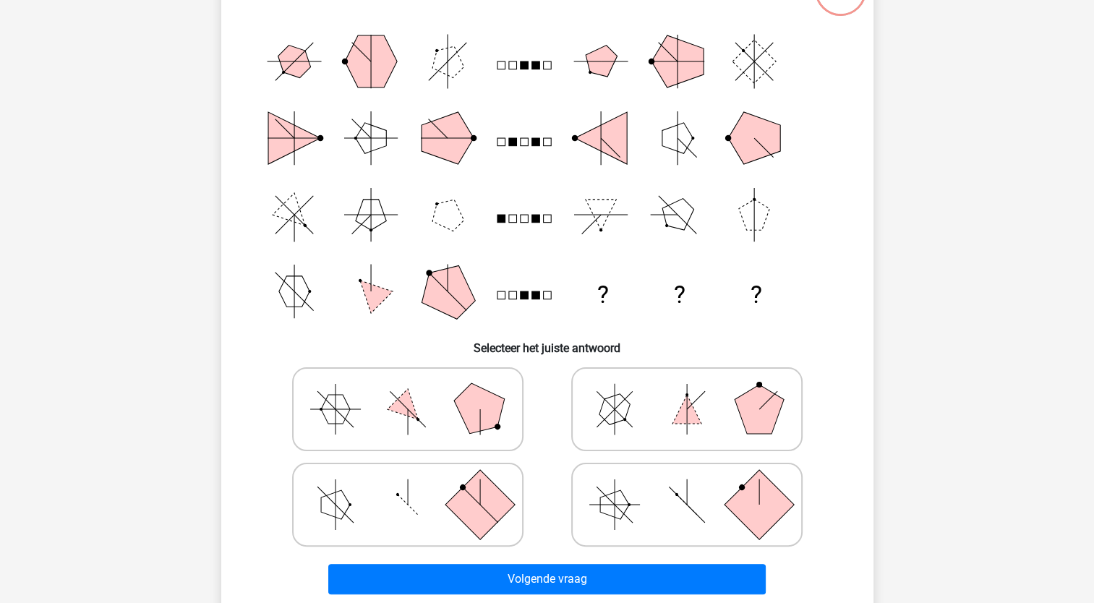
click at [425, 403] on icon at bounding box center [407, 409] width 217 height 72
click at [417, 391] on input "radio" at bounding box center [412, 386] width 9 height 9
radio input "true"
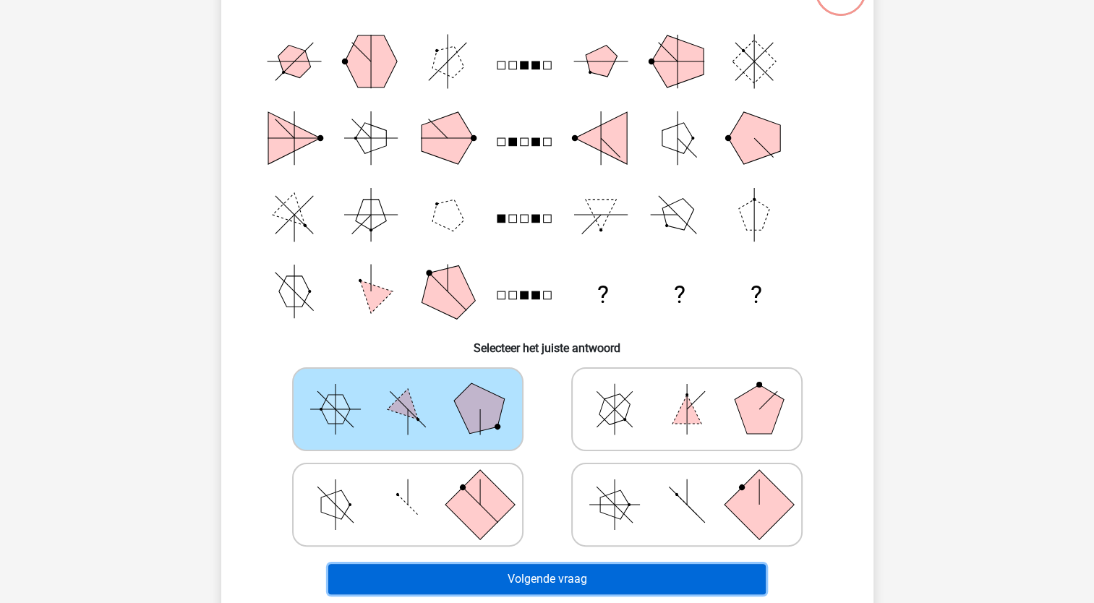
click at [547, 574] on button "Volgende vraag" at bounding box center [546, 579] width 437 height 30
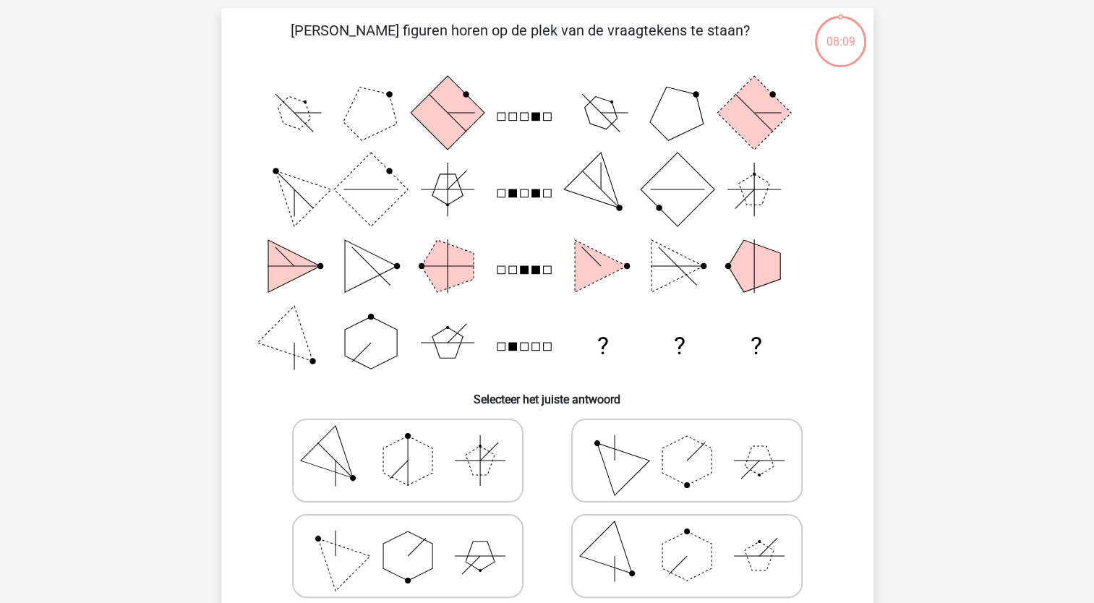
scroll to position [72, 0]
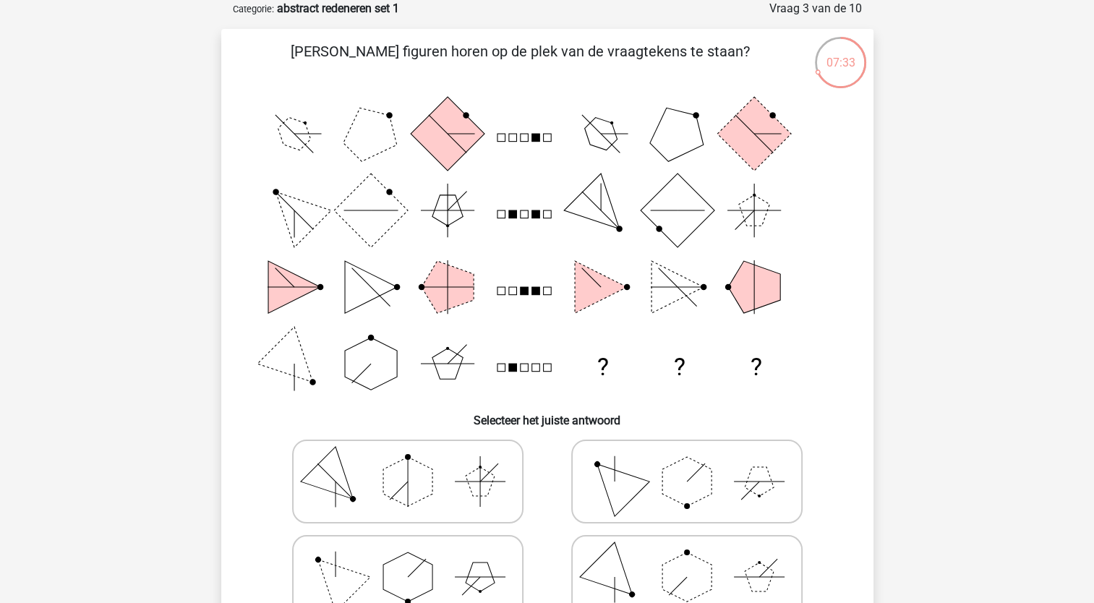
click at [434, 563] on icon at bounding box center [407, 577] width 217 height 72
click at [417, 559] on input "radio" at bounding box center [412, 553] width 9 height 9
radio input "true"
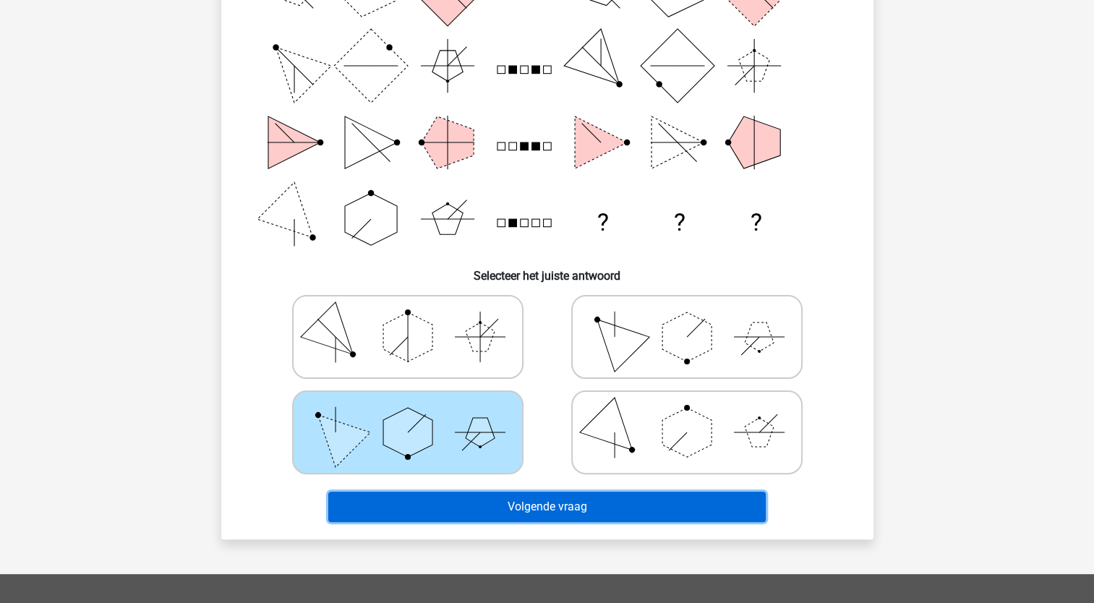
click at [520, 504] on button "Volgende vraag" at bounding box center [546, 507] width 437 height 30
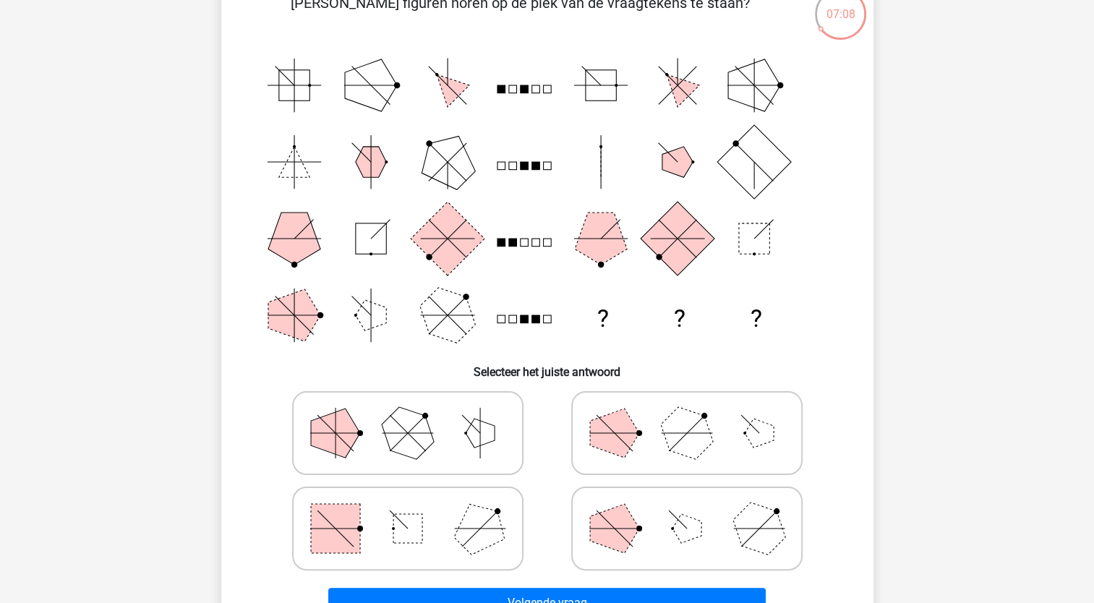
scroll to position [145, 0]
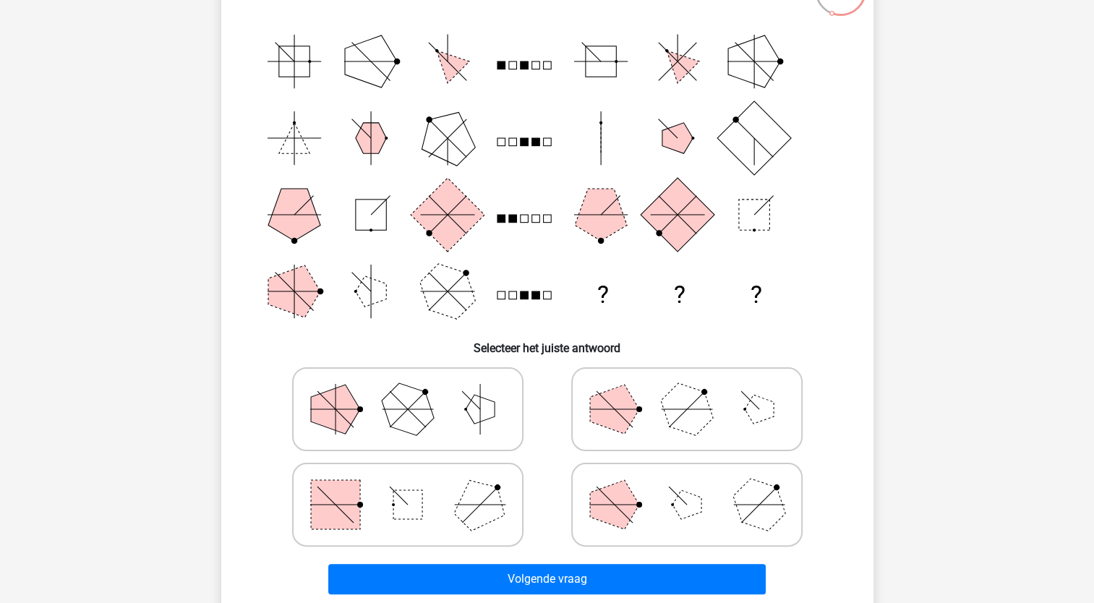
click at [477, 500] on polygon at bounding box center [479, 503] width 69 height 69
click at [417, 487] on input "radio" at bounding box center [412, 481] width 9 height 9
radio input "true"
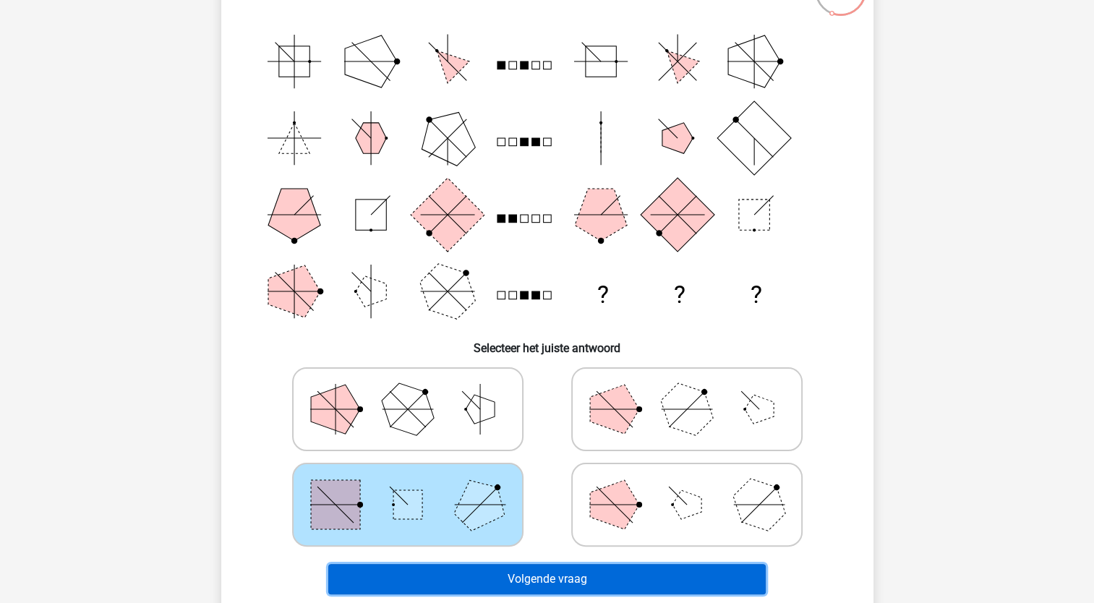
click at [532, 580] on button "Volgende vraag" at bounding box center [546, 579] width 437 height 30
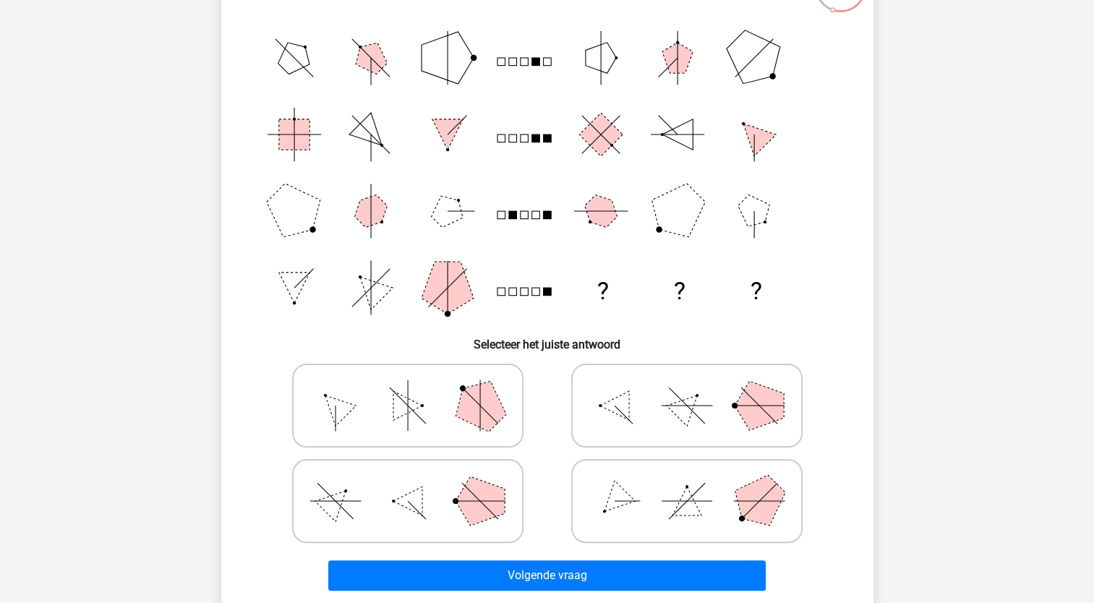
scroll to position [217, 0]
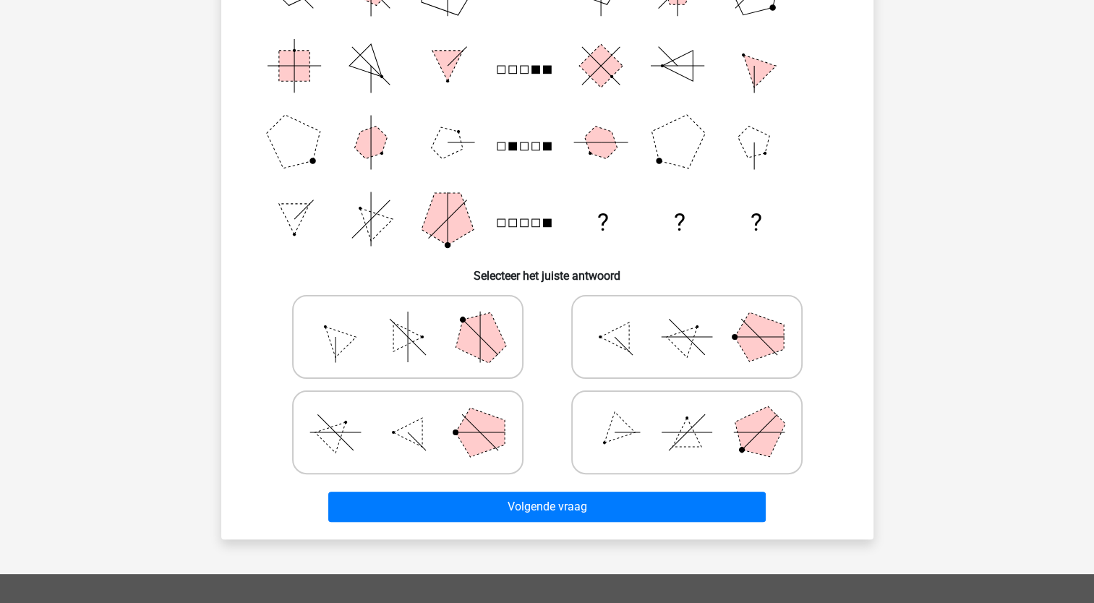
drag, startPoint x: 671, startPoint y: 332, endPoint x: 656, endPoint y: 369, distance: 39.9
click at [671, 332] on icon at bounding box center [686, 337] width 217 height 72
click at [687, 319] on input "radio" at bounding box center [691, 313] width 9 height 9
radio input "true"
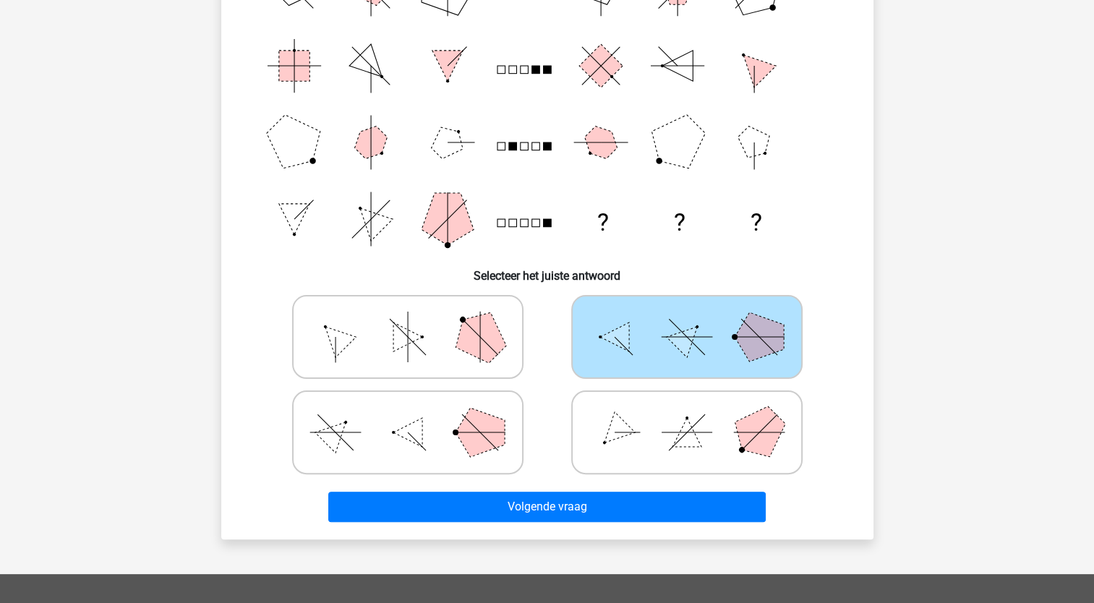
scroll to position [145, 0]
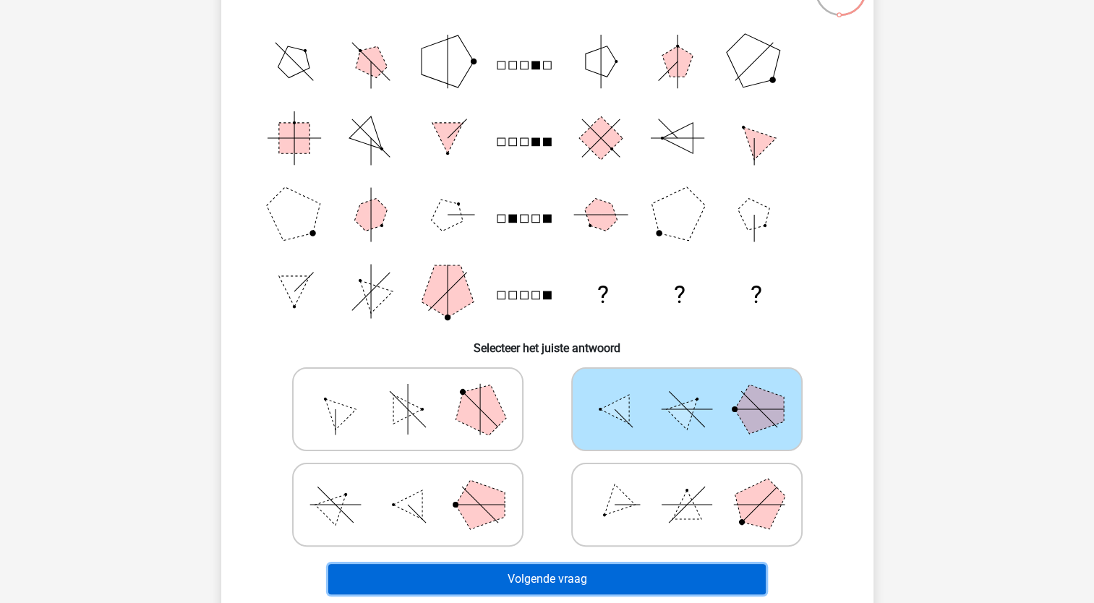
click at [570, 576] on button "Volgende vraag" at bounding box center [546, 579] width 437 height 30
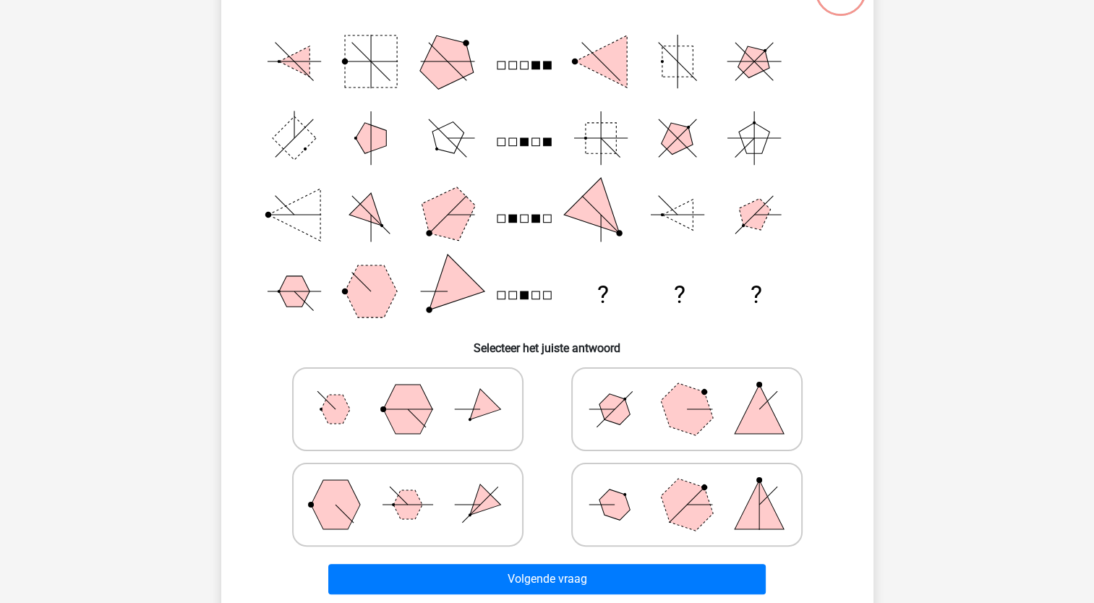
scroll to position [72, 0]
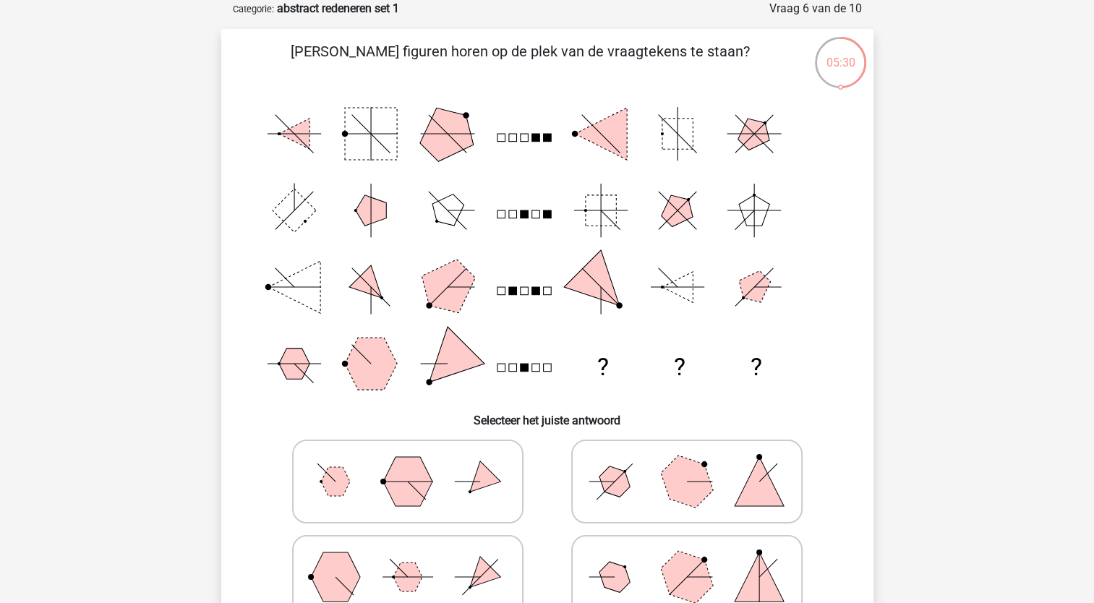
click at [468, 472] on icon at bounding box center [407, 481] width 217 height 72
click at [417, 463] on input "radio" at bounding box center [412, 458] width 9 height 9
radio input "true"
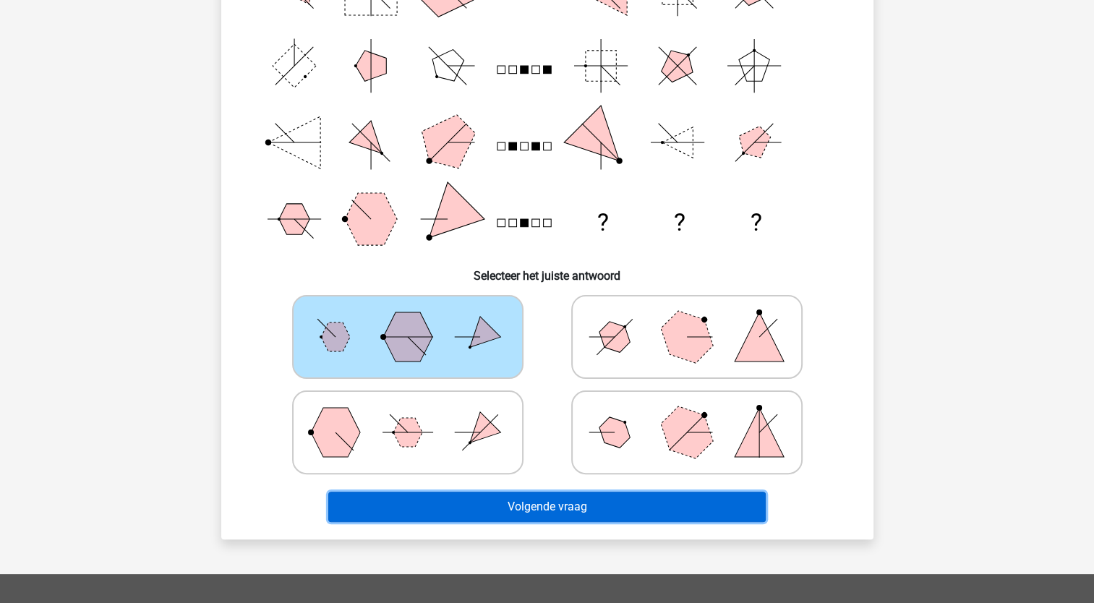
click at [530, 500] on button "Volgende vraag" at bounding box center [546, 507] width 437 height 30
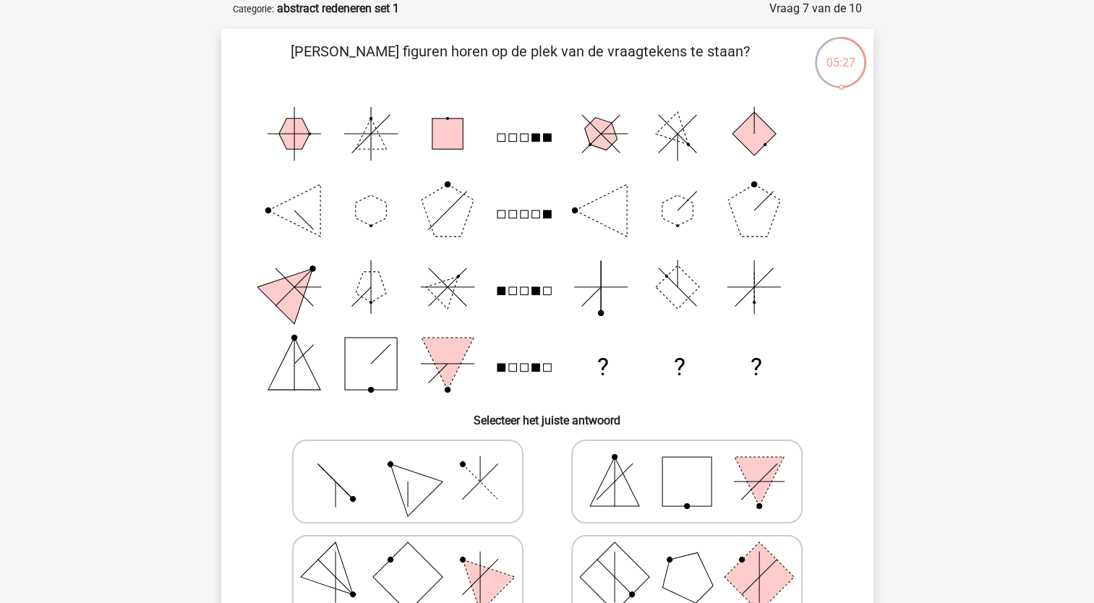
click at [463, 560] on circle at bounding box center [462, 559] width 8 height 8
click at [417, 559] on input "radio" at bounding box center [412, 553] width 9 height 9
radio input "true"
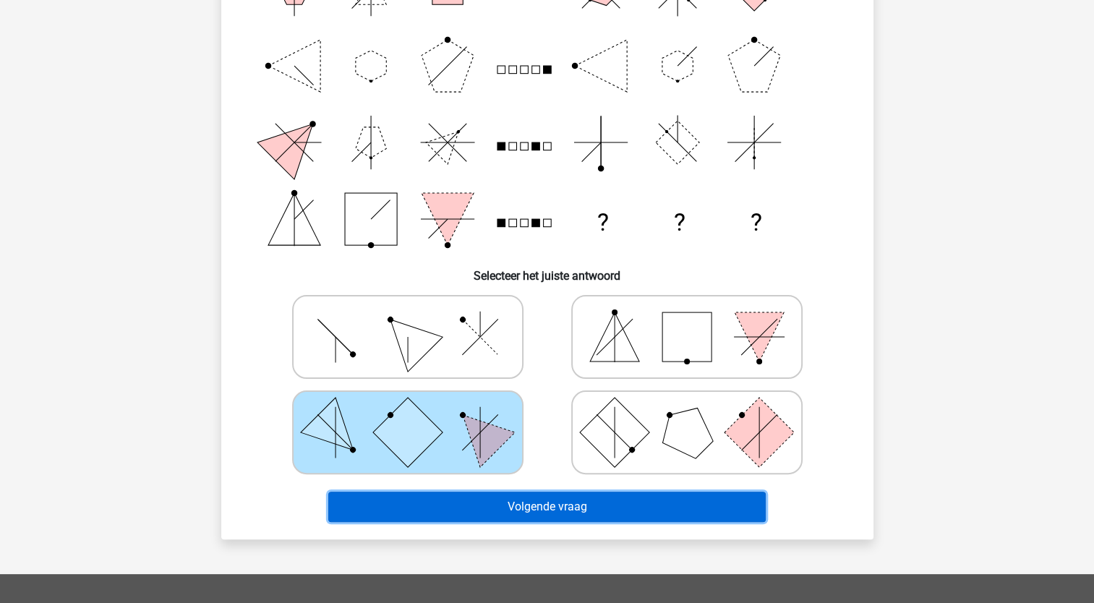
click at [548, 507] on button "Volgende vraag" at bounding box center [546, 507] width 437 height 30
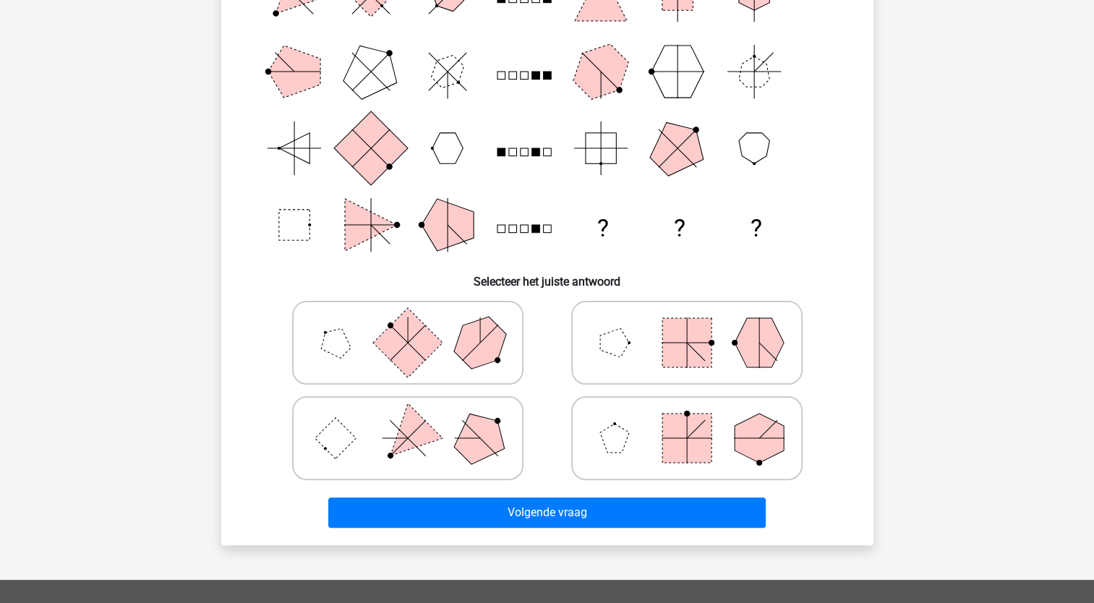
scroll to position [217, 0]
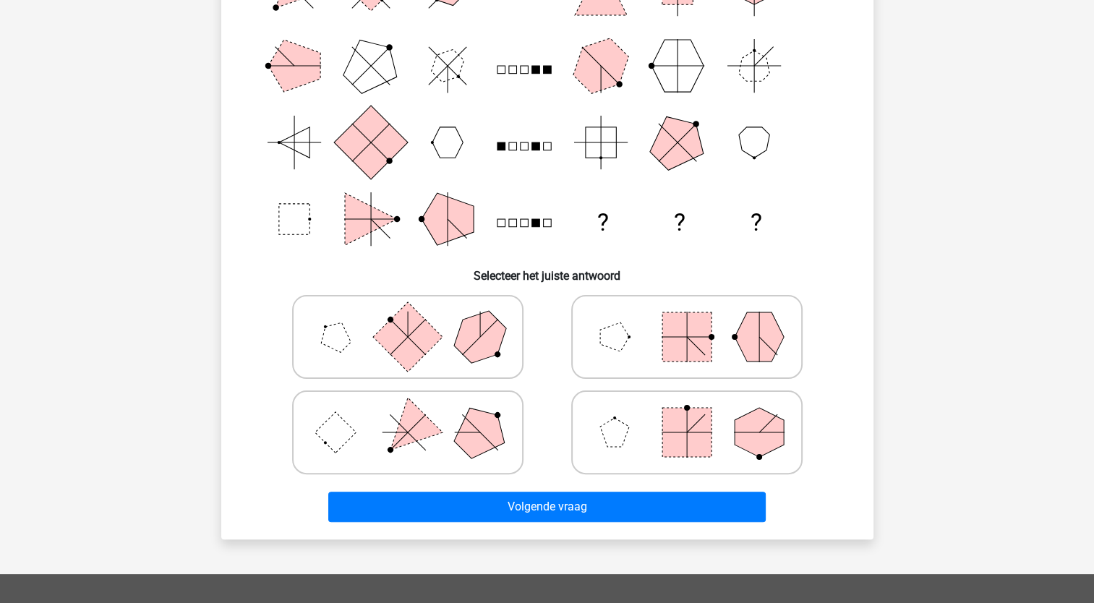
click at [654, 447] on icon at bounding box center [686, 432] width 217 height 72
click at [687, 414] on input "radio" at bounding box center [691, 409] width 9 height 9
radio input "true"
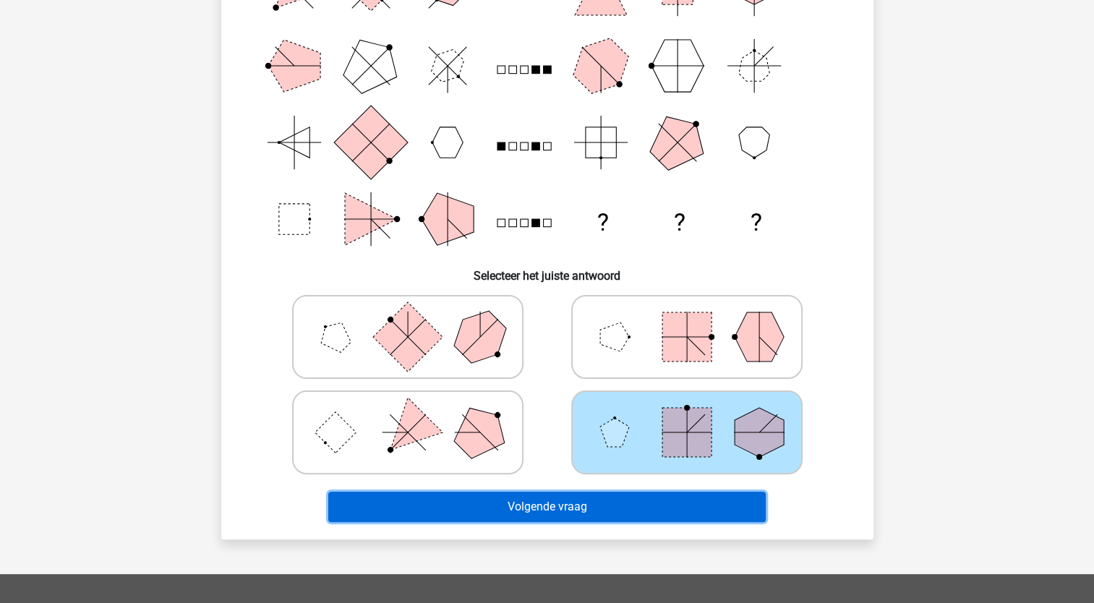
click at [582, 504] on button "Volgende vraag" at bounding box center [546, 507] width 437 height 30
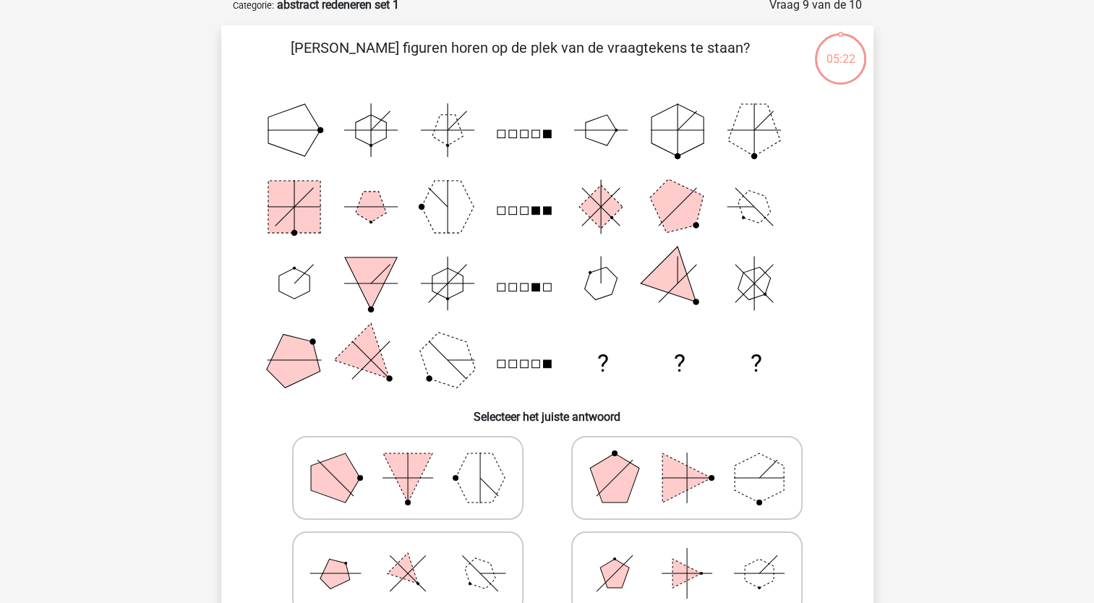
scroll to position [72, 0]
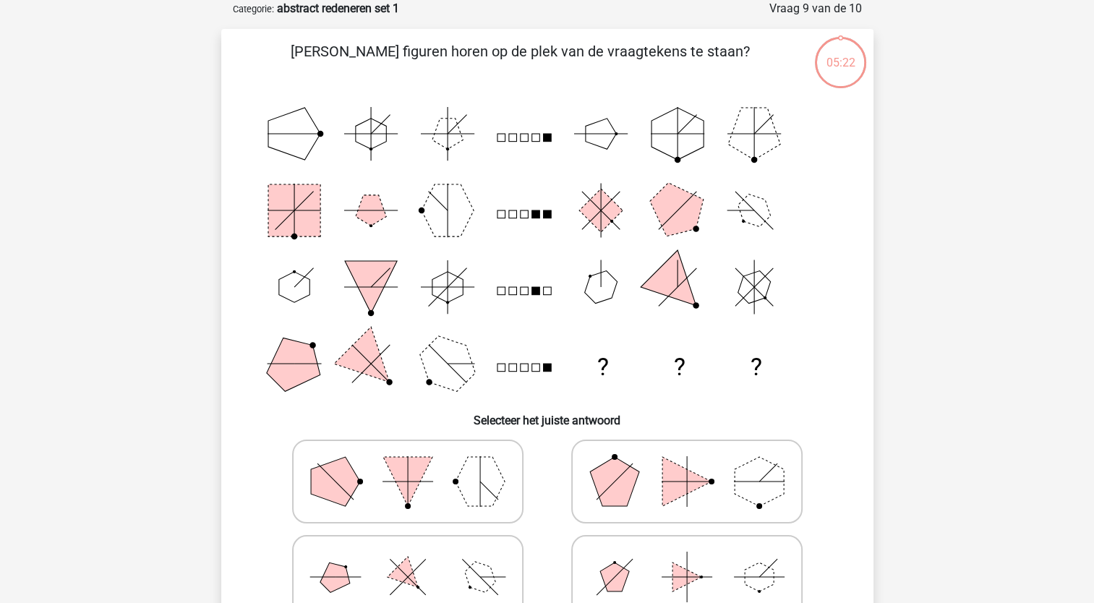
click at [634, 488] on icon at bounding box center [686, 481] width 217 height 72
click at [687, 463] on input "radio" at bounding box center [691, 458] width 9 height 9
radio input "true"
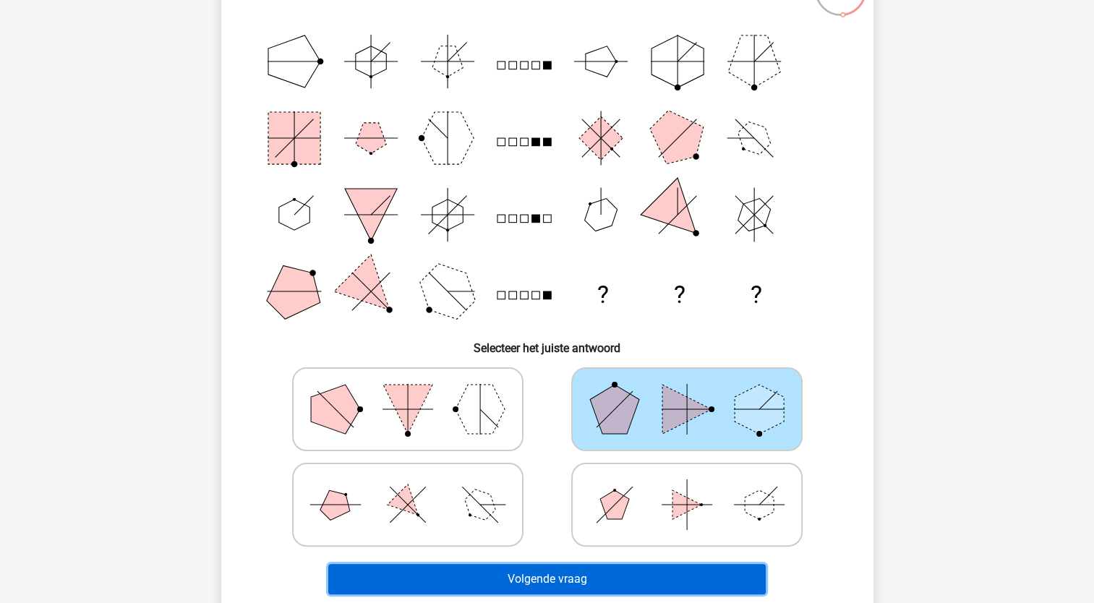
click at [544, 574] on button "Volgende vraag" at bounding box center [546, 579] width 437 height 30
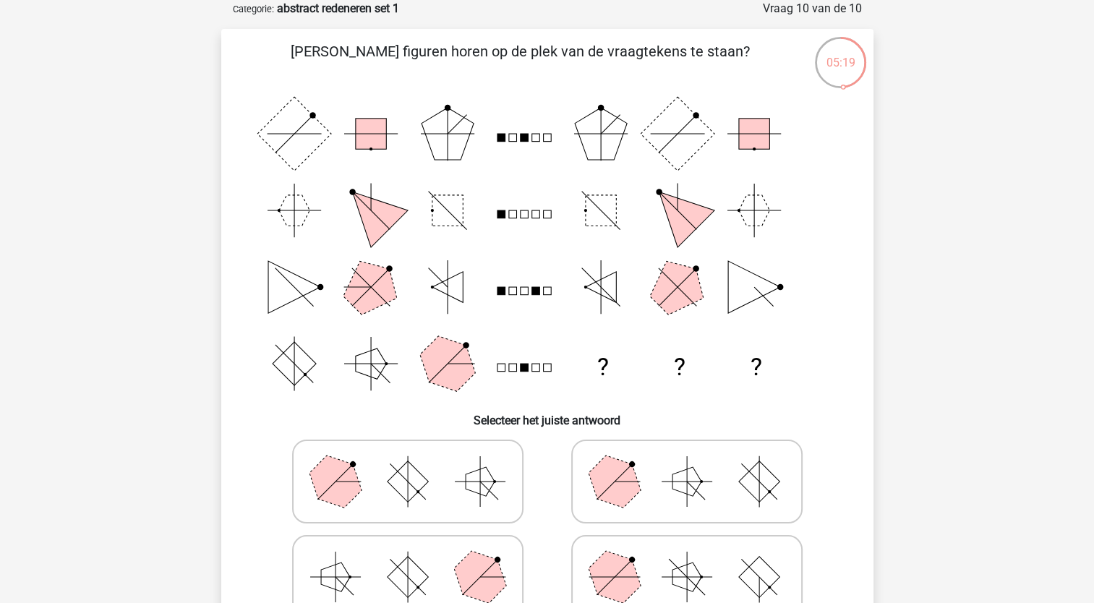
click at [451, 481] on icon at bounding box center [407, 481] width 217 height 72
click at [417, 463] on input "radio" at bounding box center [412, 458] width 9 height 9
radio input "true"
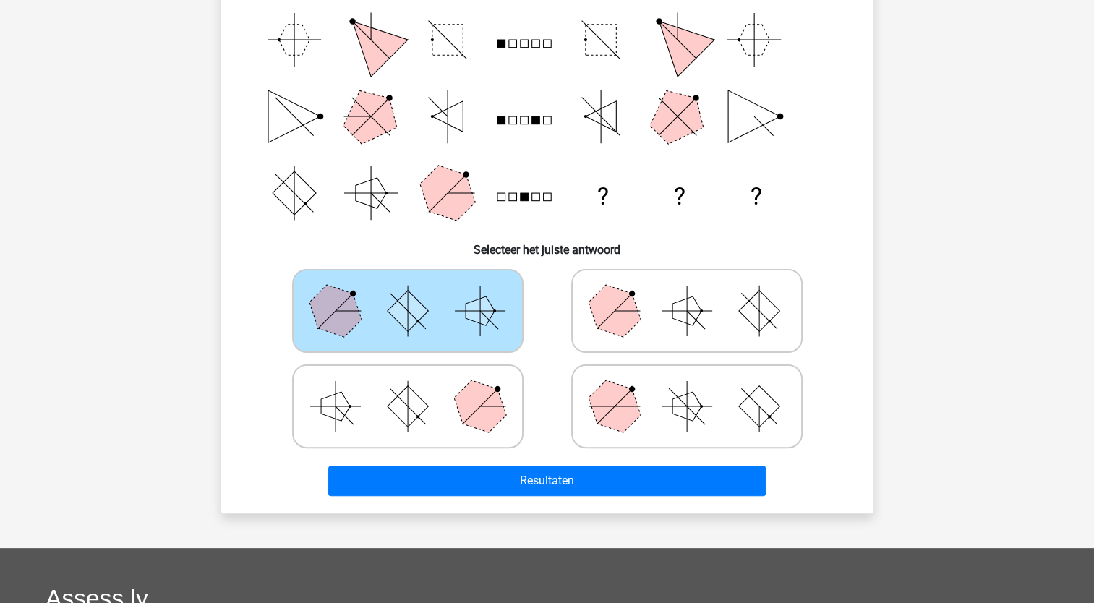
scroll to position [289, 0]
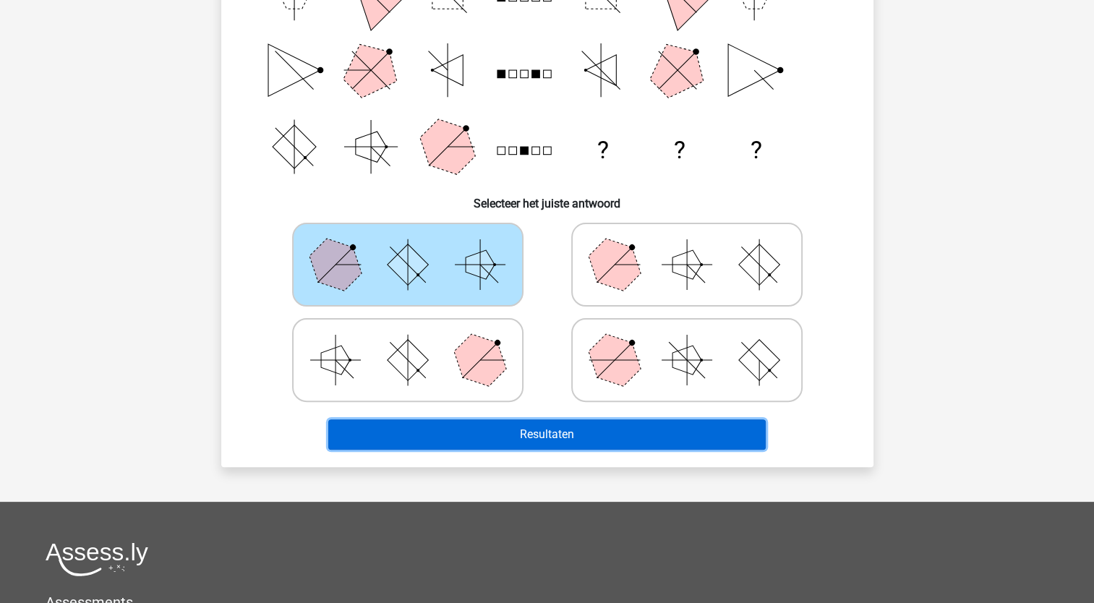
click at [529, 435] on button "Resultaten" at bounding box center [546, 434] width 437 height 30
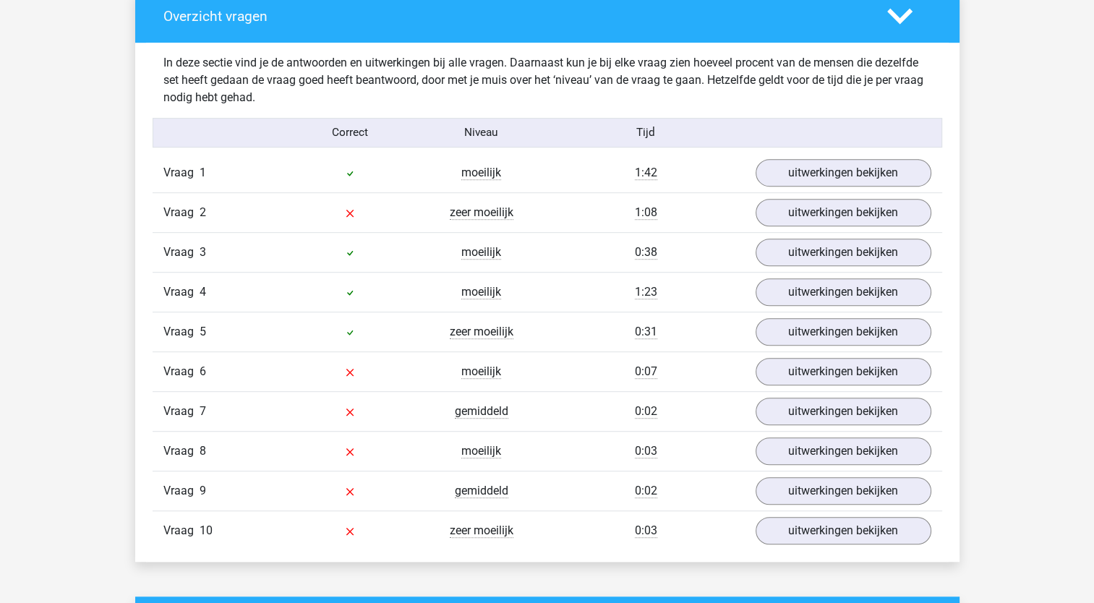
scroll to position [868, 0]
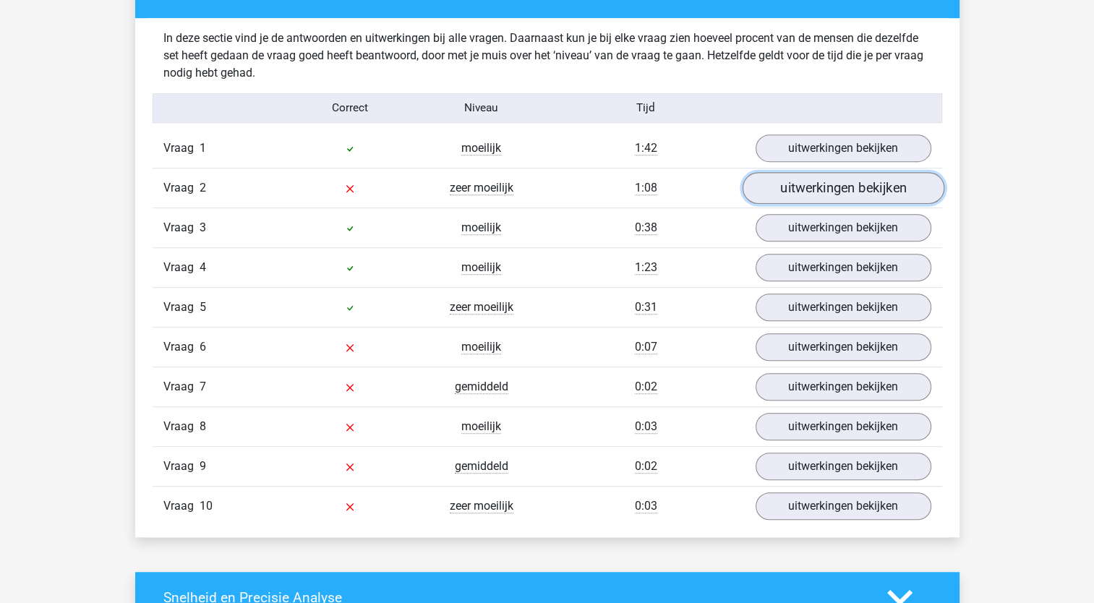
click at [821, 187] on link "uitwerkingen bekijken" at bounding box center [843, 188] width 202 height 32
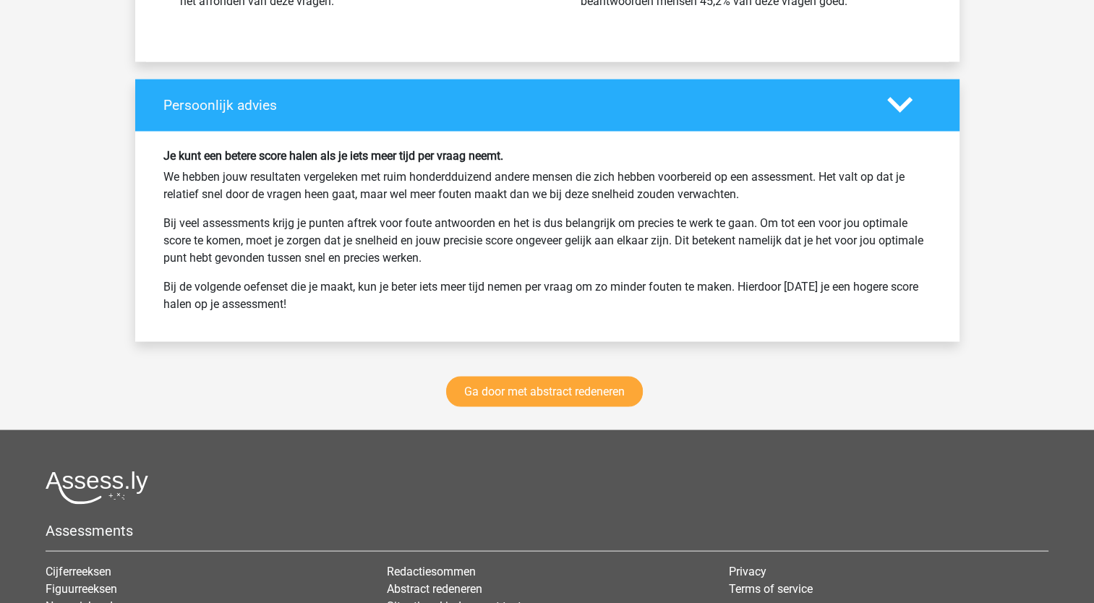
scroll to position [2964, 0]
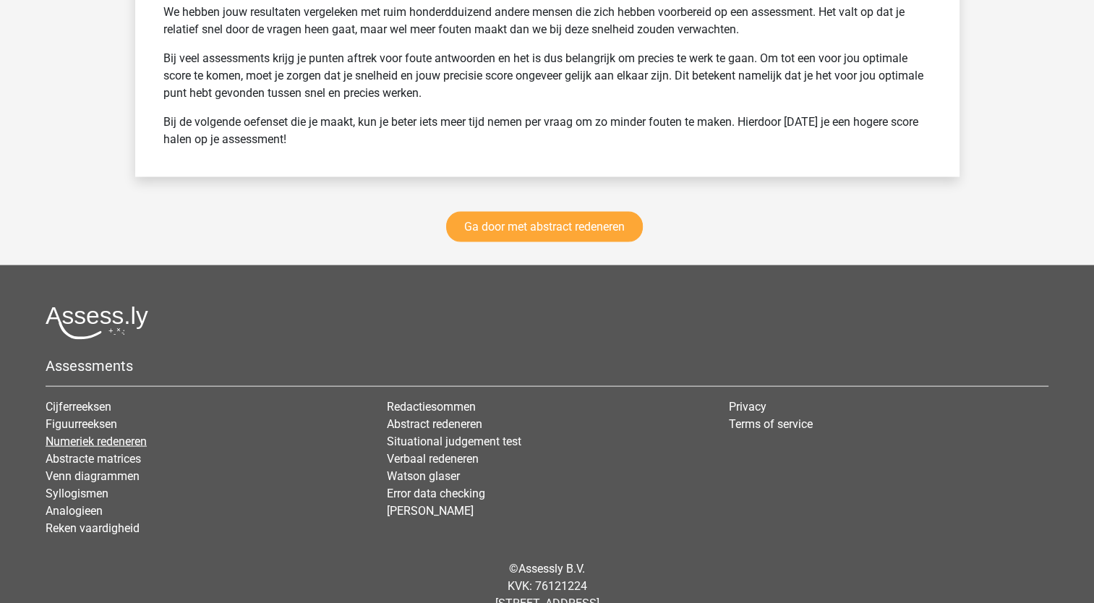
click at [106, 435] on link "Numeriek redeneren" at bounding box center [96, 441] width 101 height 14
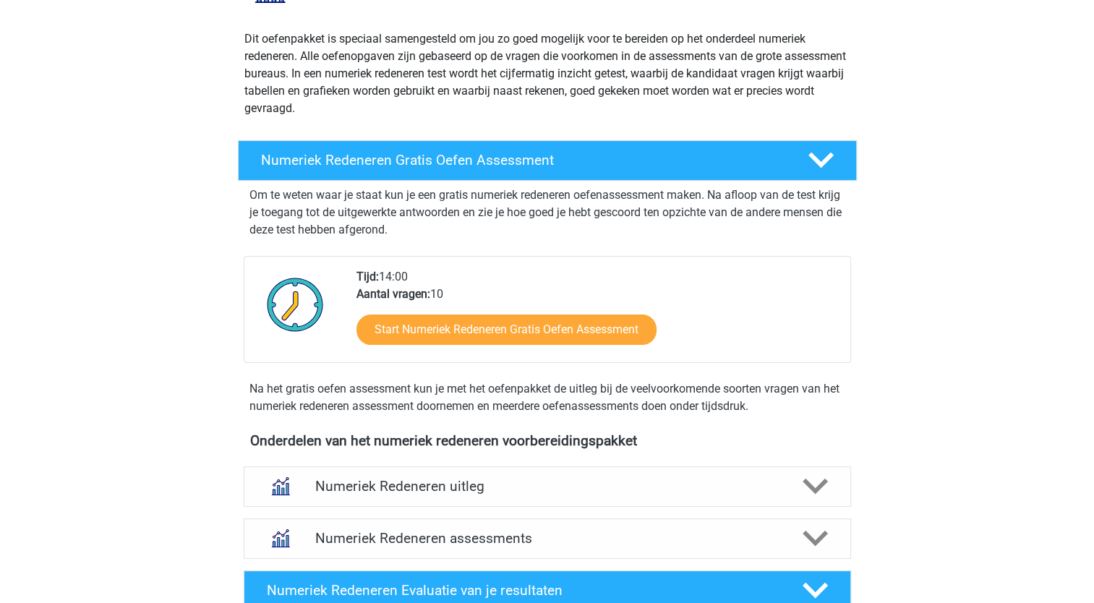
scroll to position [289, 0]
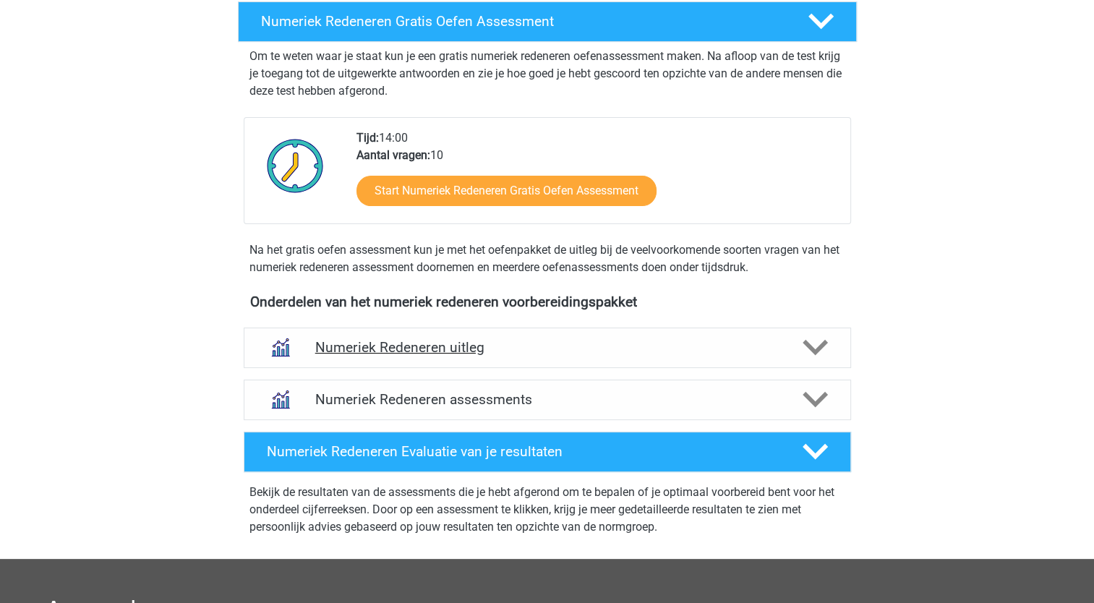
click at [453, 346] on h4 "Numeriek Redeneren uitleg" at bounding box center [547, 347] width 464 height 17
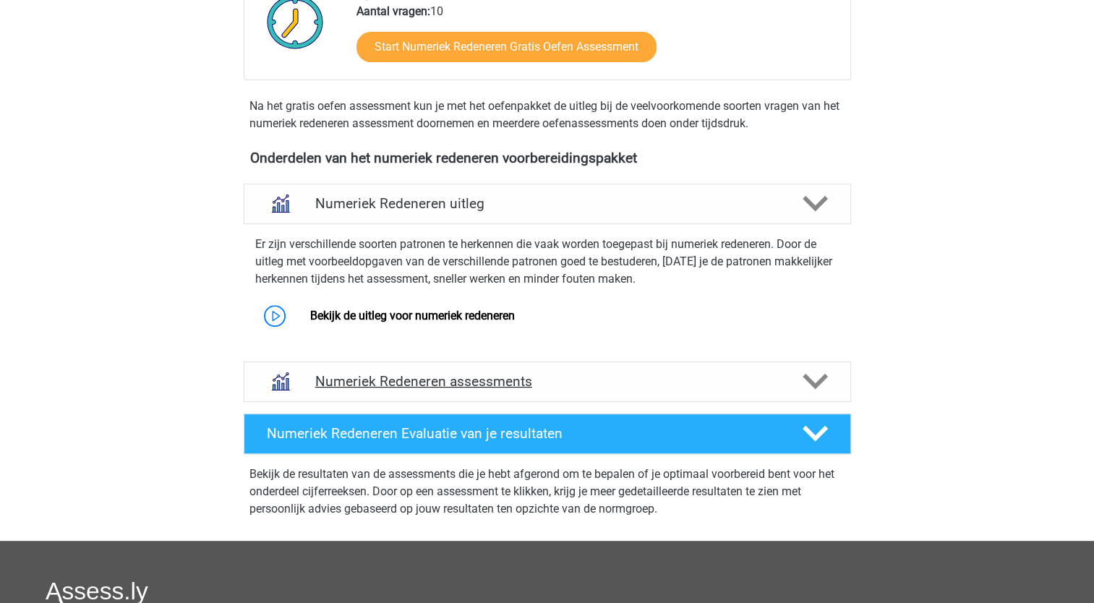
scroll to position [434, 0]
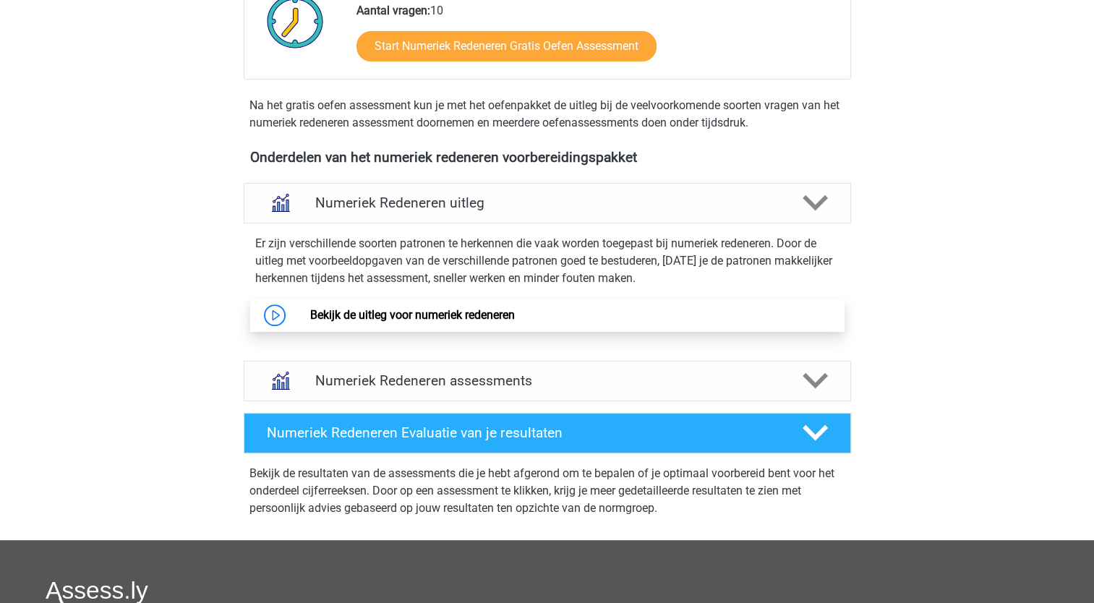
click at [441, 312] on link "Bekijk de uitleg voor numeriek redeneren" at bounding box center [412, 315] width 205 height 14
